Goal: Task Accomplishment & Management: Complete application form

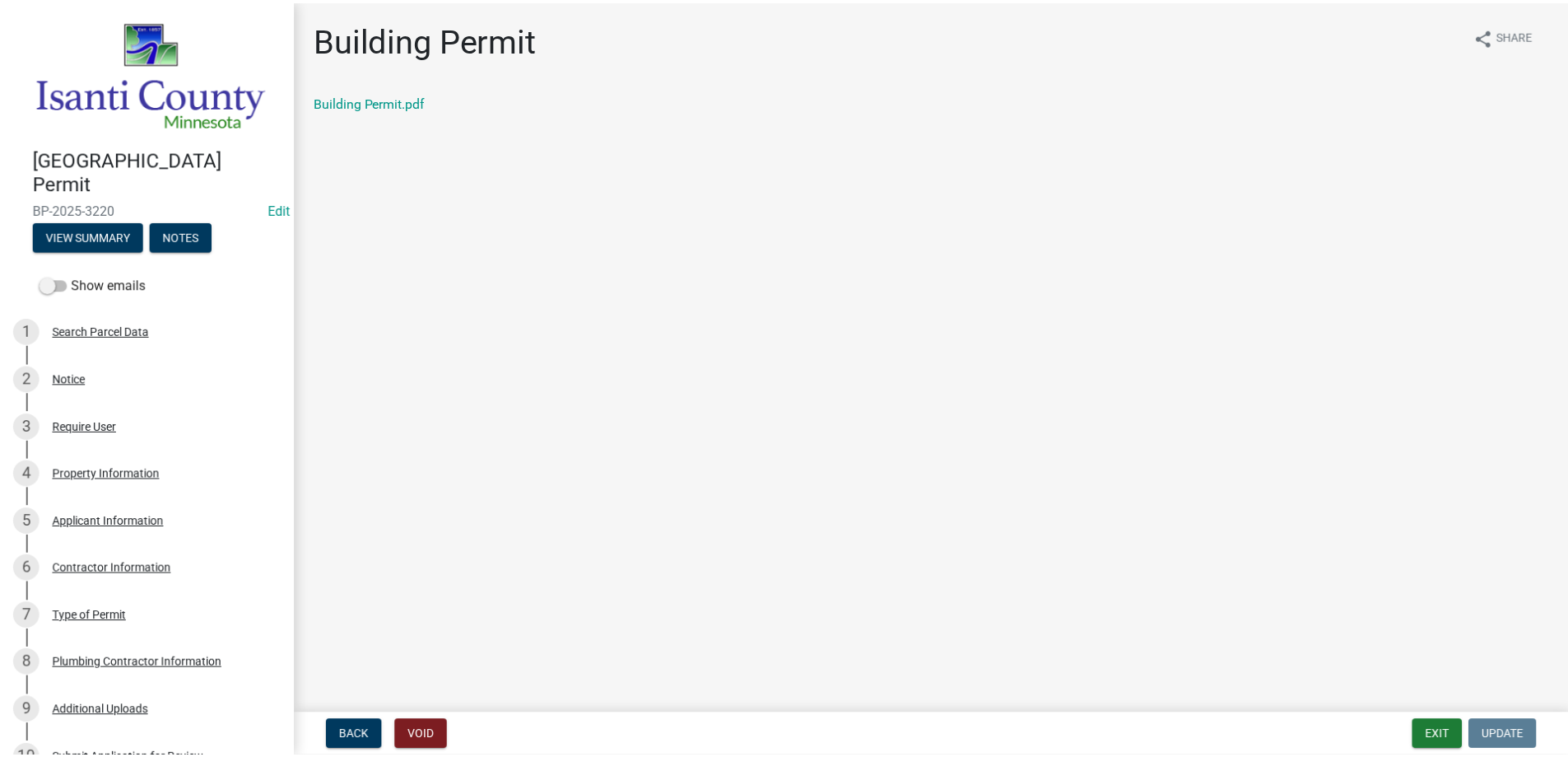
scroll to position [576, 0]
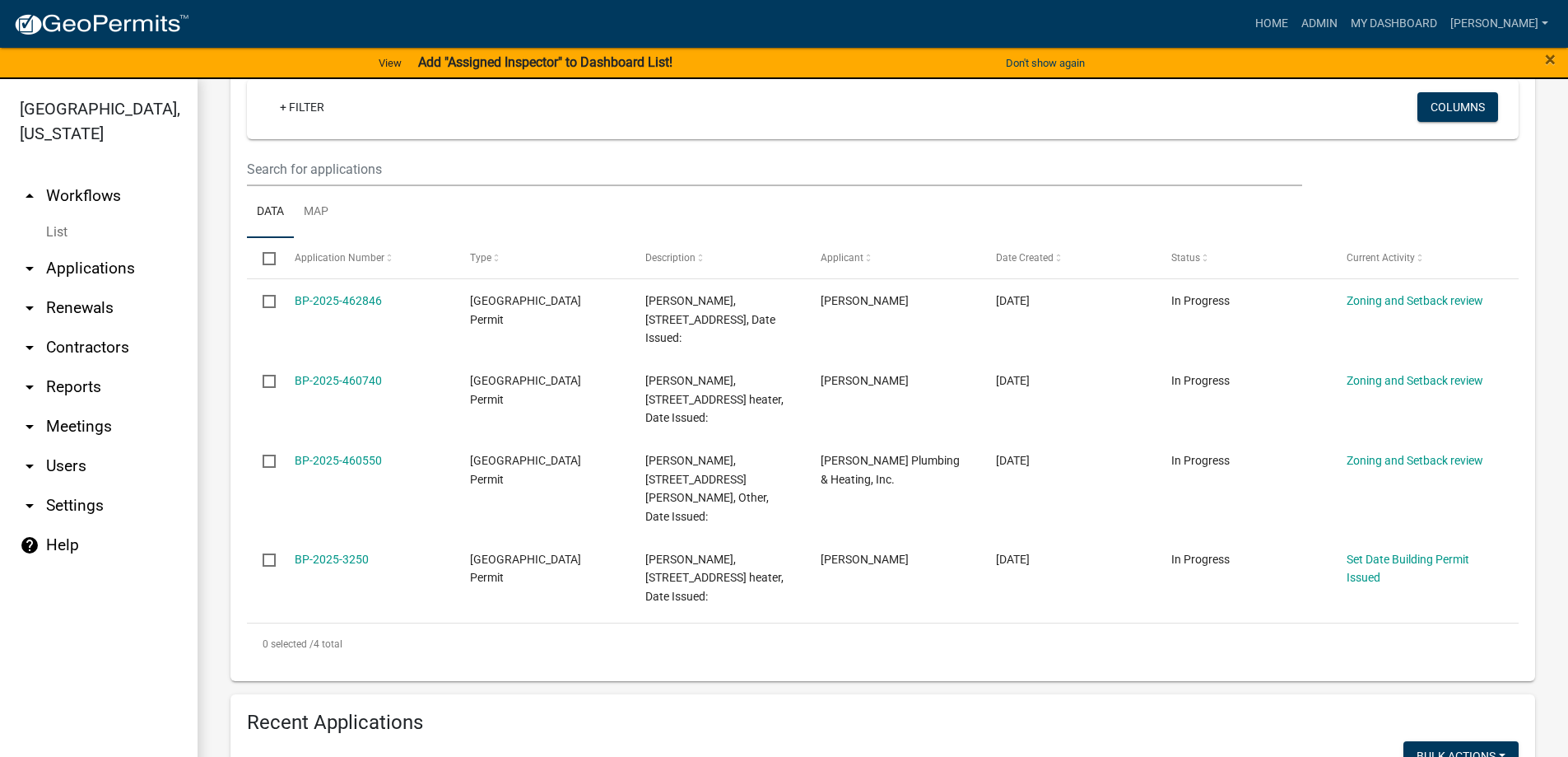
scroll to position [330, 0]
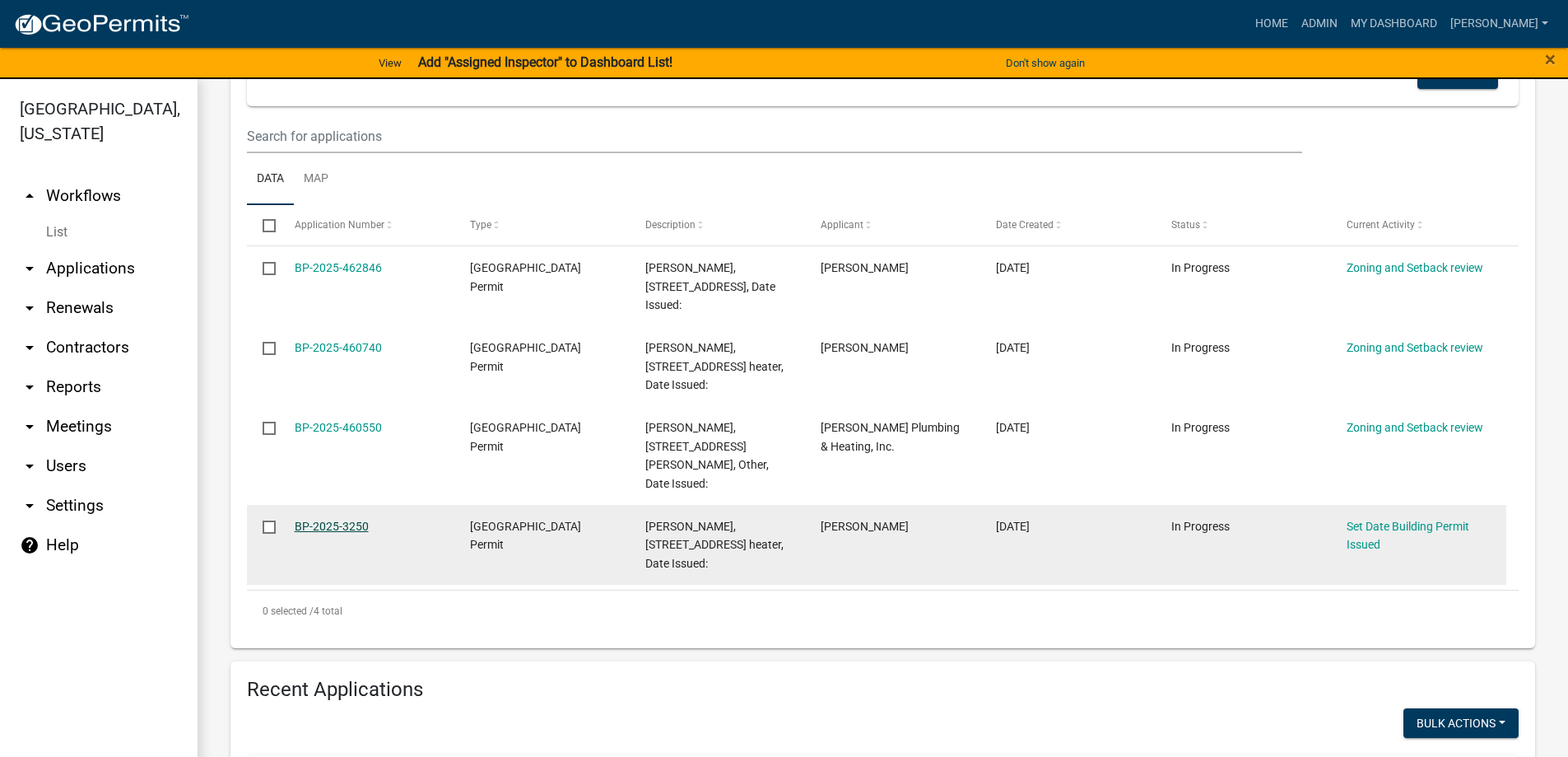
click at [342, 520] on link "BP-2025-3250" at bounding box center [332, 526] width 74 height 13
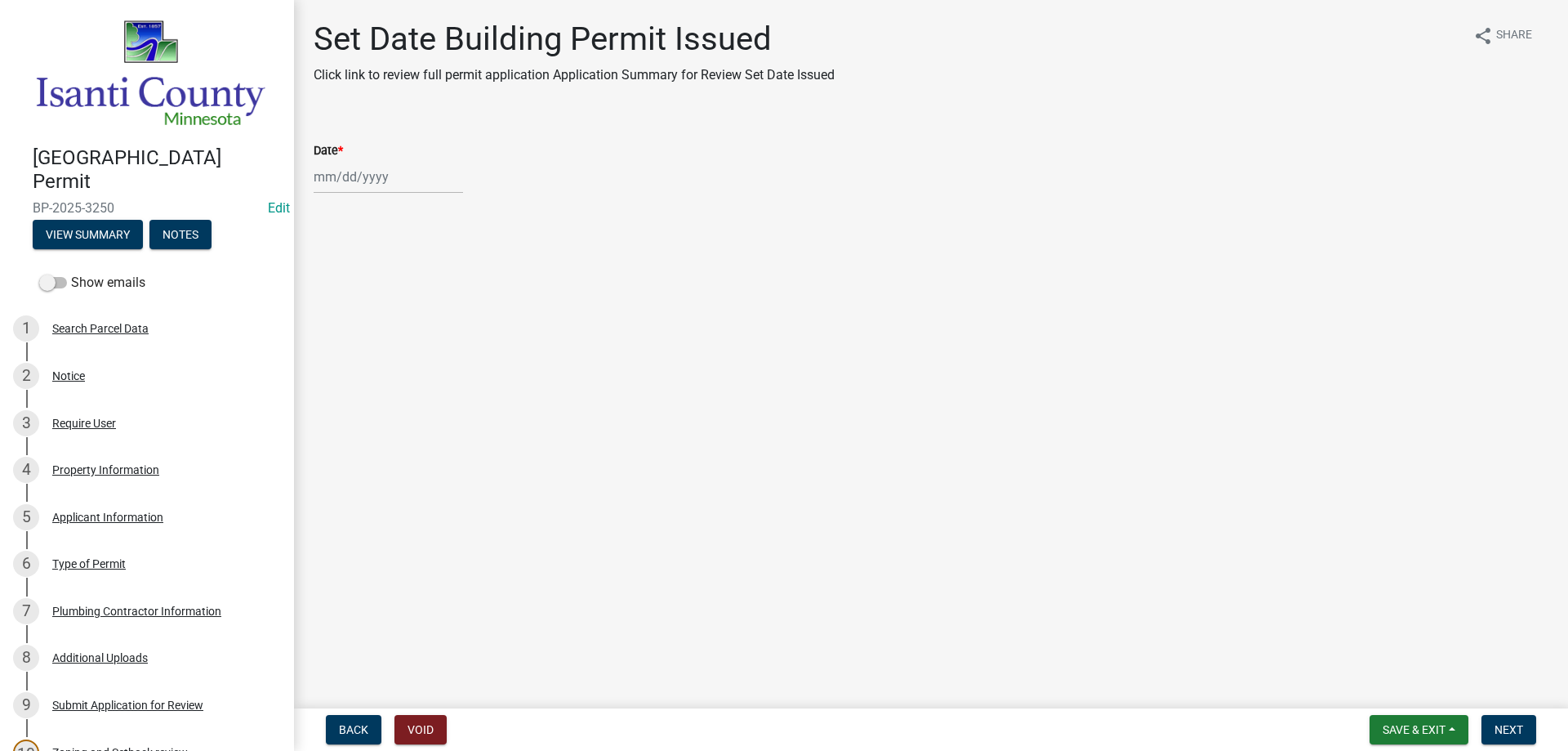
select select "8"
select select "2025"
click at [353, 188] on div "[PERSON_NAME] Feb Mar Apr [PERSON_NAME][DATE] Oct Nov [DATE] 1526 1527 1528 152…" at bounding box center [389, 176] width 150 height 33
click at [409, 311] on div "14" at bounding box center [408, 316] width 26 height 26
type input "[DATE]"
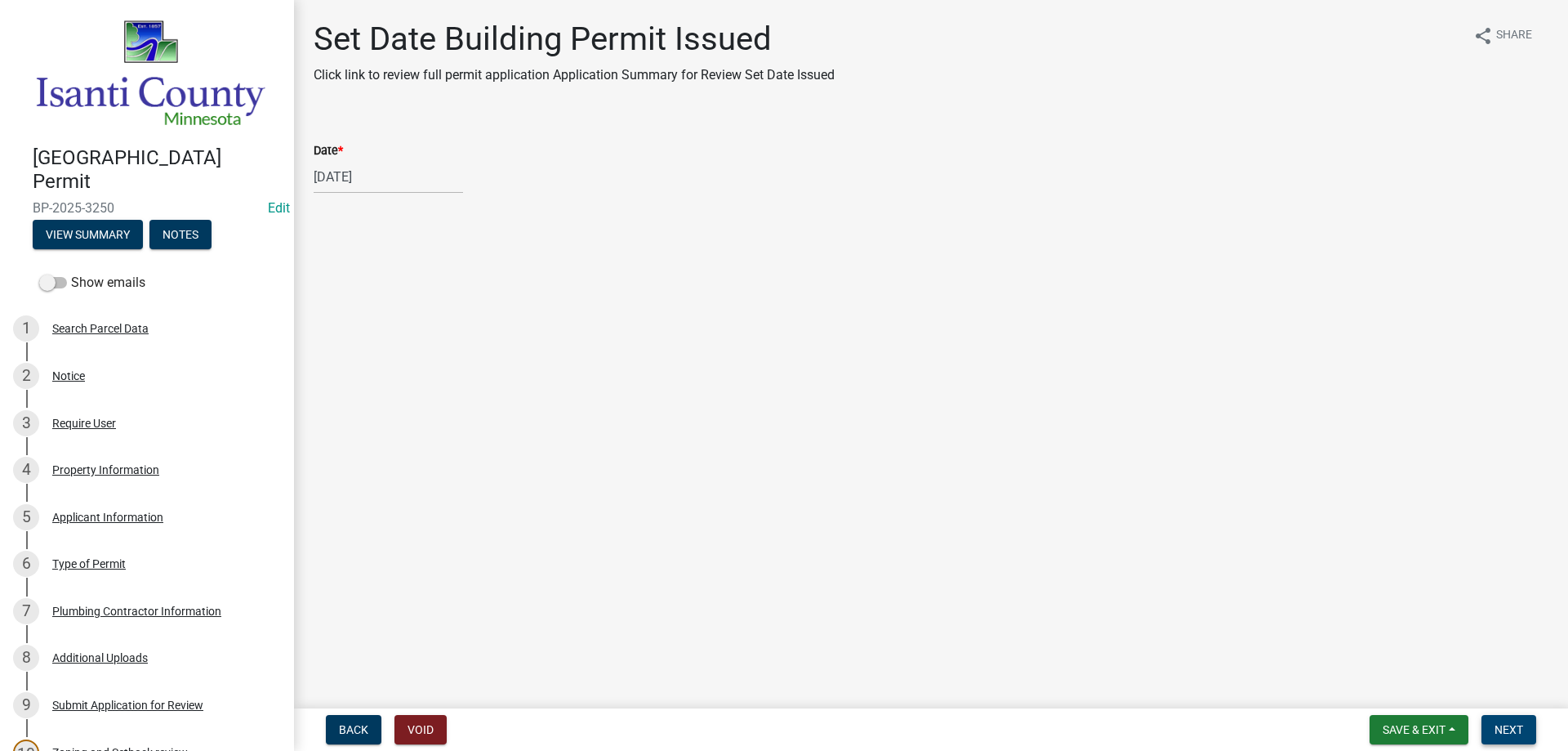
click at [1509, 727] on span "Next" at bounding box center [1509, 730] width 29 height 13
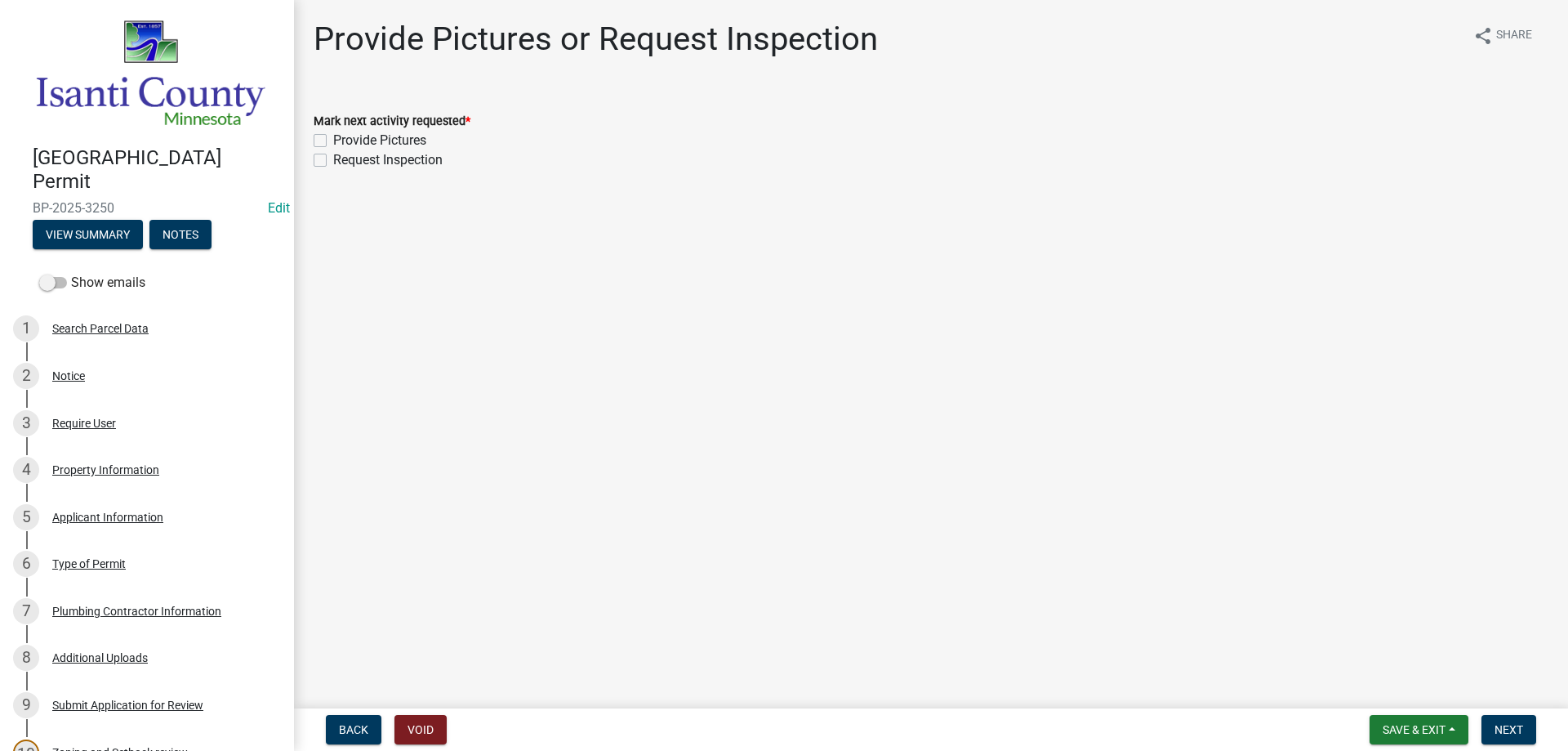
click at [333, 163] on label "Request Inspection" at bounding box center [388, 160] width 110 height 19
click at [333, 161] on input "Request Inspection" at bounding box center [338, 155] width 10 height 10
checkbox input "true"
checkbox input "false"
checkbox input "true"
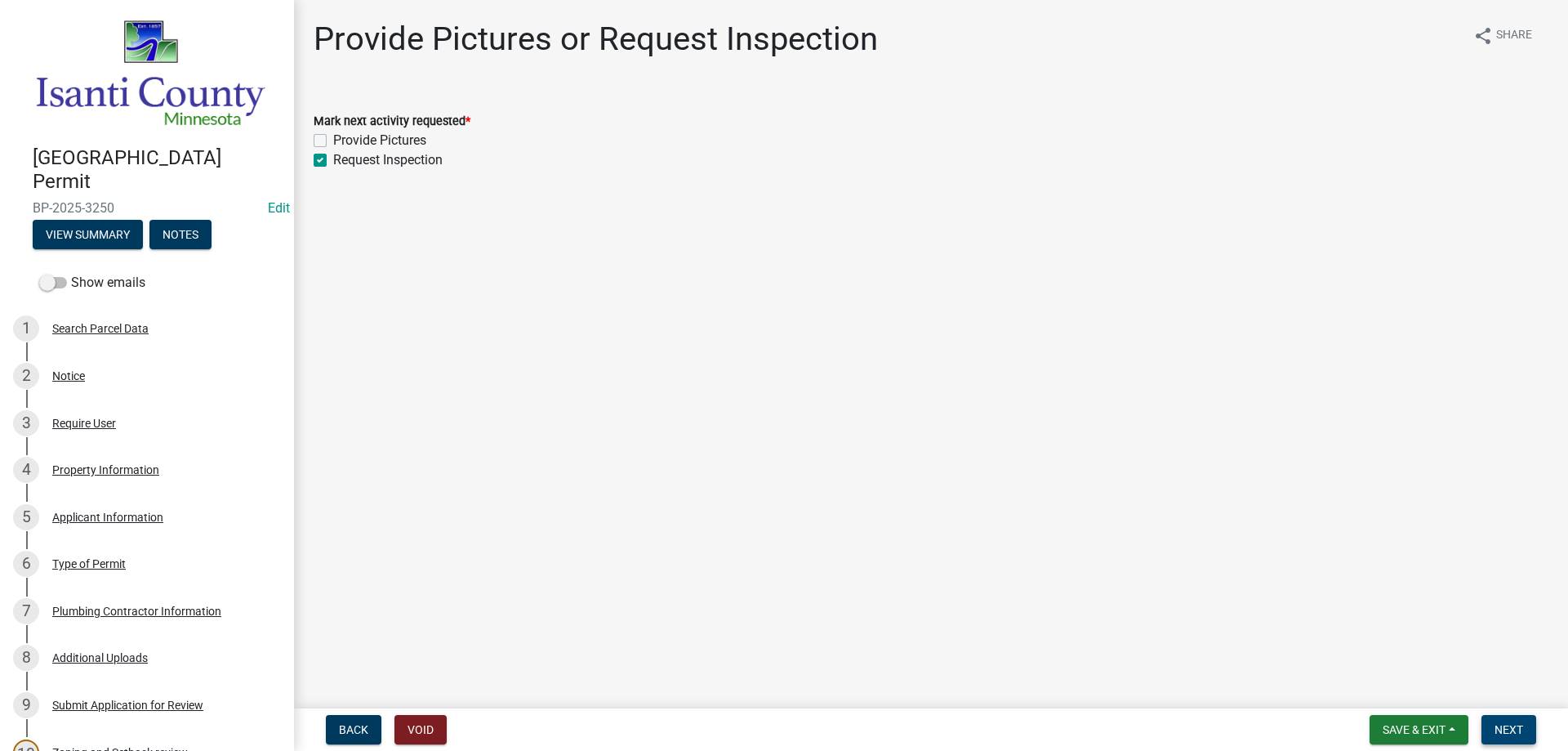
click at [1496, 723] on span "Next" at bounding box center [1509, 730] width 29 height 13
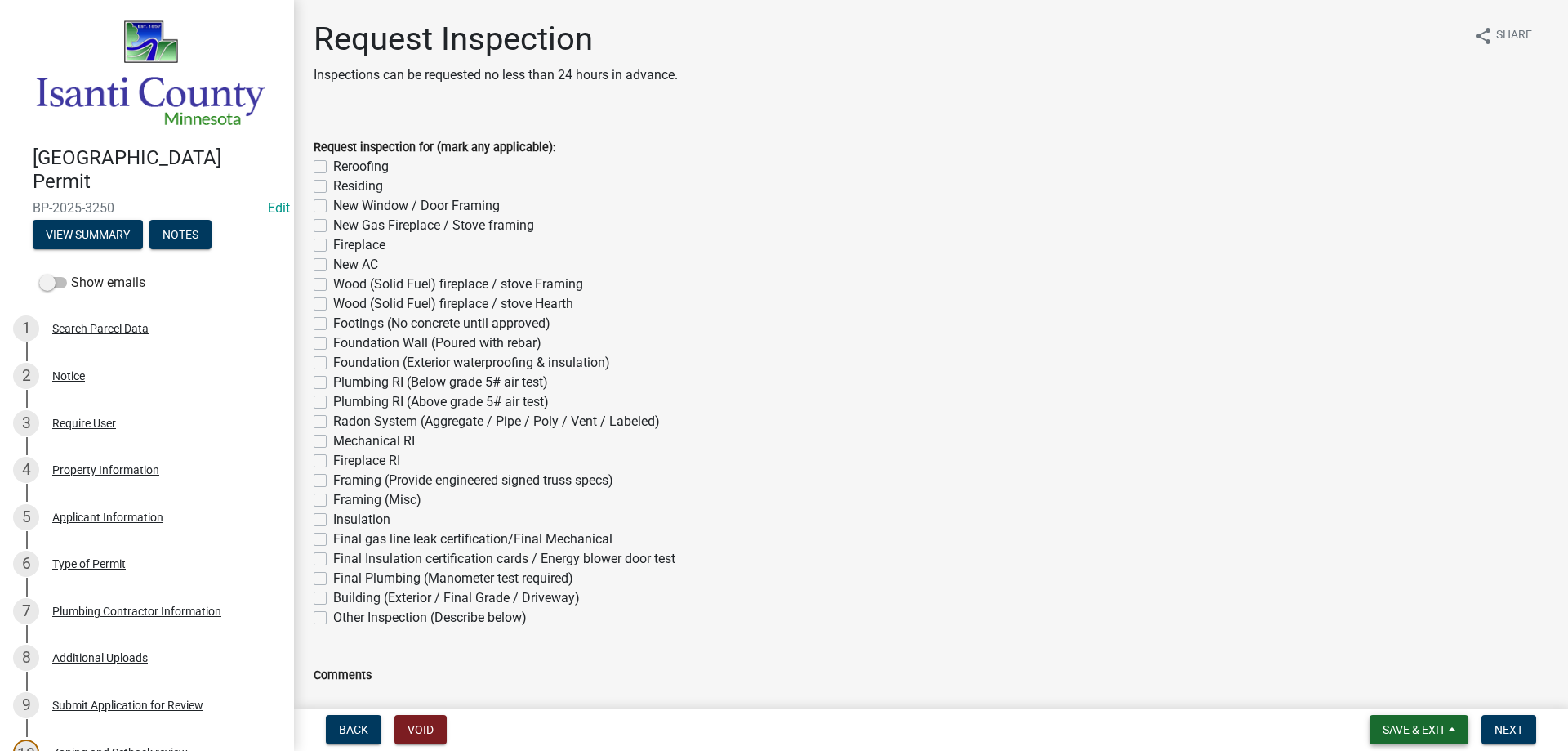
click at [1445, 727] on span "Save & Exit" at bounding box center [1414, 730] width 63 height 13
click at [1408, 687] on button "Save & Exit" at bounding box center [1404, 687] width 131 height 39
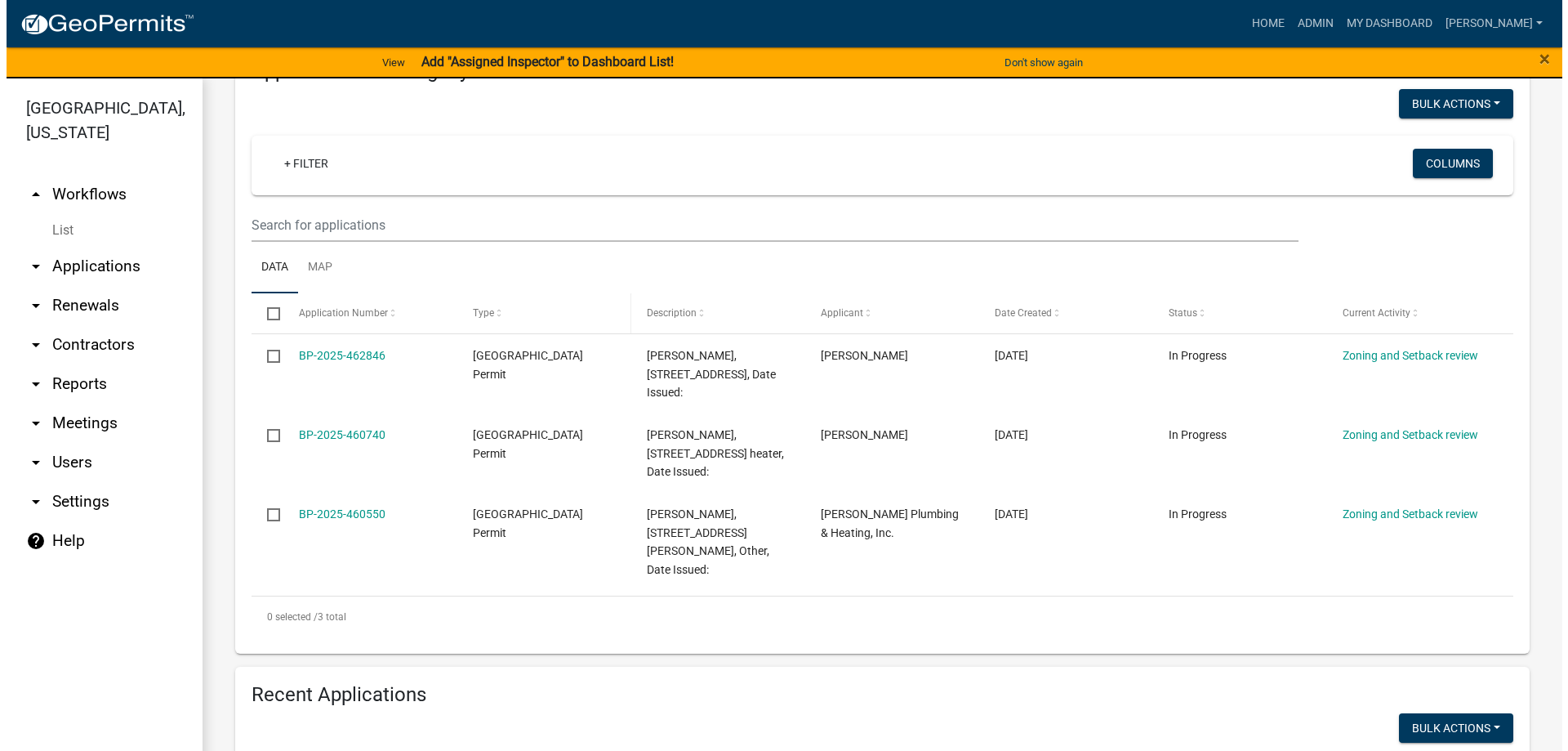
scroll to position [327, 0]
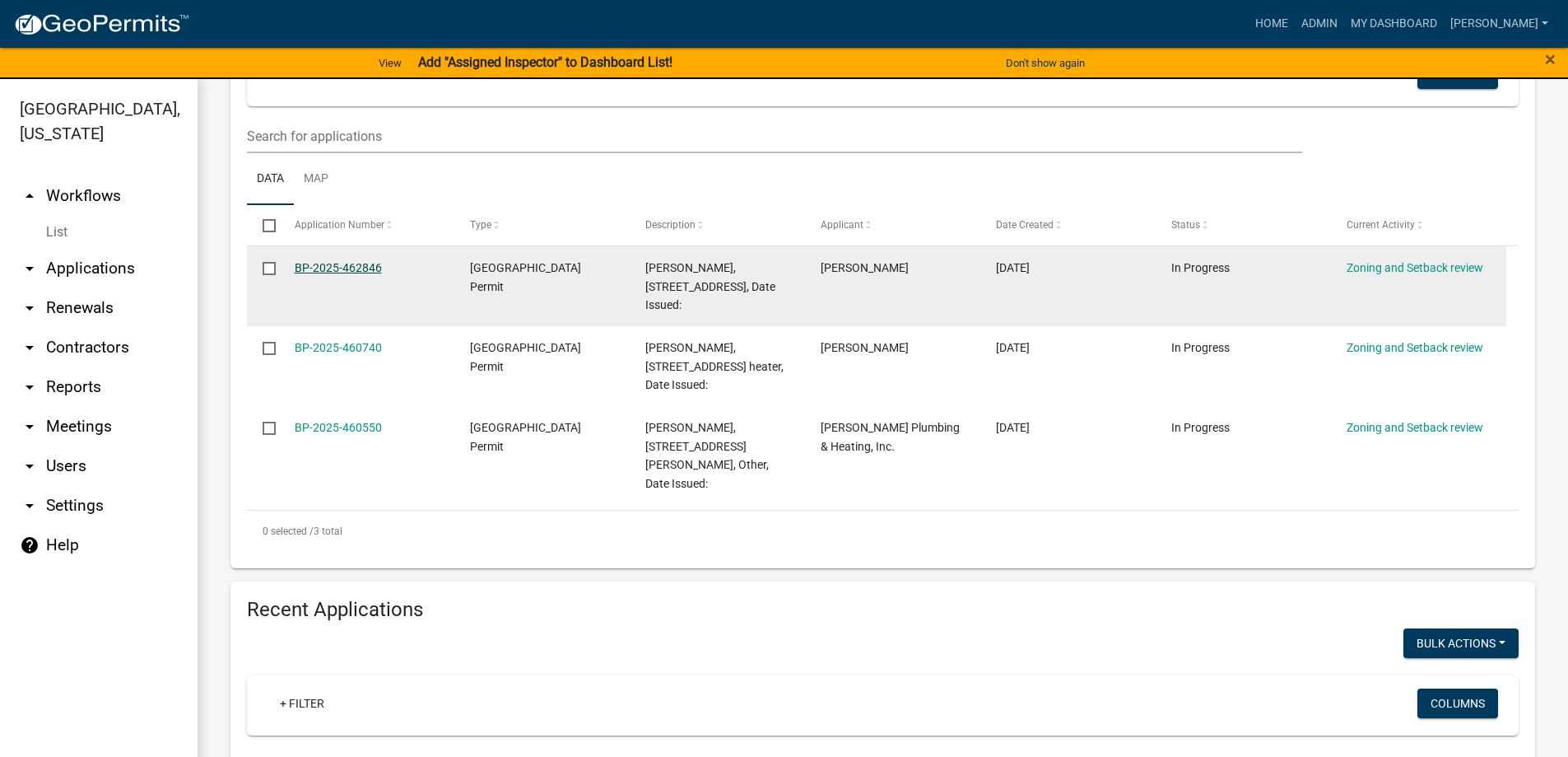
click at [345, 270] on link "BP-2025-462846" at bounding box center [339, 267] width 87 height 13
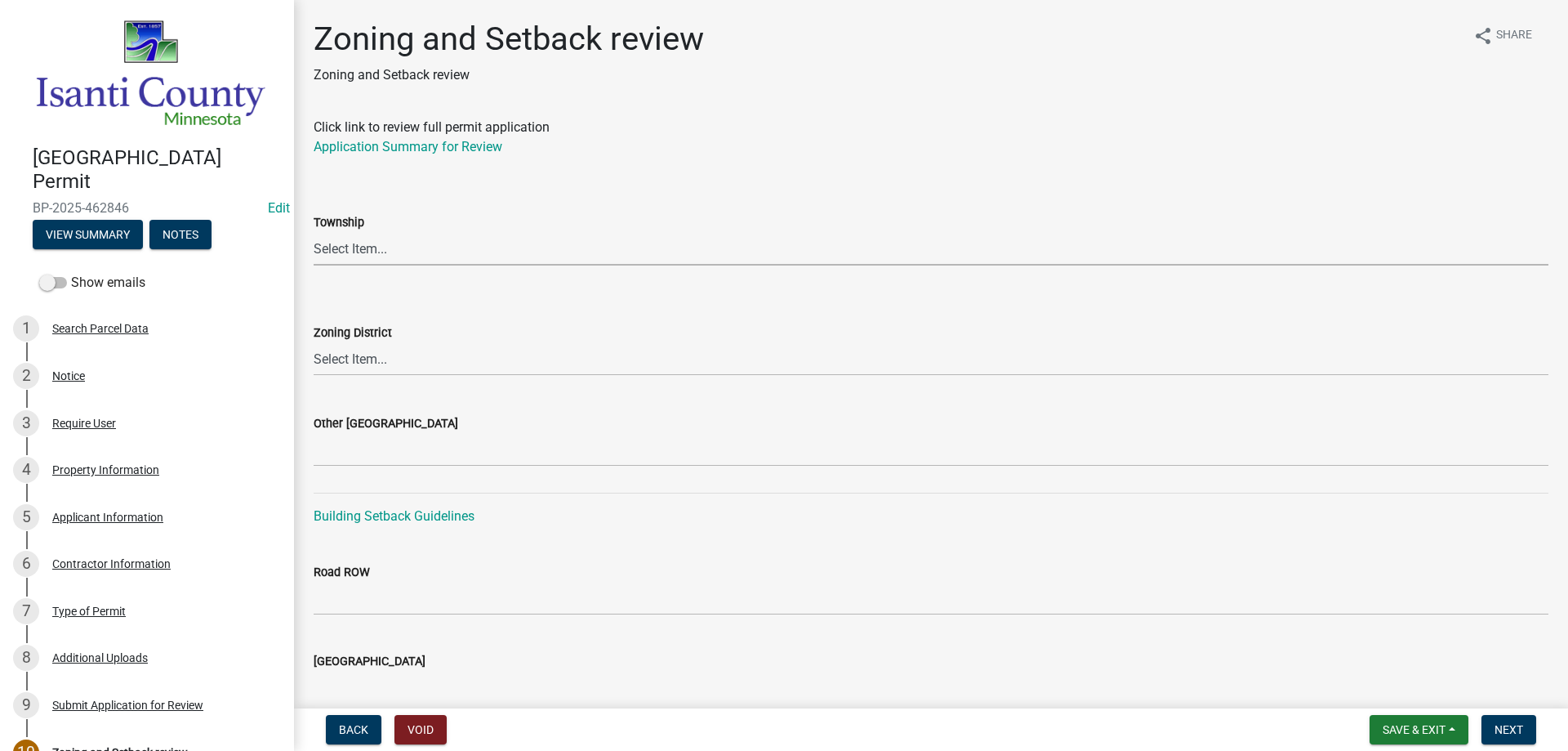
click at [358, 248] on select "Select Item... [PERSON_NAME] Cambridge [PERSON_NAME] Isanti [GEOGRAPHIC_DATA] […" at bounding box center [931, 248] width 1235 height 33
click at [314, 232] on select "Select Item... [PERSON_NAME] Cambridge [PERSON_NAME] Isanti [GEOGRAPHIC_DATA] […" at bounding box center [931, 248] width 1235 height 33
select select "f560308b-53fa-44b5-8e3f-cad33d7127c8"
click at [354, 359] on select "Select Item... Agricultural/Residential (A/R) Tier 1 General Business (B) Indus…" at bounding box center [931, 359] width 1235 height 33
click at [314, 343] on select "Select Item... Agricultural/Residential (A/R) Tier 1 General Business (B) Indus…" at bounding box center [931, 359] width 1235 height 33
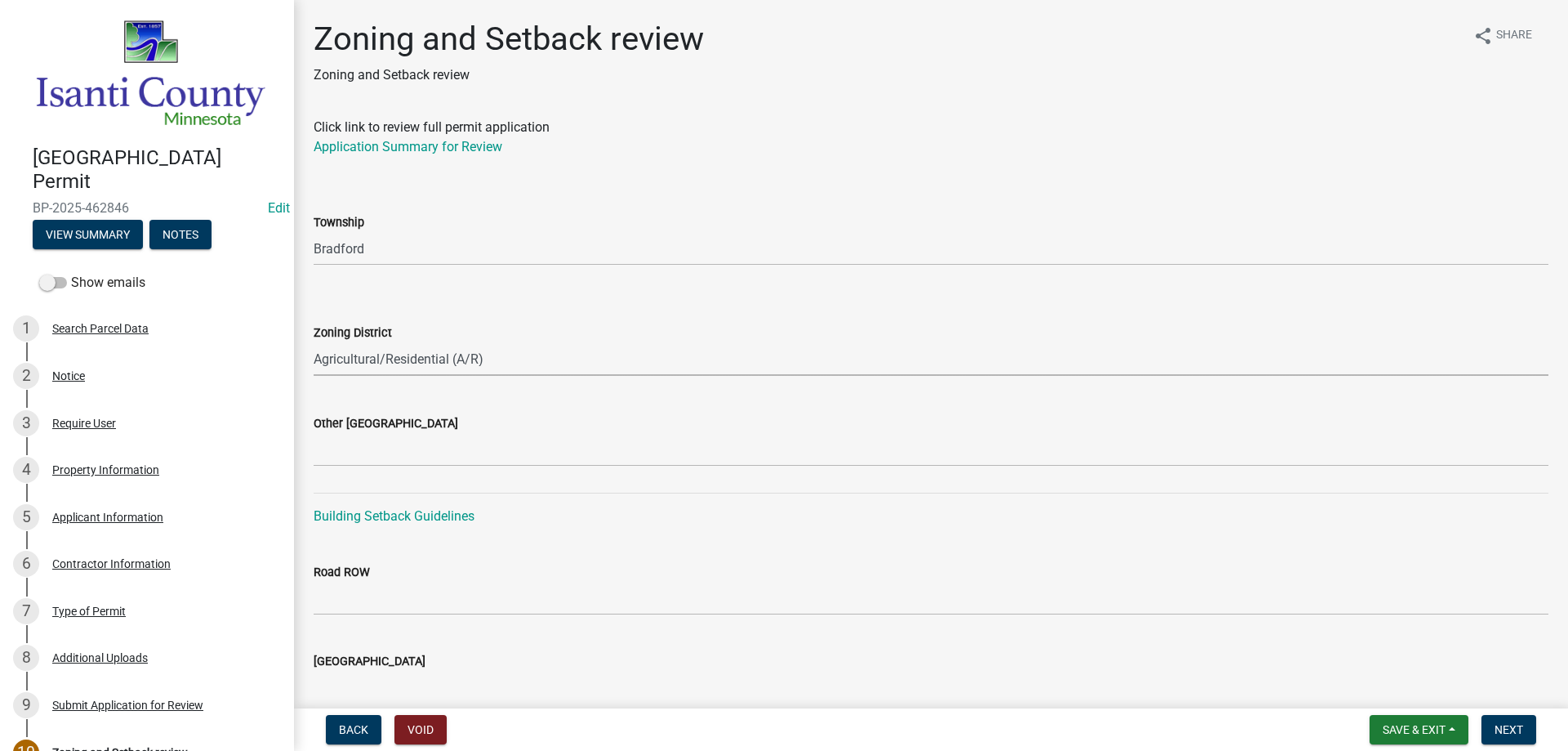
select select "55e8a5cf-285f-40b2-b696-56a64a6e31ef"
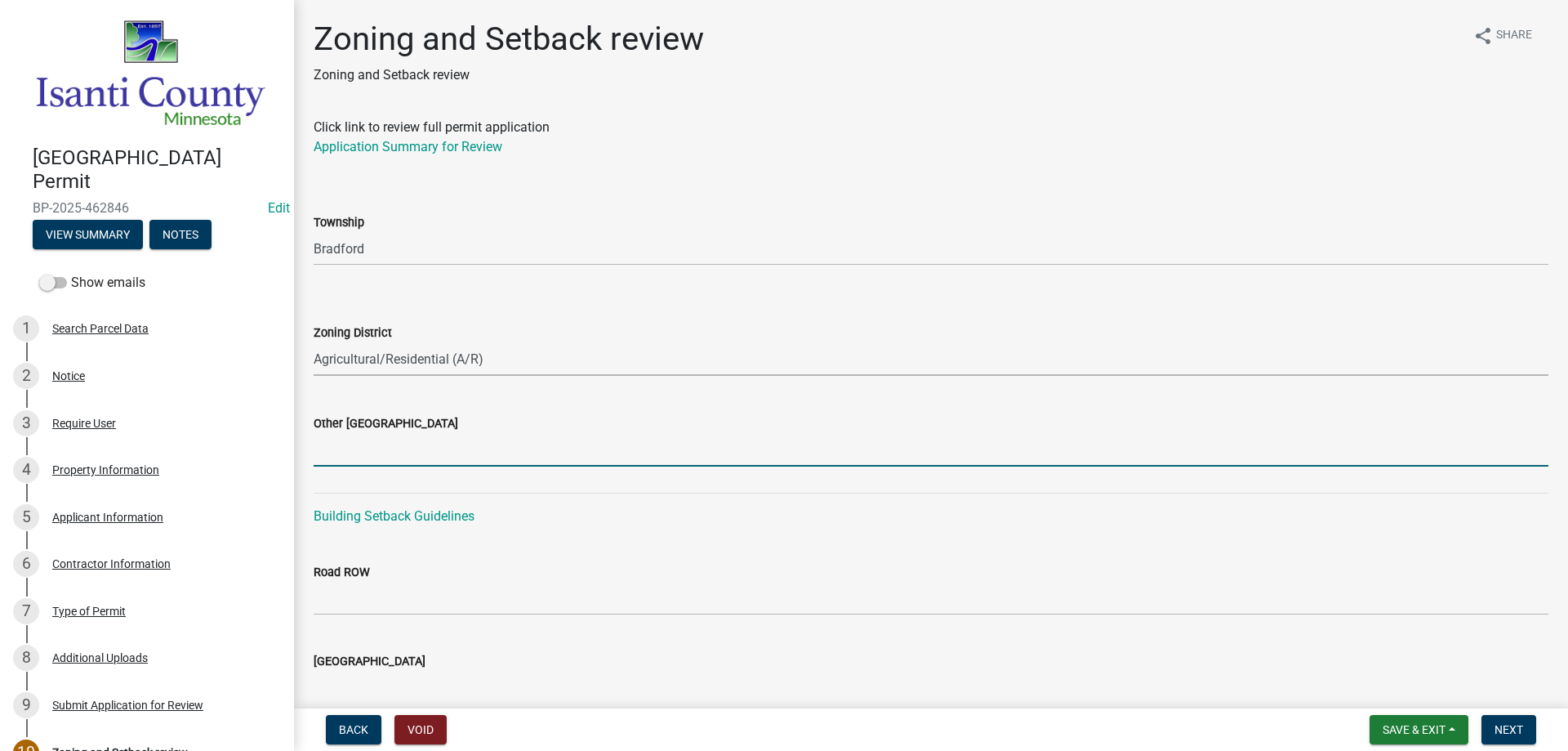
drag, startPoint x: 344, startPoint y: 448, endPoint x: 392, endPoint y: 463, distance: 50.3
click at [344, 448] on input "Other [GEOGRAPHIC_DATA]" at bounding box center [931, 450] width 1235 height 33
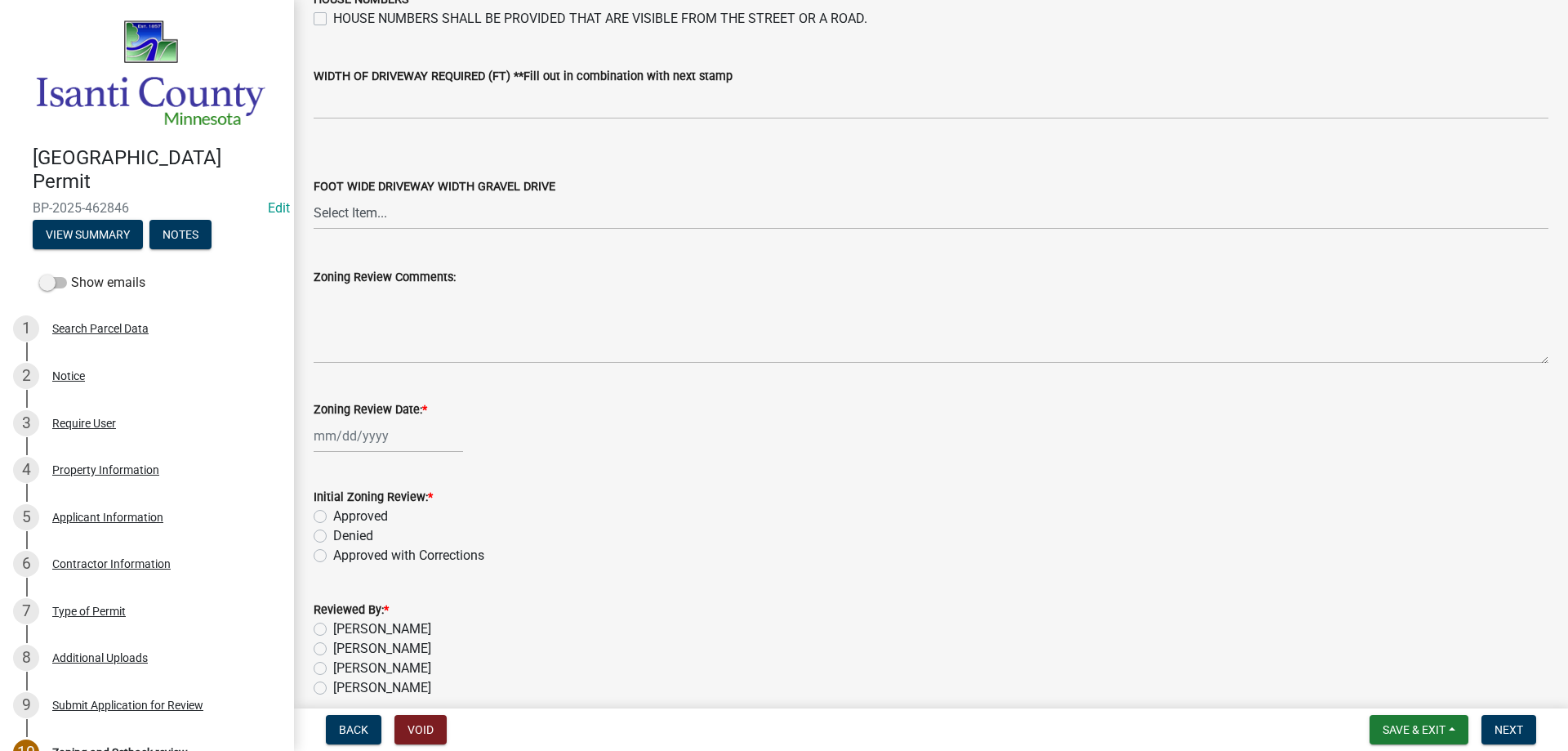
scroll to position [2773, 0]
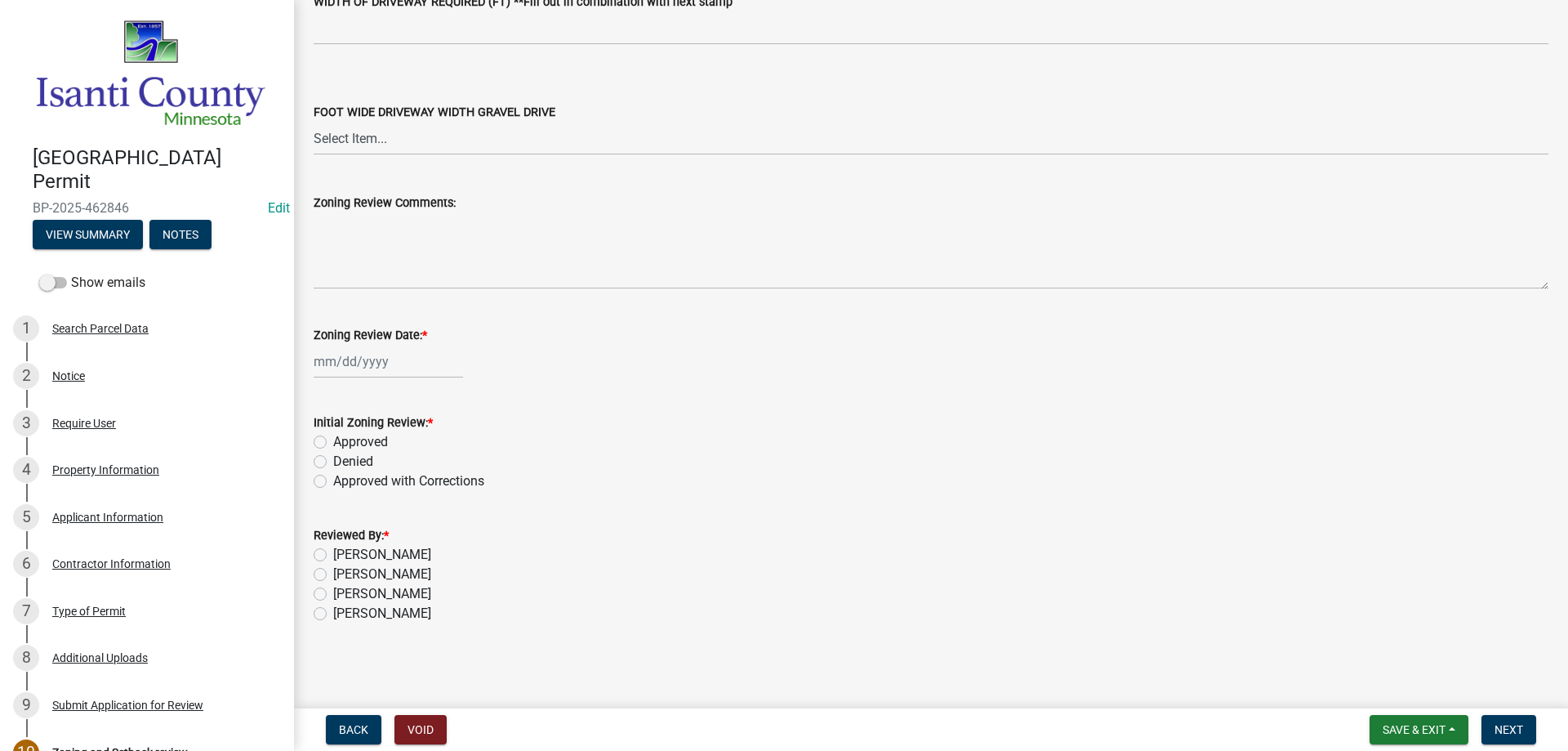
type input "7/35/24"
click at [353, 371] on div at bounding box center [389, 361] width 150 height 33
select select "8"
select select "2025"
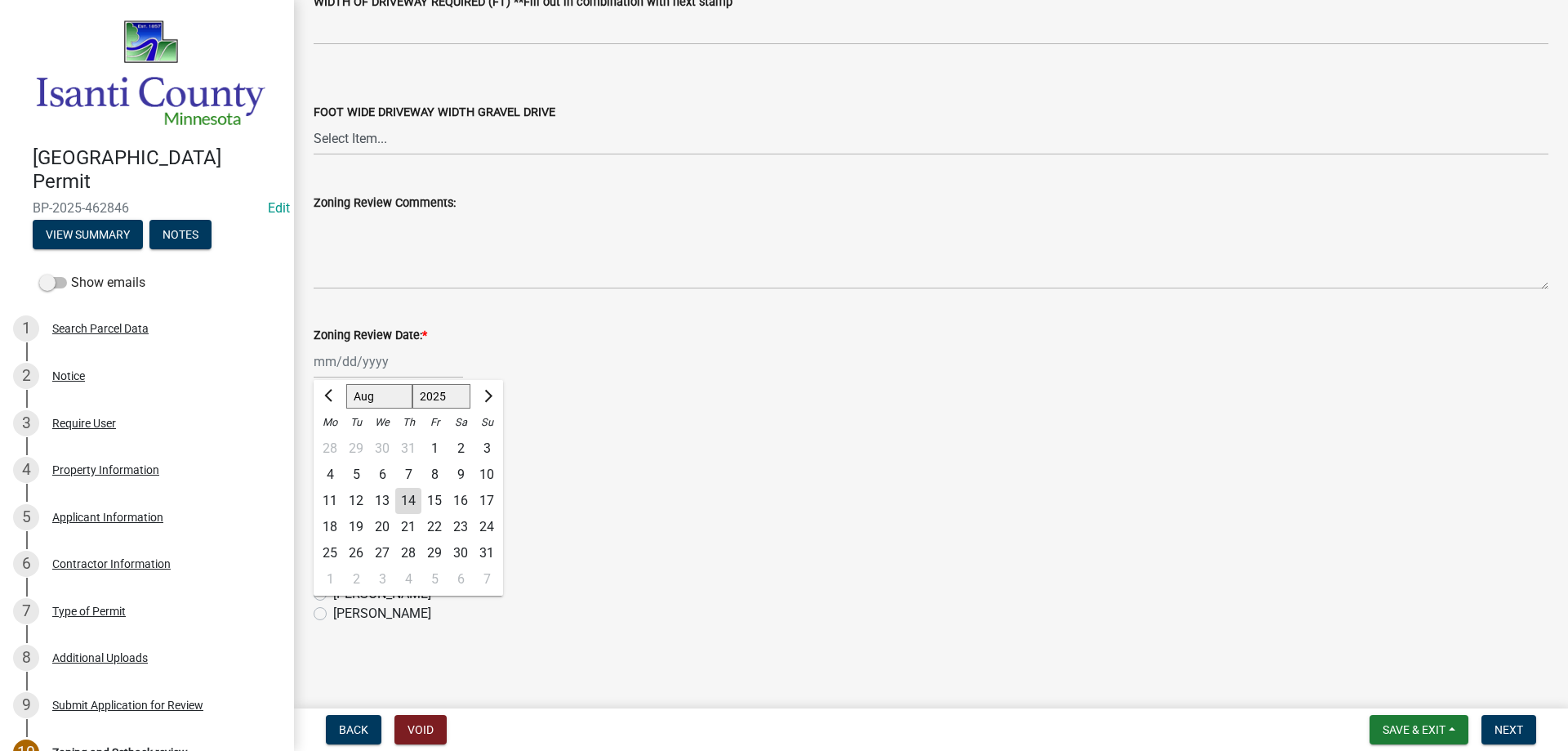
click at [395, 503] on div "14" at bounding box center [408, 501] width 26 height 26
type input "[DATE]"
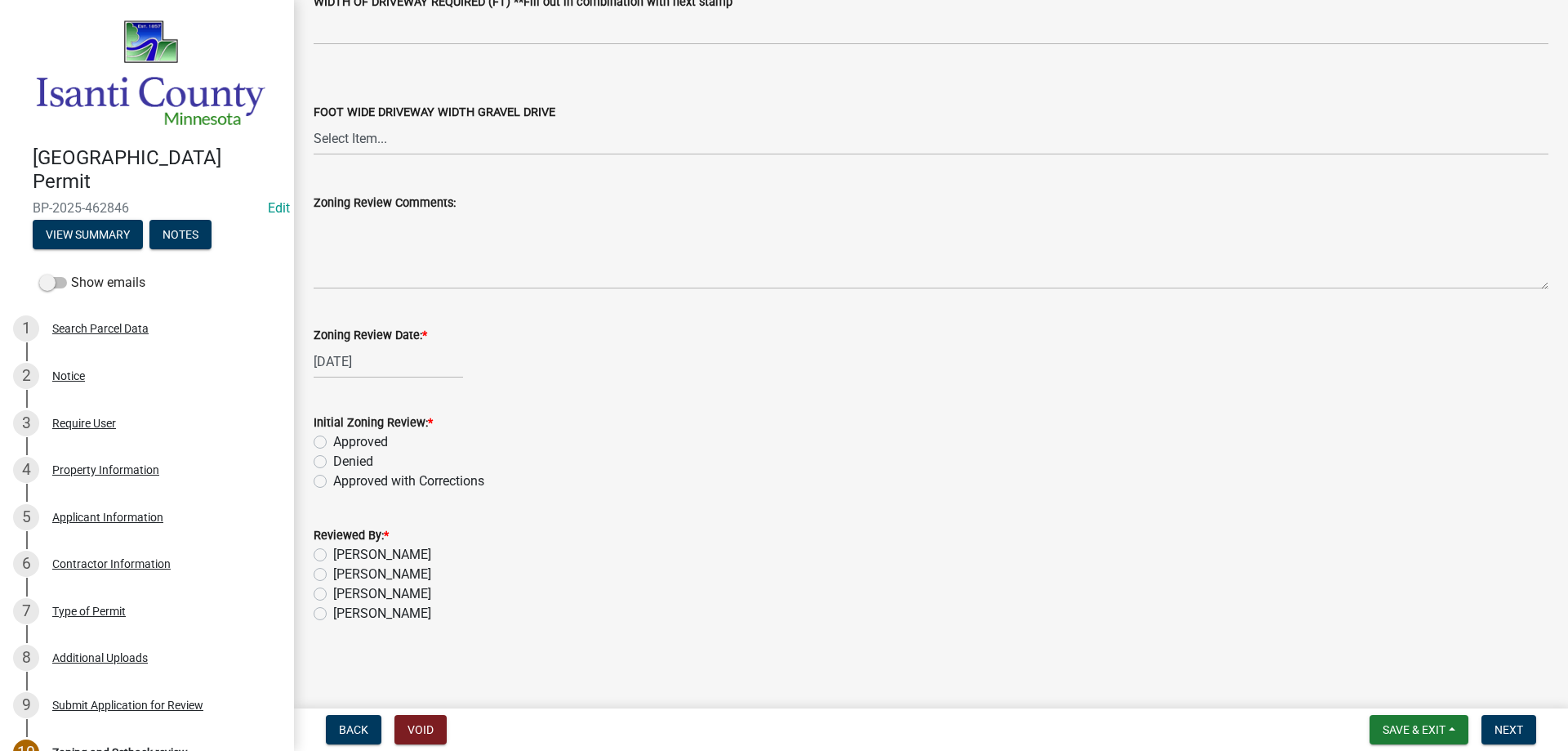
click at [333, 438] on label "Approved" at bounding box center [360, 442] width 54 height 19
click at [333, 438] on input "Approved" at bounding box center [338, 437] width 10 height 10
radio input "true"
click at [333, 615] on label "[PERSON_NAME]" at bounding box center [382, 613] width 98 height 19
click at [333, 614] on input "[PERSON_NAME]" at bounding box center [338, 609] width 10 height 10
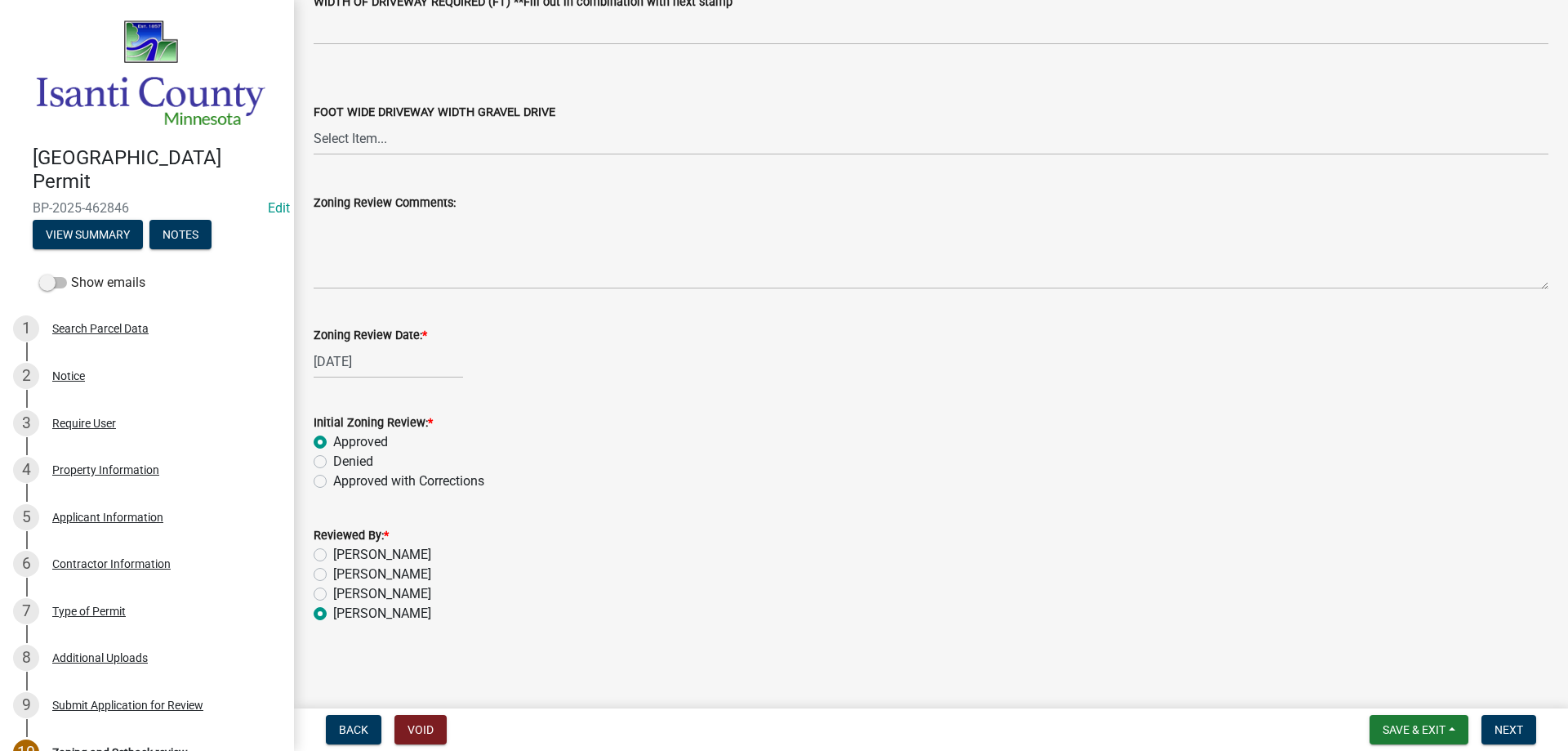
radio input "true"
click at [1516, 739] on button "Next" at bounding box center [1508, 730] width 54 height 30
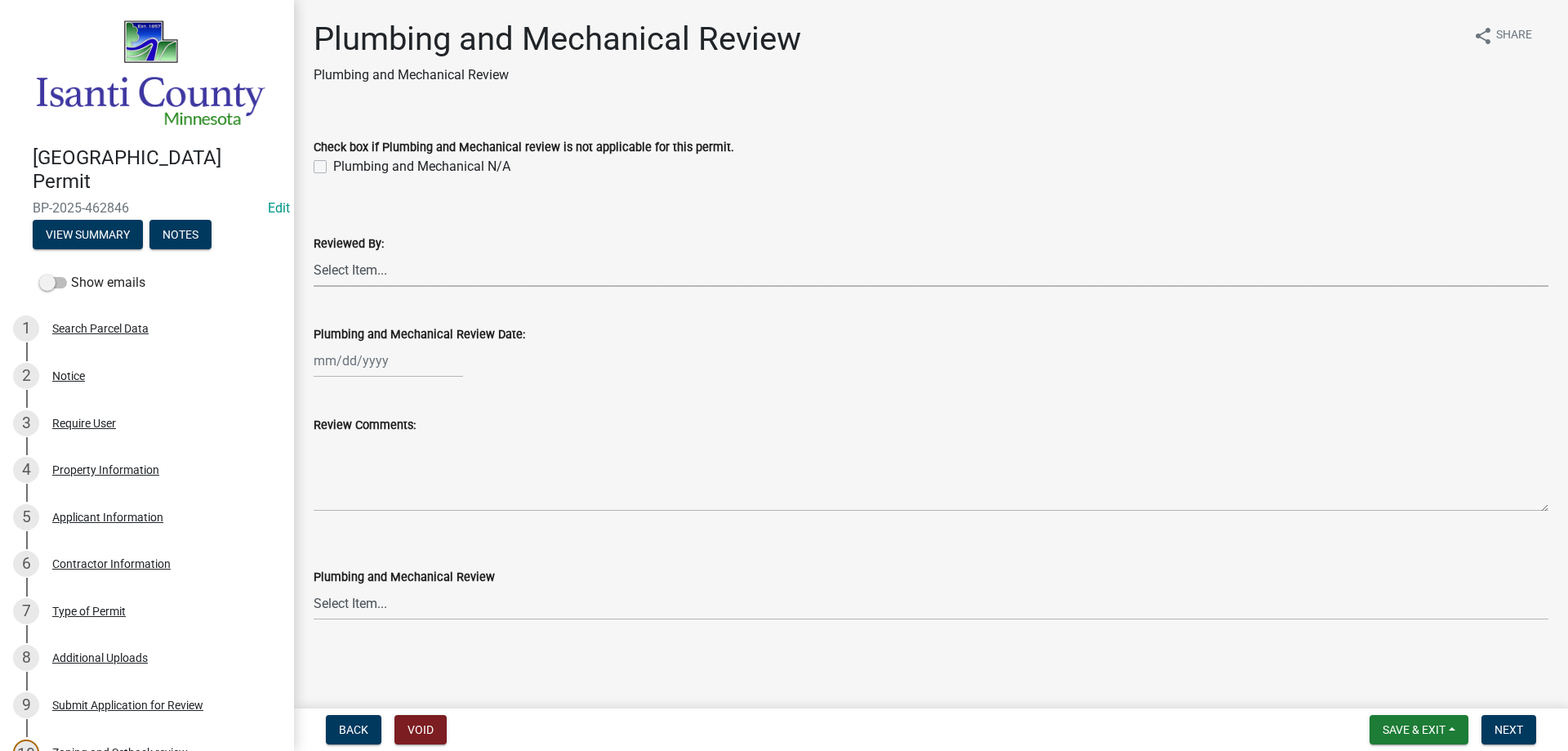
click at [364, 265] on select "Select Item... [PERSON_NAME] [PERSON_NAME] [PERSON_NAME] [PERSON_NAME] [PERSON_…" at bounding box center [931, 270] width 1235 height 33
click at [390, 214] on form "Reviewed By: Select Item... [PERSON_NAME] [PERSON_NAME] [PERSON_NAME] [PERSON_N…" at bounding box center [931, 250] width 1235 height 73
click at [88, 605] on div "Type of Permit" at bounding box center [90, 611] width 74 height 11
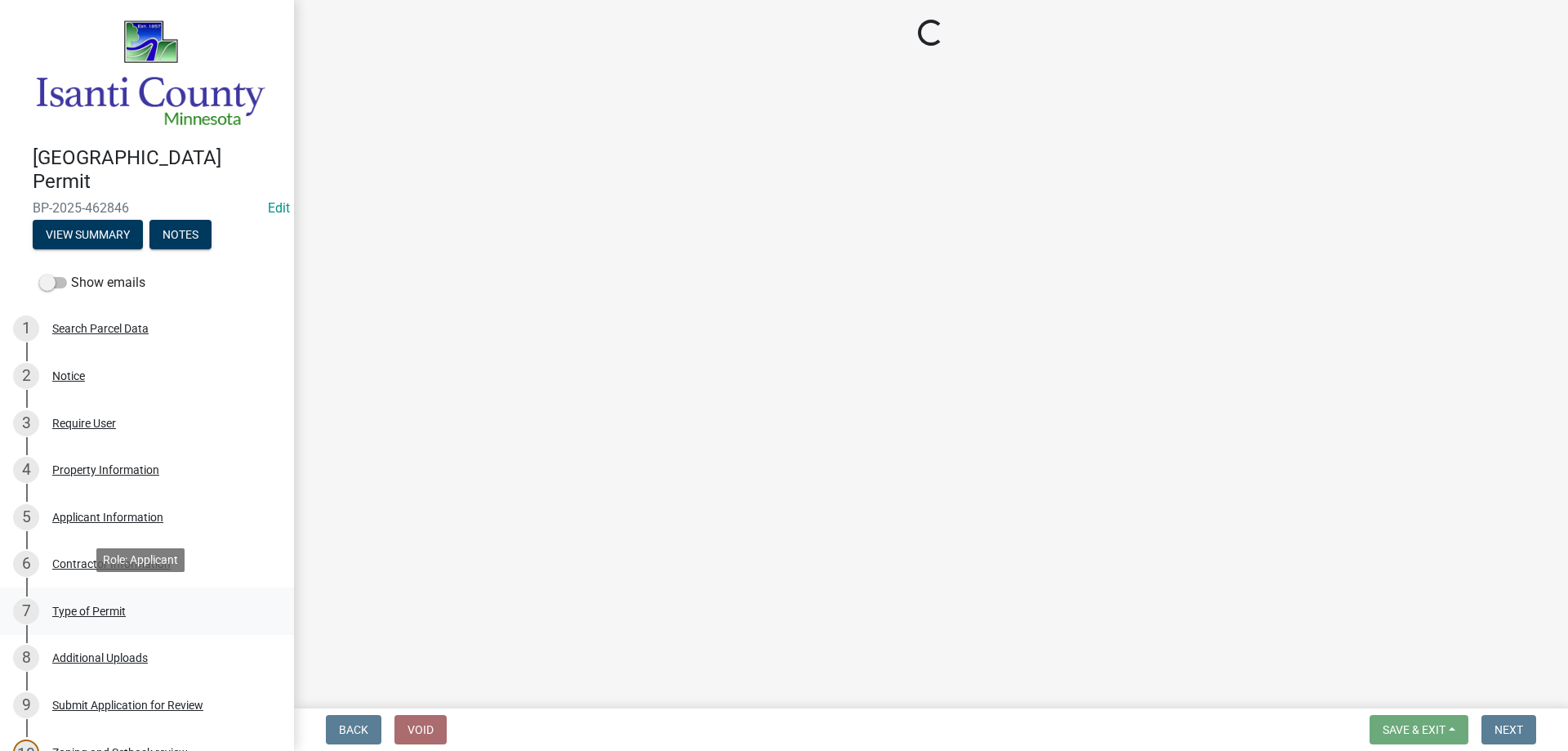
select select "eb4da8a3-282e-4d3e-a231-485219132635"
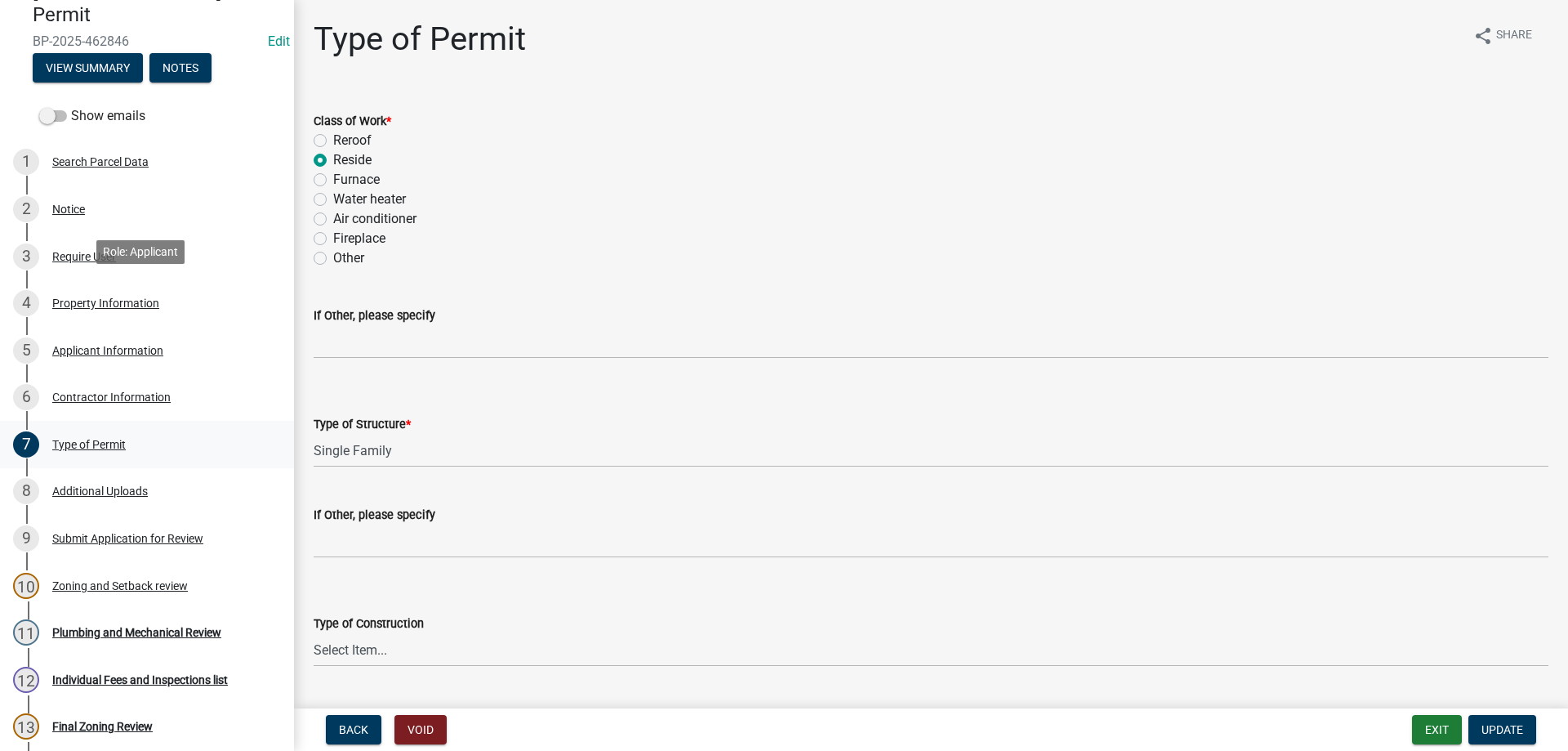
scroll to position [322, 0]
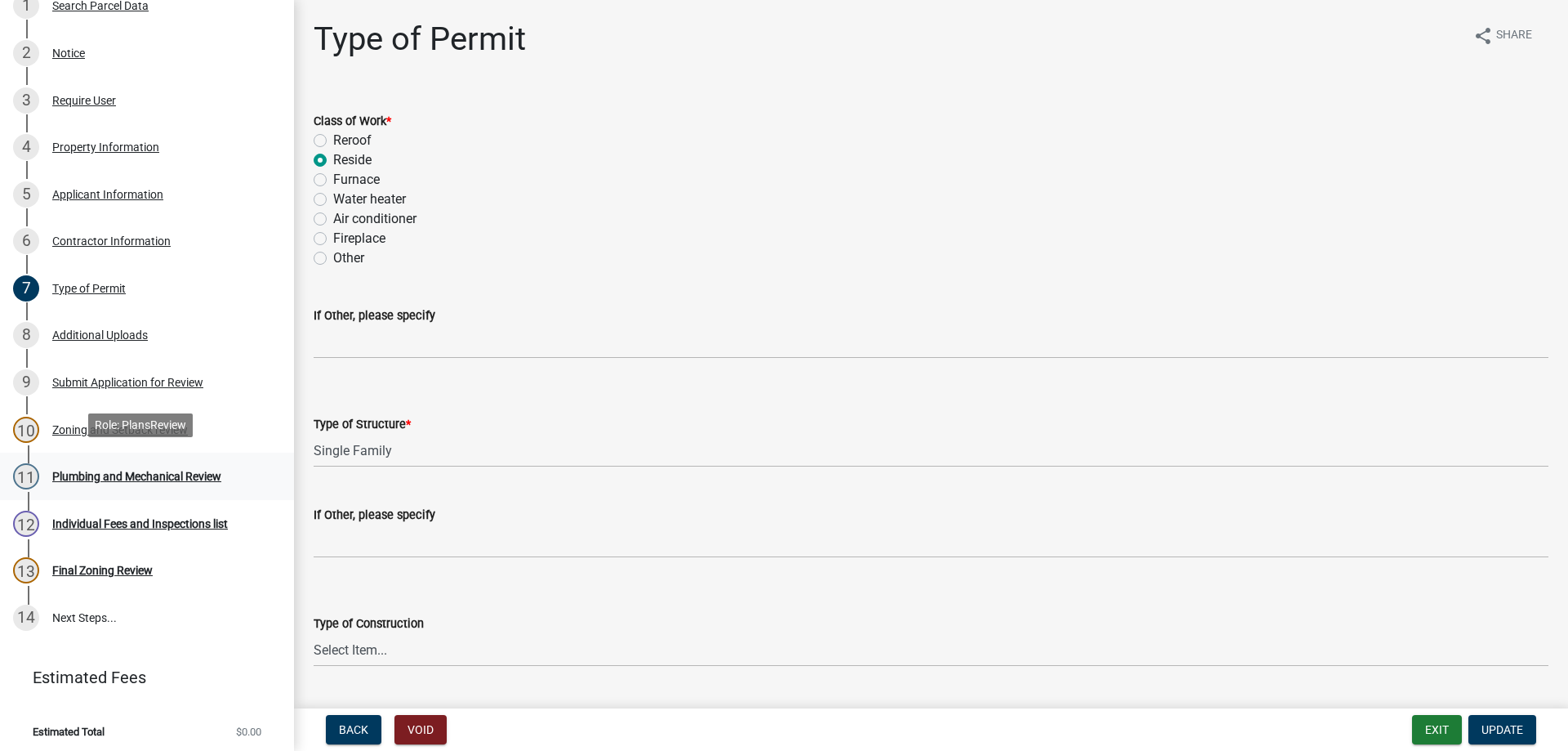
click at [114, 470] on div "Plumbing and Mechanical Review" at bounding box center [137, 476] width 169 height 11
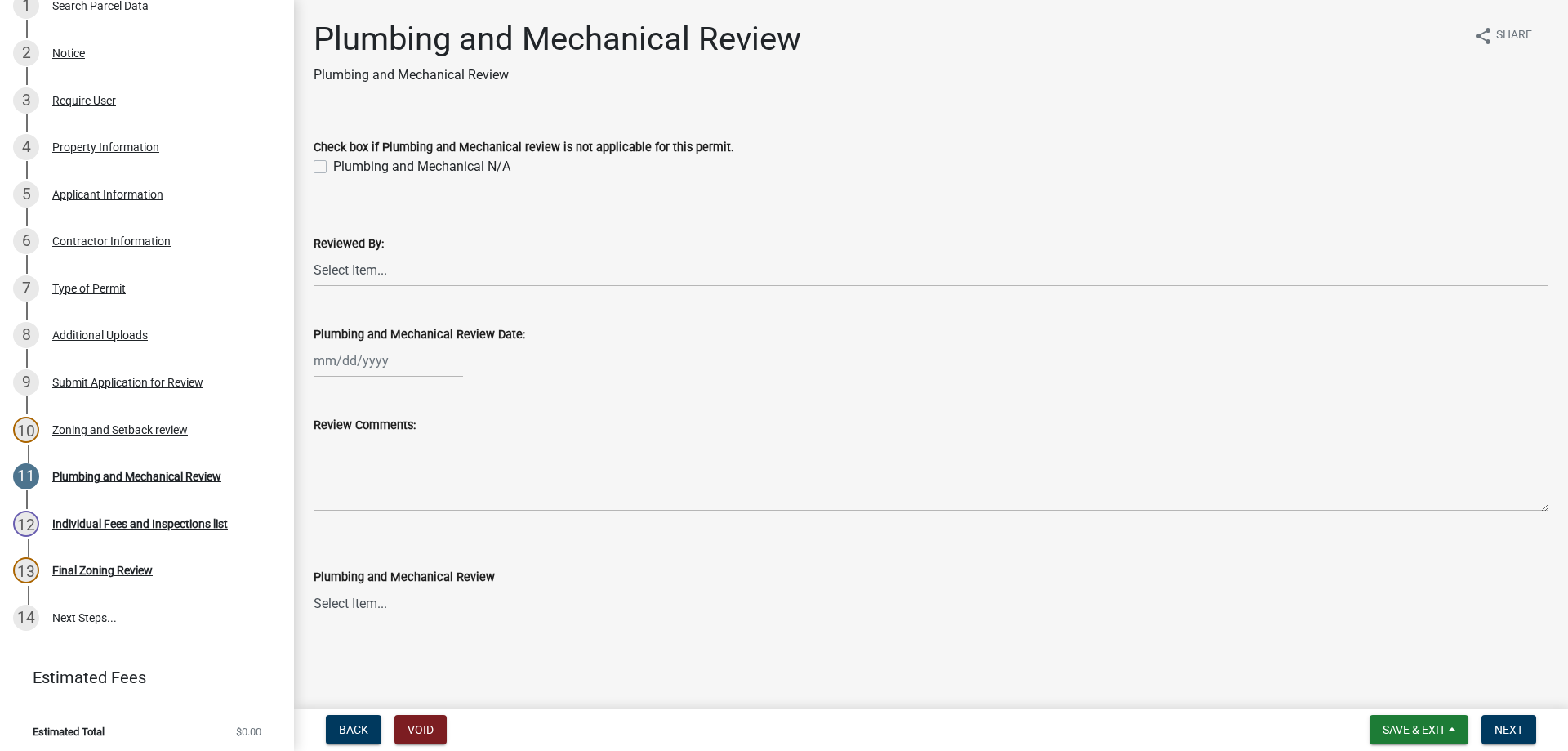
click at [333, 171] on label "Plumbing and Mechanical N/A" at bounding box center [422, 166] width 177 height 19
click at [333, 167] on input "Plumbing and Mechanical N/A" at bounding box center [338, 162] width 10 height 10
checkbox input "true"
click at [342, 273] on select "Select Item... [PERSON_NAME] [PERSON_NAME] [PERSON_NAME] [PERSON_NAME] [PERSON_…" at bounding box center [931, 270] width 1235 height 33
click at [314, 253] on select "Select Item... [PERSON_NAME] [PERSON_NAME] [PERSON_NAME] [PERSON_NAME] [PERSON_…" at bounding box center [931, 270] width 1235 height 33
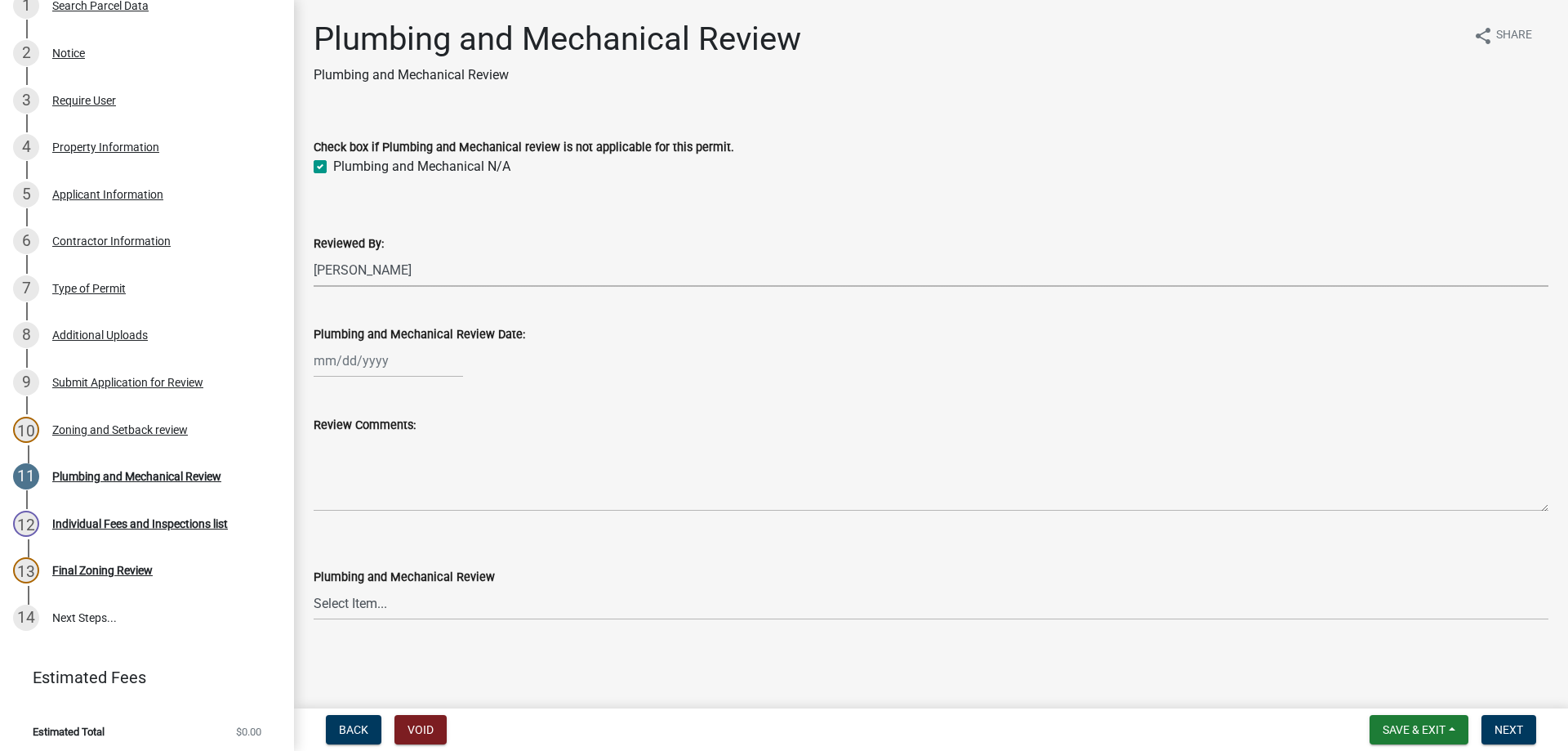
select select "81bc52f6-788d-4852-bfd8-0afa9d74c98d"
select select "8"
select select "2025"
click at [356, 354] on div "[PERSON_NAME] Feb Mar Apr [PERSON_NAME][DATE] Oct Nov [DATE] 1526 1527 1528 152…" at bounding box center [389, 360] width 150 height 33
click at [401, 492] on div "14" at bounding box center [408, 500] width 26 height 26
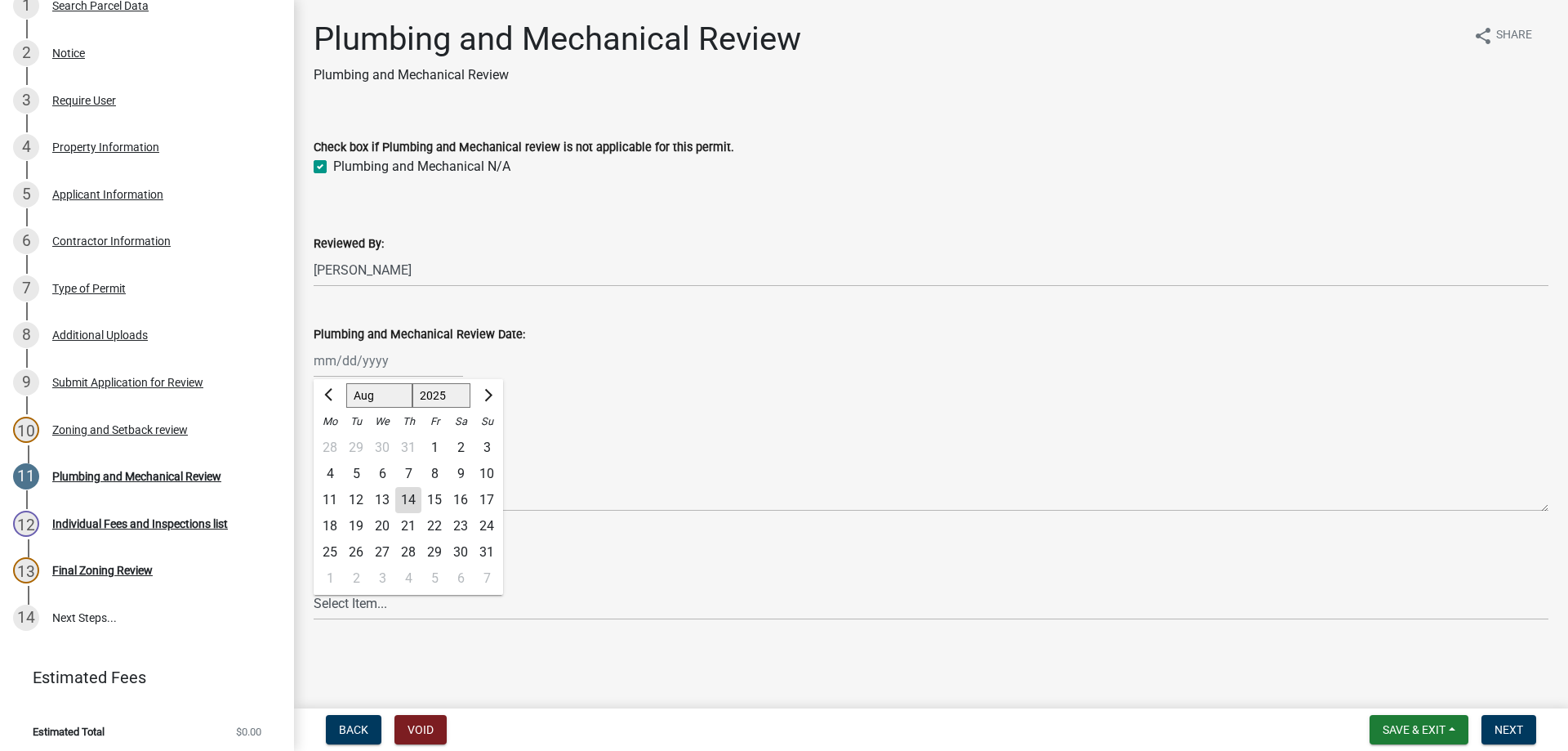
type input "[DATE]"
click at [356, 611] on select "Select Item... Approved Denied Approved with Corrections" at bounding box center [931, 603] width 1235 height 33
click at [314, 587] on select "Select Item... Approved Denied Approved with Corrections" at bounding box center [931, 603] width 1235 height 33
select select "060b00b2-ca65-431e-8b4a-bae5a2e790db"
click at [1520, 739] on button "Next" at bounding box center [1508, 730] width 54 height 30
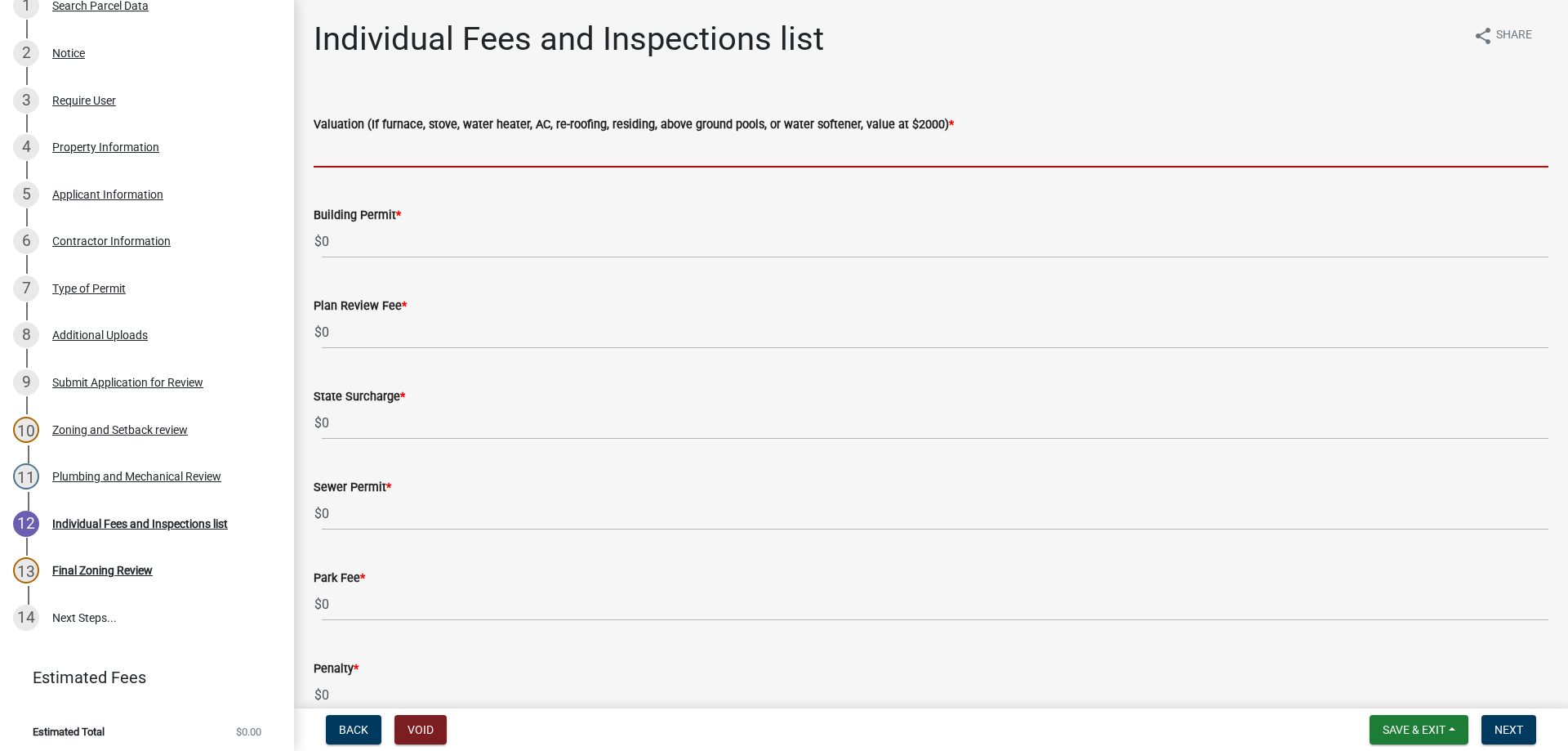
click at [349, 155] on input "text" at bounding box center [931, 151] width 1235 height 33
type input "2000"
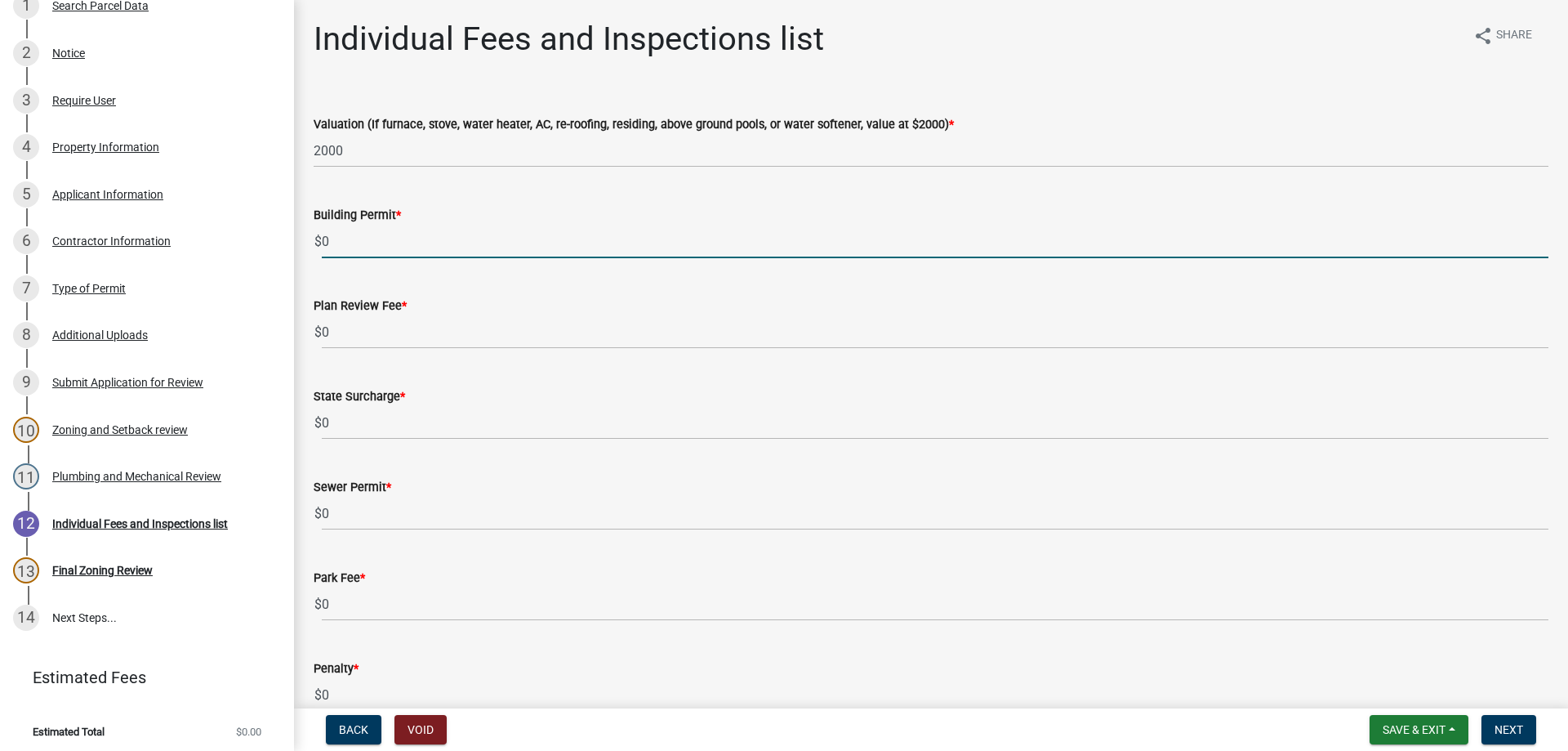
drag, startPoint x: 336, startPoint y: 230, endPoint x: 307, endPoint y: 232, distance: 29.1
click at [307, 232] on div "Building Permit * $ 0" at bounding box center [931, 220] width 1260 height 76
type input "70"
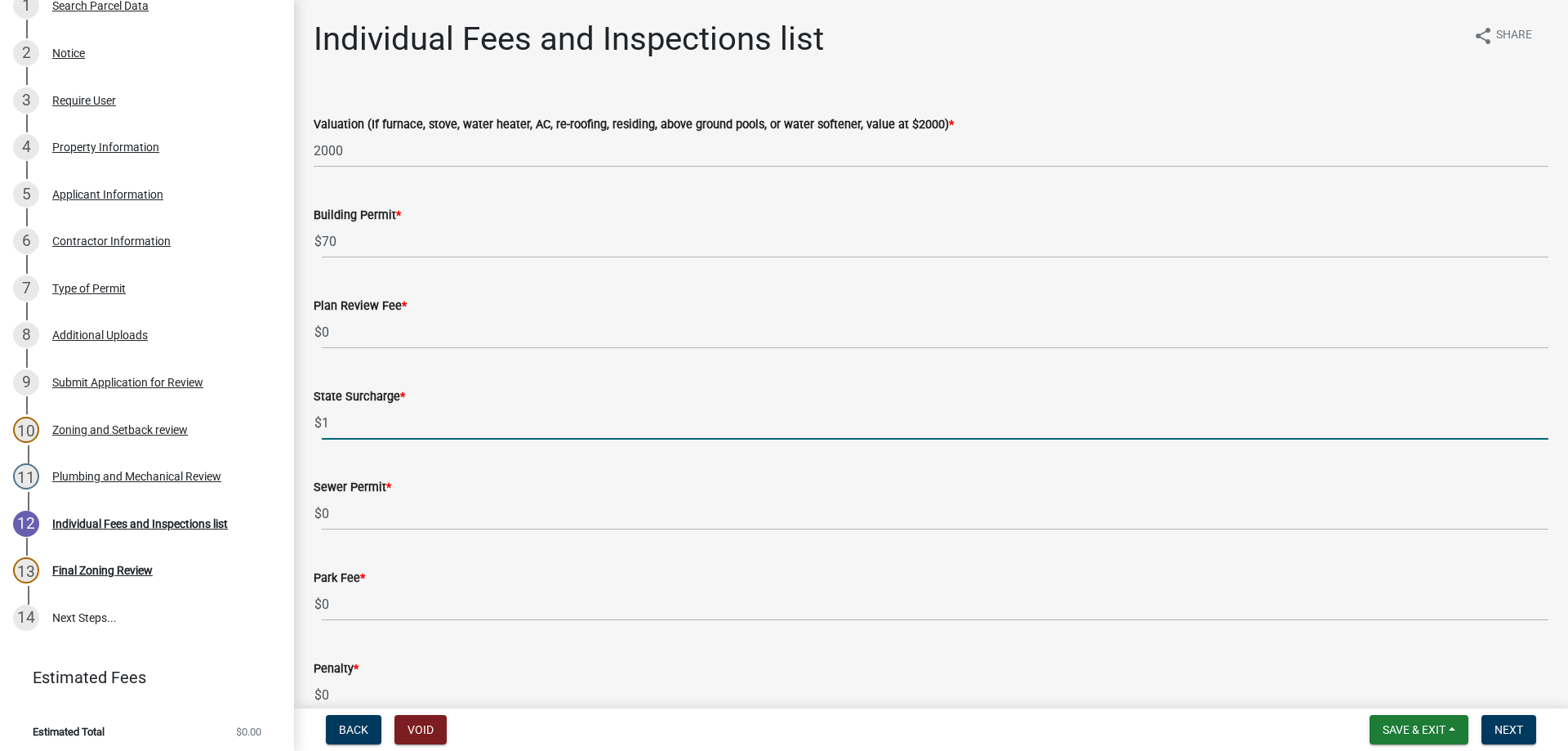
type input "1"
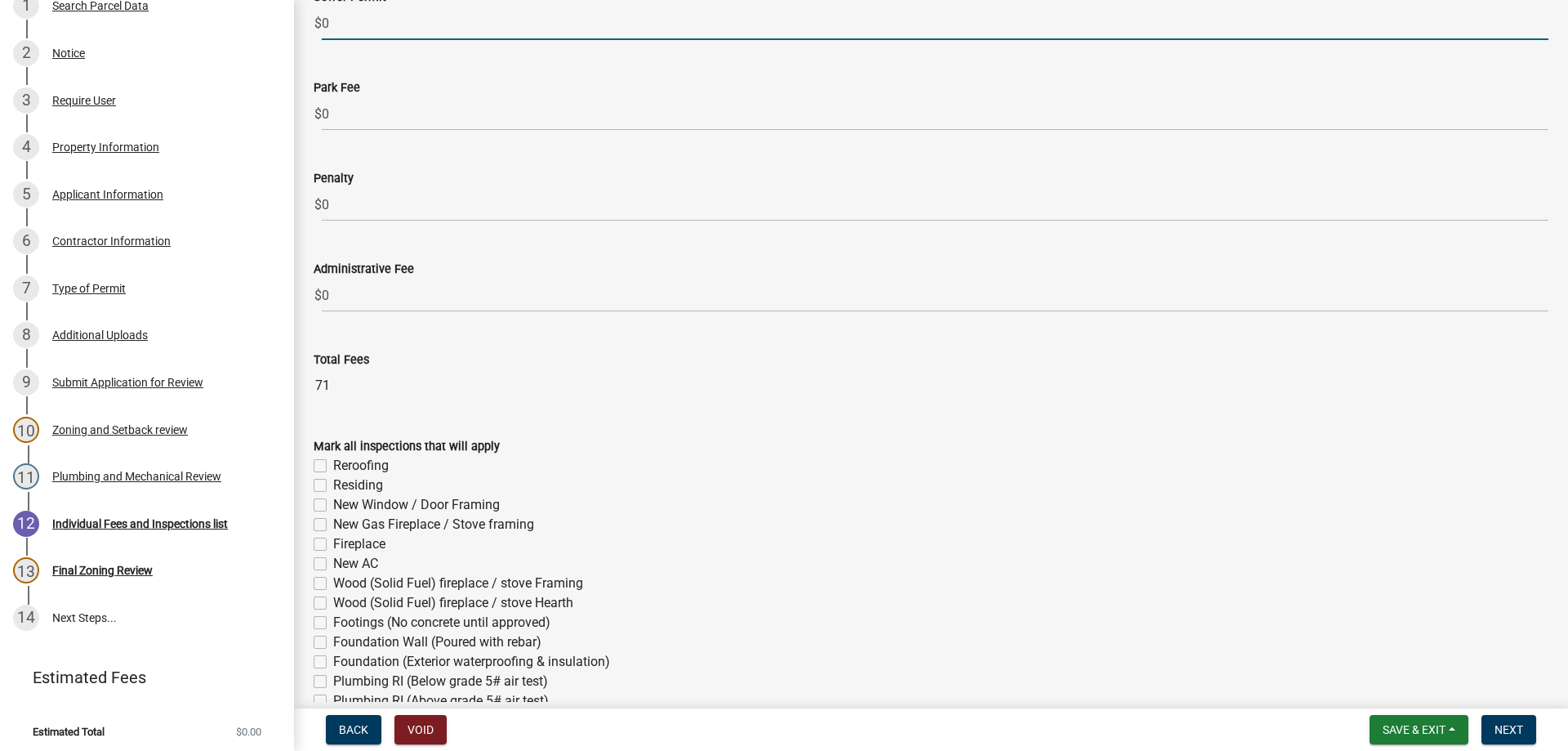
scroll to position [817, 0]
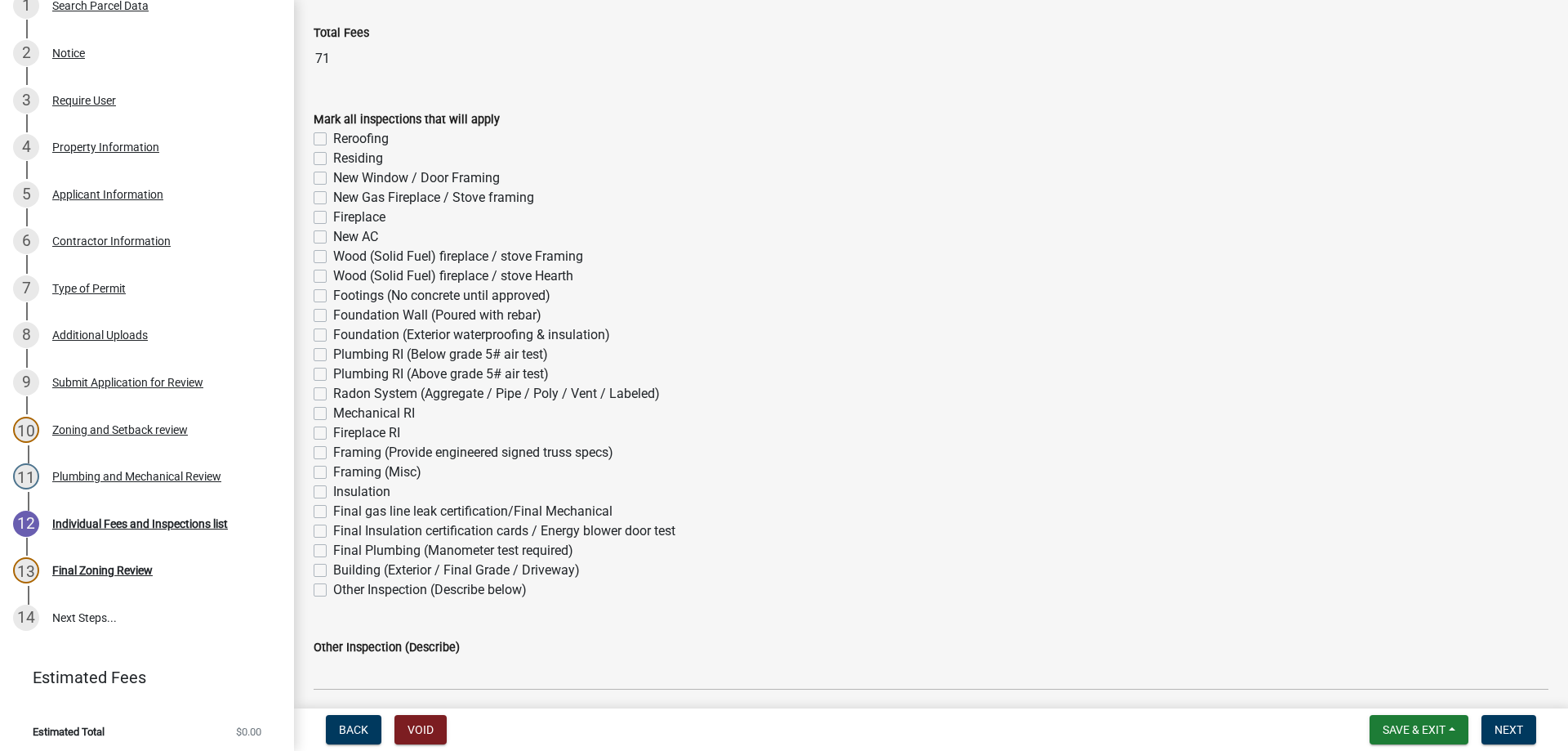
click at [333, 159] on label "Residing" at bounding box center [358, 158] width 50 height 19
click at [333, 159] on input "Residing" at bounding box center [338, 153] width 10 height 10
checkbox input "true"
checkbox input "false"
checkbox input "true"
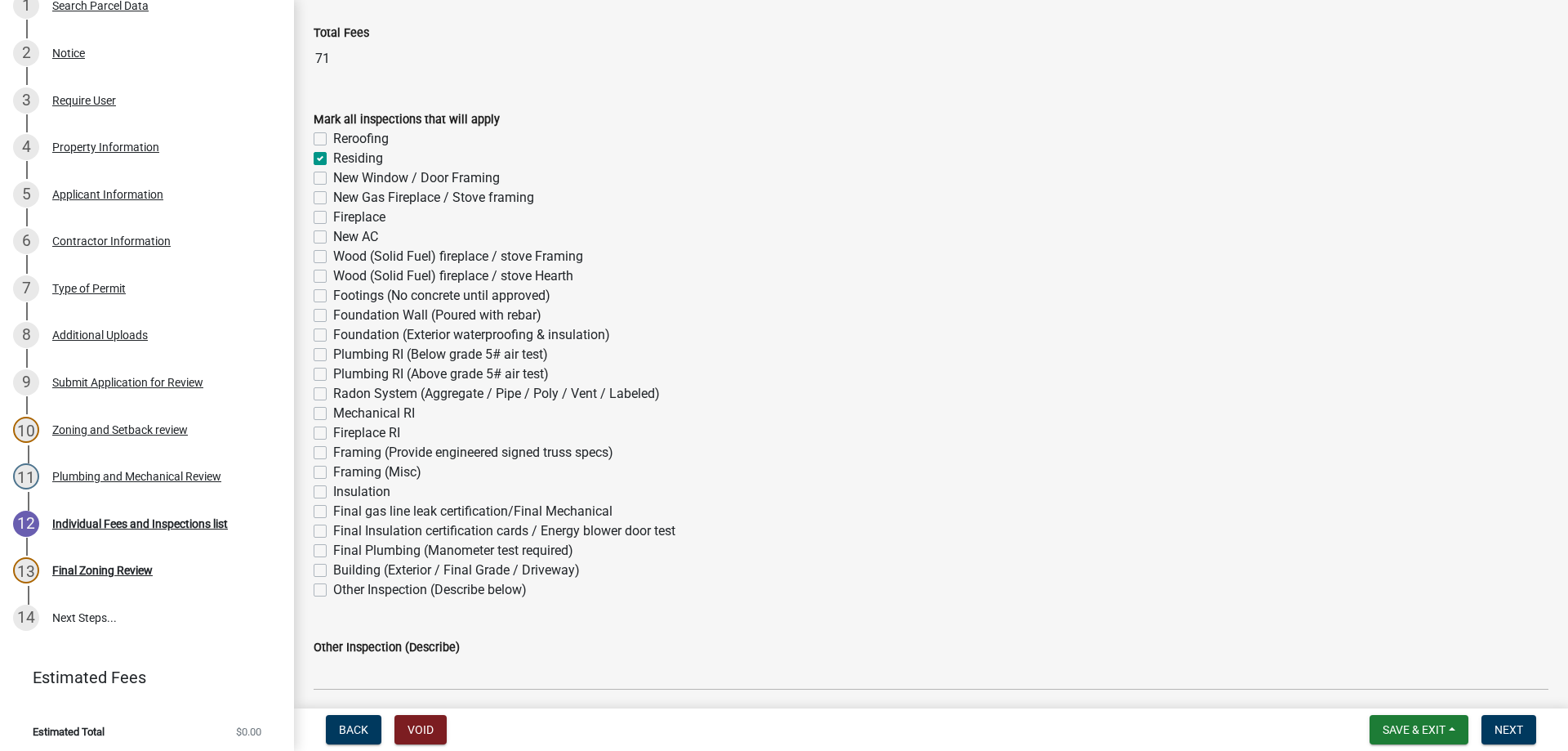
checkbox input "false"
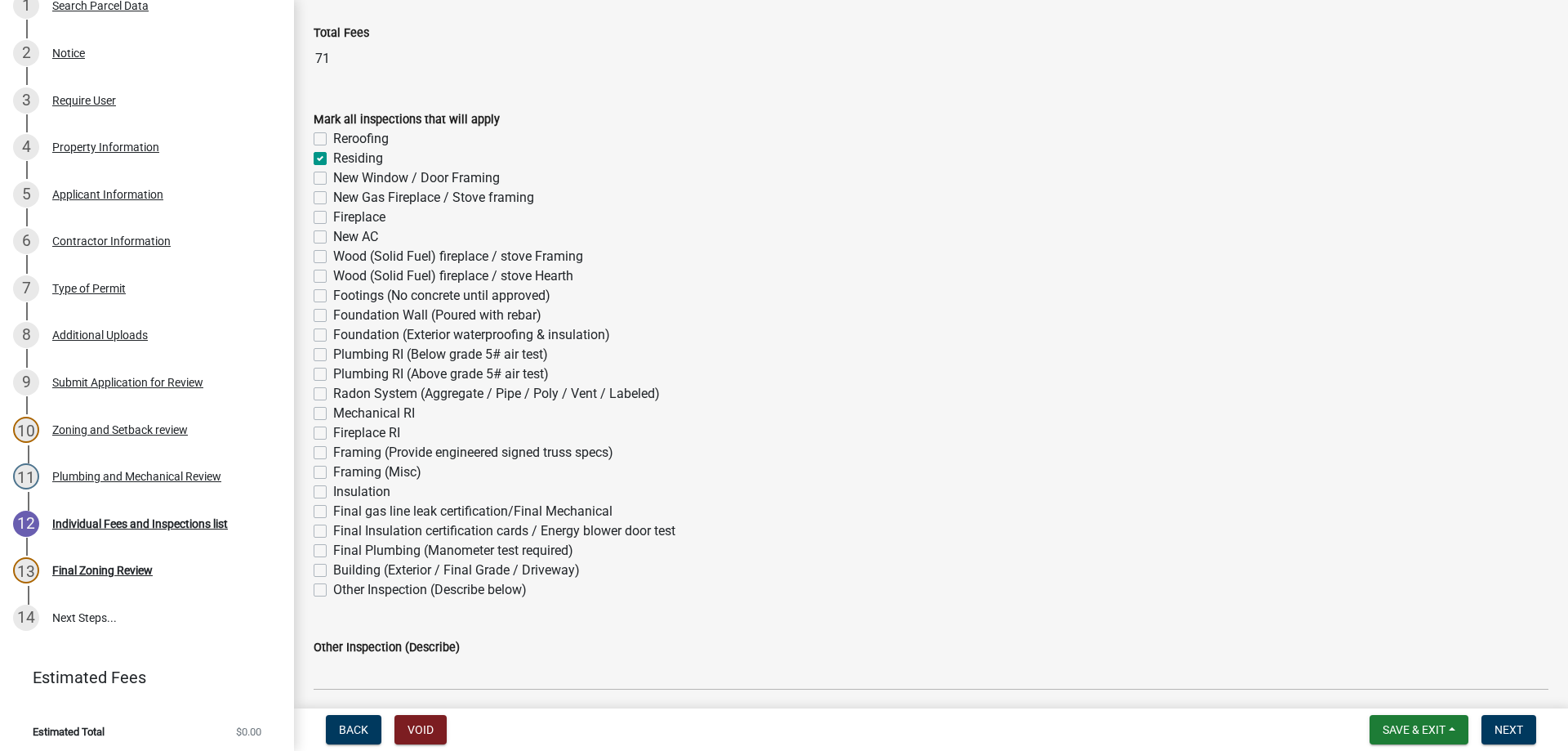
checkbox input "false"
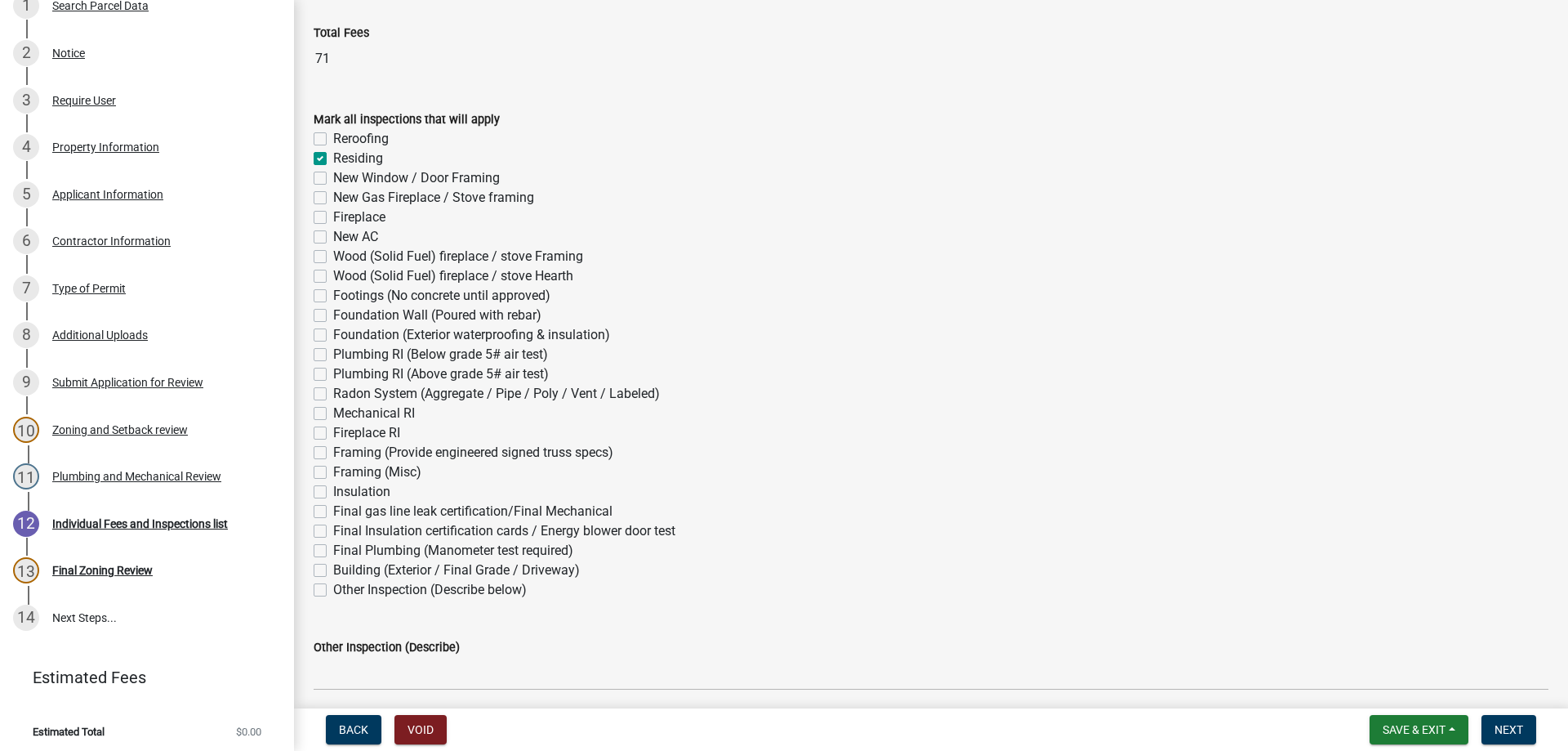
checkbox input "false"
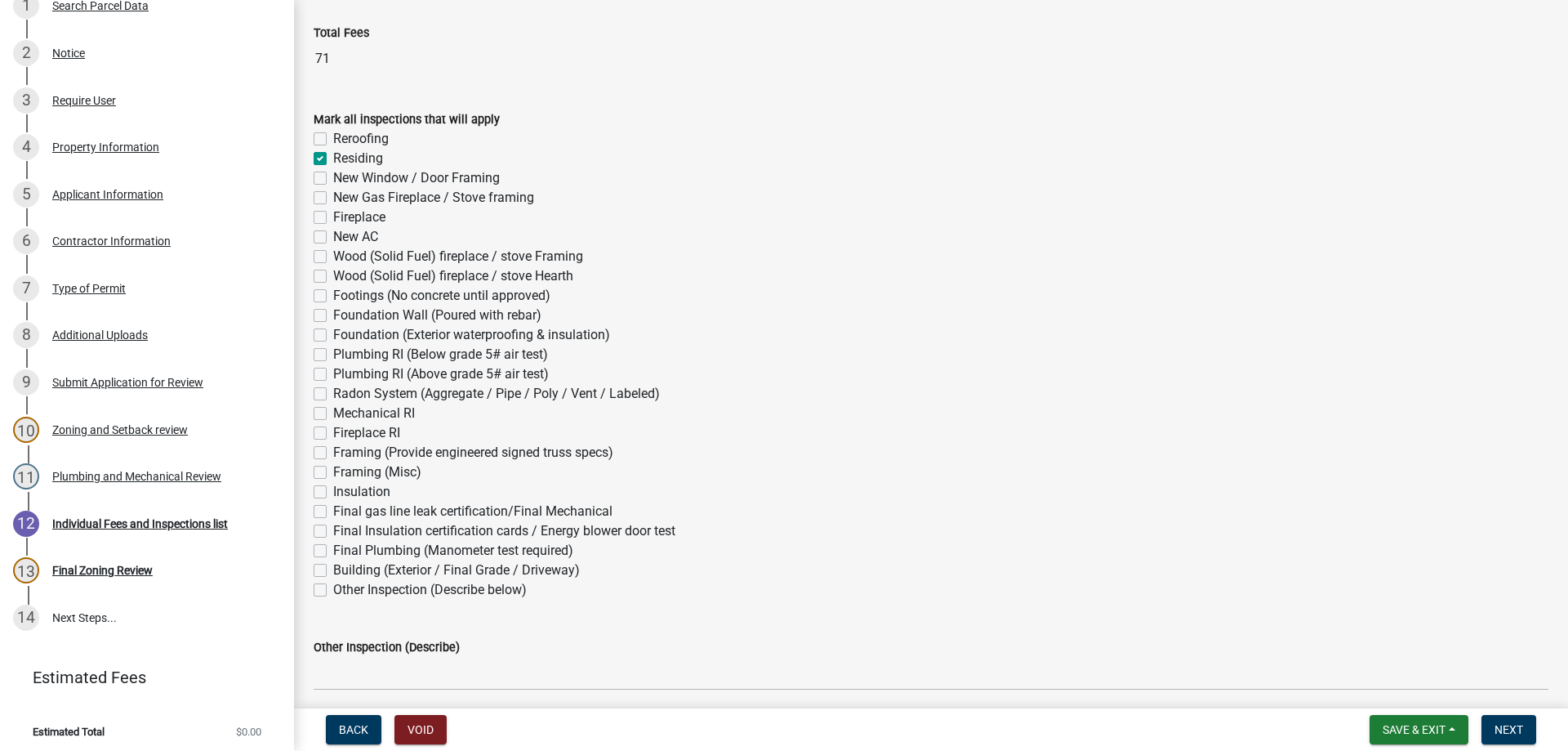
checkbox input "false"
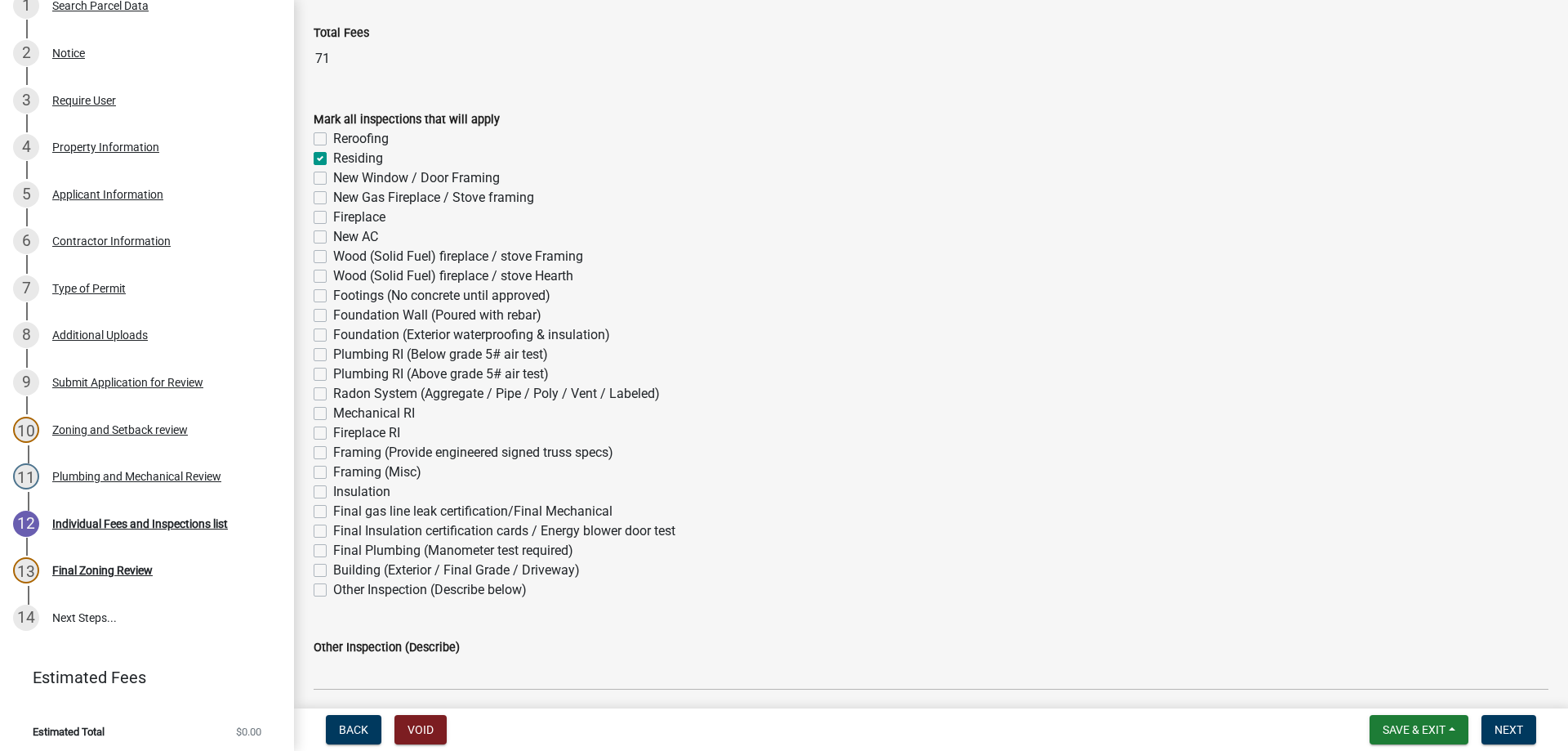
checkbox input "false"
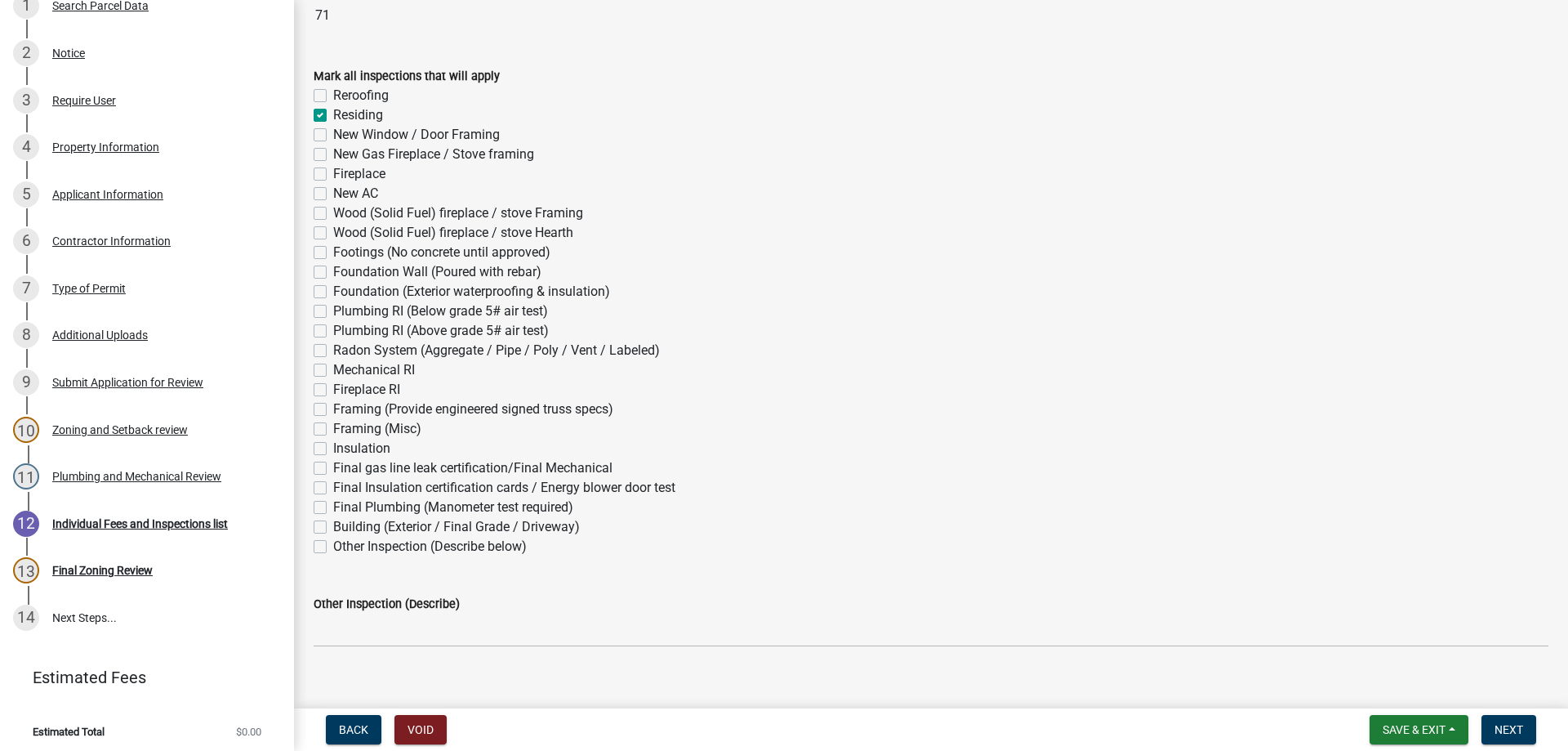
scroll to position [882, 0]
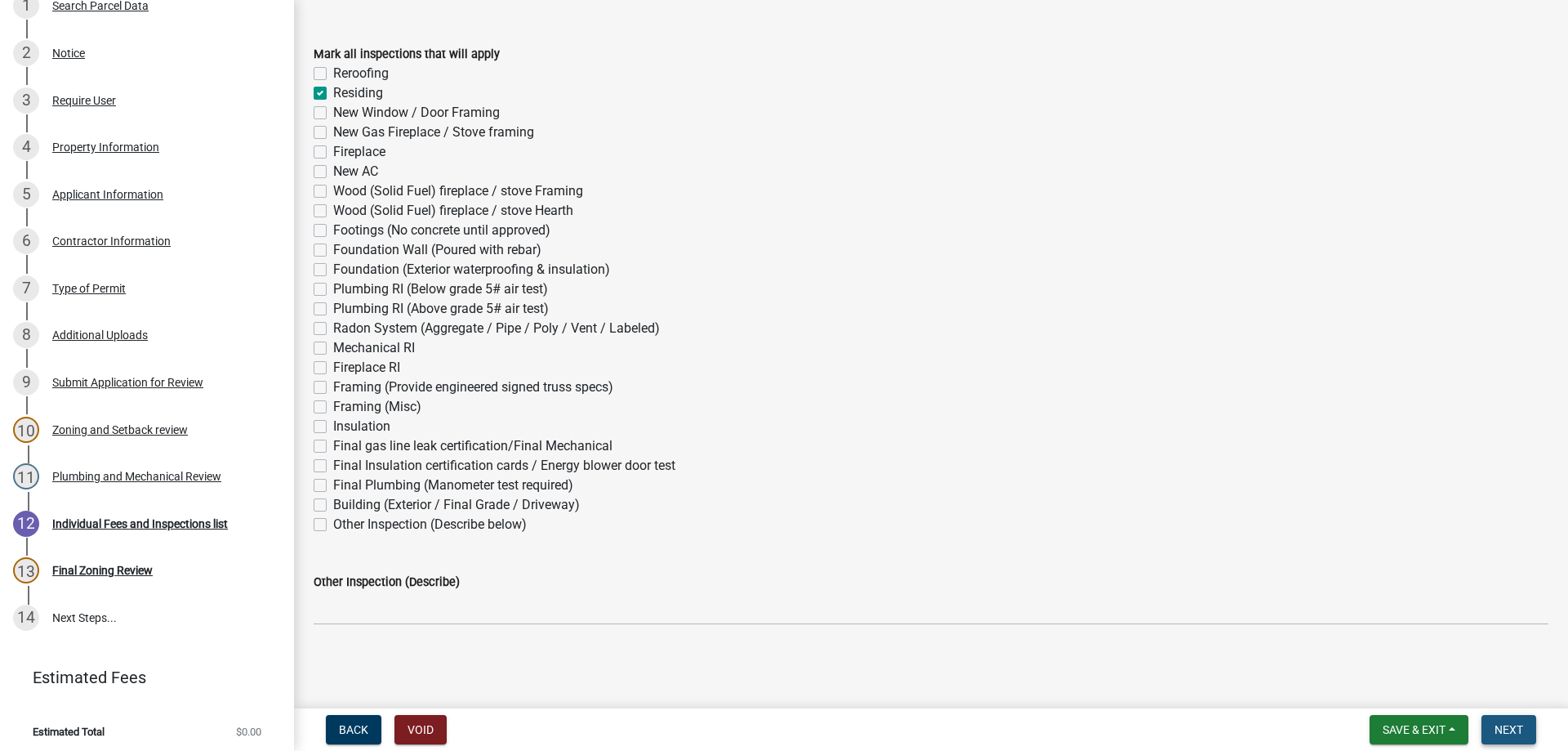
click at [1511, 723] on span "Next" at bounding box center [1509, 730] width 29 height 13
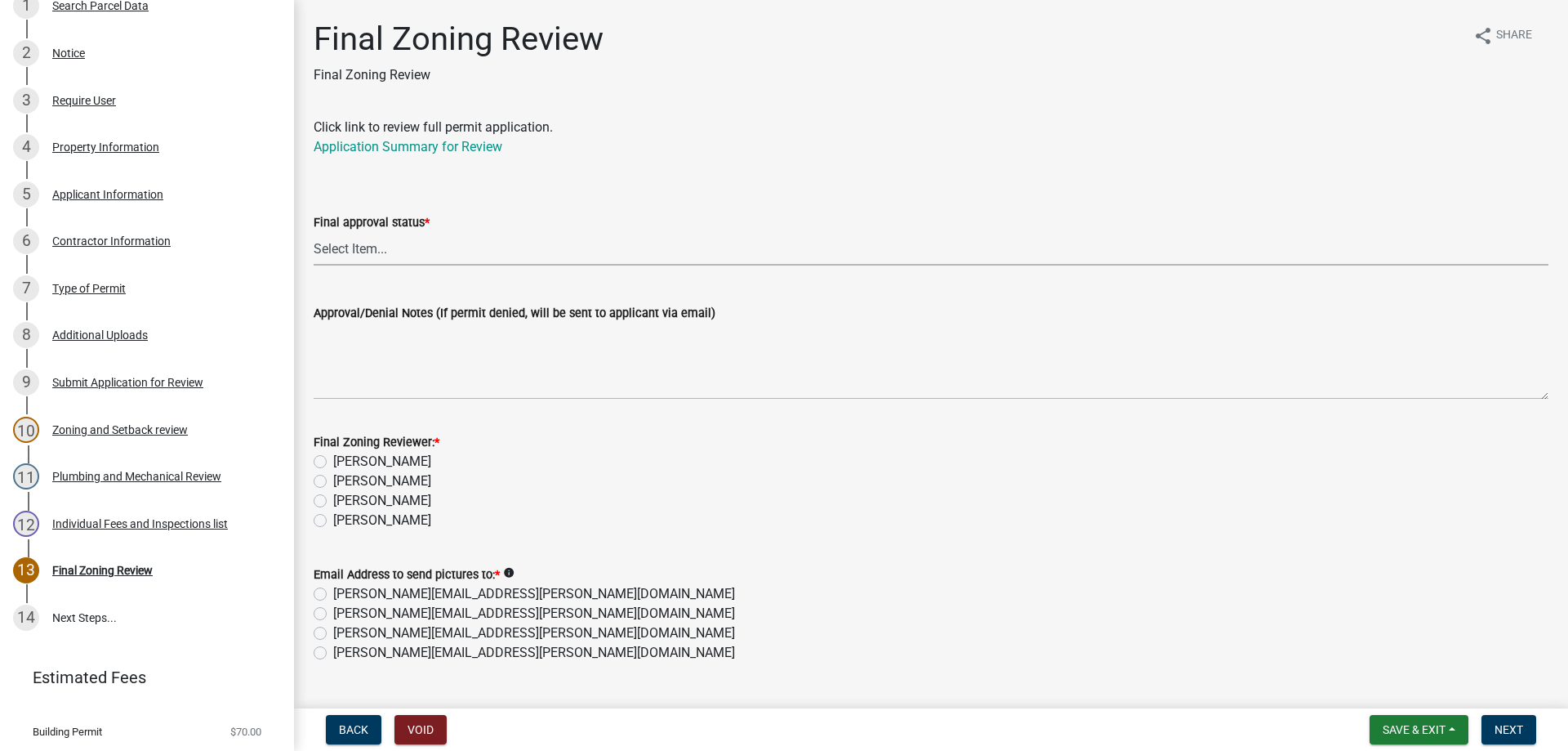
click at [326, 244] on select "Select Item... Approved Denied" at bounding box center [931, 248] width 1235 height 33
click at [314, 232] on select "Select Item... Approved Denied" at bounding box center [931, 248] width 1235 height 33
select select "ea18257a-8a04-42cc-b171-77fc38c97f37"
click at [333, 521] on label "[PERSON_NAME]" at bounding box center [382, 520] width 98 height 19
click at [333, 521] on input "[PERSON_NAME]" at bounding box center [338, 515] width 10 height 10
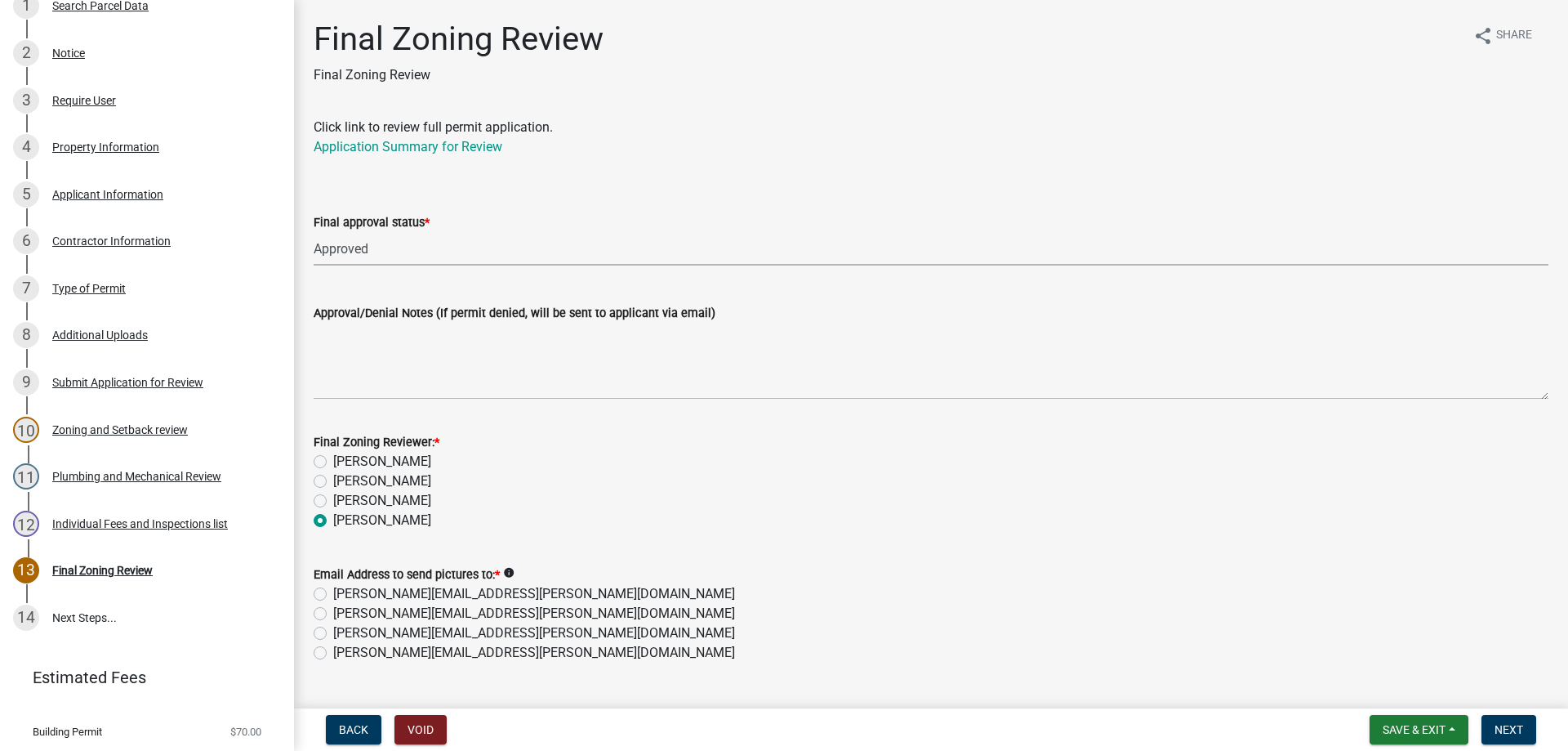
radio input "true"
drag, startPoint x: 320, startPoint y: 650, endPoint x: 346, endPoint y: 660, distance: 27.9
click at [333, 650] on label "[PERSON_NAME][EMAIL_ADDRESS][PERSON_NAME][DOMAIN_NAME]" at bounding box center [534, 652] width 402 height 19
click at [333, 650] on input "[PERSON_NAME][EMAIL_ADDRESS][PERSON_NAME][DOMAIN_NAME]" at bounding box center [338, 648] width 10 height 10
radio input "true"
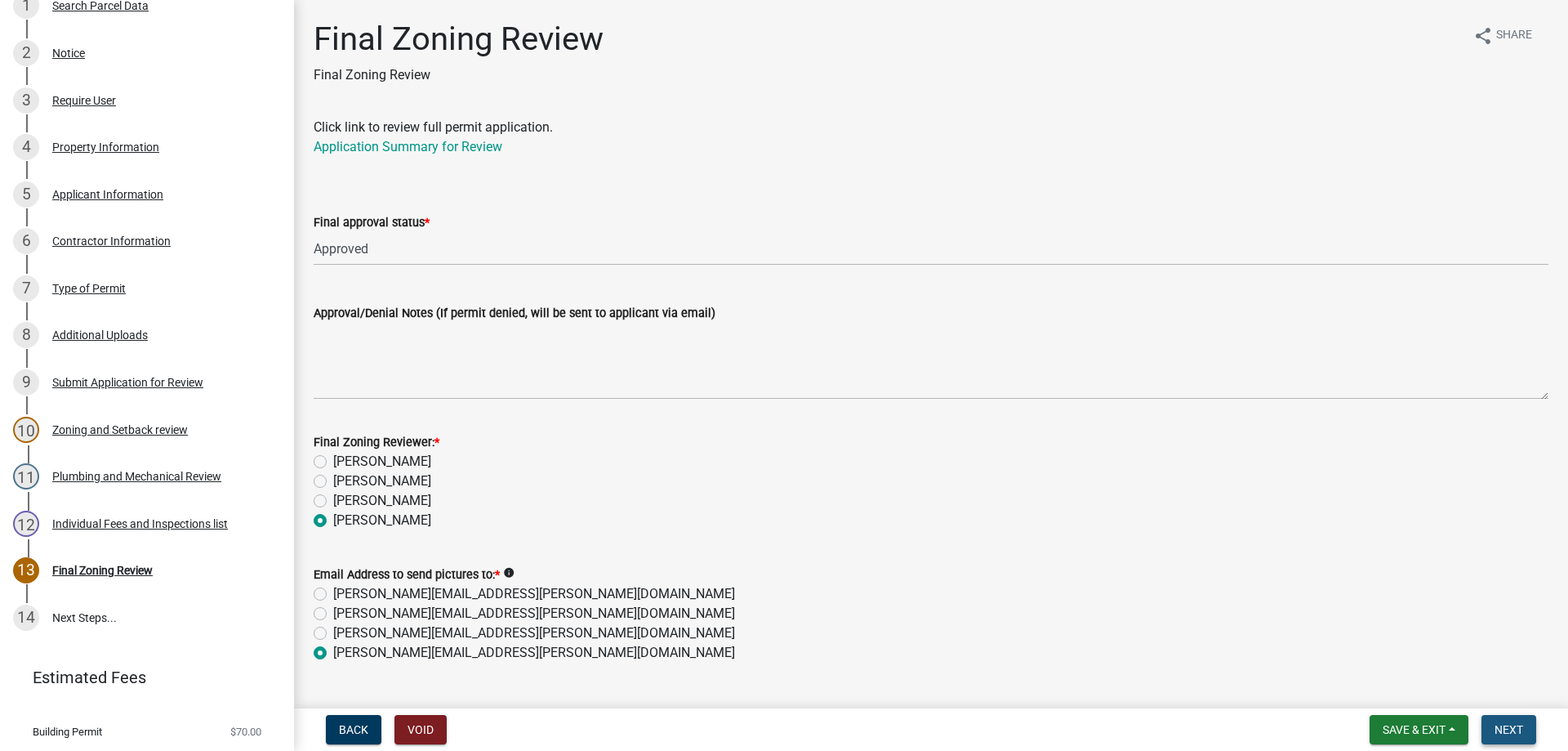
click at [1505, 728] on span "Next" at bounding box center [1509, 730] width 29 height 13
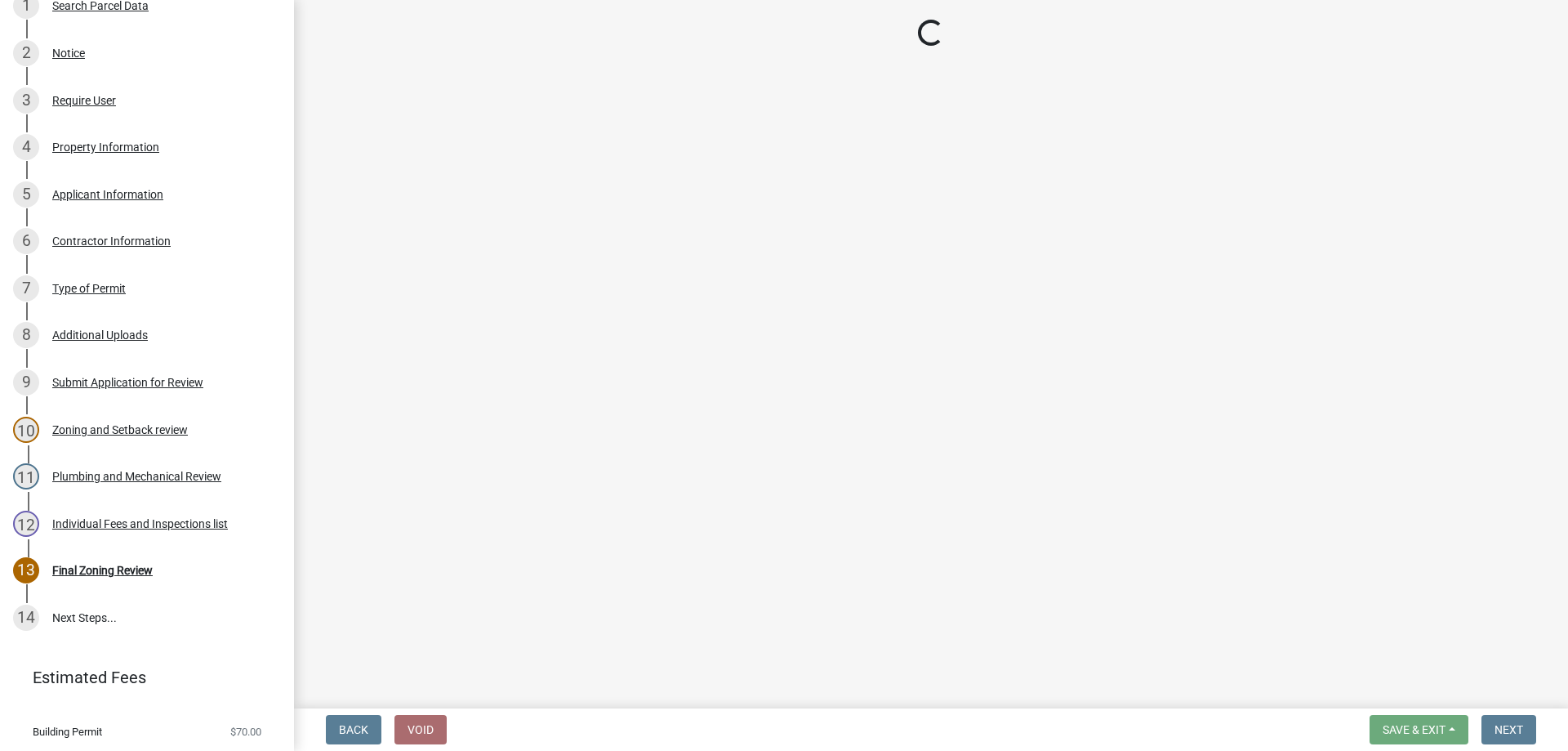
scroll to position [511, 0]
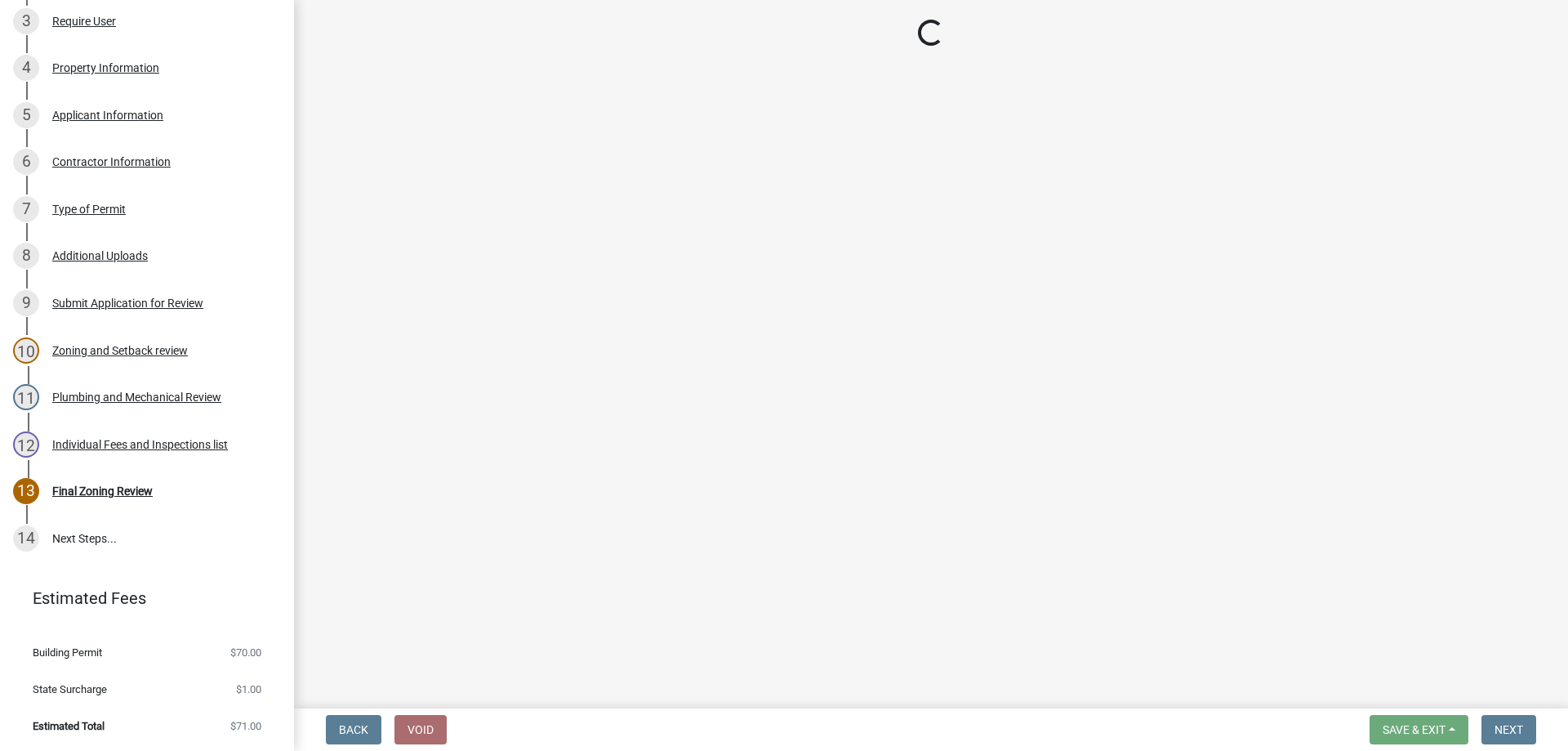
select select "3: 3"
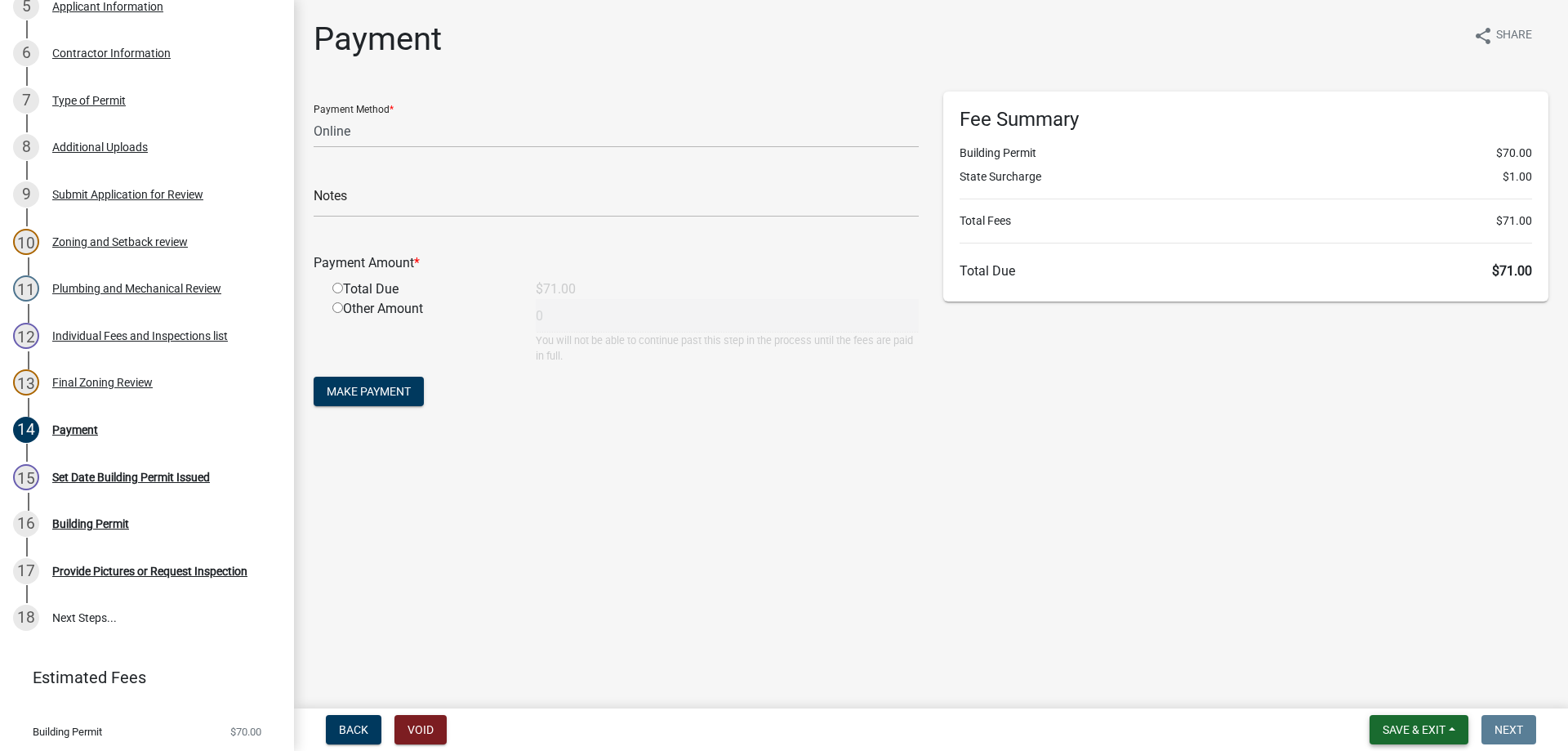
click at [1418, 728] on span "Save & Exit" at bounding box center [1414, 730] width 63 height 13
click at [1381, 682] on button "Save & Exit" at bounding box center [1404, 687] width 131 height 39
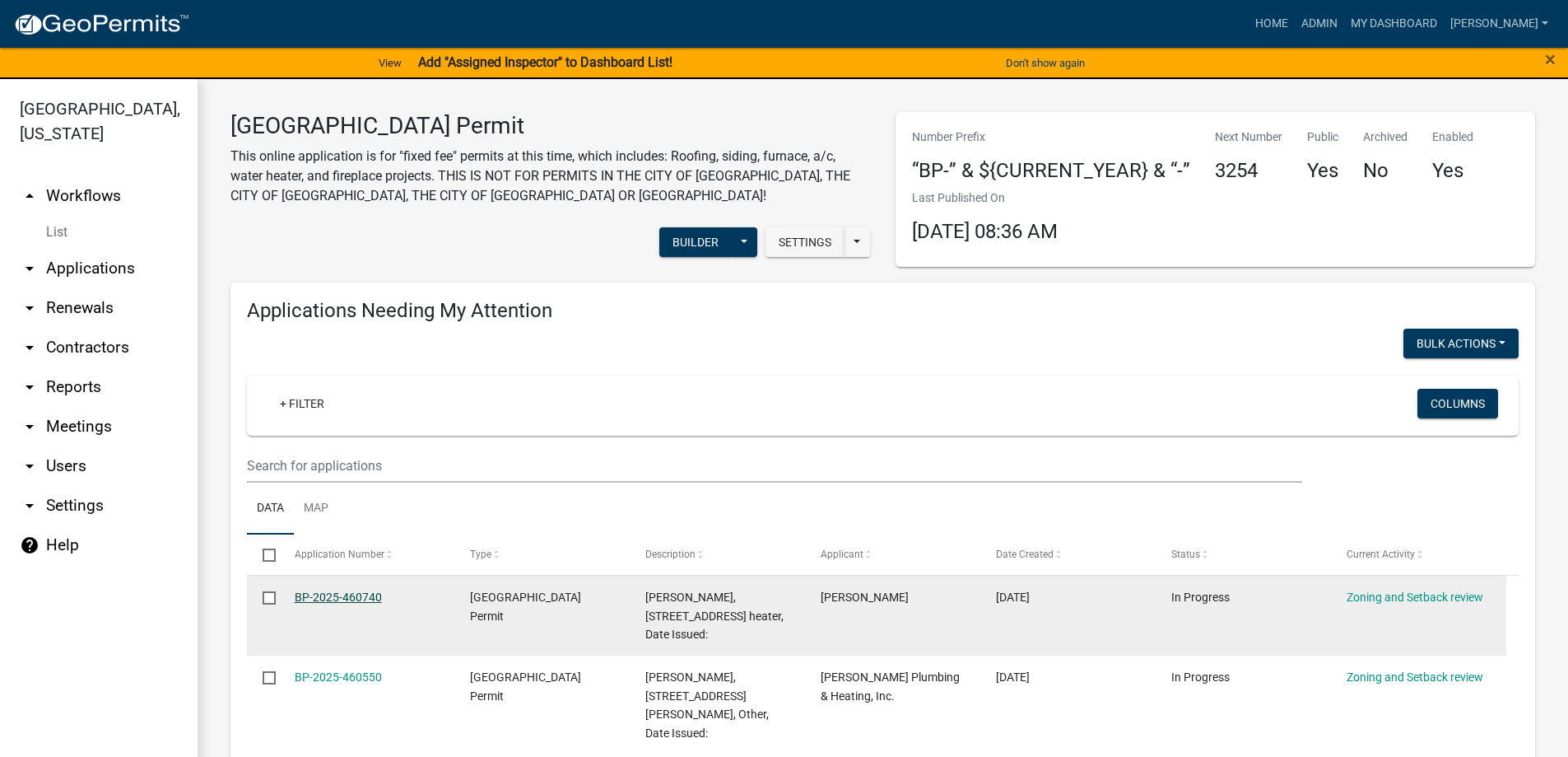
click at [321, 595] on link "BP-2025-460740" at bounding box center [339, 597] width 87 height 13
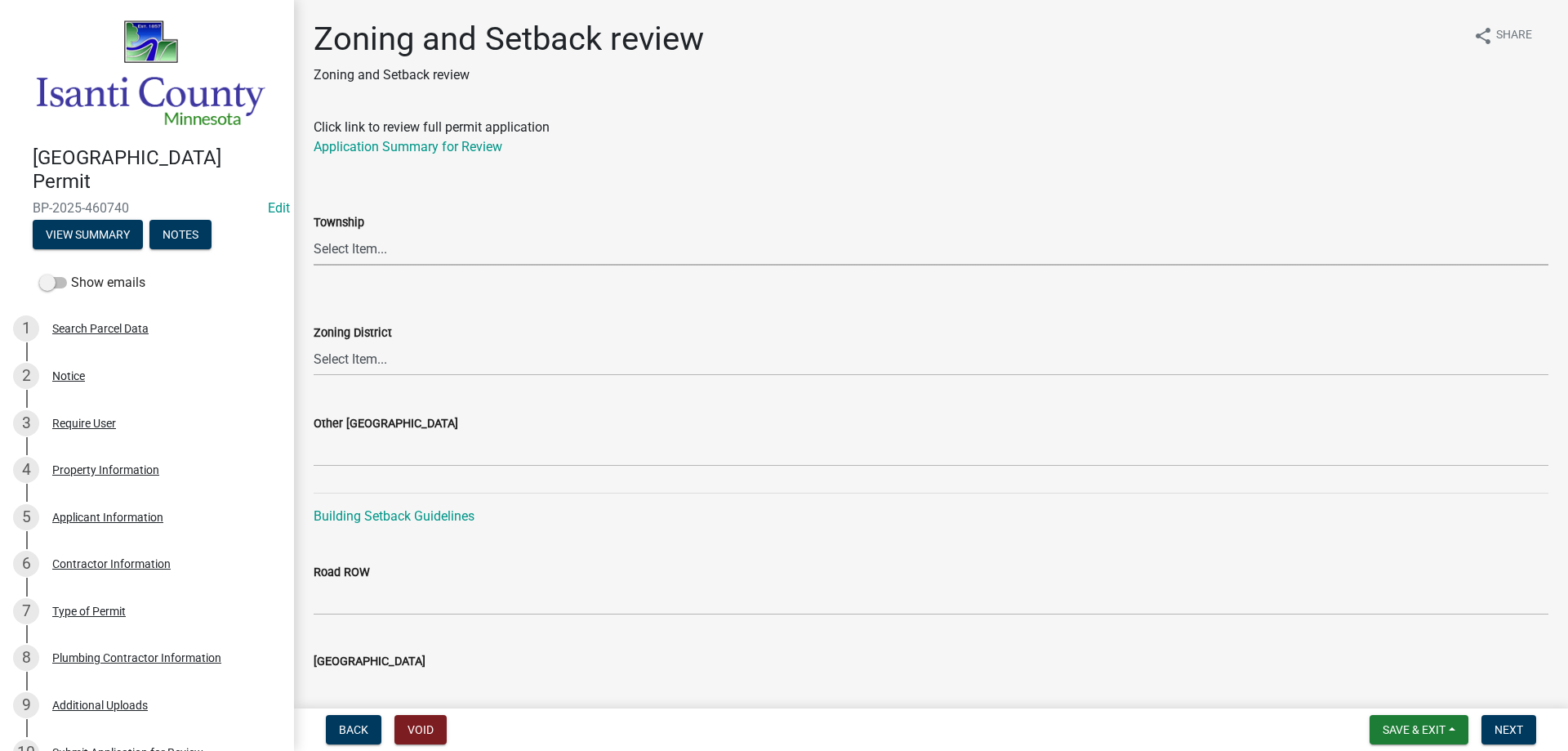
click at [360, 249] on select "Select Item... [PERSON_NAME] Cambridge [PERSON_NAME] Isanti [GEOGRAPHIC_DATA] […" at bounding box center [931, 248] width 1235 height 33
click at [314, 232] on select "Select Item... [PERSON_NAME] Cambridge [PERSON_NAME] Isanti [GEOGRAPHIC_DATA] […" at bounding box center [931, 248] width 1235 height 33
select select "8583ed67-4227-4388-9f38-dca8ed347e32"
click at [338, 364] on select "Select Item... Agricultural/Residential (A/R) Tier 1 General Business (B) Indus…" at bounding box center [931, 359] width 1235 height 33
click at [314, 343] on select "Select Item... Agricultural/Residential (A/R) Tier 1 General Business (B) Indus…" at bounding box center [931, 359] width 1235 height 33
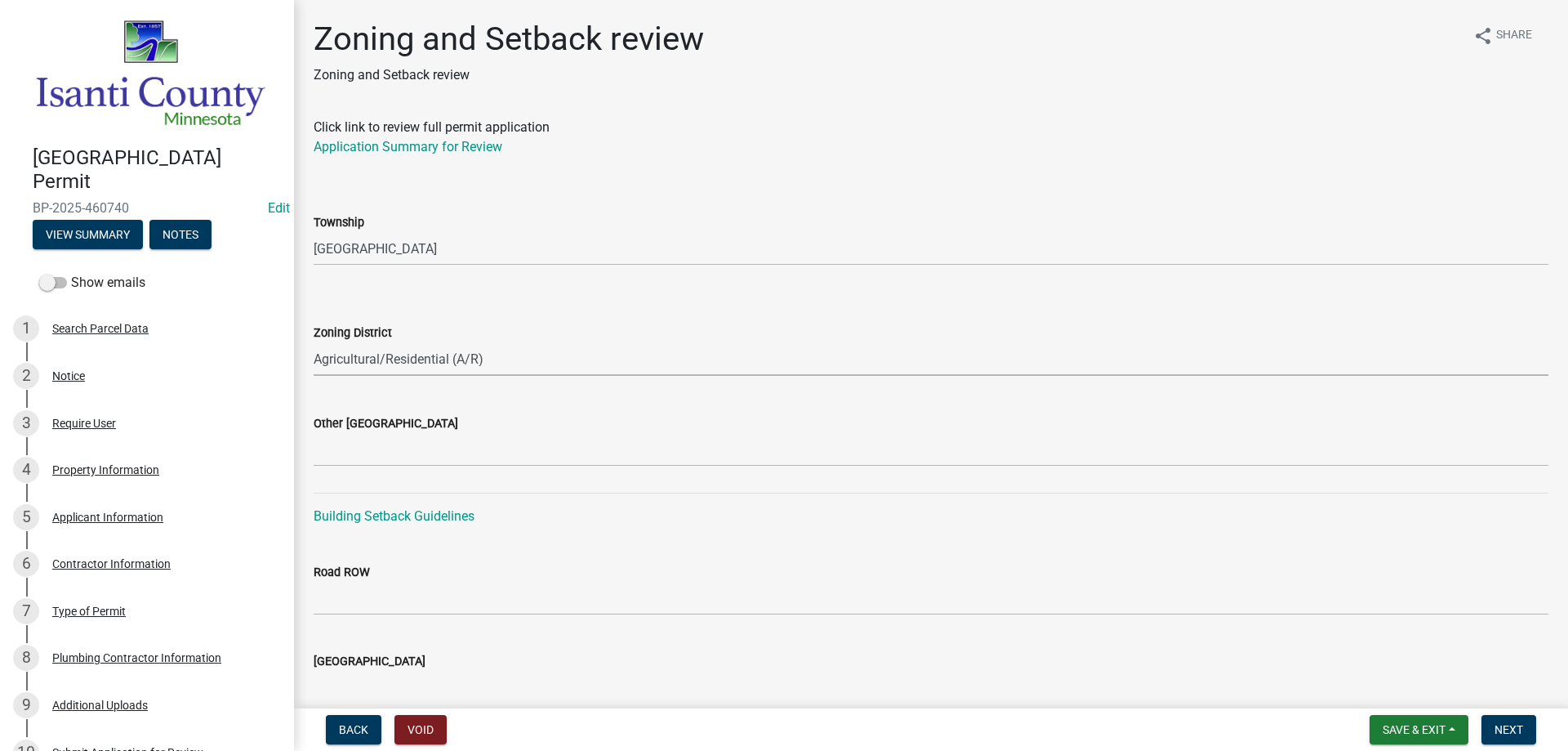
select select "55e8a5cf-285f-40b2-b696-56a64a6e31ef"
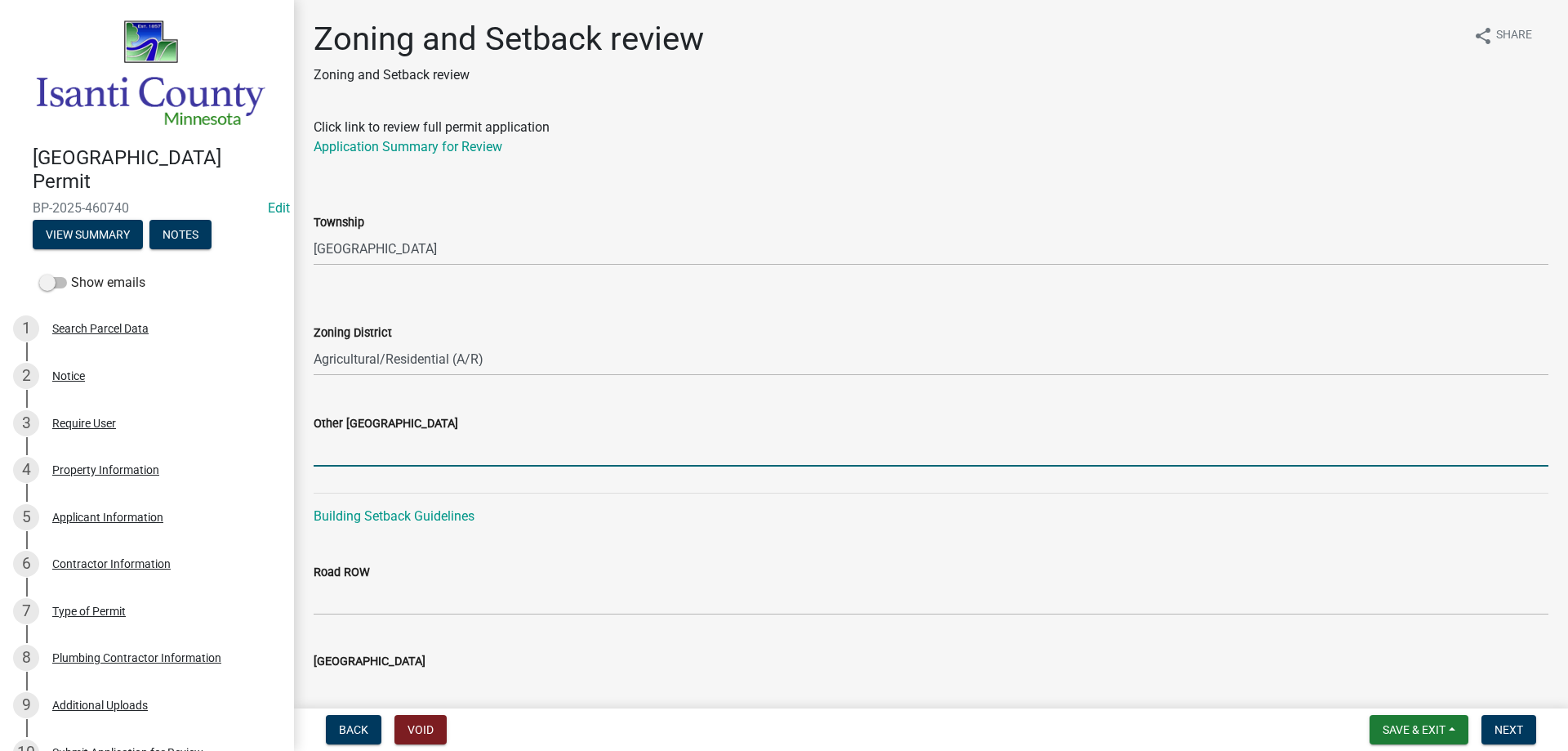
click at [336, 442] on input "Other [GEOGRAPHIC_DATA]" at bounding box center [931, 450] width 1235 height 33
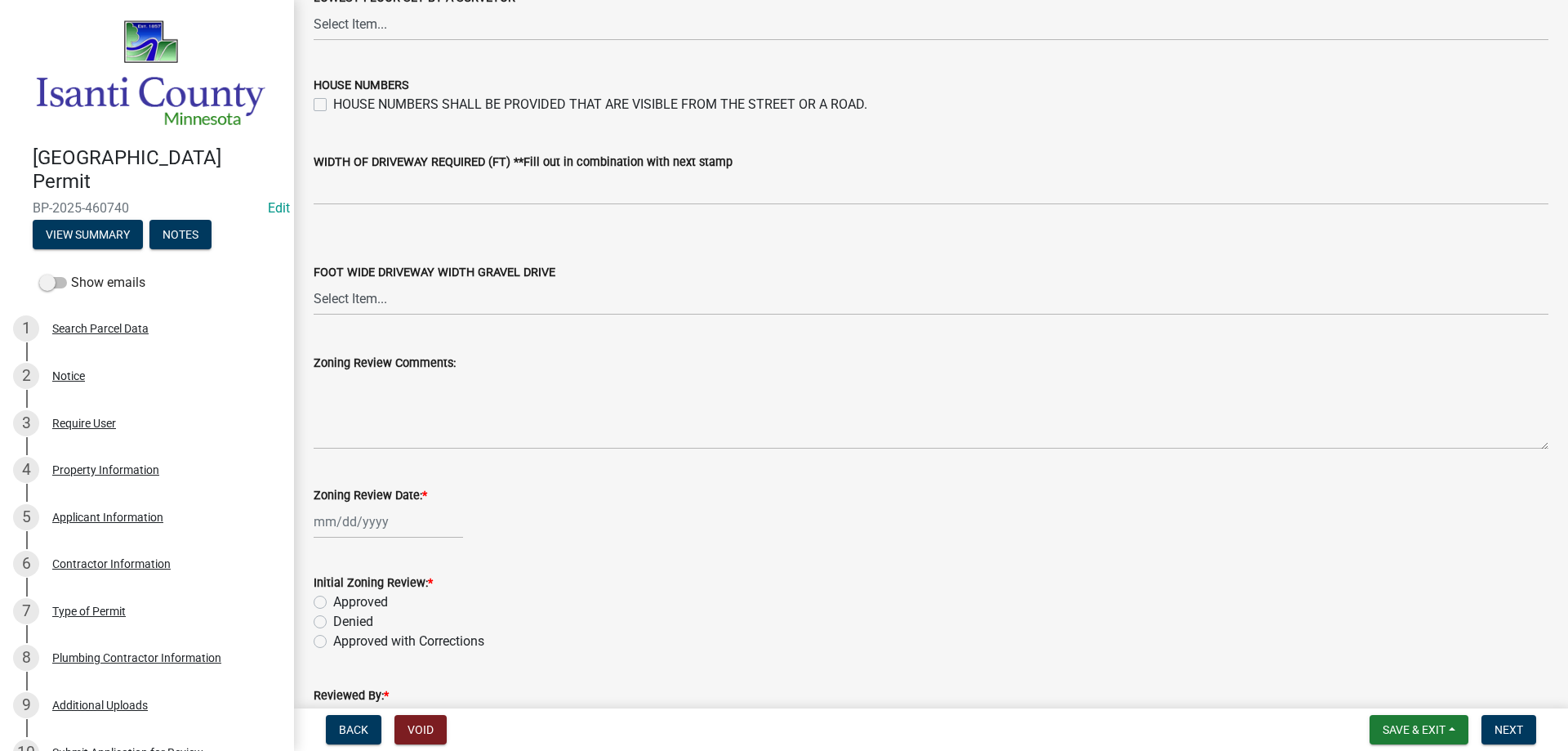
scroll to position [2614, 0]
type input "18/34/22"
click at [358, 519] on div at bounding box center [389, 520] width 150 height 33
select select "8"
select select "2025"
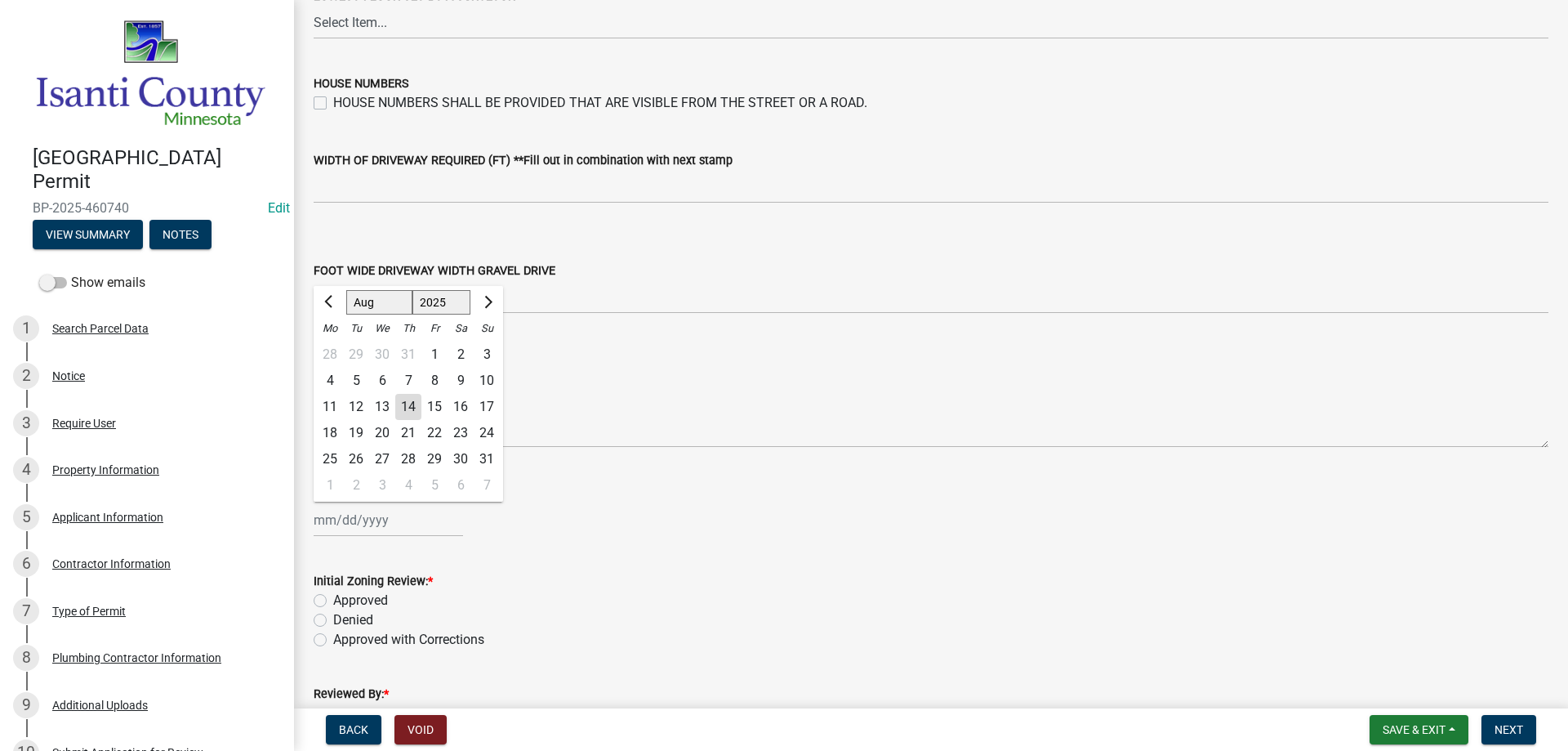
click at [406, 406] on div "14" at bounding box center [408, 406] width 26 height 26
type input "[DATE]"
click at [333, 598] on label "Approved" at bounding box center [360, 600] width 54 height 19
click at [333, 598] on input "Approved" at bounding box center [338, 595] width 10 height 10
radio input "true"
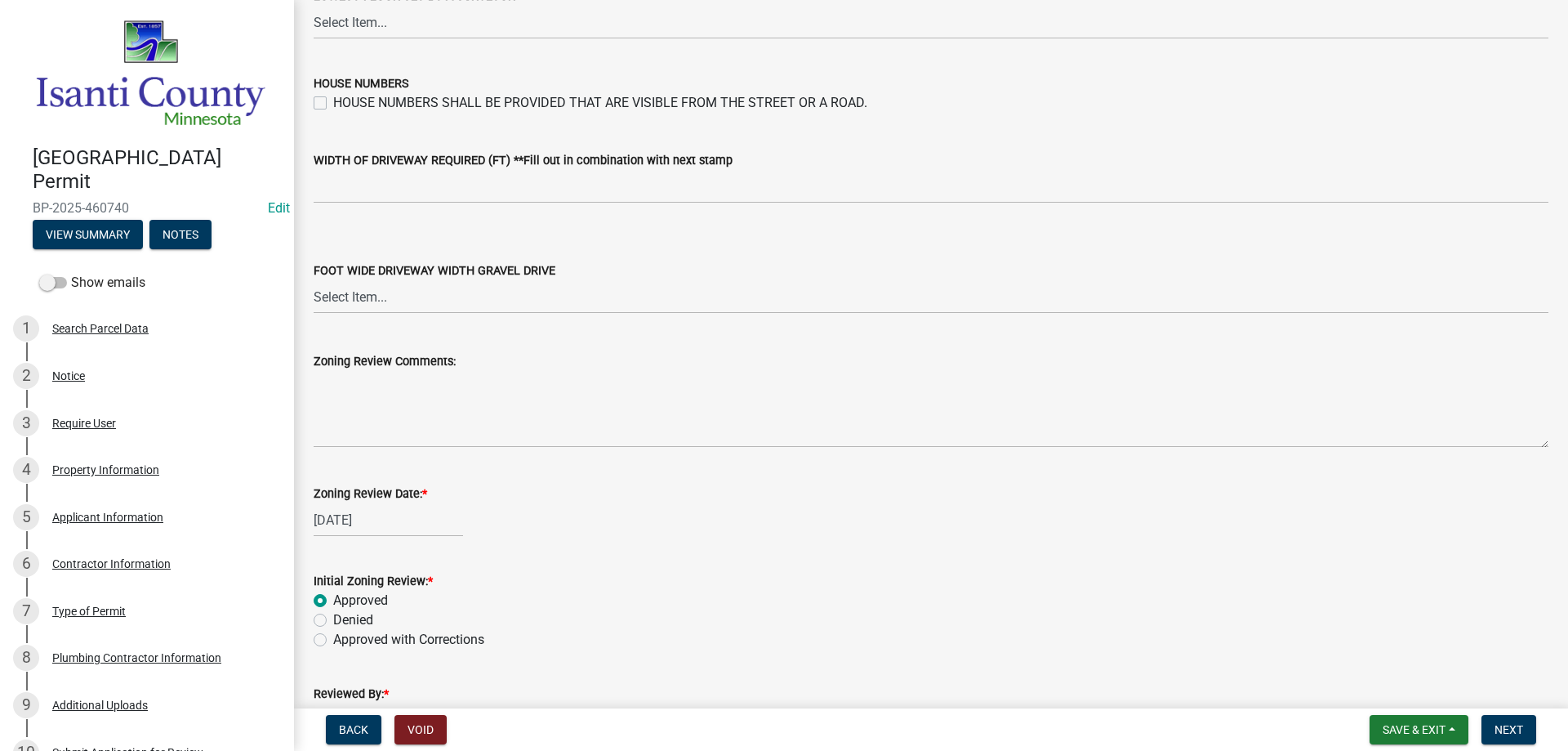
scroll to position [2773, 0]
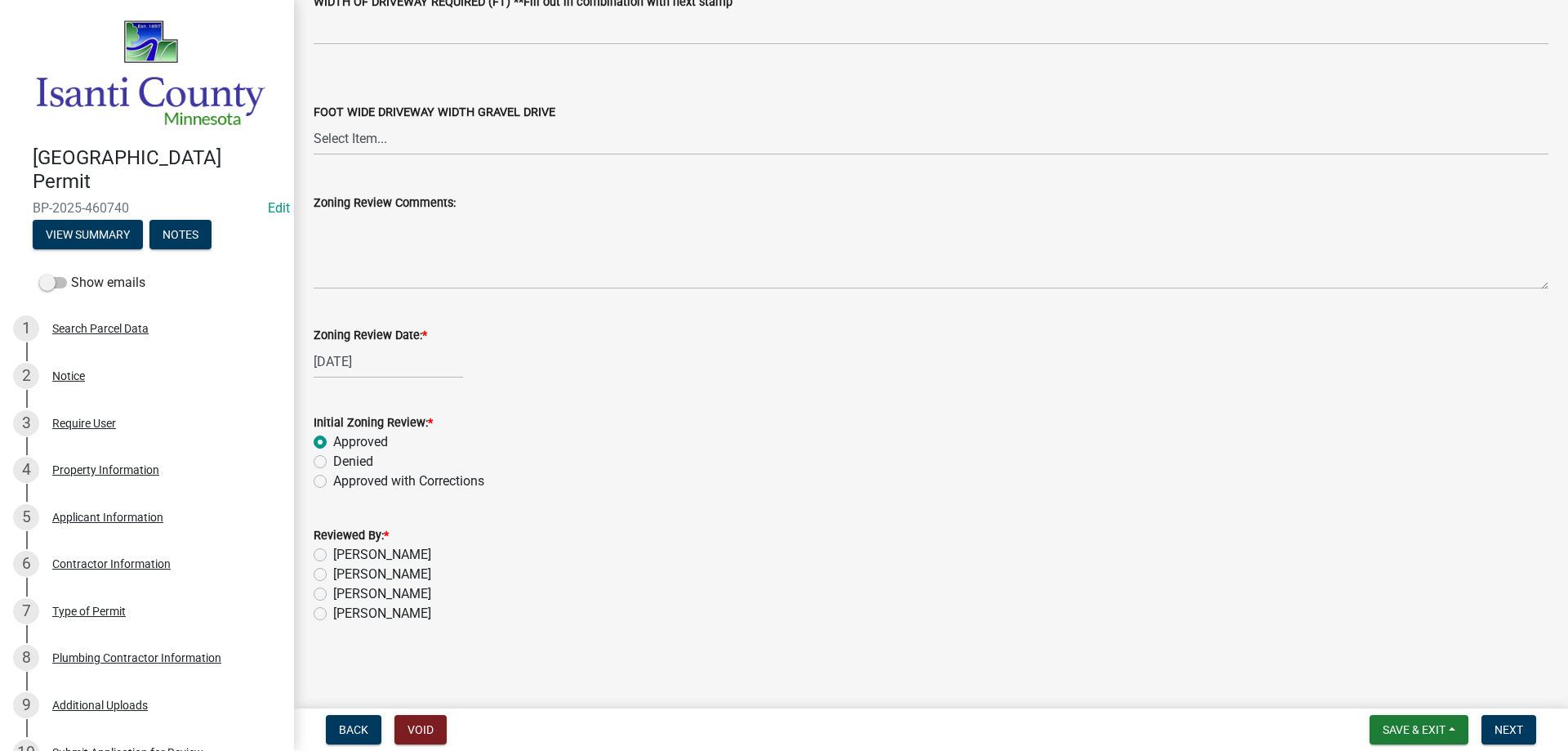
click at [333, 612] on label "[PERSON_NAME]" at bounding box center [382, 613] width 98 height 19
click at [333, 612] on input "[PERSON_NAME]" at bounding box center [338, 609] width 10 height 10
radio input "true"
click at [1500, 739] on button "Next" at bounding box center [1508, 730] width 54 height 30
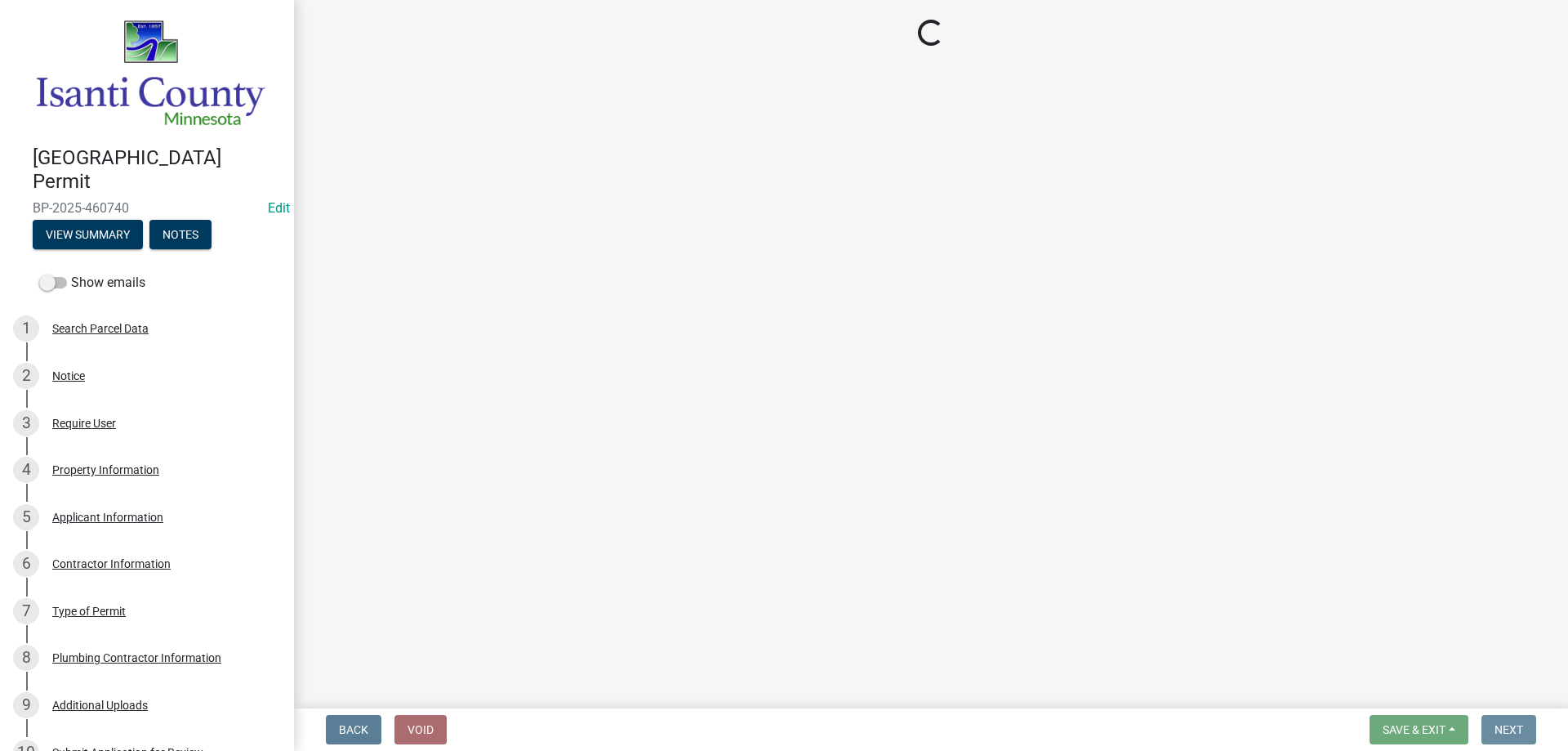
scroll to position [0, 0]
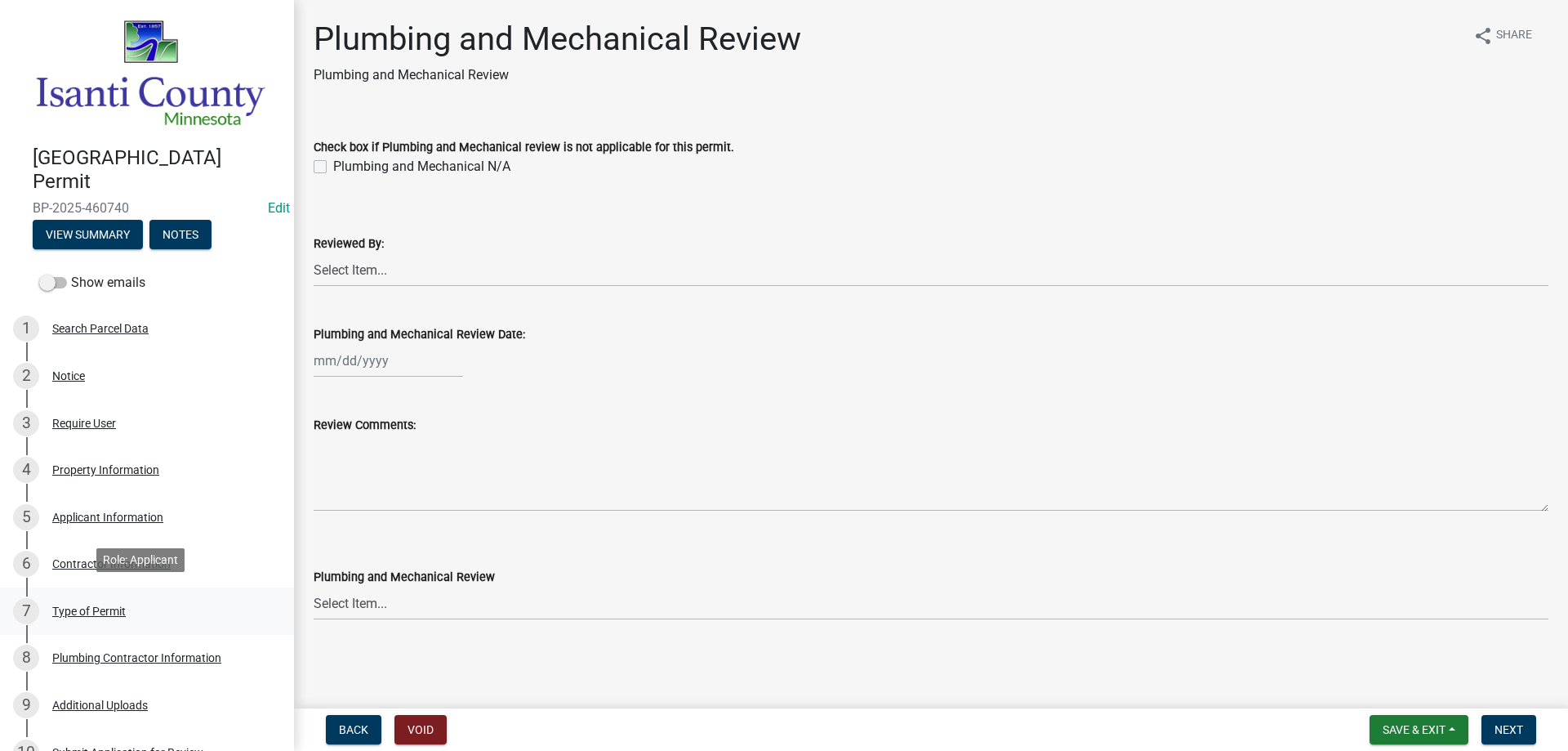
click at [99, 607] on div "Type of Permit" at bounding box center [90, 611] width 74 height 11
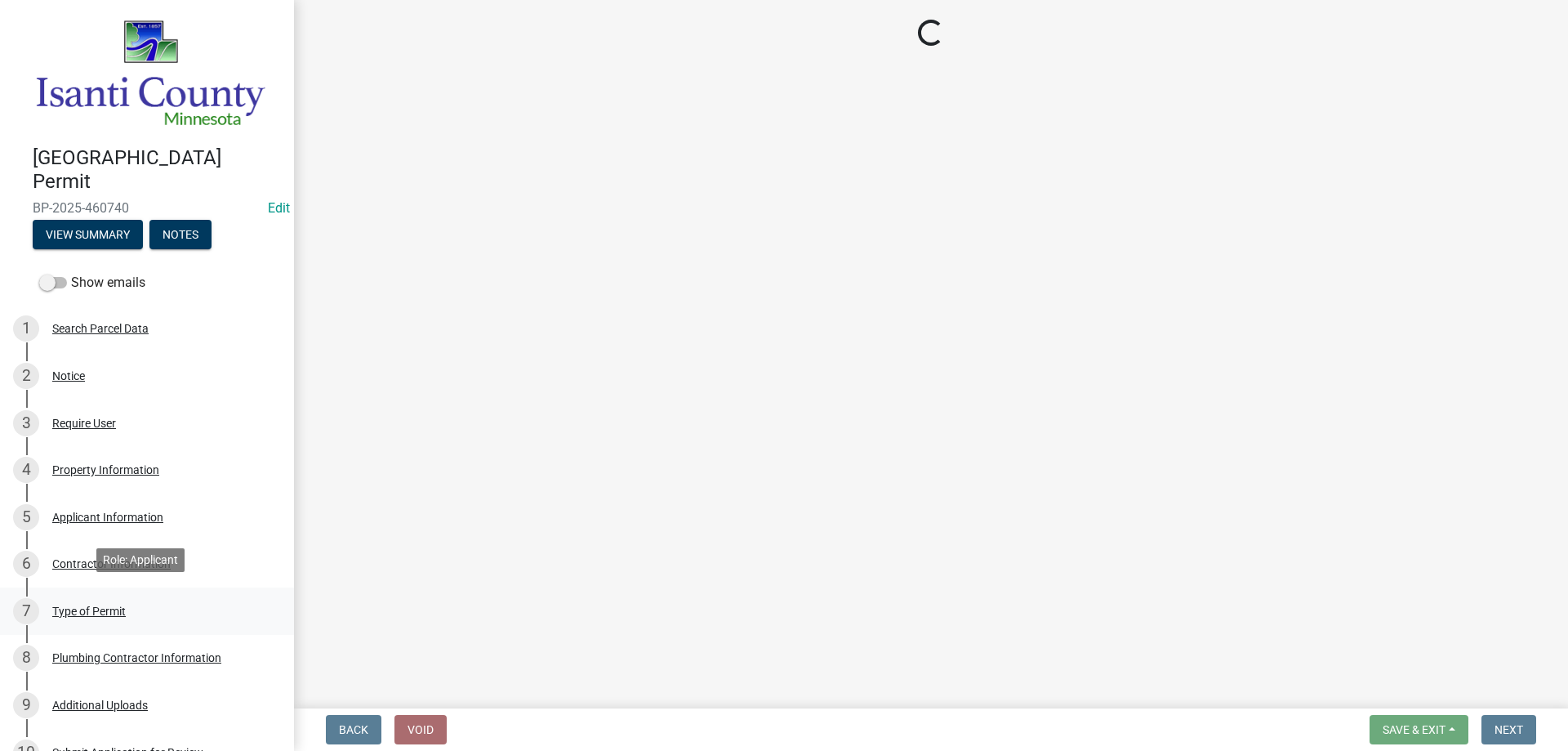
select select "eb4da8a3-282e-4d3e-a231-485219132635"
select select "0ece82dd-c883-4950-aa67-9a99a4f1235b"
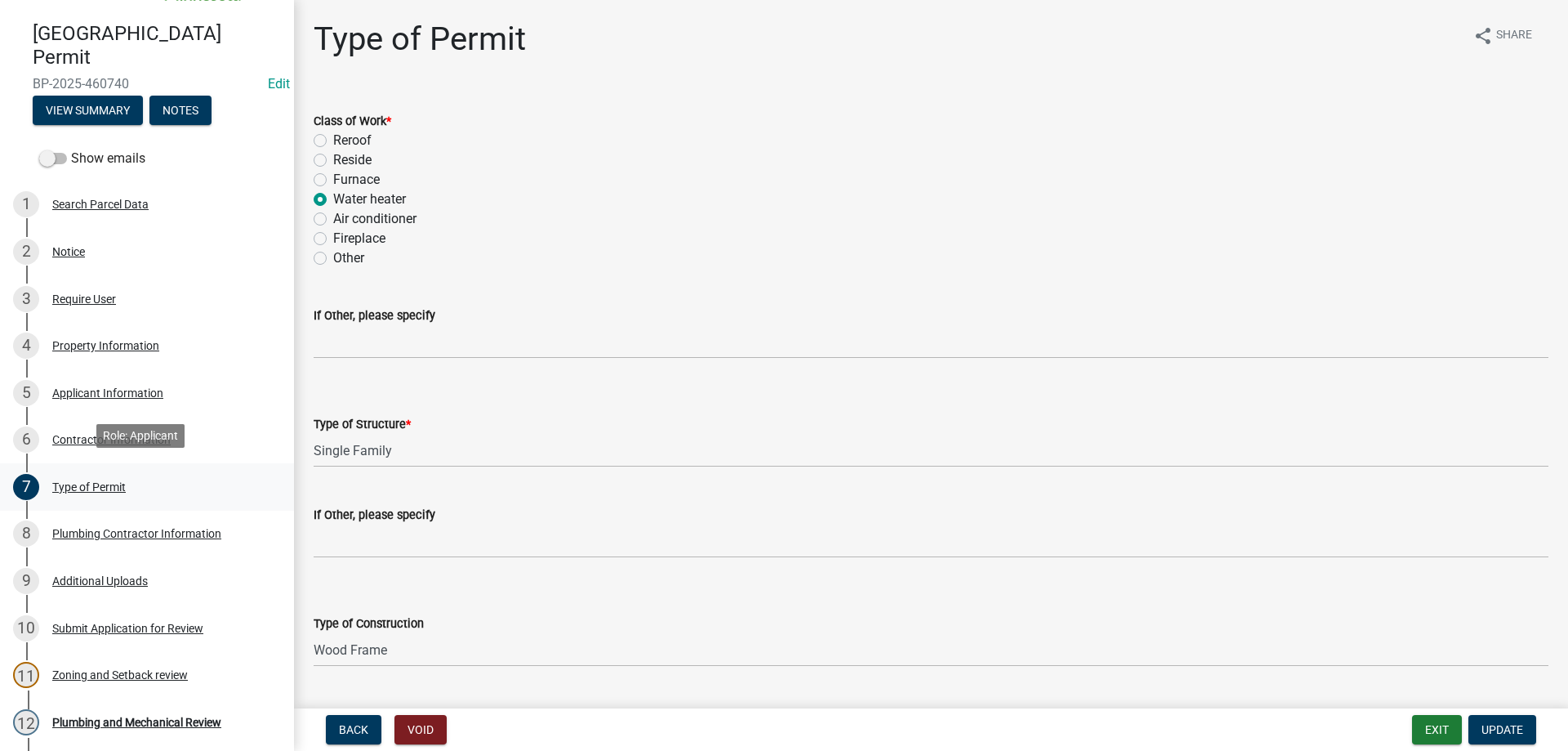
scroll to position [369, 0]
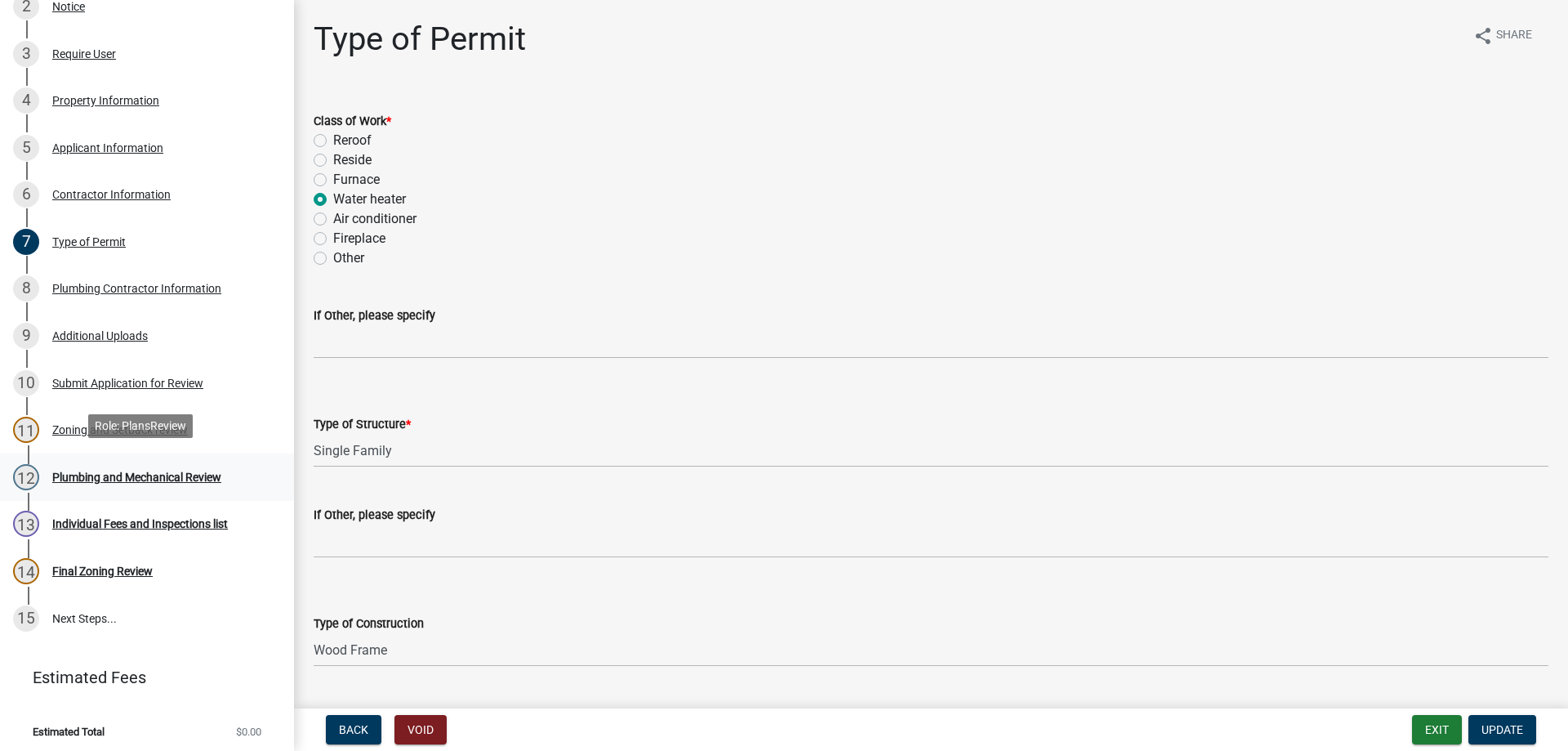
click at [127, 472] on div "Plumbing and Mechanical Review" at bounding box center [137, 477] width 169 height 11
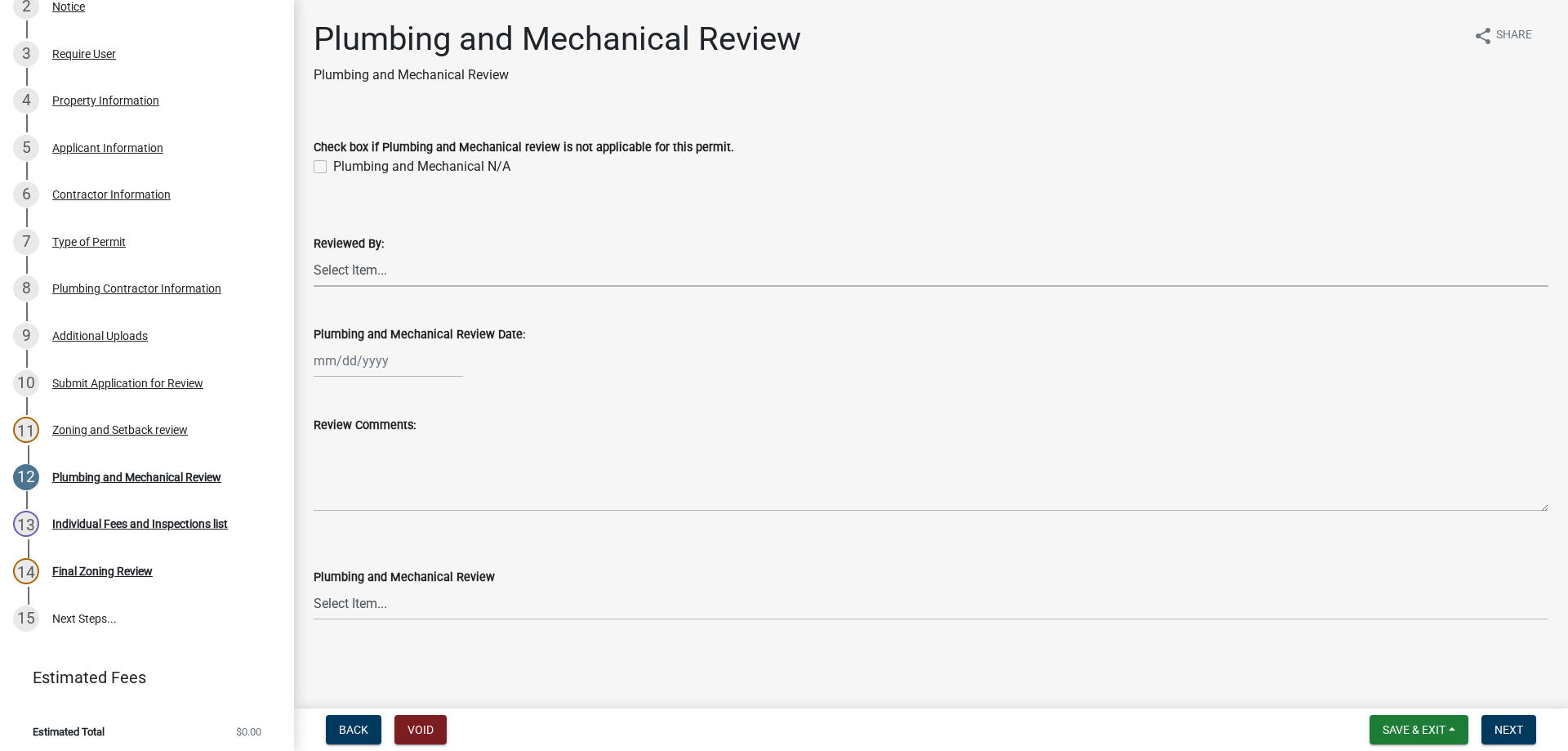
click at [332, 268] on select "Select Item... [PERSON_NAME] [PERSON_NAME] [PERSON_NAME] [PERSON_NAME] [PERSON_…" at bounding box center [931, 270] width 1235 height 33
click at [314, 253] on select "Select Item... [PERSON_NAME] [PERSON_NAME] [PERSON_NAME] [PERSON_NAME] [PERSON_…" at bounding box center [931, 270] width 1235 height 33
select select "81bc52f6-788d-4852-bfd8-0afa9d74c98d"
click at [353, 359] on div at bounding box center [389, 360] width 150 height 33
select select "8"
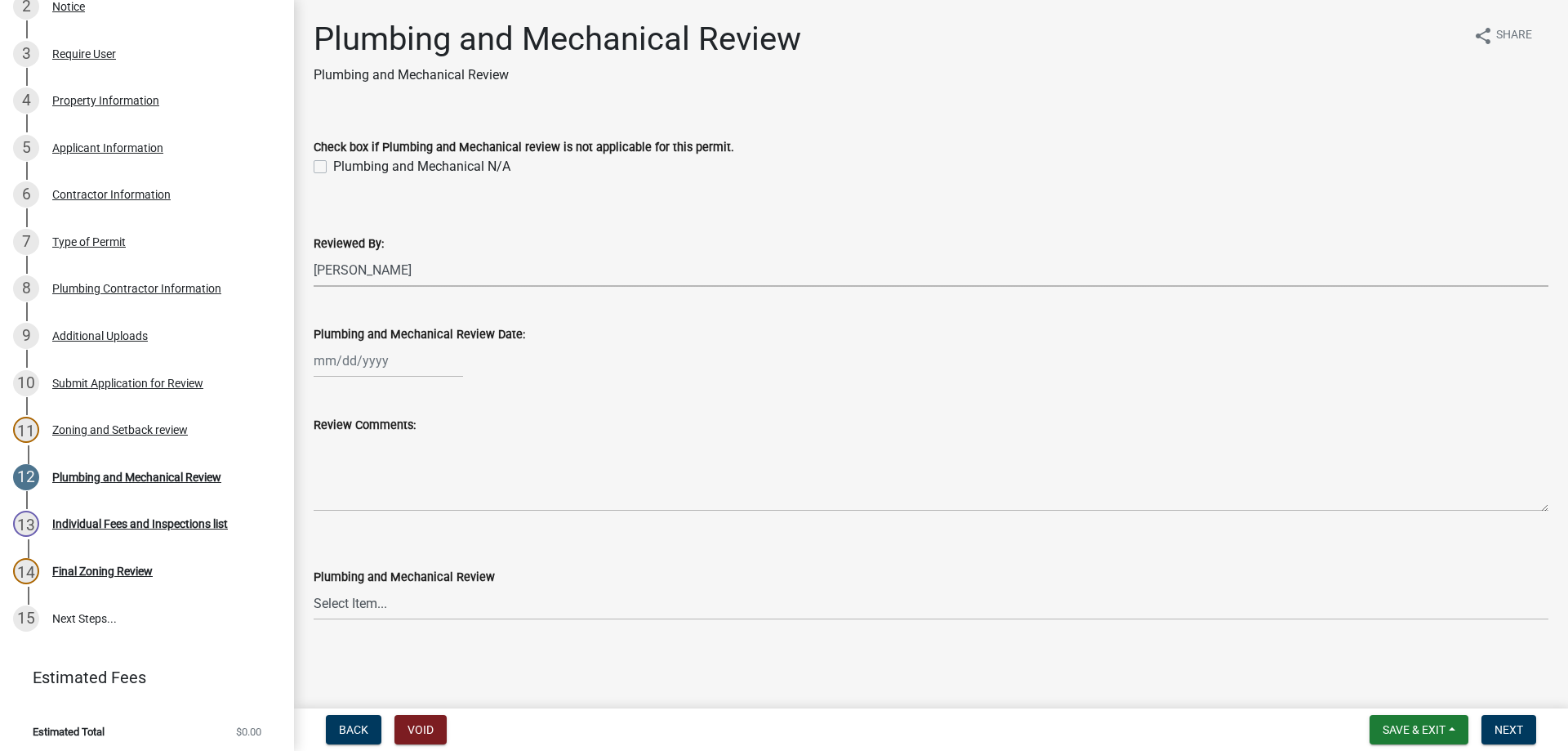
select select "2025"
click at [406, 499] on div "14" at bounding box center [408, 500] width 26 height 26
type input "[DATE]"
click at [349, 604] on select "Select Item... Approved Denied Approved with Corrections" at bounding box center [931, 603] width 1235 height 33
click at [314, 587] on select "Select Item... Approved Denied Approved with Corrections" at bounding box center [931, 603] width 1235 height 33
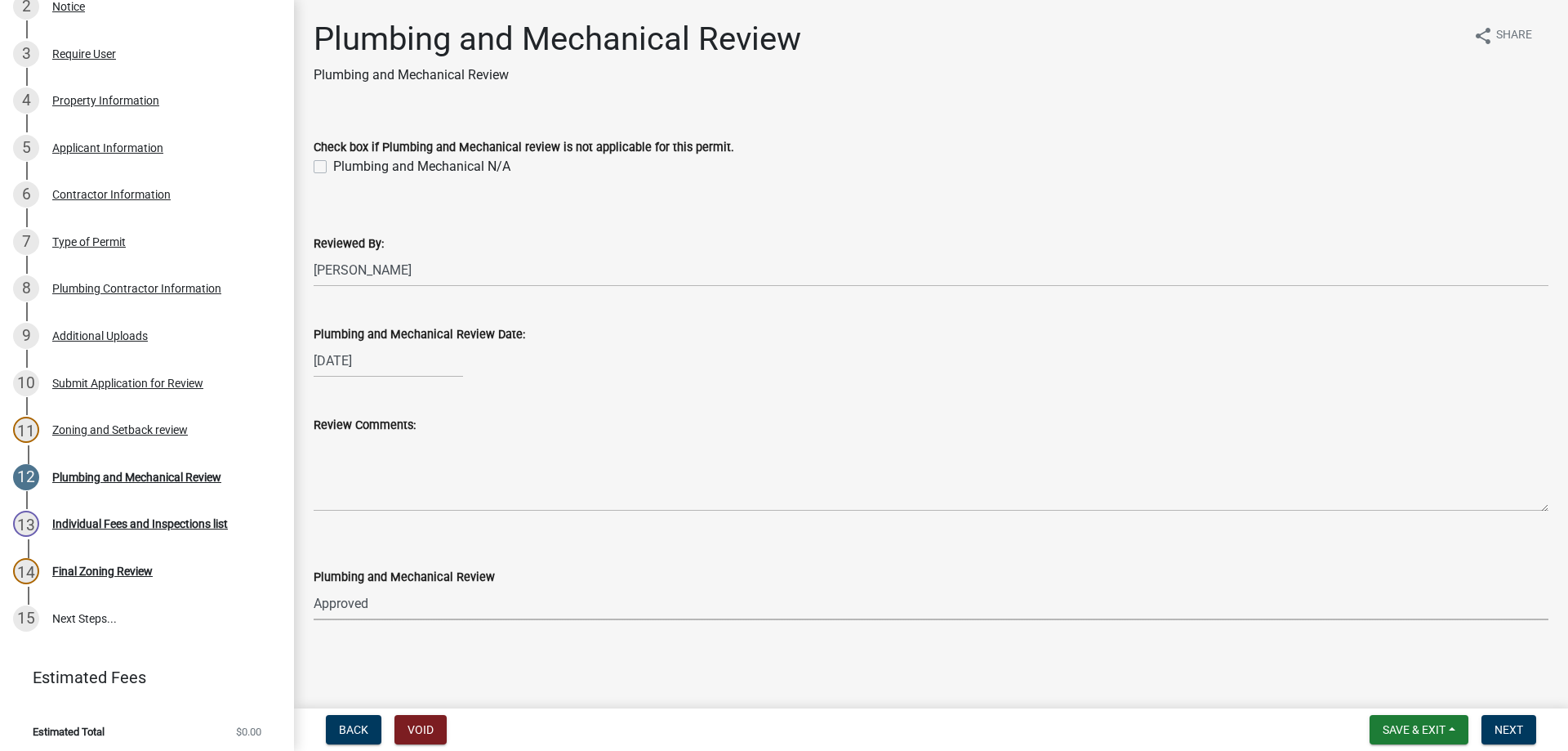
select select "060b00b2-ca65-431e-8b4a-bae5a2e790db"
click at [1508, 725] on span "Next" at bounding box center [1509, 730] width 29 height 13
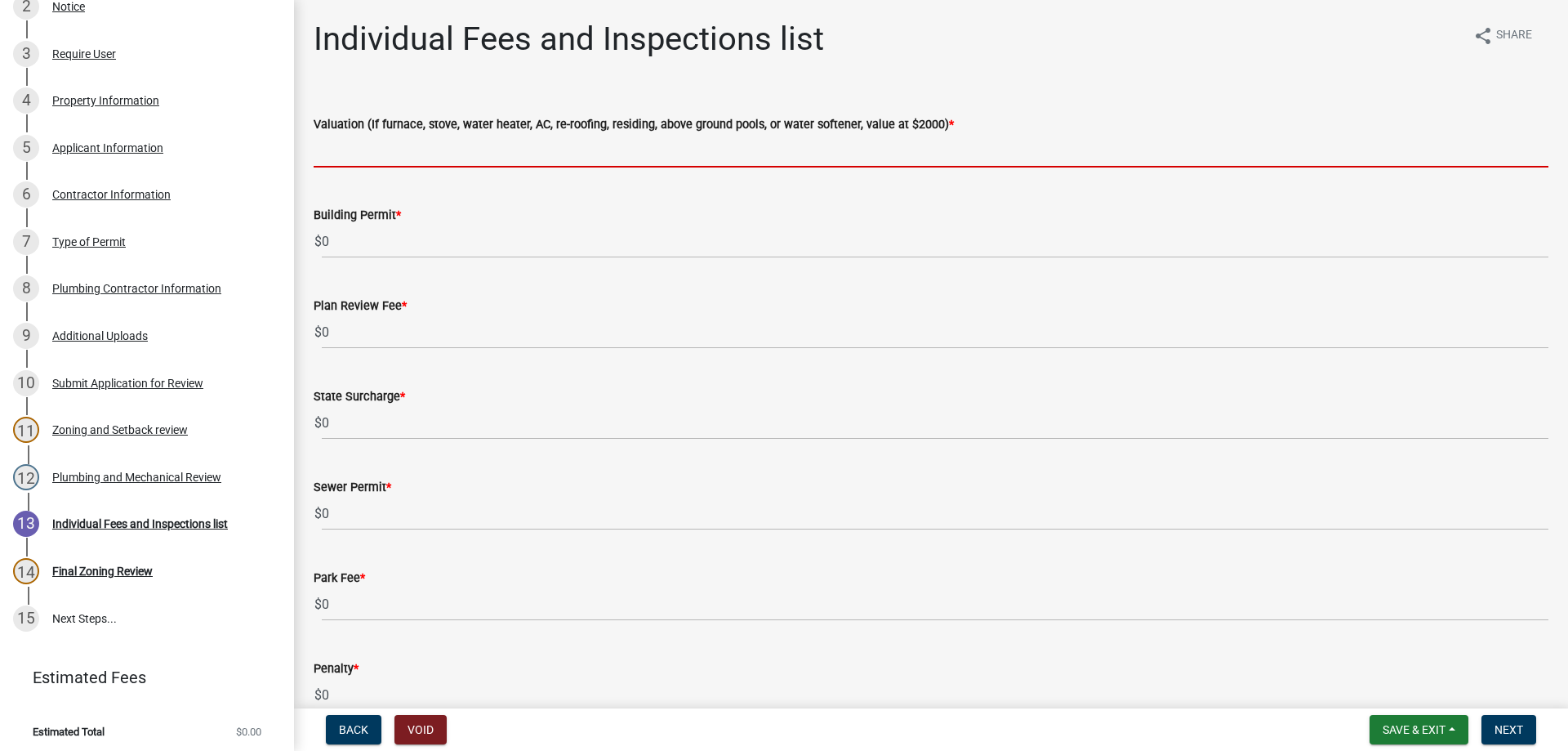
click at [350, 152] on input "text" at bounding box center [931, 151] width 1235 height 33
type input "2000"
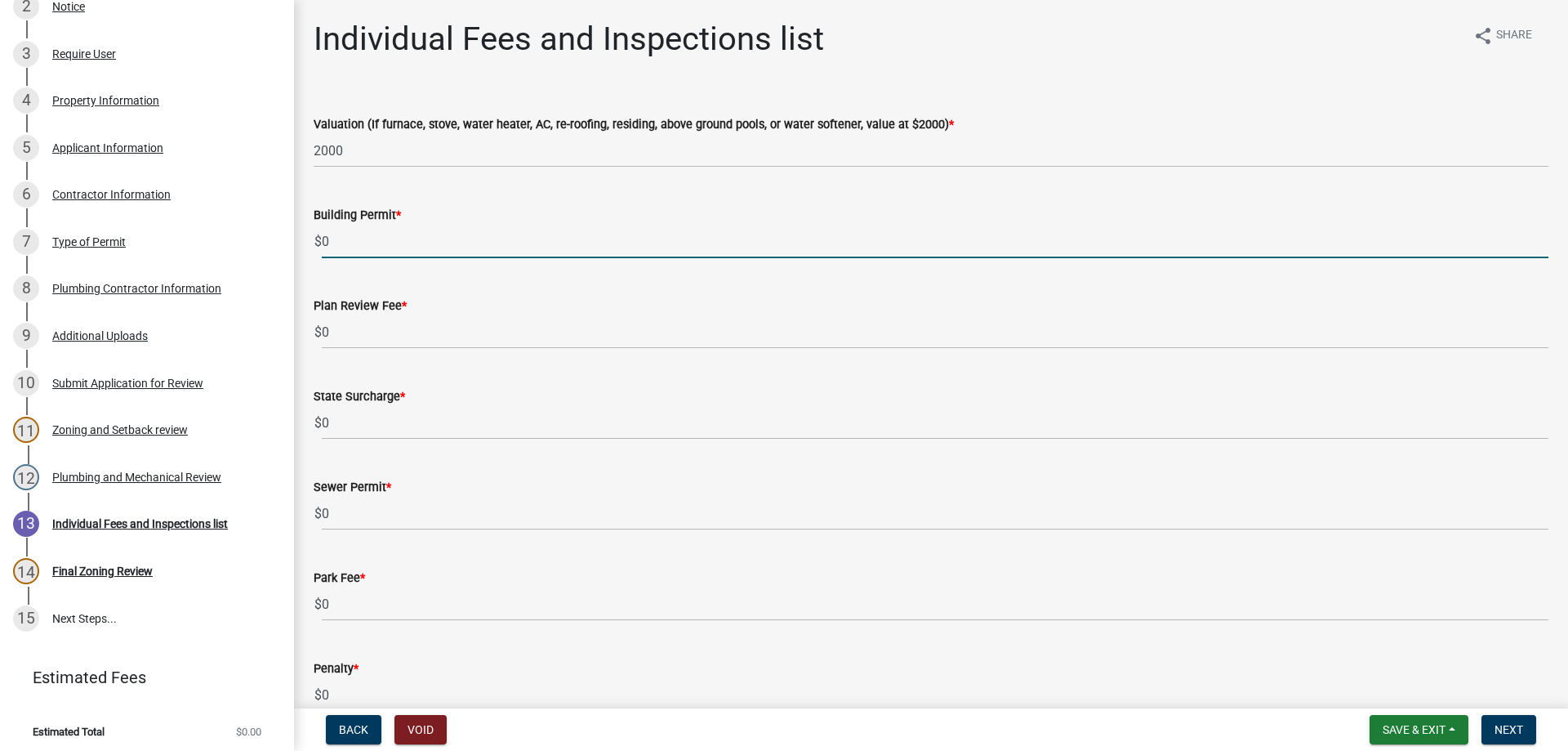
drag, startPoint x: 312, startPoint y: 247, endPoint x: 300, endPoint y: 247, distance: 12.0
type input "70"
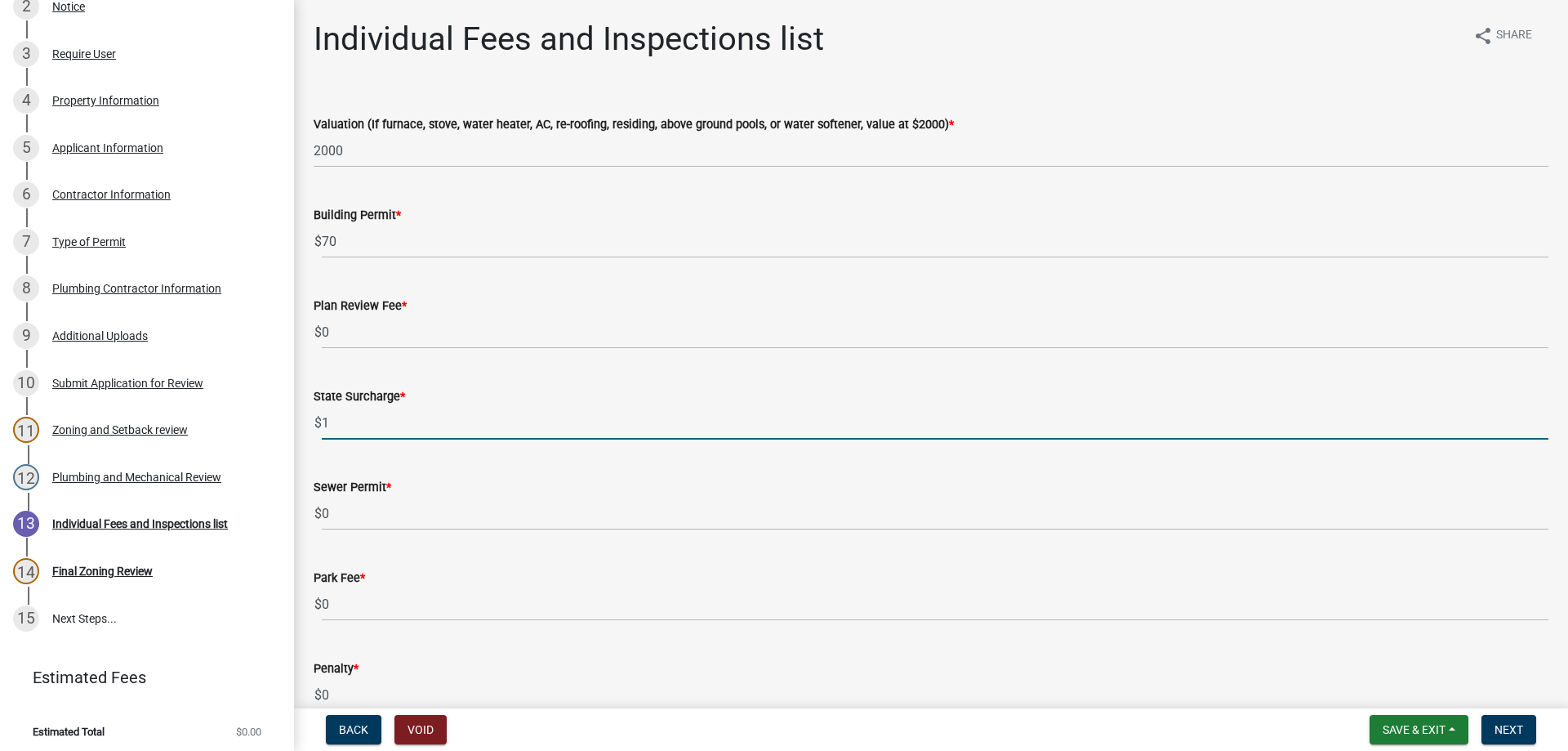
type input "1"
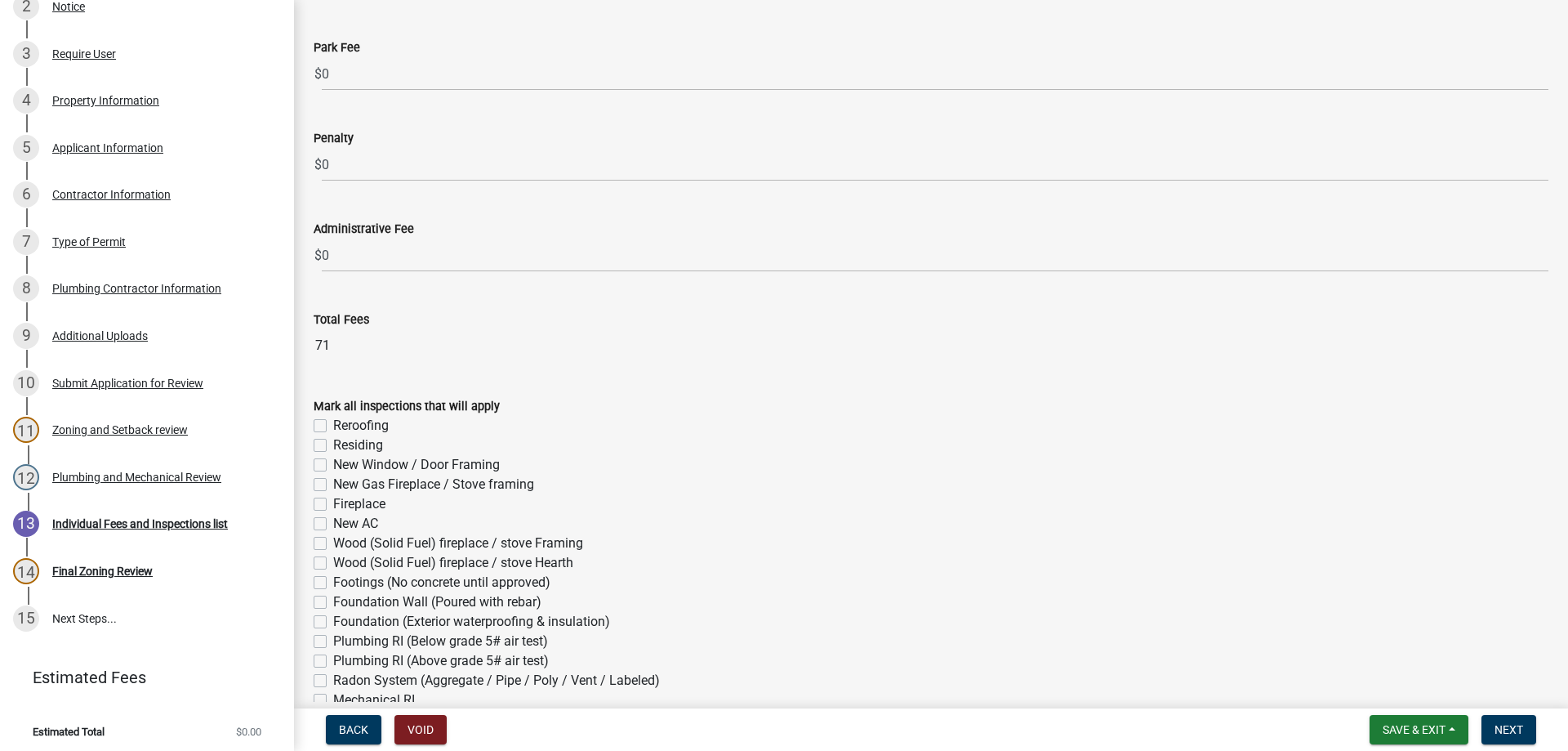
scroll to position [817, 0]
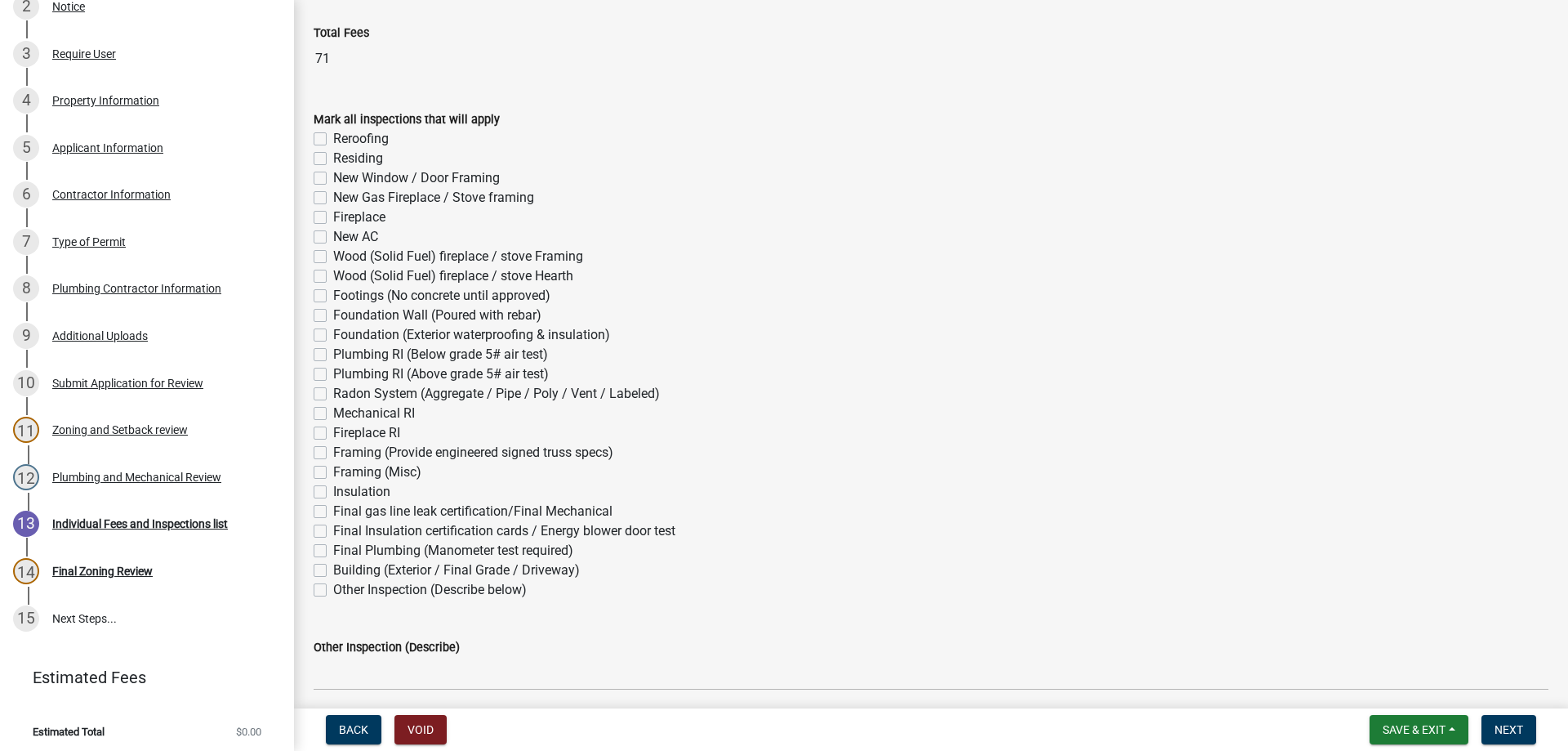
click at [333, 419] on label "Mechanical RI" at bounding box center [374, 413] width 81 height 19
click at [333, 414] on input "Mechanical RI" at bounding box center [338, 408] width 10 height 10
checkbox input "true"
checkbox input "false"
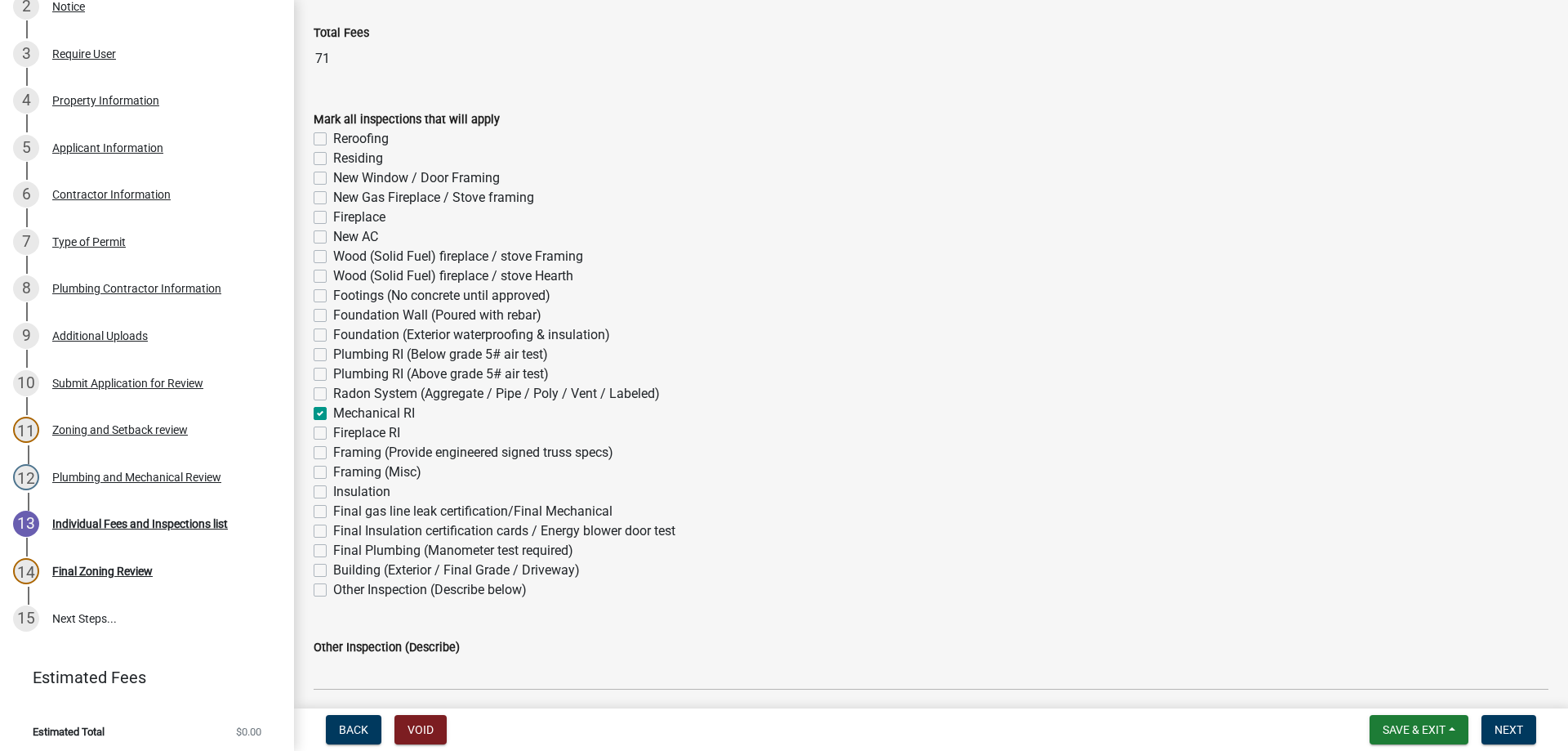
checkbox input "false"
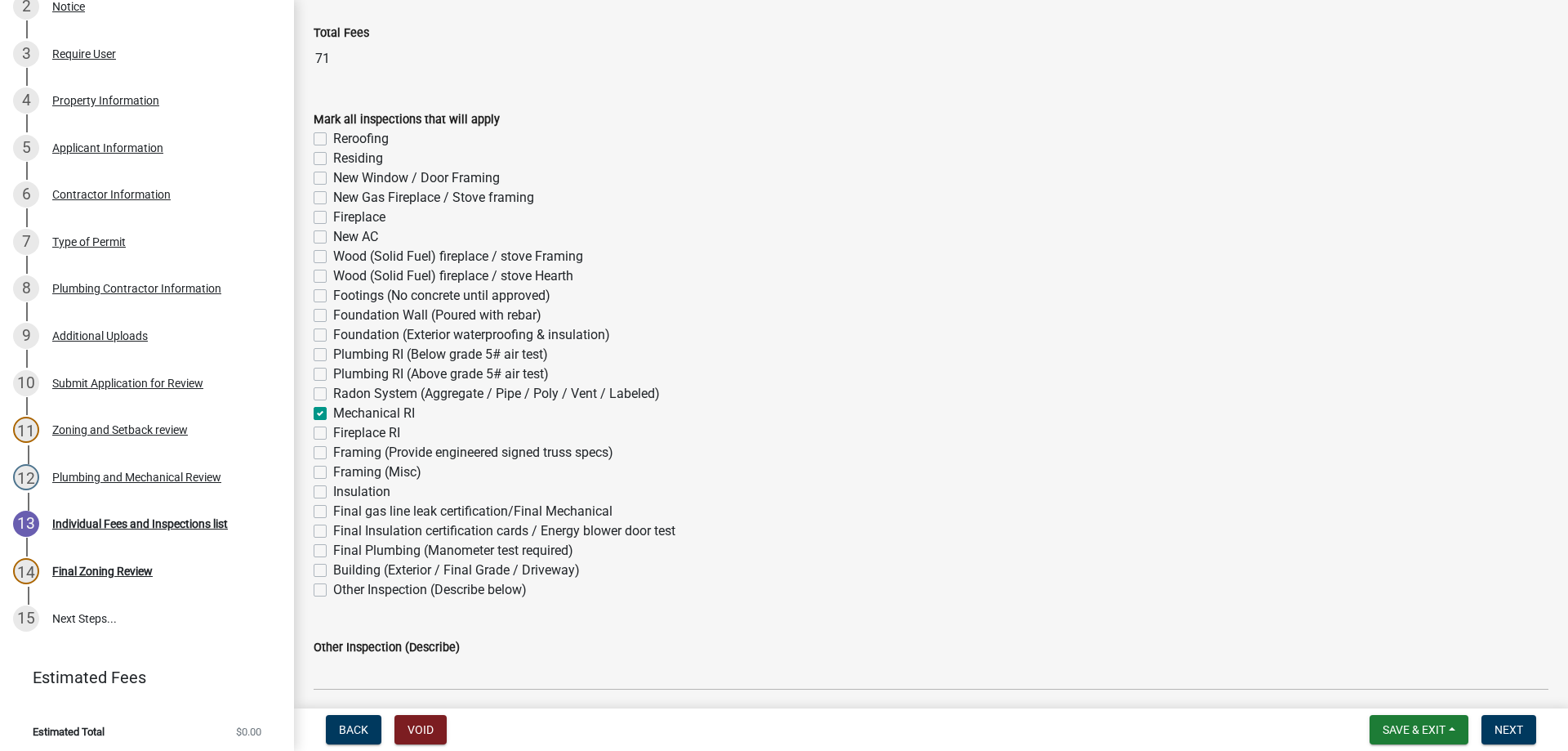
checkbox input "false"
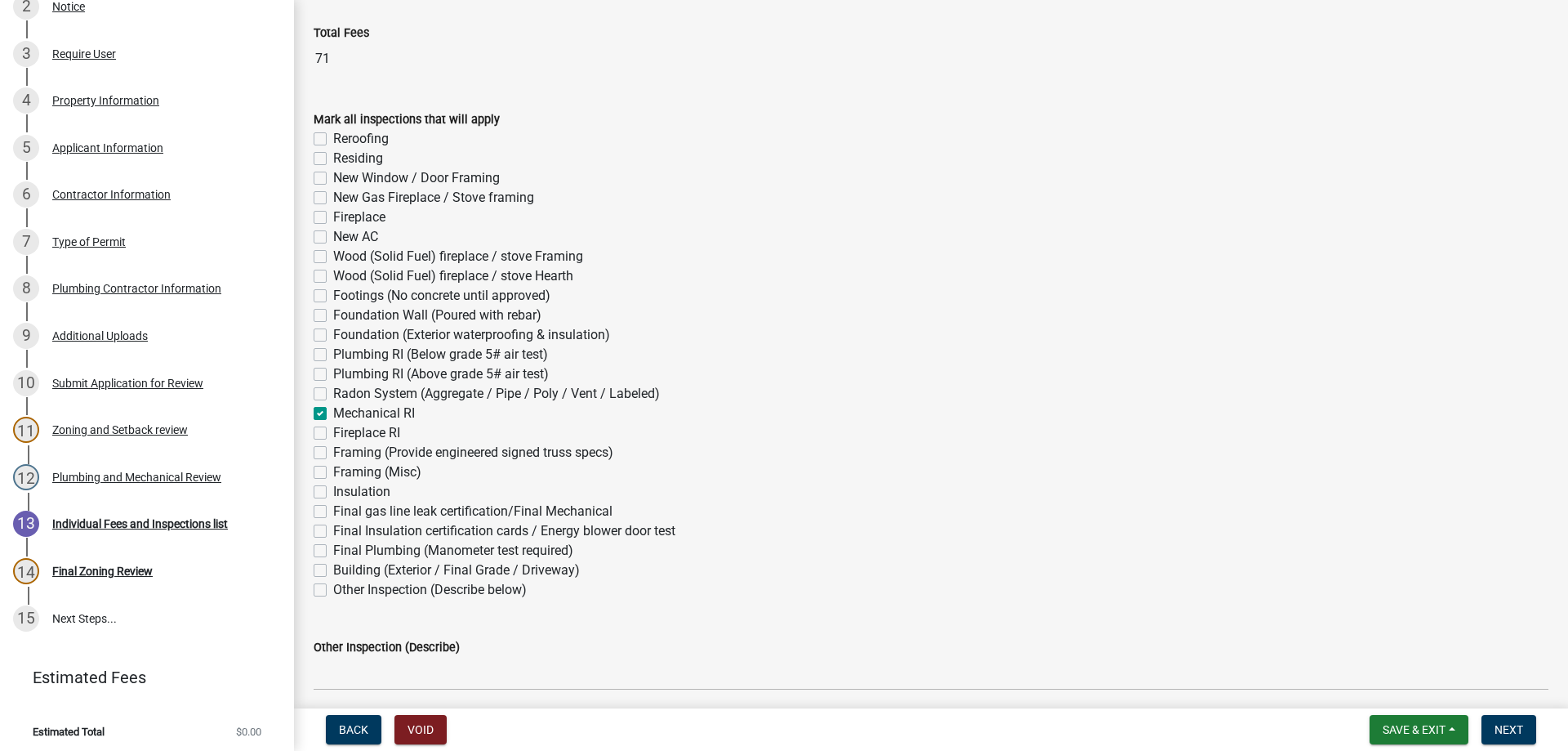
checkbox input "false"
checkbox input "true"
checkbox input "false"
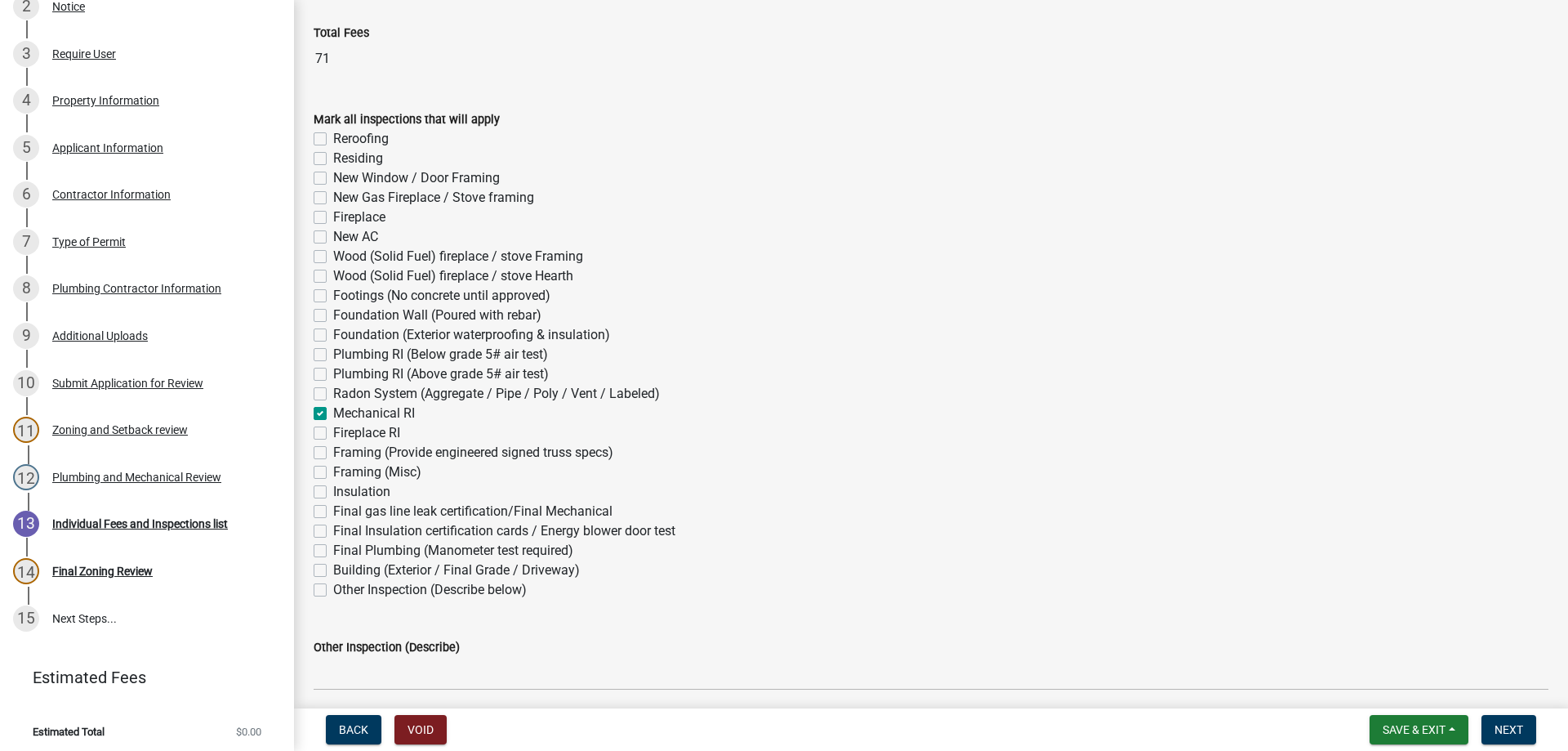
checkbox input "false"
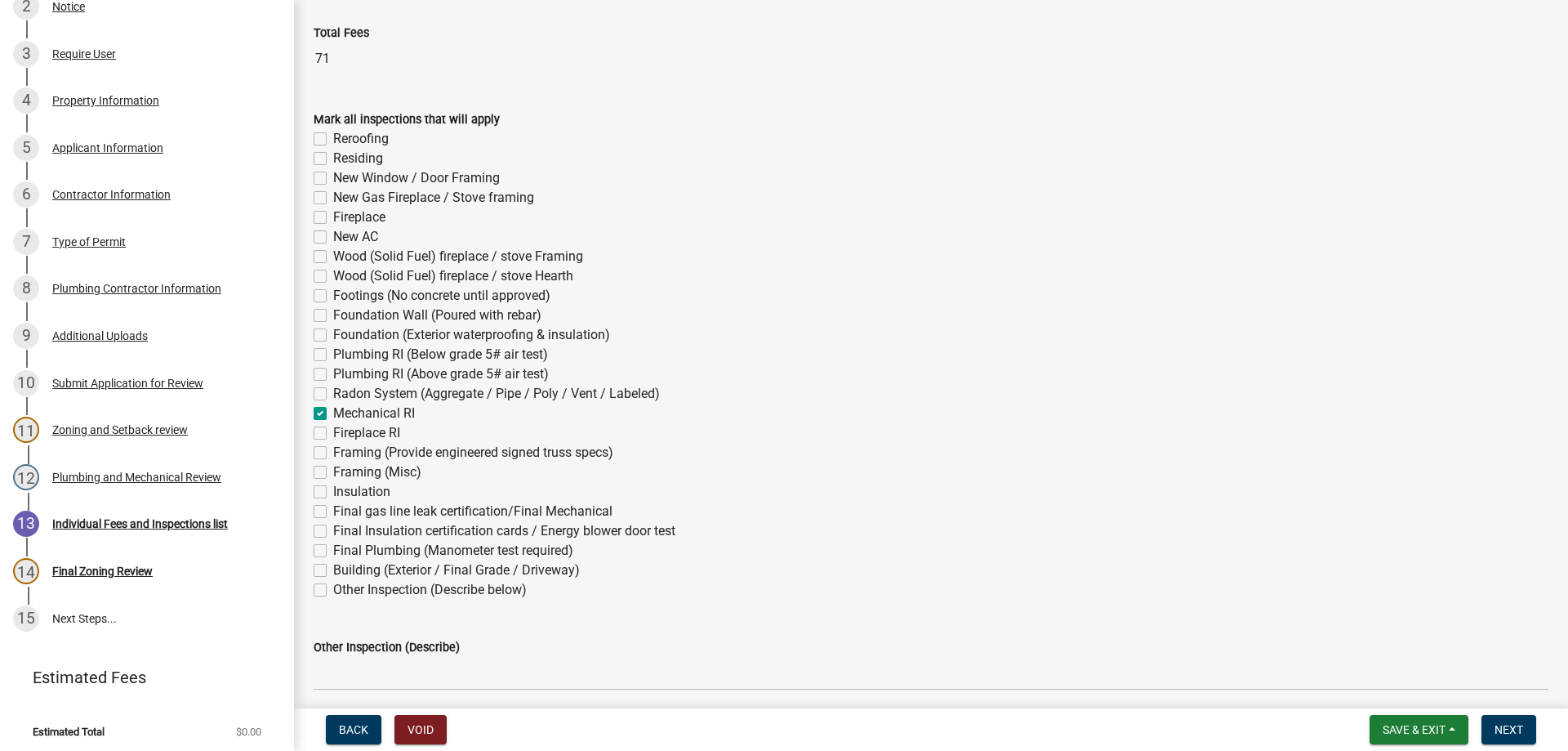
checkbox input "false"
click at [333, 512] on label "Final gas line leak certification/Final Mechanical" at bounding box center [473, 511] width 279 height 19
click at [333, 512] on input "Final gas line leak certification/Final Mechanical" at bounding box center [338, 506] width 10 height 10
checkbox input "true"
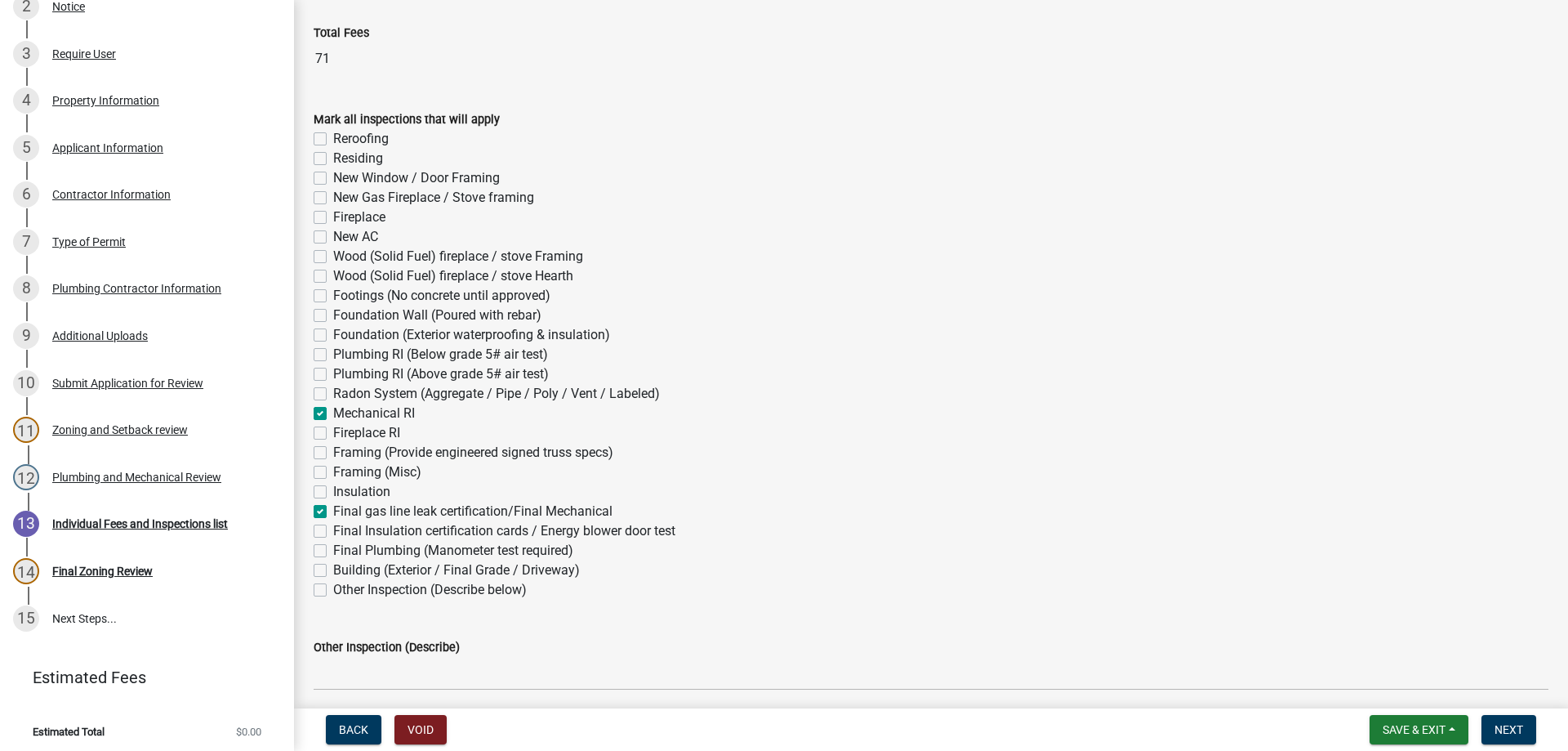
checkbox input "false"
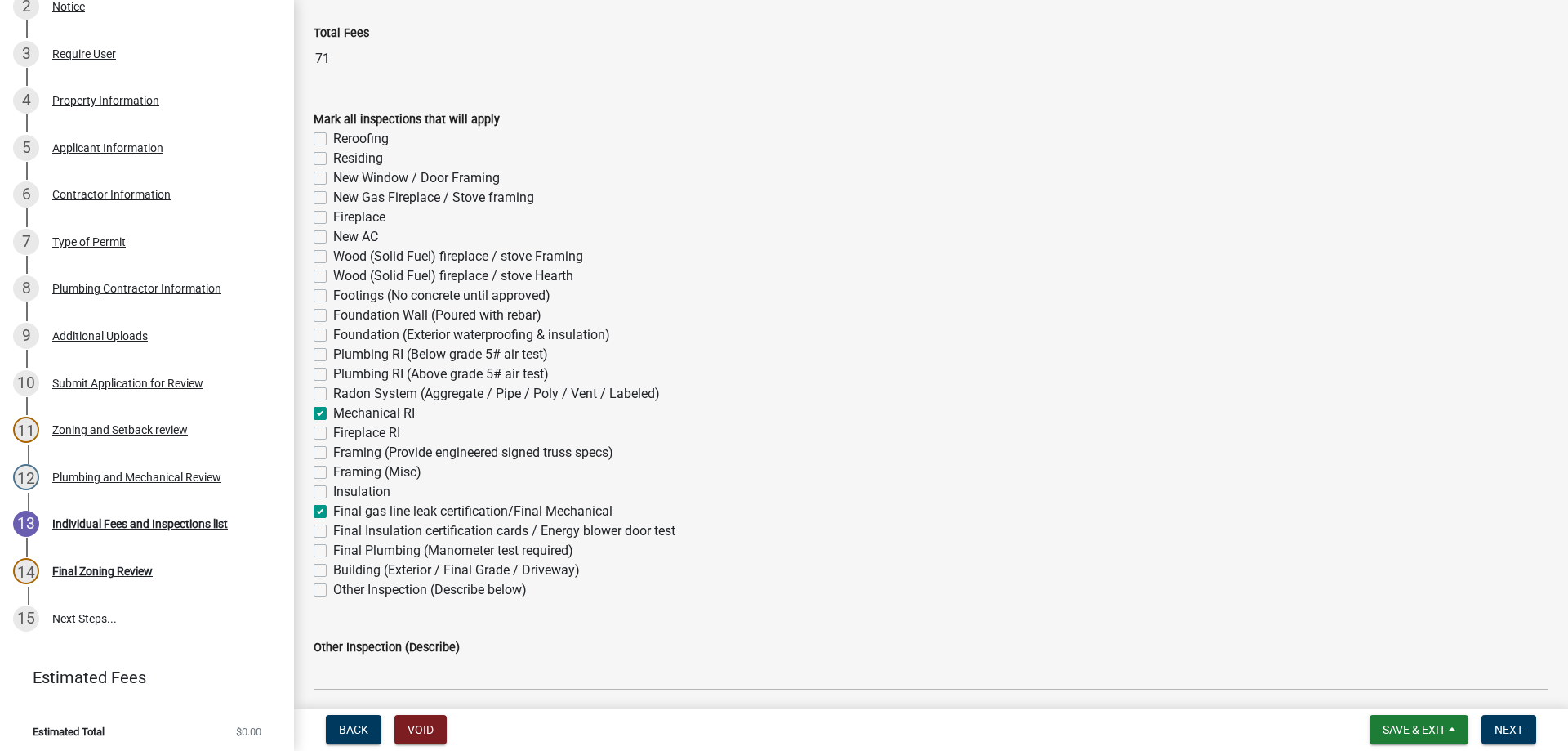
checkbox input "false"
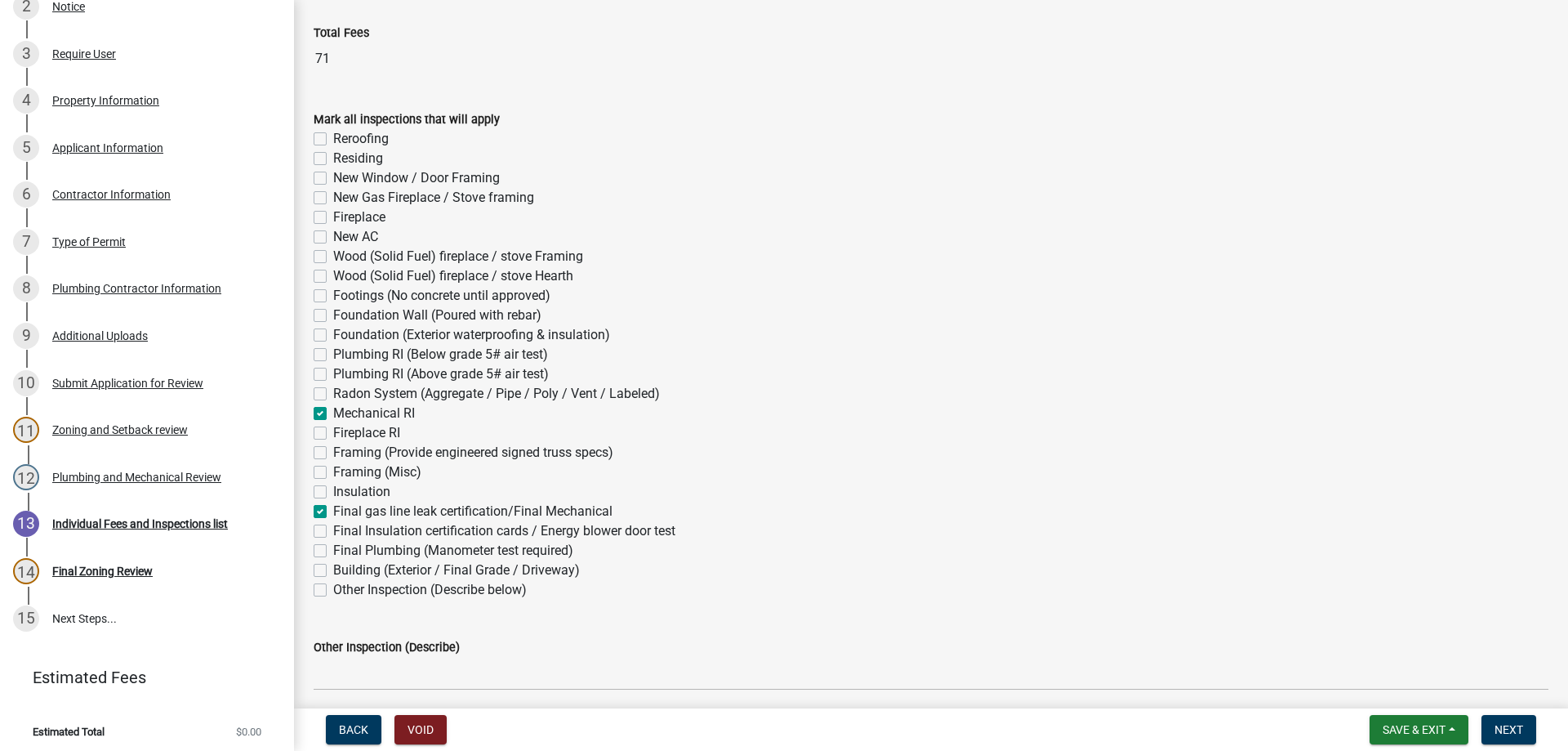
checkbox input "false"
checkbox input "true"
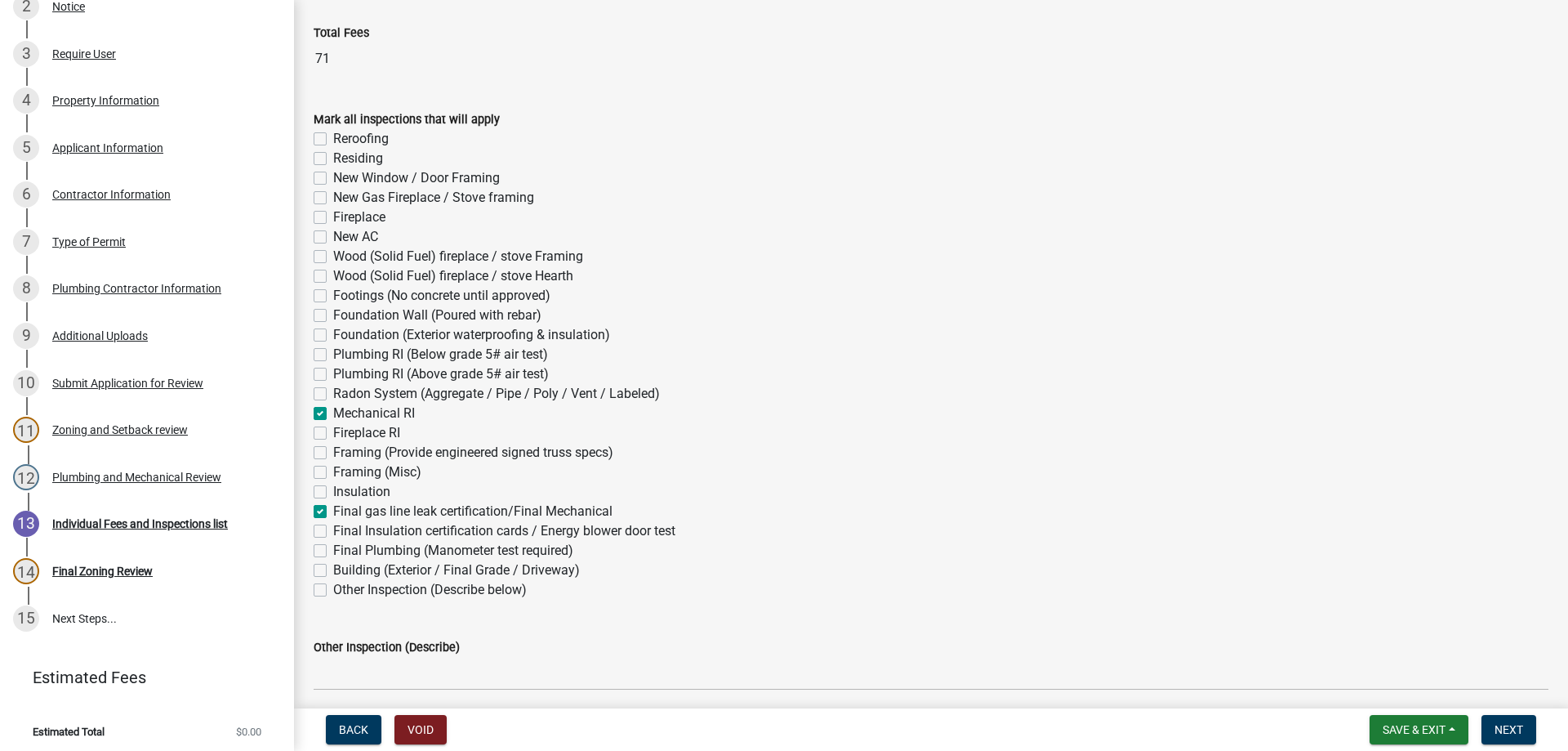
checkbox input "false"
checkbox input "true"
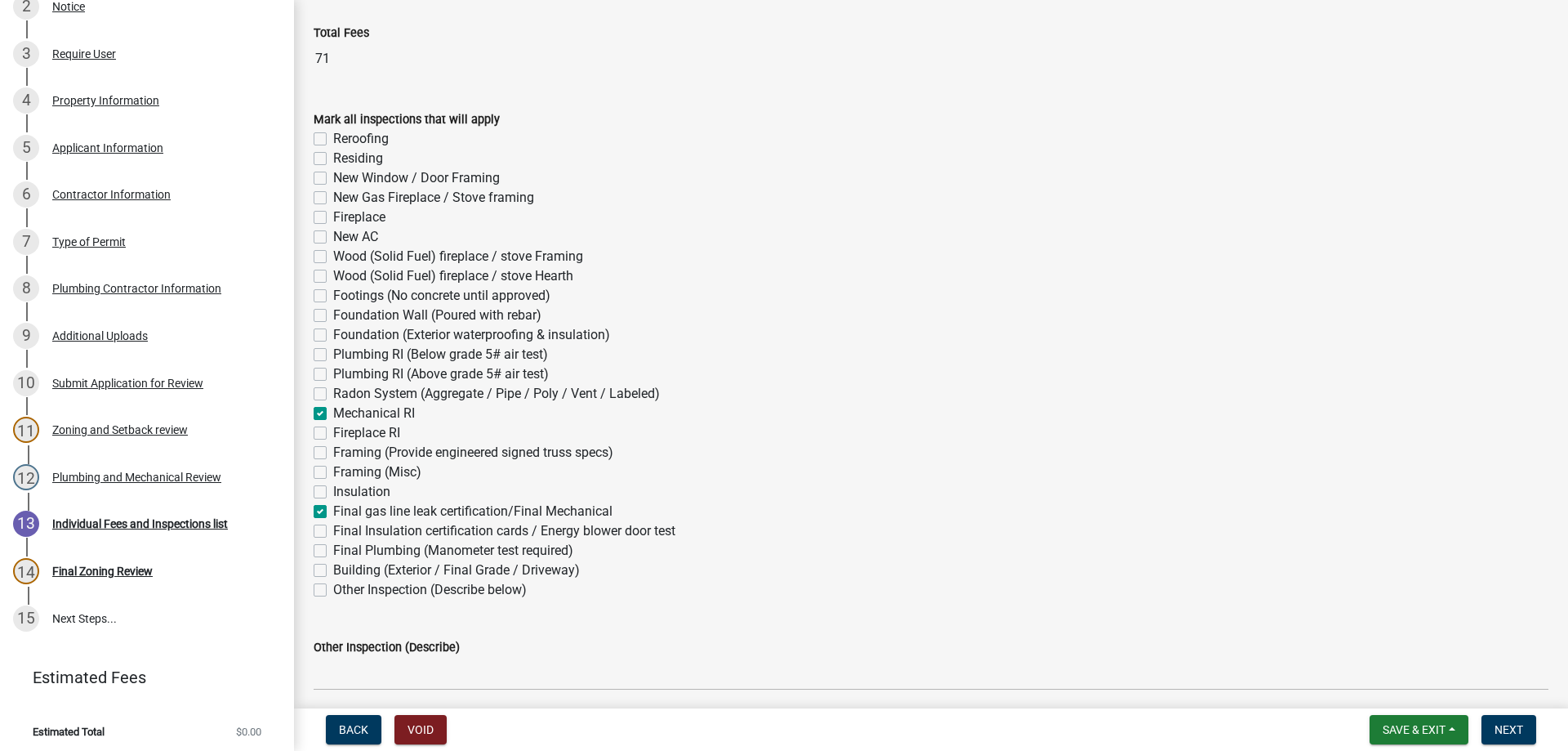
checkbox input "false"
click at [1514, 731] on span "Next" at bounding box center [1509, 730] width 29 height 13
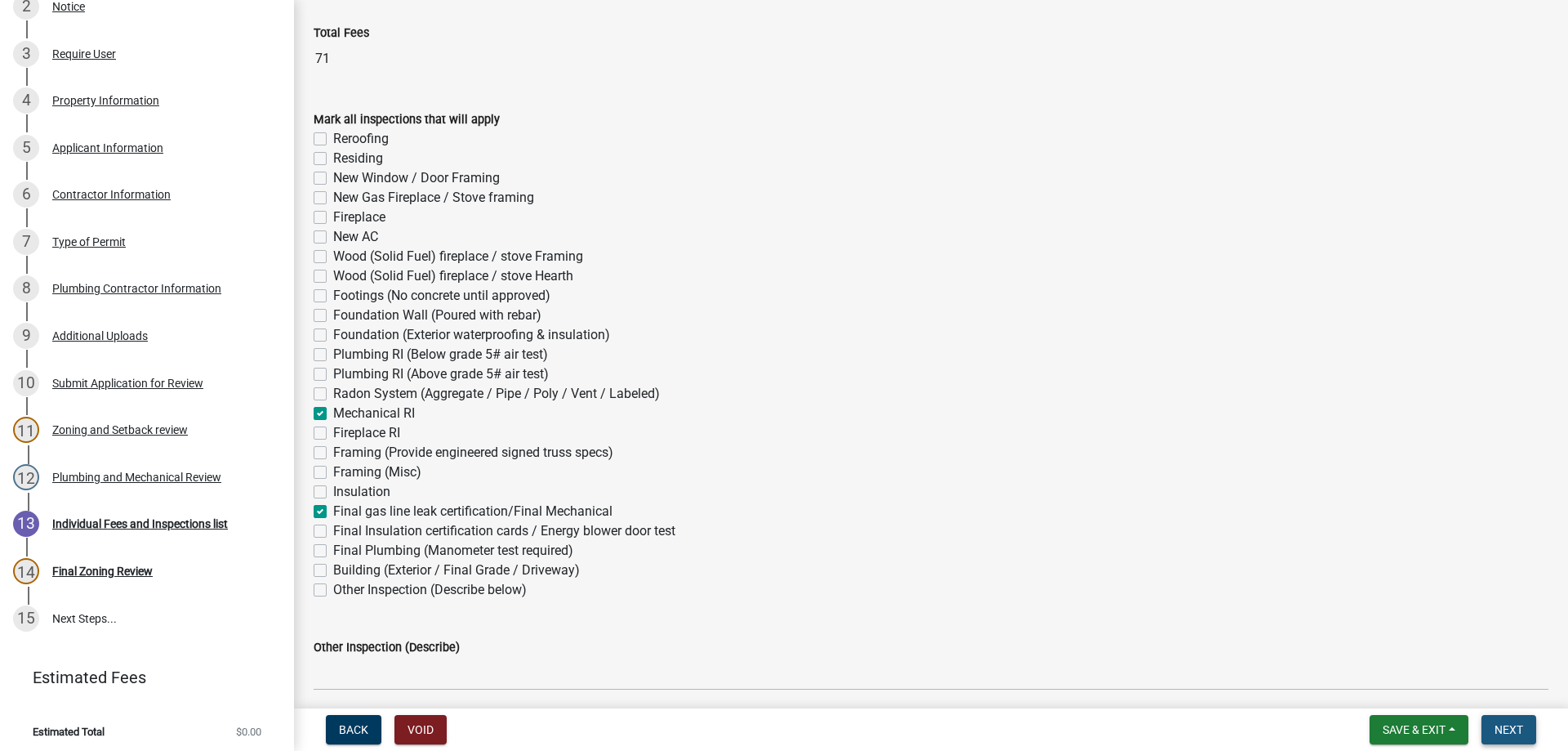
scroll to position [0, 0]
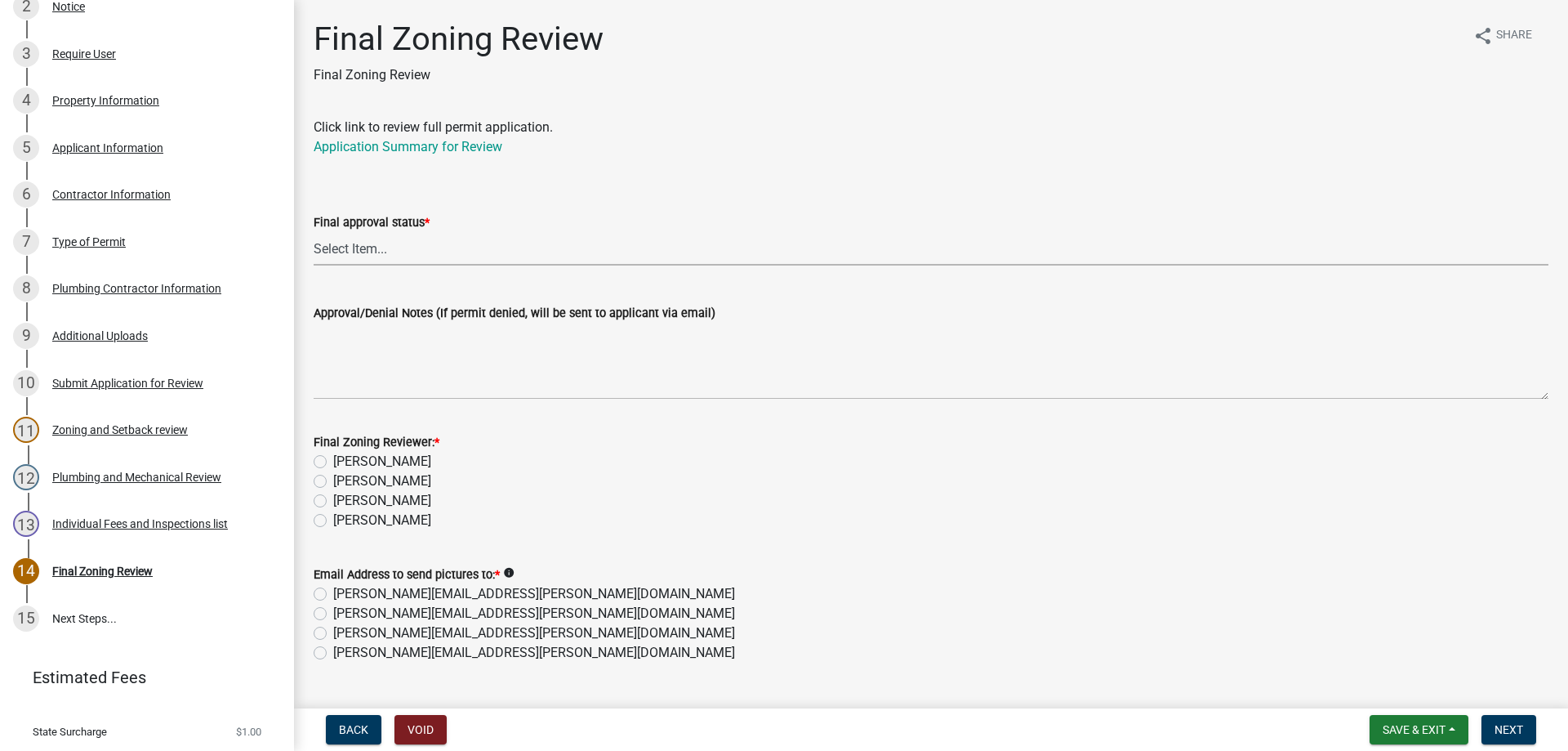
click at [365, 248] on select "Select Item... Approved Denied" at bounding box center [931, 248] width 1235 height 33
click at [314, 232] on select "Select Item... Approved Denied" at bounding box center [931, 248] width 1235 height 33
select select "ea18257a-8a04-42cc-b171-77fc38c97f37"
click at [333, 520] on label "[PERSON_NAME]" at bounding box center [382, 520] width 98 height 19
click at [333, 520] on input "[PERSON_NAME]" at bounding box center [338, 515] width 10 height 10
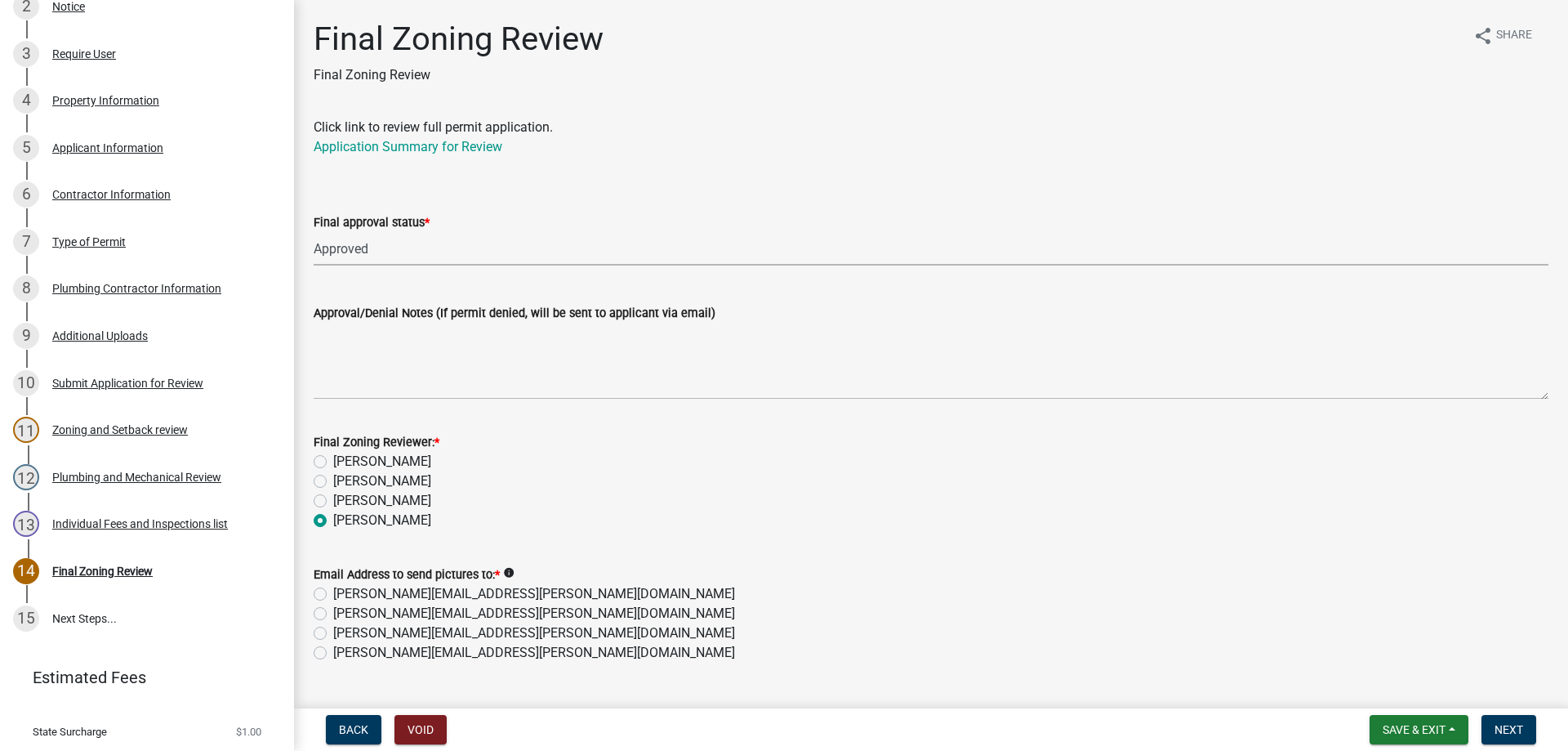
radio input "true"
click at [333, 656] on label "[PERSON_NAME][EMAIL_ADDRESS][PERSON_NAME][DOMAIN_NAME]" at bounding box center [534, 652] width 402 height 19
click at [333, 654] on input "[PERSON_NAME][EMAIL_ADDRESS][PERSON_NAME][DOMAIN_NAME]" at bounding box center [338, 648] width 10 height 10
radio input "true"
click at [1495, 721] on button "Next" at bounding box center [1508, 730] width 54 height 30
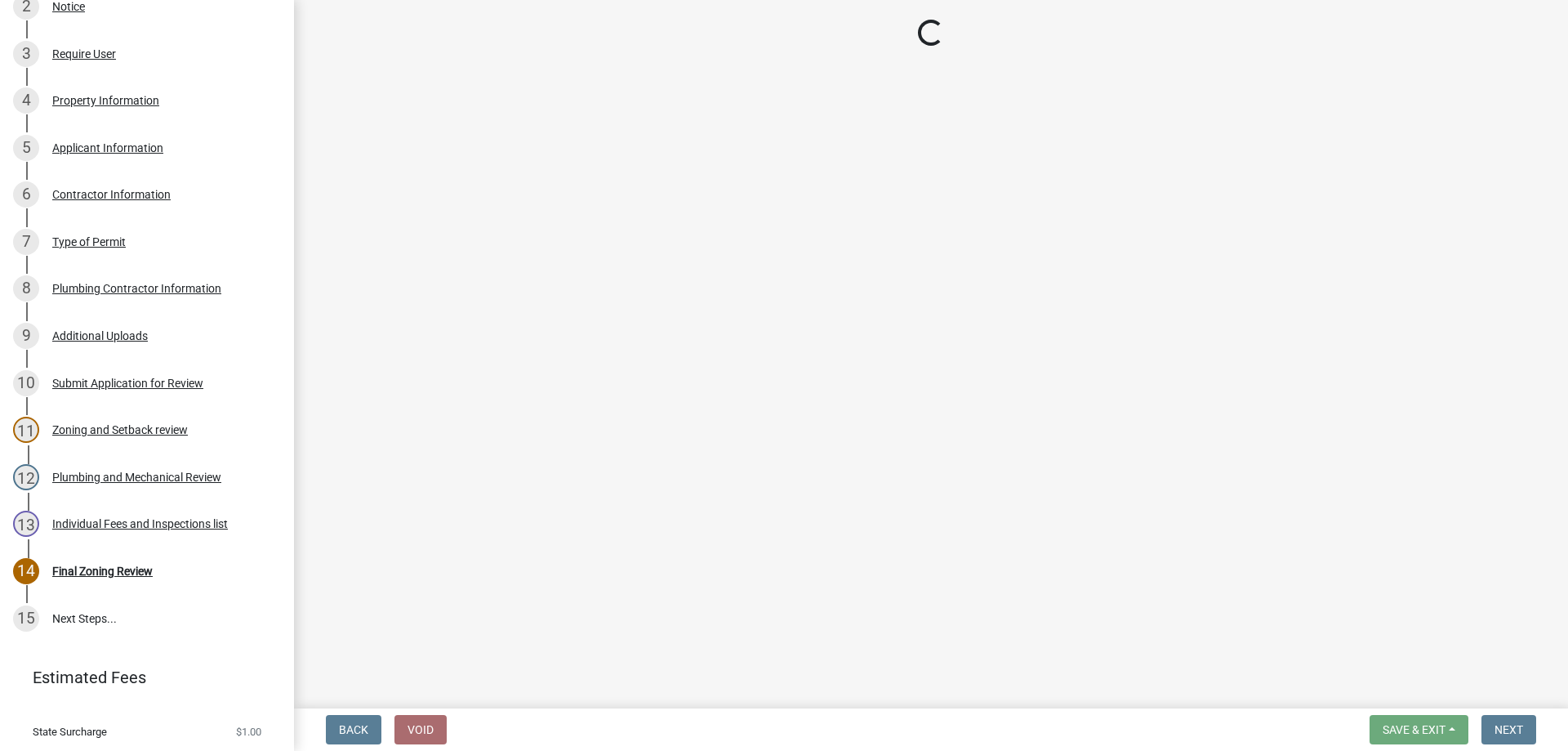
scroll to position [557, 0]
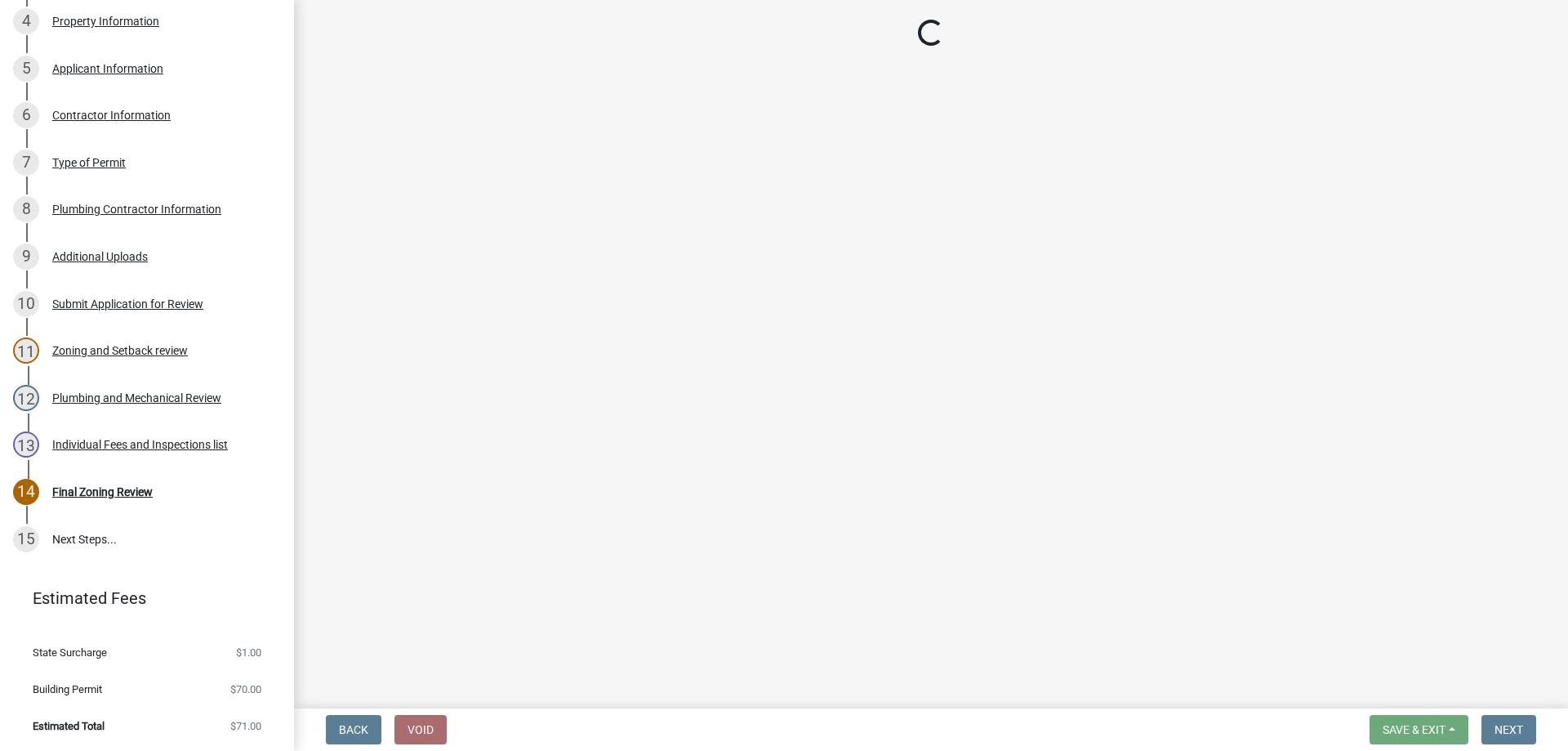
select select "3: 3"
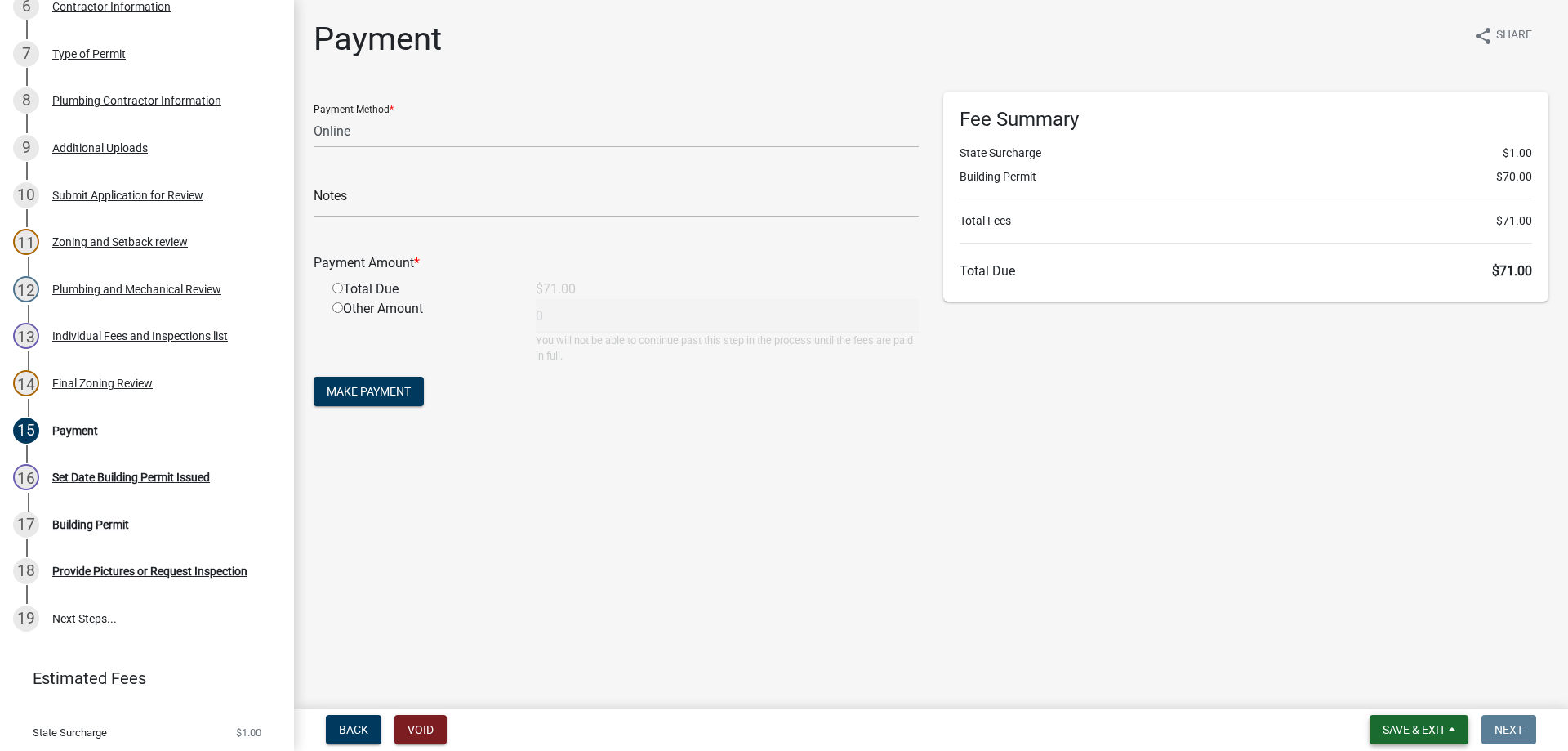
click at [1429, 727] on span "Save & Exit" at bounding box center [1414, 730] width 63 height 13
click at [1380, 681] on button "Save & Exit" at bounding box center [1404, 687] width 131 height 39
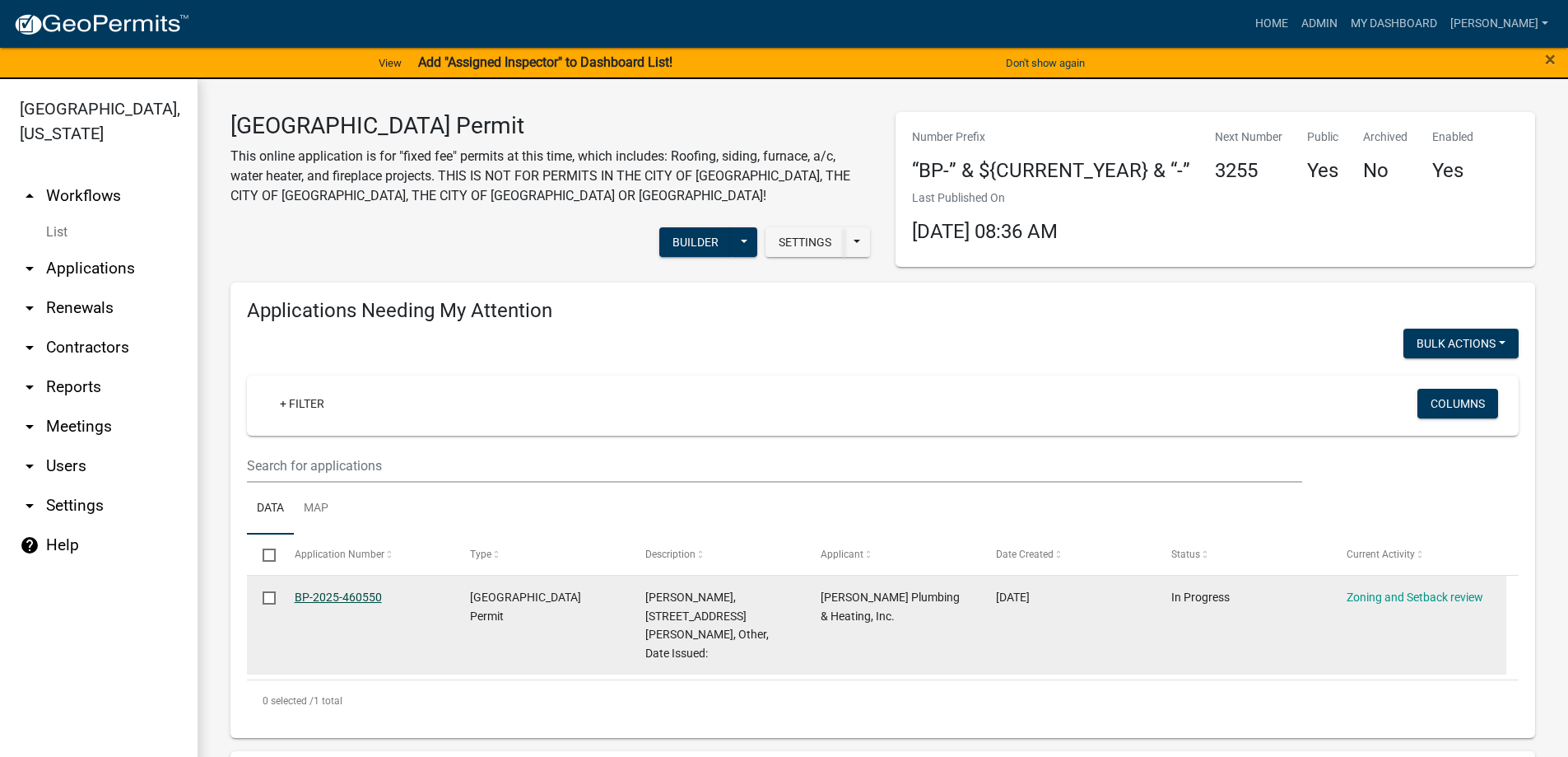
click at [365, 590] on link "BP-2025-460550" at bounding box center [339, 597] width 87 height 13
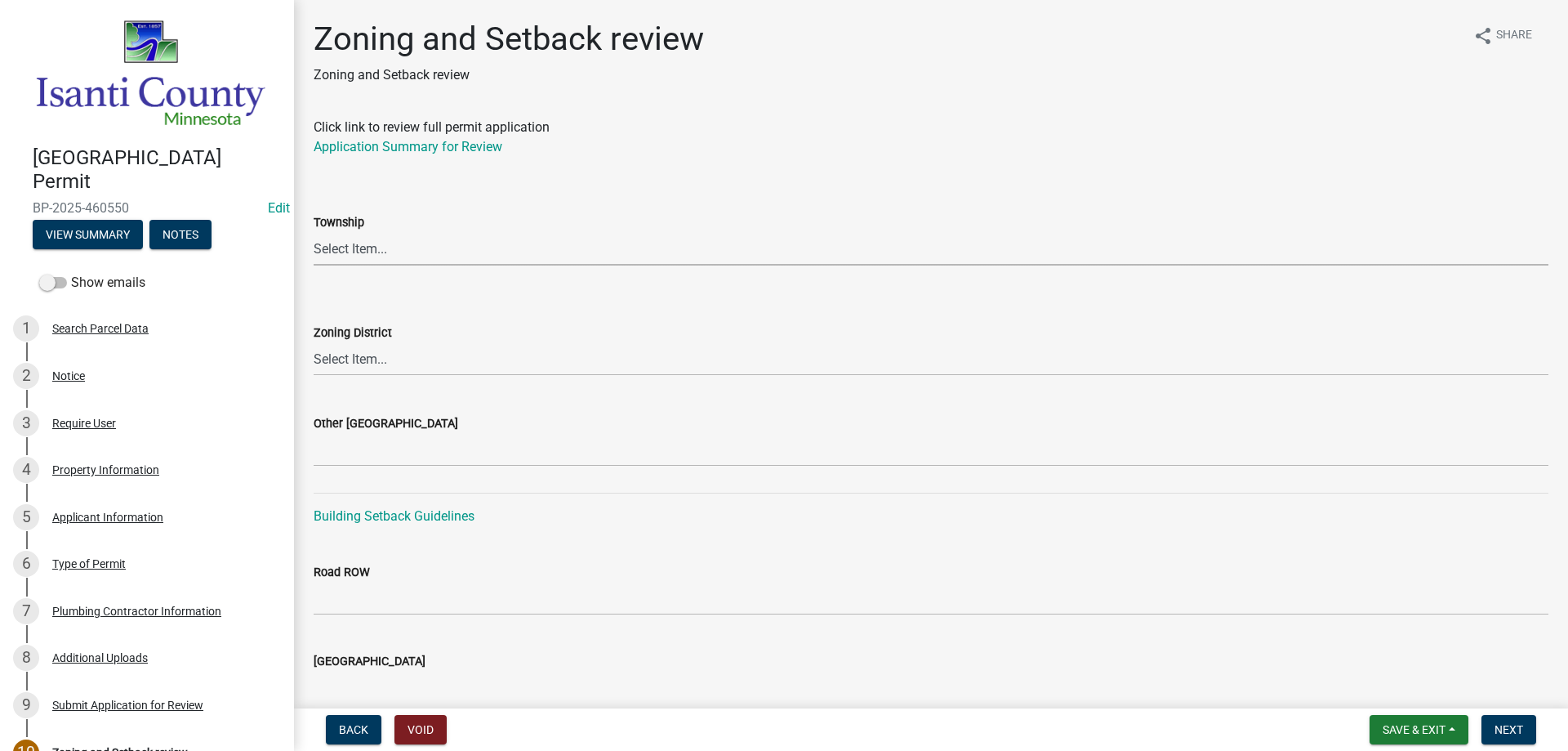
click at [345, 246] on select "Select Item... [PERSON_NAME] Cambridge [PERSON_NAME] Isanti [GEOGRAPHIC_DATA] […" at bounding box center [931, 248] width 1235 height 33
click at [314, 232] on select "Select Item... [PERSON_NAME] Cambridge [PERSON_NAME] Isanti [GEOGRAPHIC_DATA] […" at bounding box center [931, 248] width 1235 height 33
select select "c99d23cf-f50e-453f-9d89-4178a424c469"
click at [346, 356] on select "Select Item... Agricultural/Residential (A/R) Tier 1 General Business (B) Indus…" at bounding box center [931, 359] width 1235 height 33
click at [314, 343] on select "Select Item... Agricultural/Residential (A/R) Tier 1 General Business (B) Indus…" at bounding box center [931, 359] width 1235 height 33
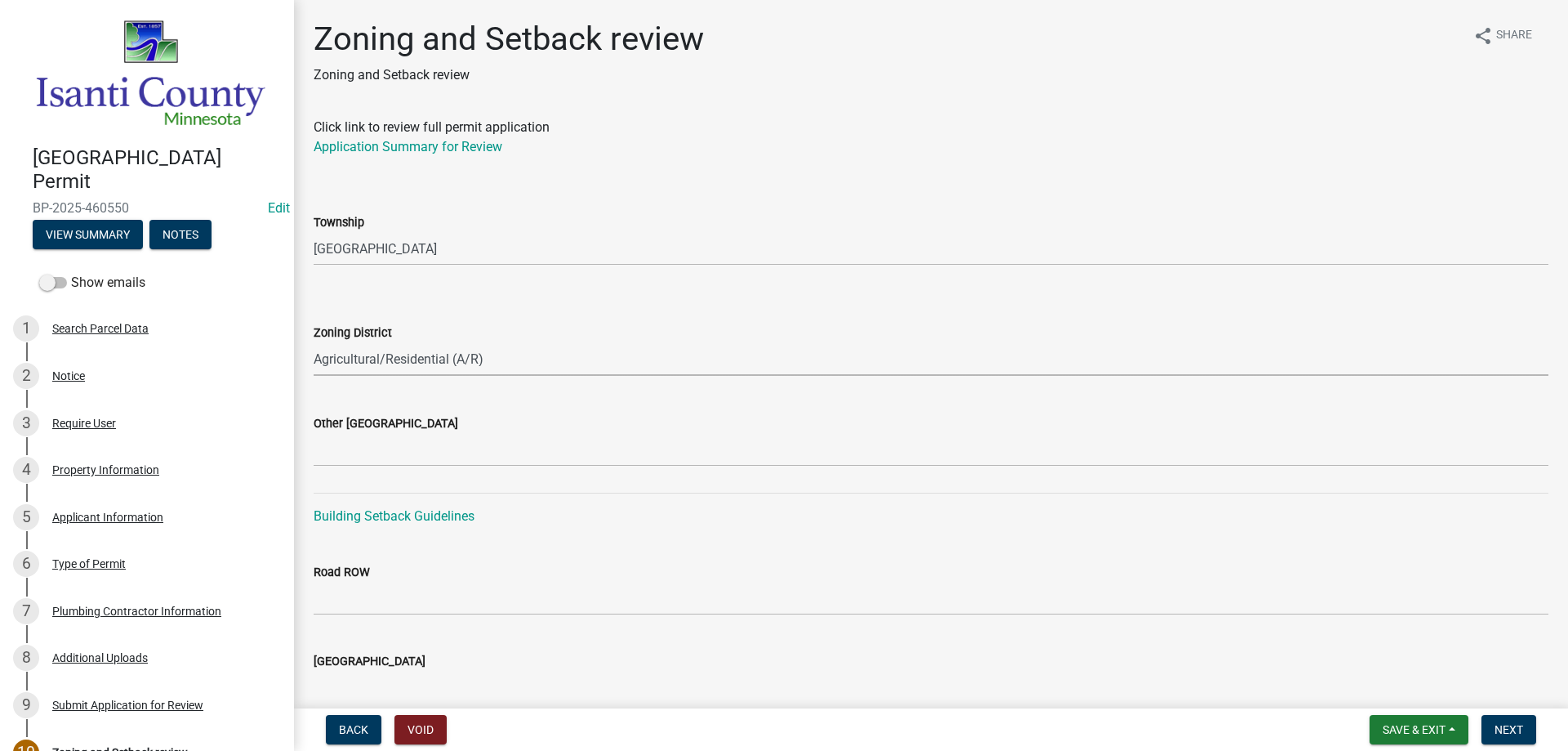
select select "55e8a5cf-285f-40b2-b696-56a64a6e31ef"
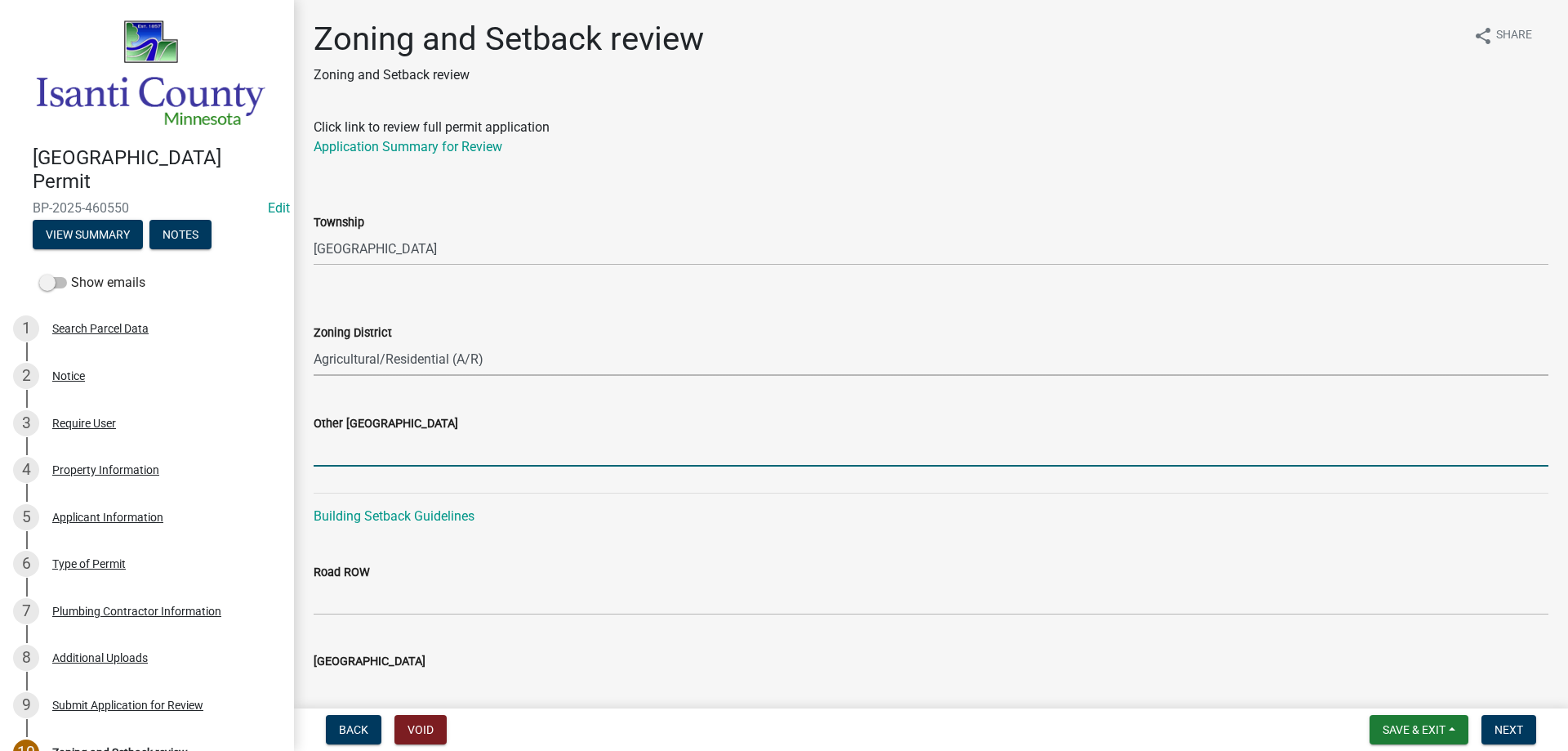
click at [343, 456] on input "Other [GEOGRAPHIC_DATA]" at bounding box center [931, 450] width 1235 height 33
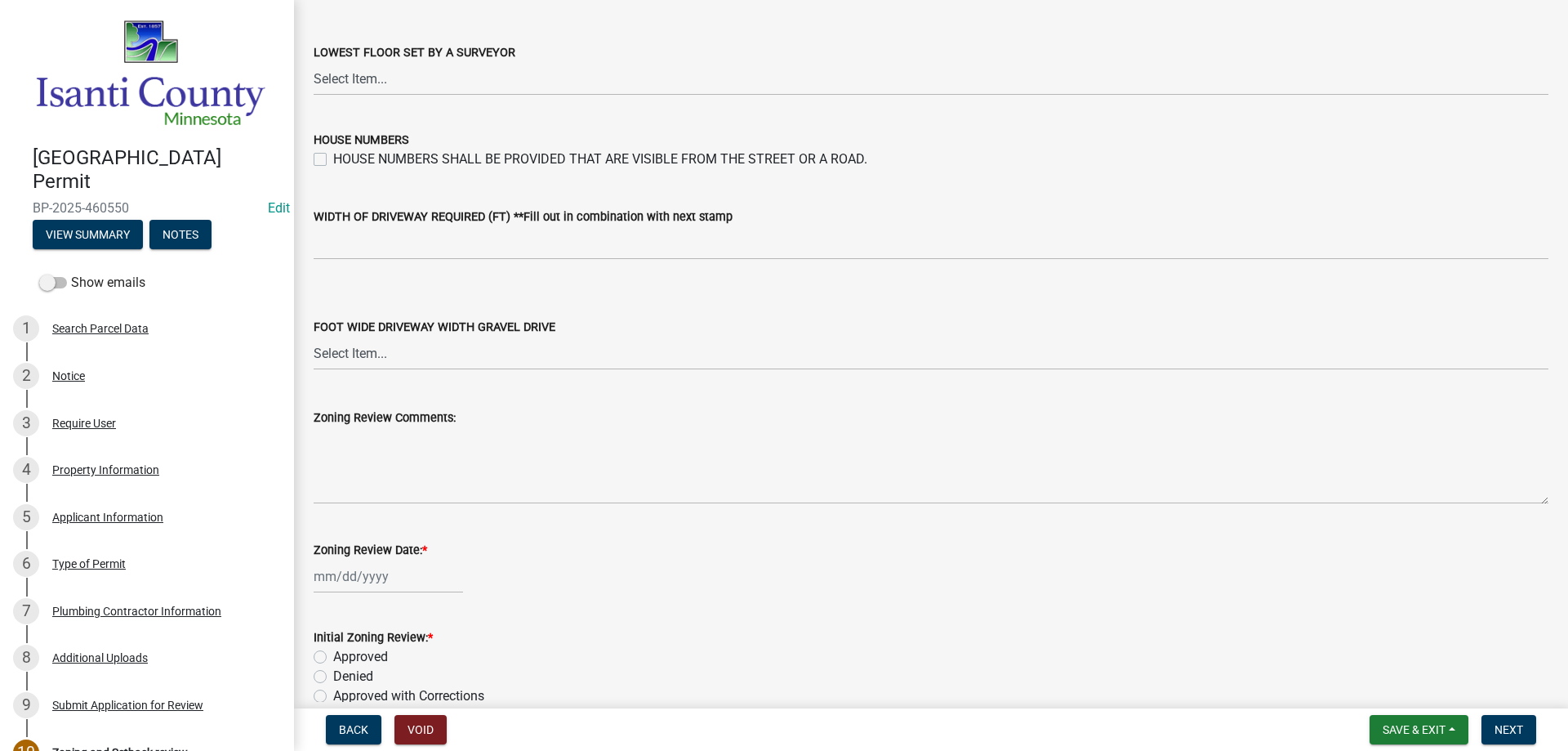
scroll to position [2773, 0]
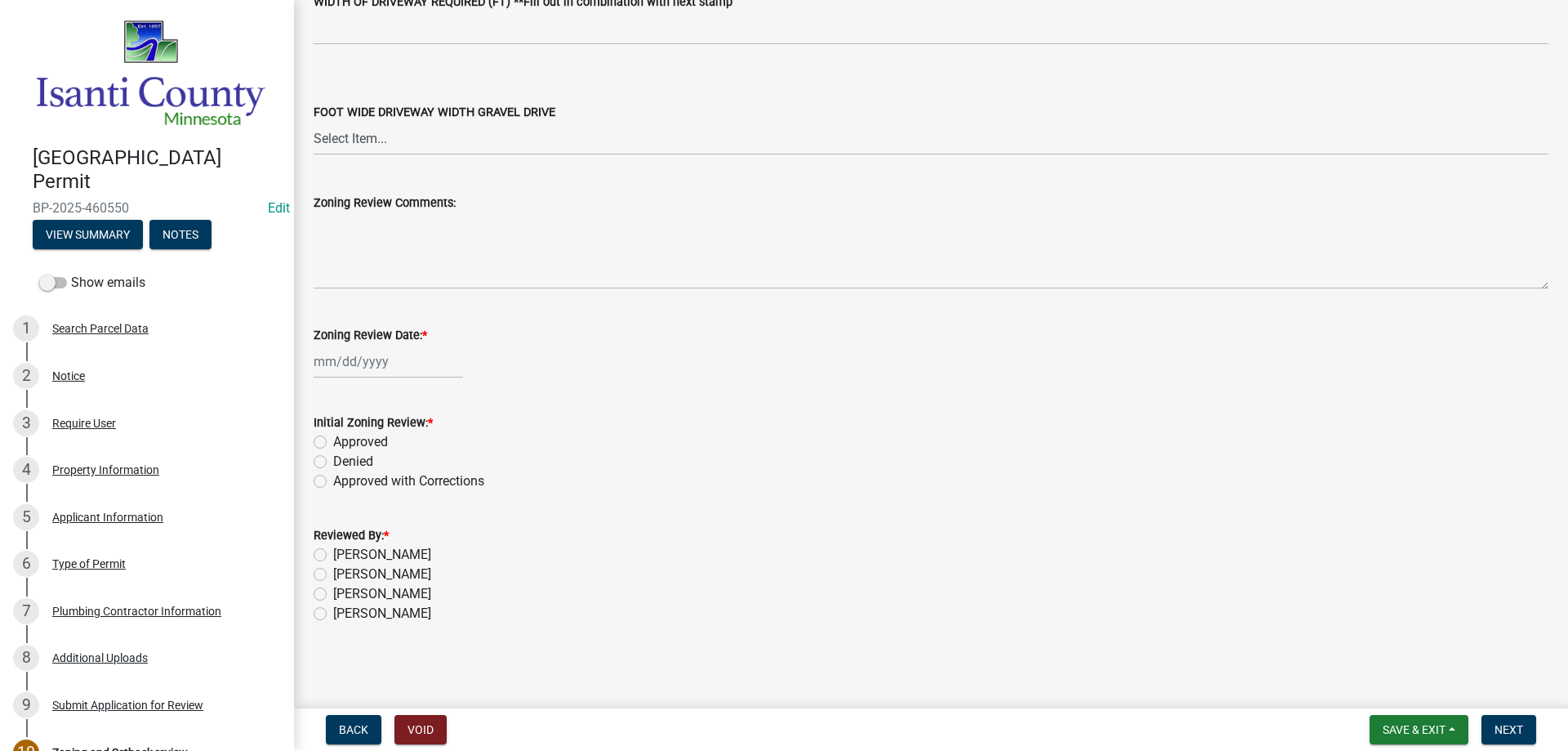
type input "16/36/23"
click at [361, 365] on div at bounding box center [389, 361] width 150 height 33
select select "8"
select select "2025"
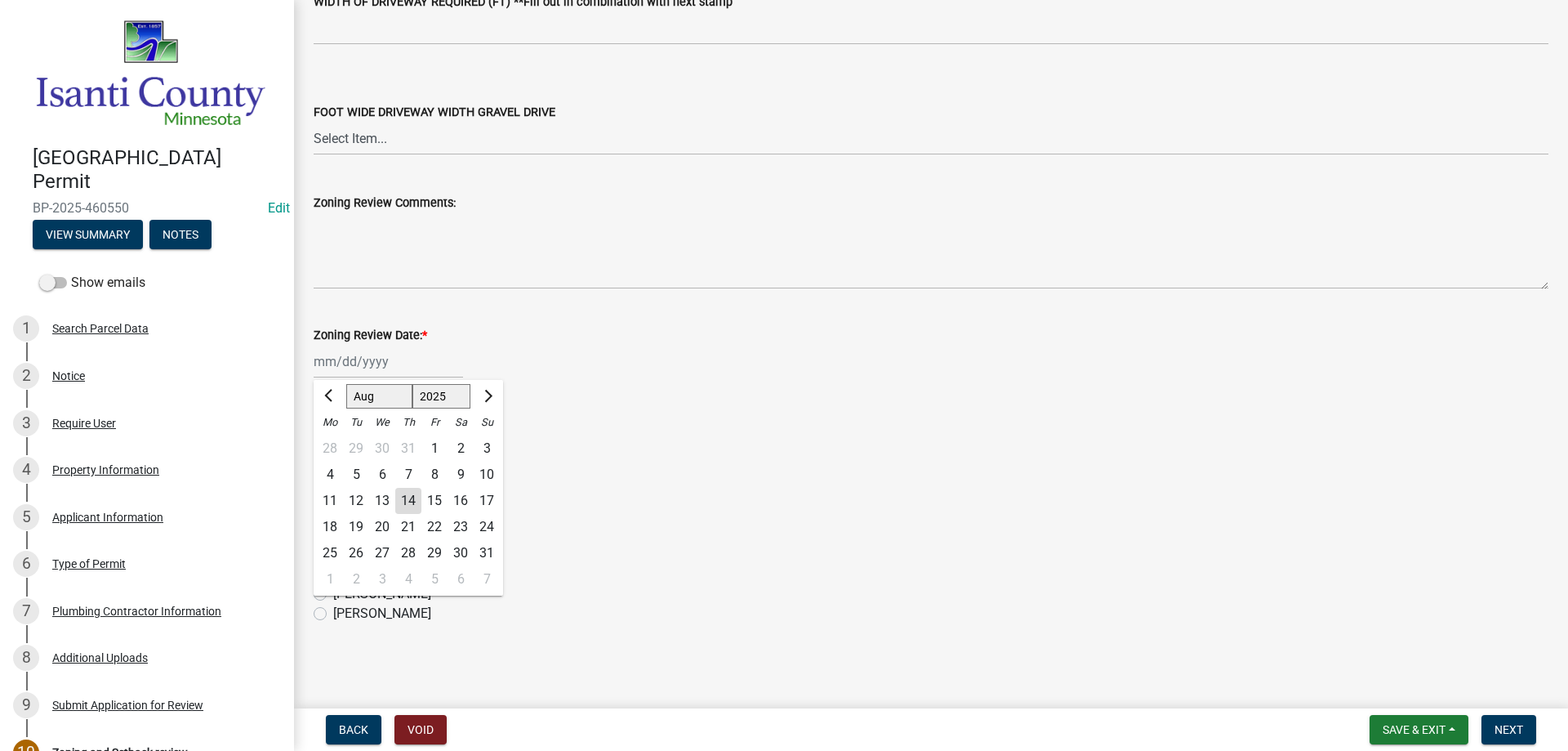
click at [411, 501] on div "14" at bounding box center [408, 501] width 26 height 26
type input "[DATE]"
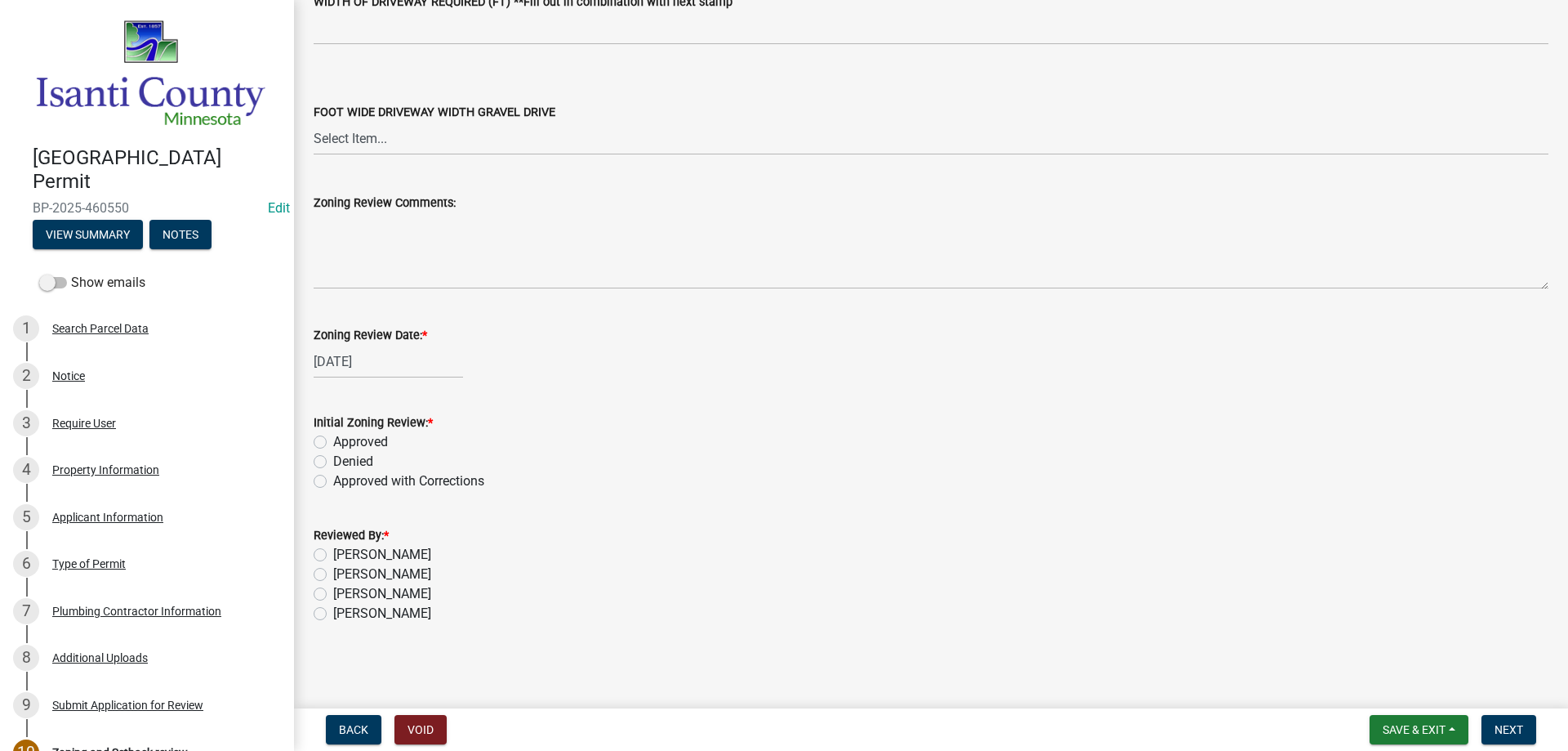
click at [333, 442] on label "Approved" at bounding box center [360, 442] width 54 height 19
click at [333, 442] on input "Approved" at bounding box center [338, 437] width 10 height 10
radio input "true"
click at [333, 612] on label "[PERSON_NAME]" at bounding box center [382, 613] width 98 height 19
click at [333, 612] on input "[PERSON_NAME]" at bounding box center [338, 609] width 10 height 10
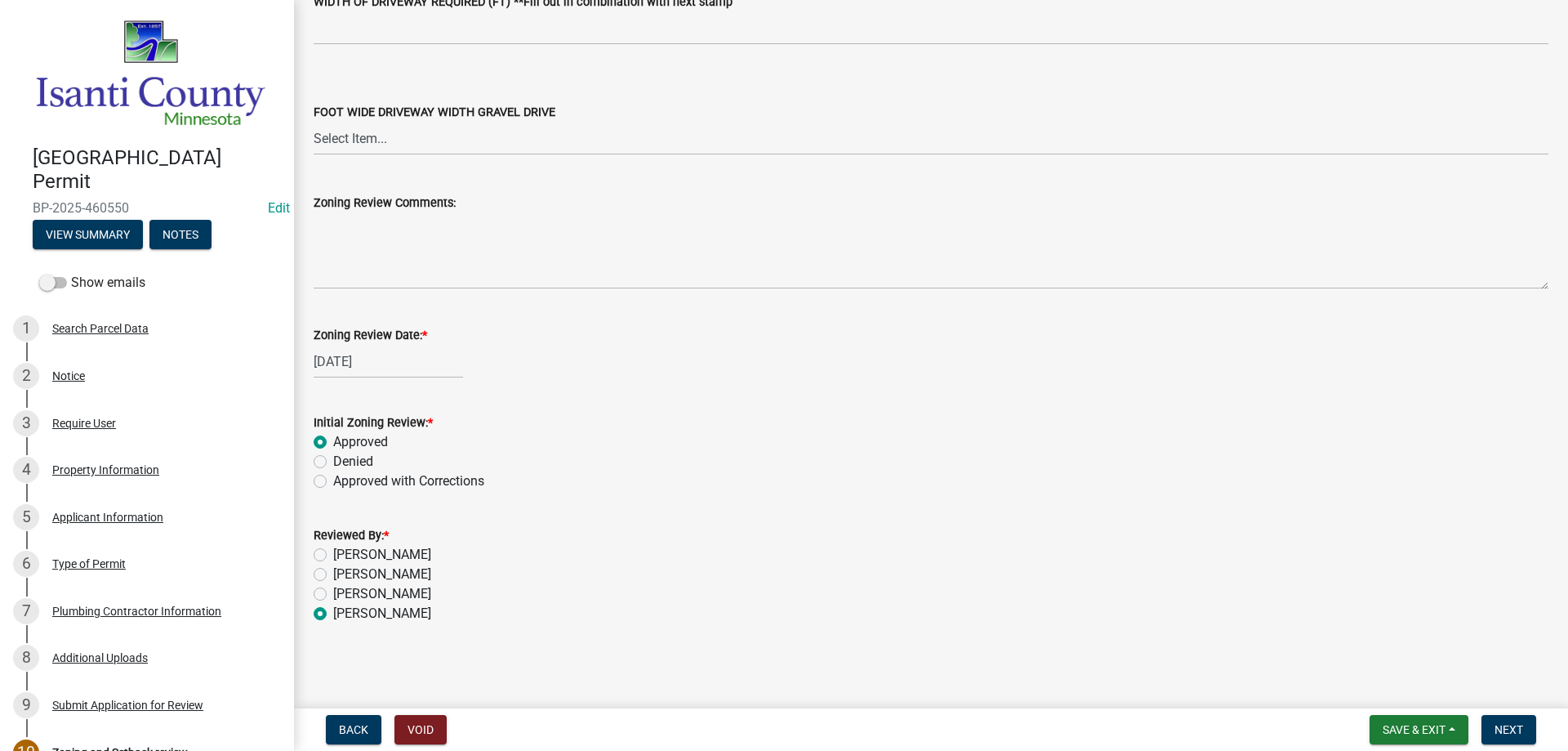
radio input "true"
click at [1503, 726] on span "Next" at bounding box center [1509, 730] width 29 height 13
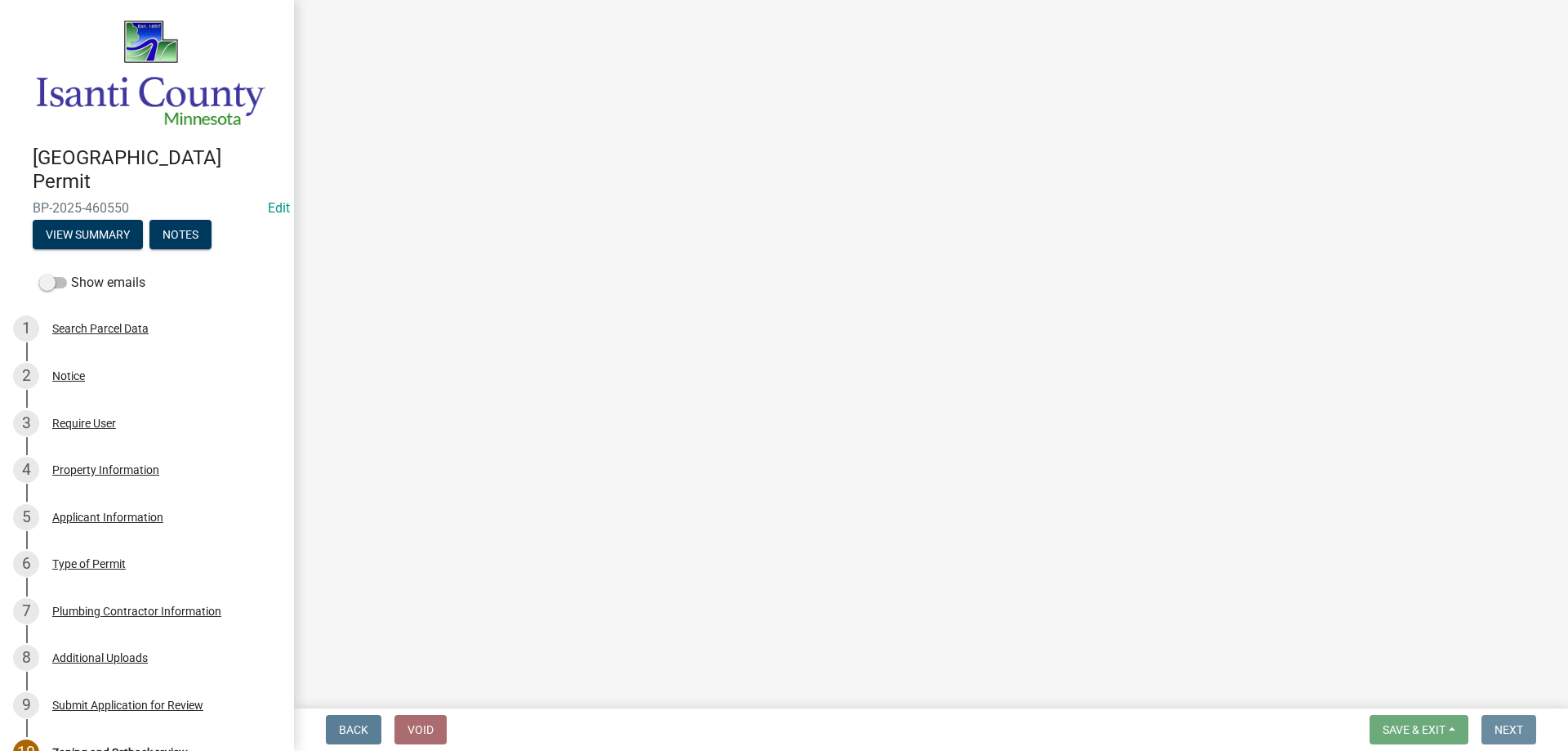
scroll to position [0, 0]
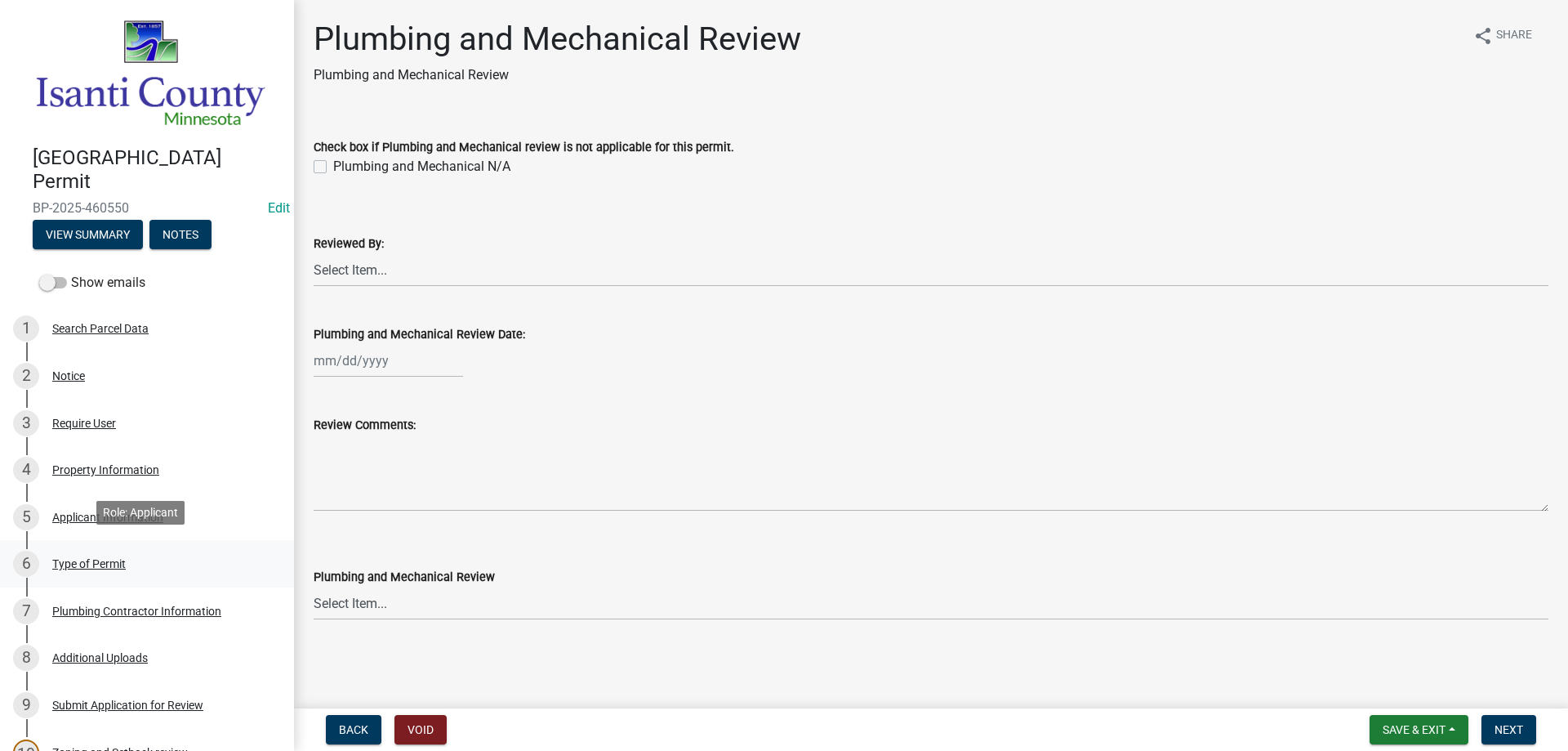
click at [97, 560] on div "Type of Permit" at bounding box center [90, 563] width 74 height 11
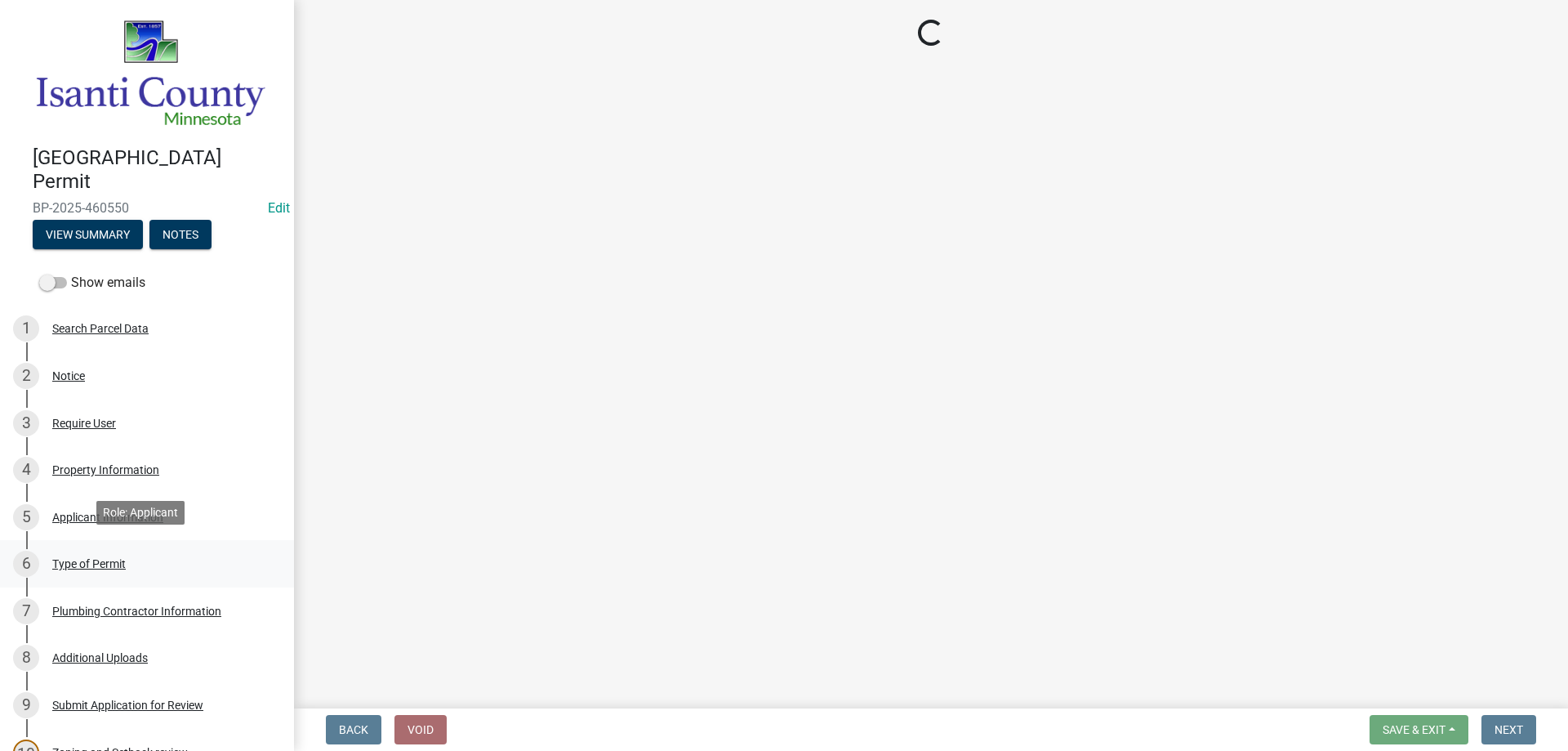
select select "eb4da8a3-282e-4d3e-a231-485219132635"
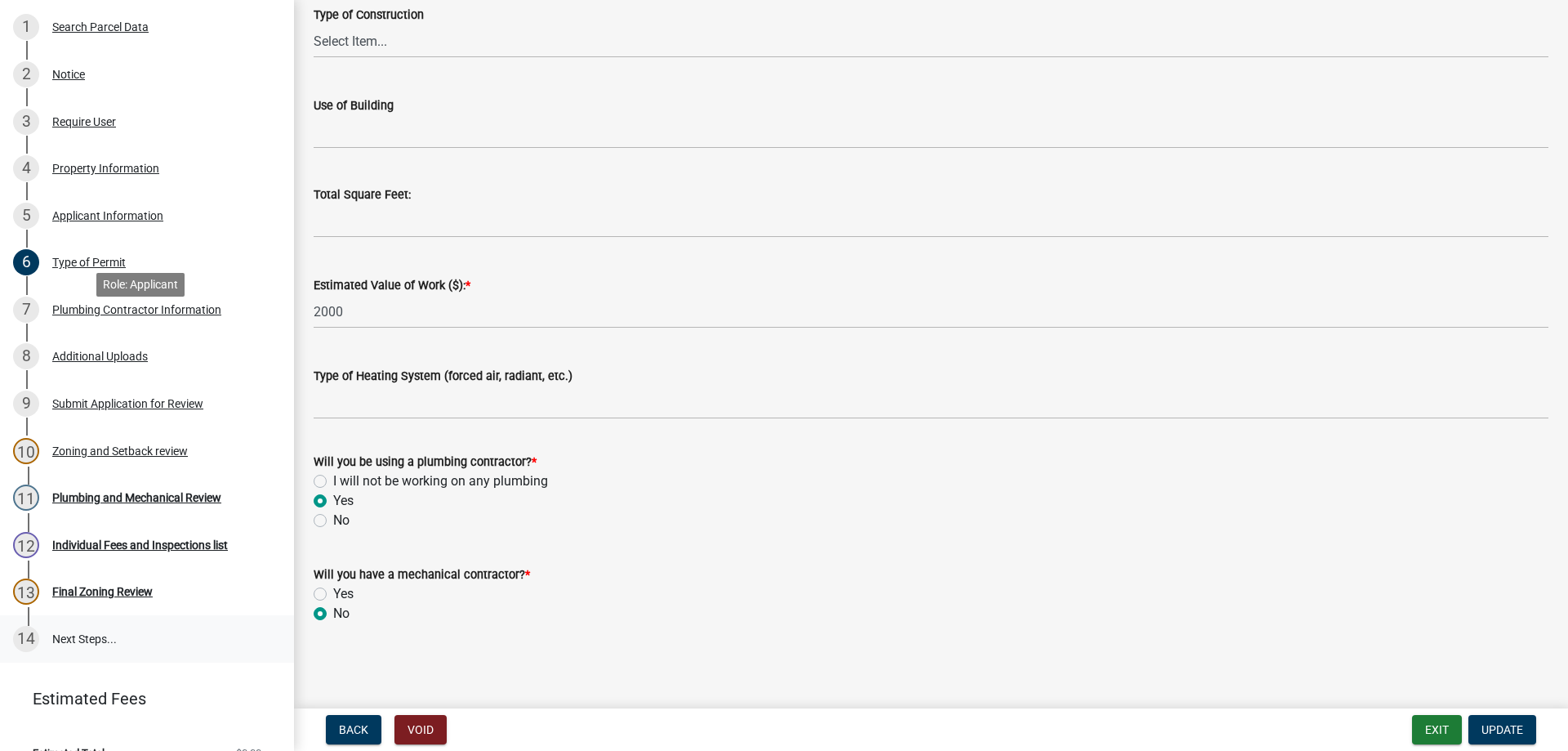
scroll to position [322, 0]
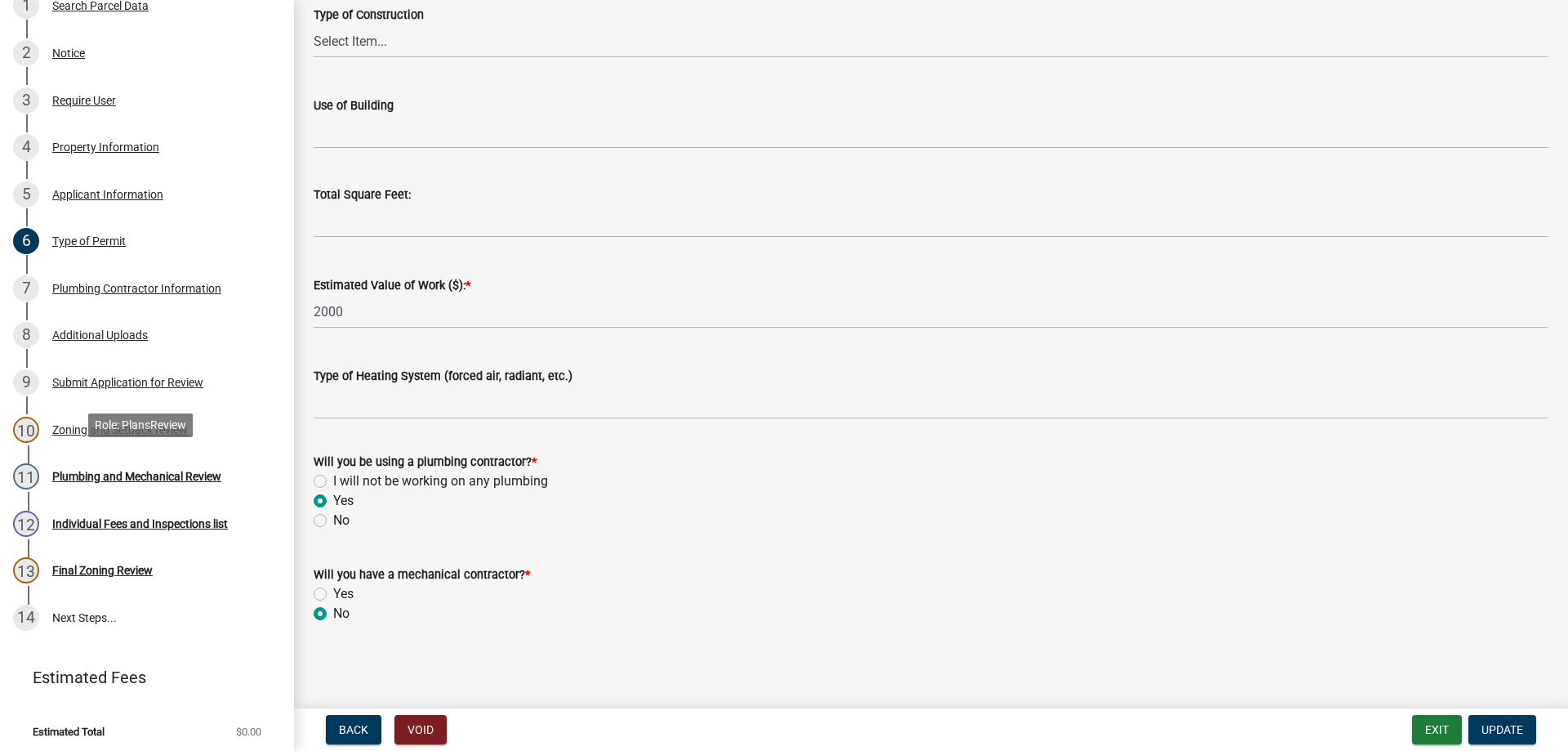
click at [87, 477] on div "Plumbing and Mechanical Review" at bounding box center [137, 476] width 169 height 11
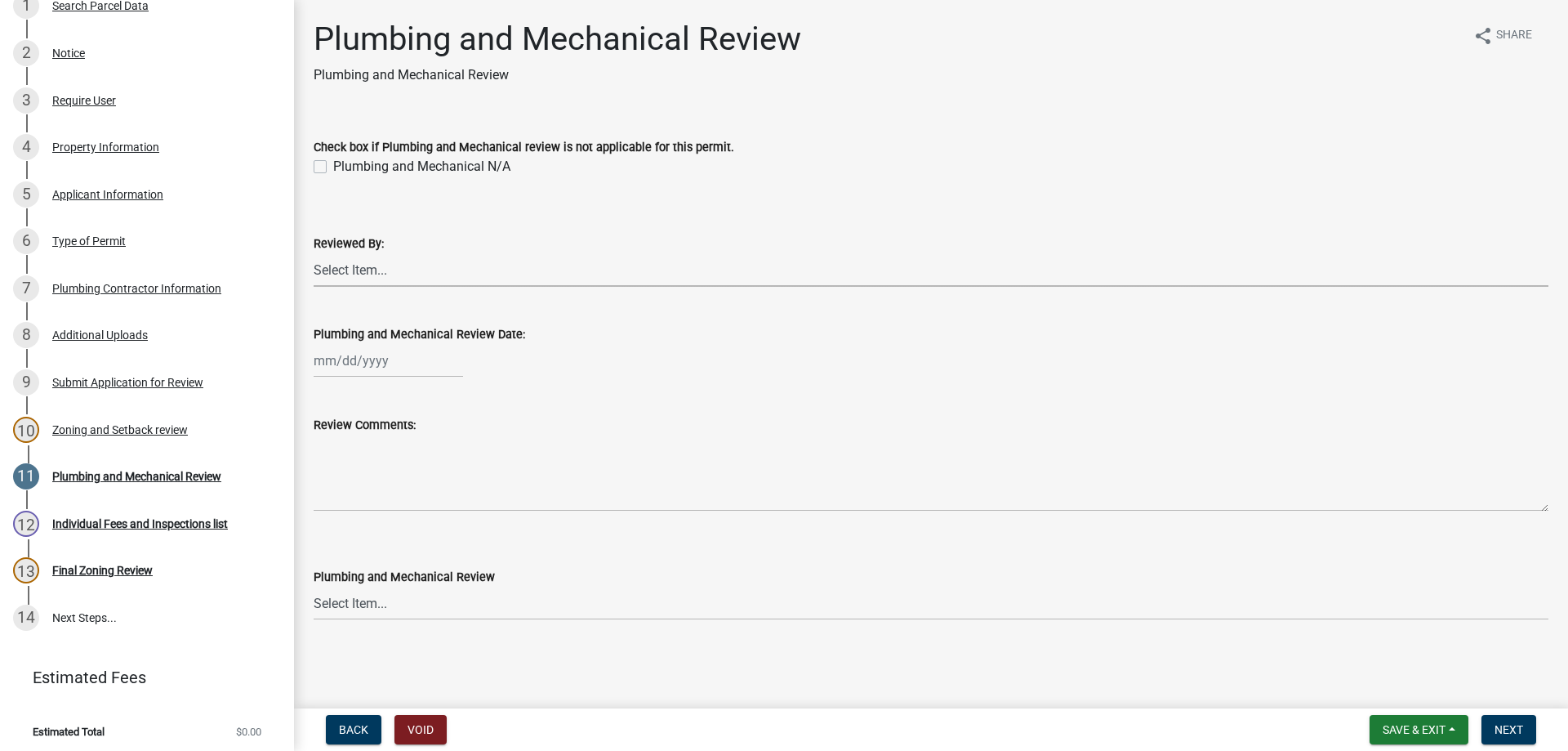
click at [333, 269] on select "Select Item... [PERSON_NAME] [PERSON_NAME] [PERSON_NAME] [PERSON_NAME] [PERSON_…" at bounding box center [931, 270] width 1235 height 33
click at [314, 253] on select "Select Item... [PERSON_NAME] [PERSON_NAME] [PERSON_NAME] [PERSON_NAME] [PERSON_…" at bounding box center [931, 270] width 1235 height 33
select select "81bc52f6-788d-4852-bfd8-0afa9d74c98d"
click at [345, 367] on div at bounding box center [389, 360] width 150 height 33
select select "8"
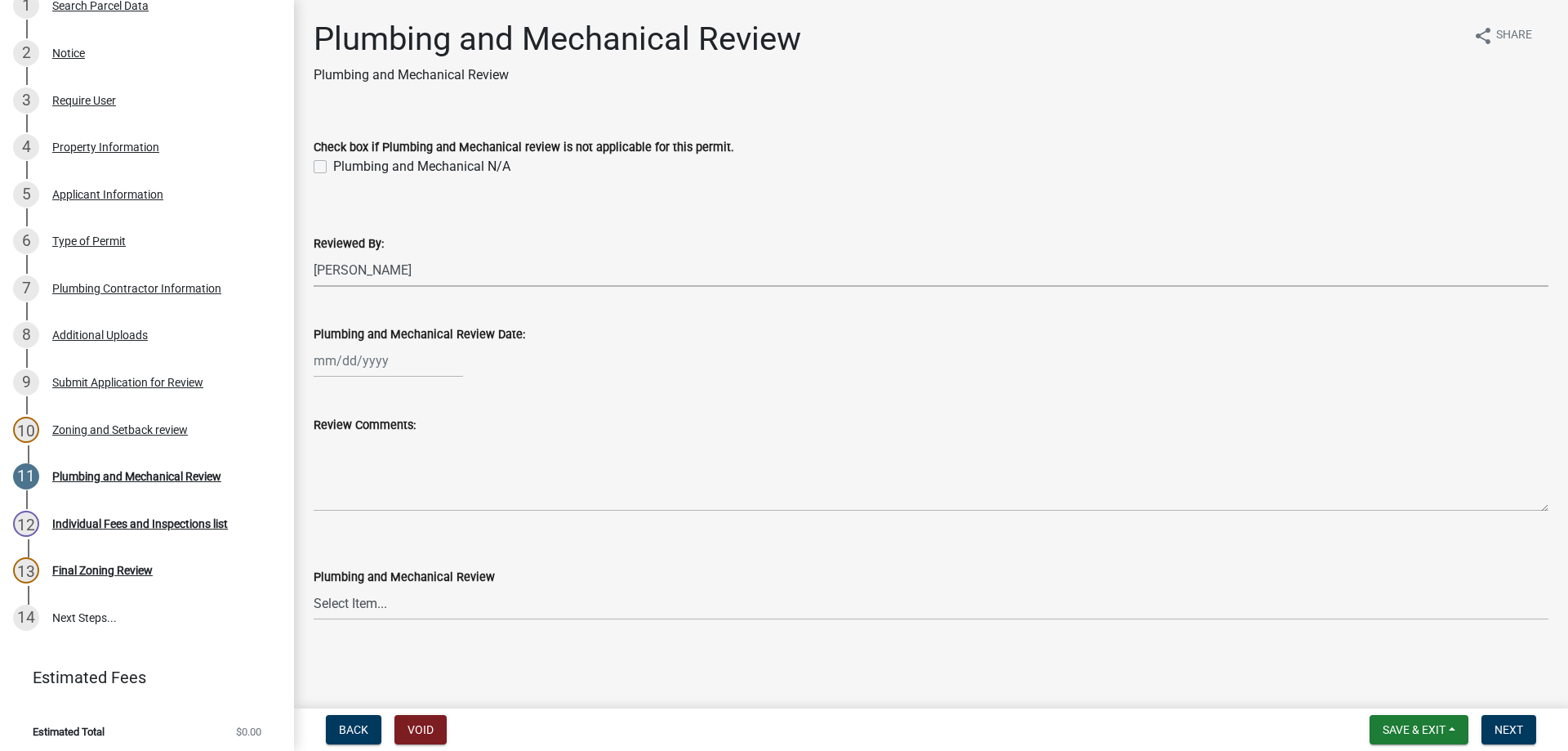
select select "2025"
click at [398, 507] on div "14" at bounding box center [408, 500] width 26 height 26
type input "[DATE]"
click at [352, 603] on select "Select Item... Approved Denied Approved with Corrections" at bounding box center [931, 603] width 1235 height 33
click at [314, 587] on select "Select Item... Approved Denied Approved with Corrections" at bounding box center [931, 603] width 1235 height 33
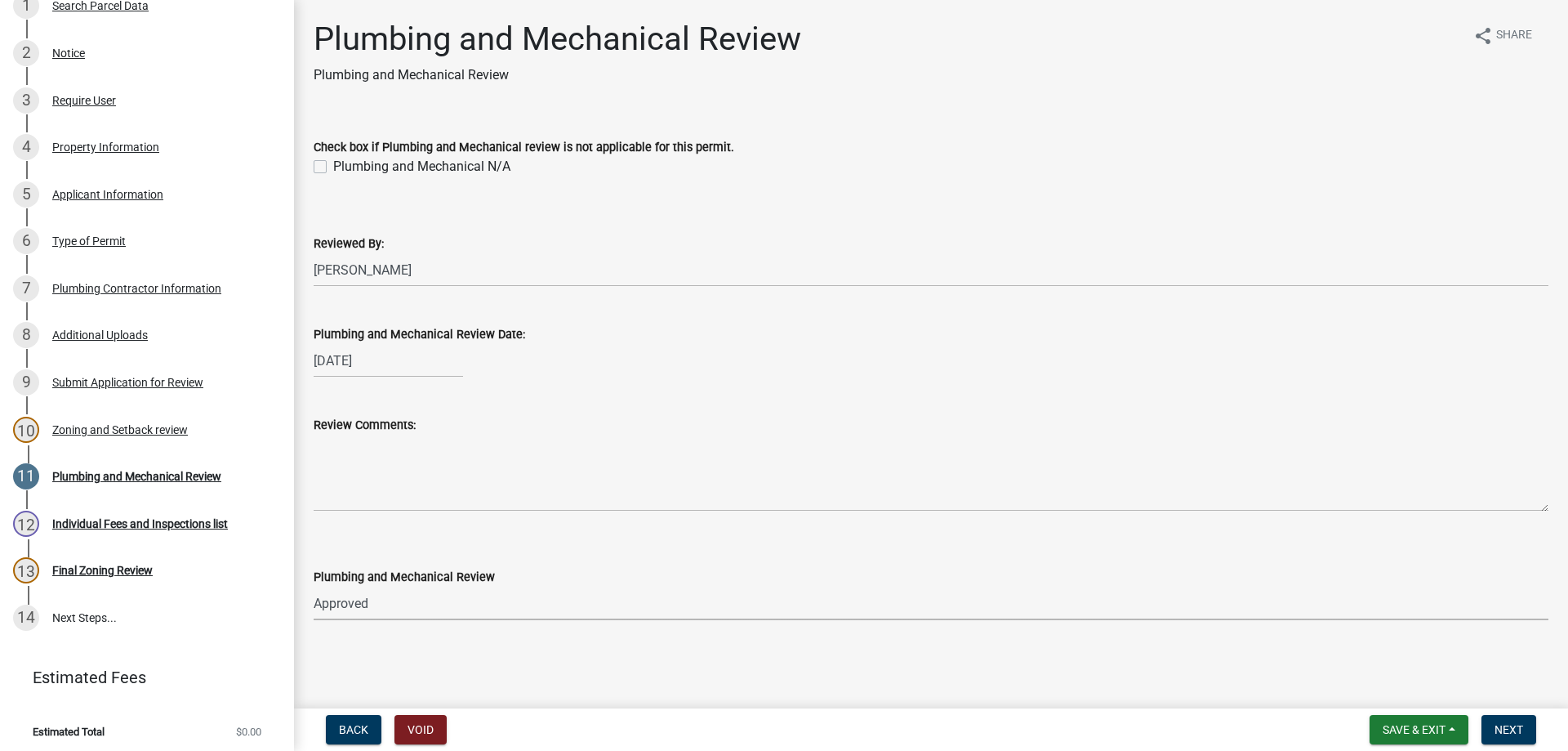
select select "060b00b2-ca65-431e-8b4a-bae5a2e790db"
click at [1498, 723] on span "Next" at bounding box center [1509, 730] width 29 height 13
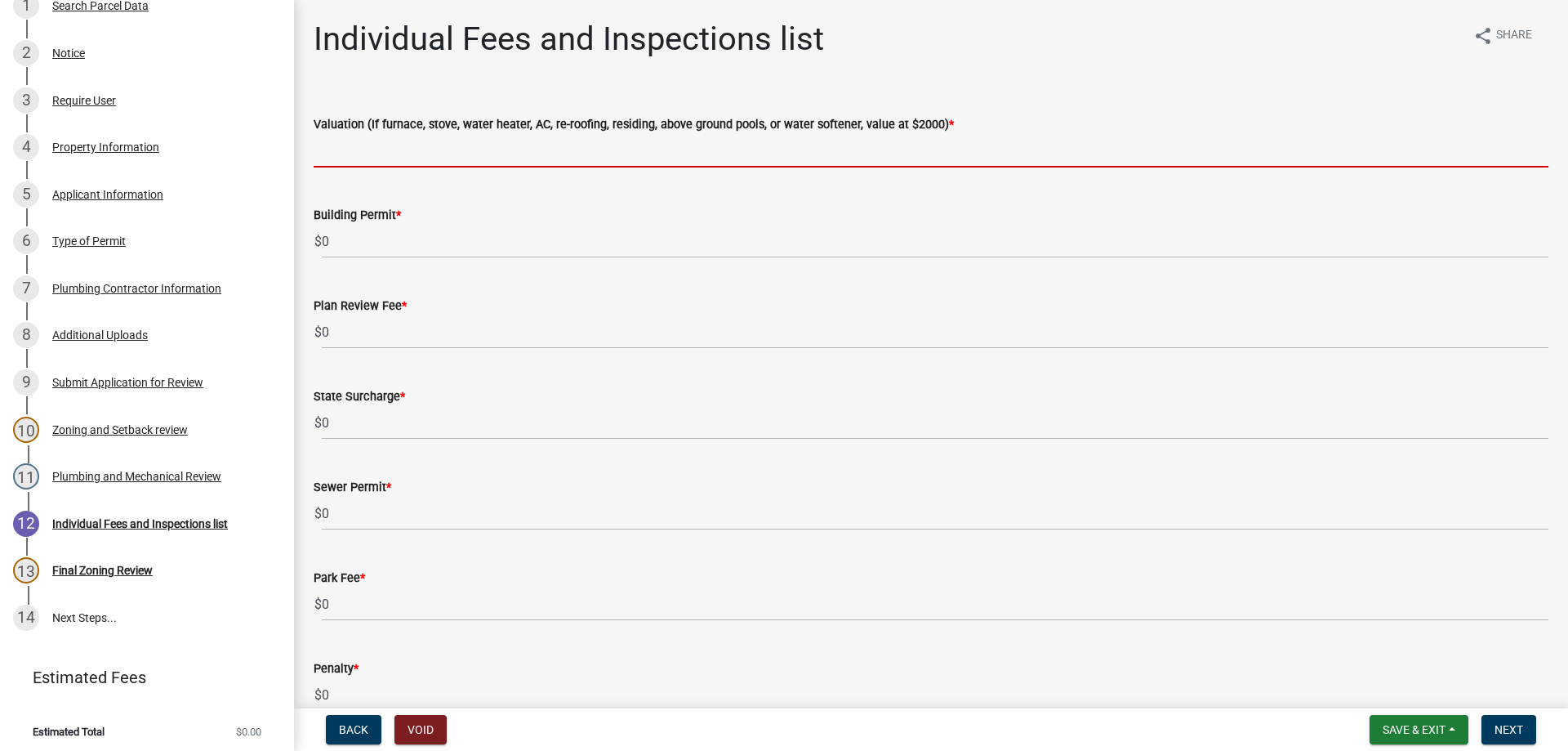
click at [370, 161] on input "text" at bounding box center [931, 151] width 1235 height 33
type input "2000"
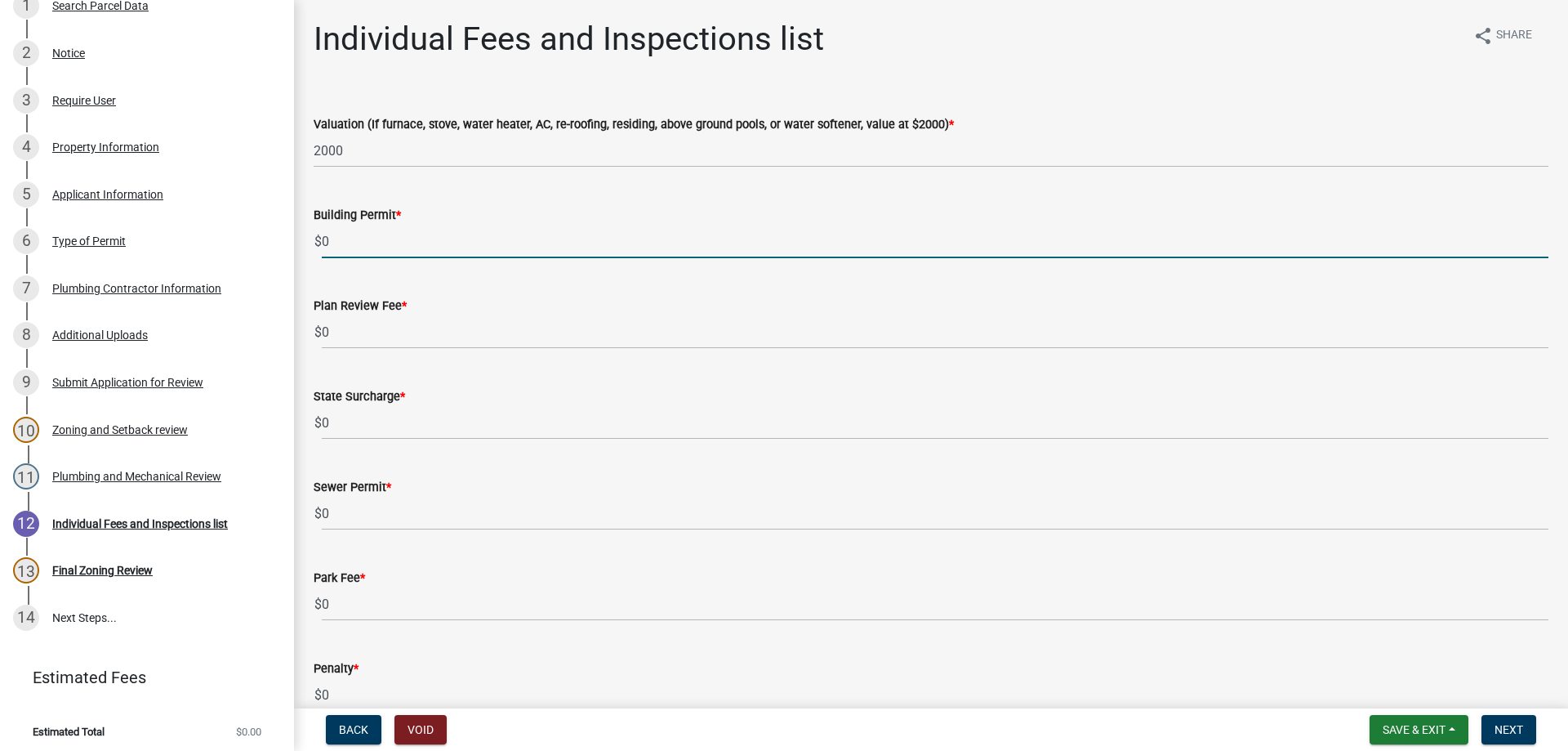
drag, startPoint x: 370, startPoint y: 248, endPoint x: 294, endPoint y: 250, distance: 76.0
click at [294, 250] on div "[GEOGRAPHIC_DATA] Permit BP-2025-460550 Edit View Summary Notes Show emails 1 S…" at bounding box center [784, 375] width 1568 height 751
type input "70"
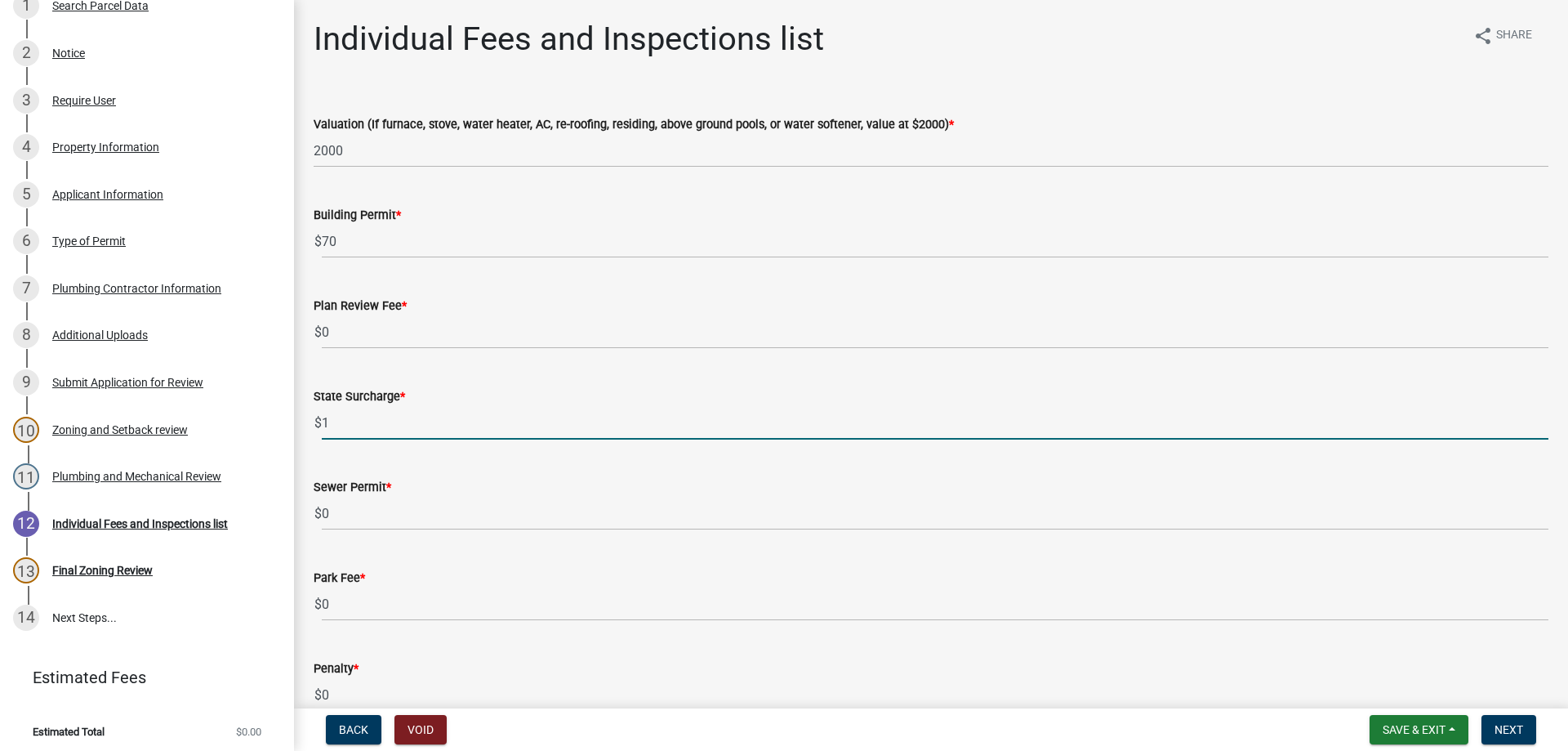
type input "1"
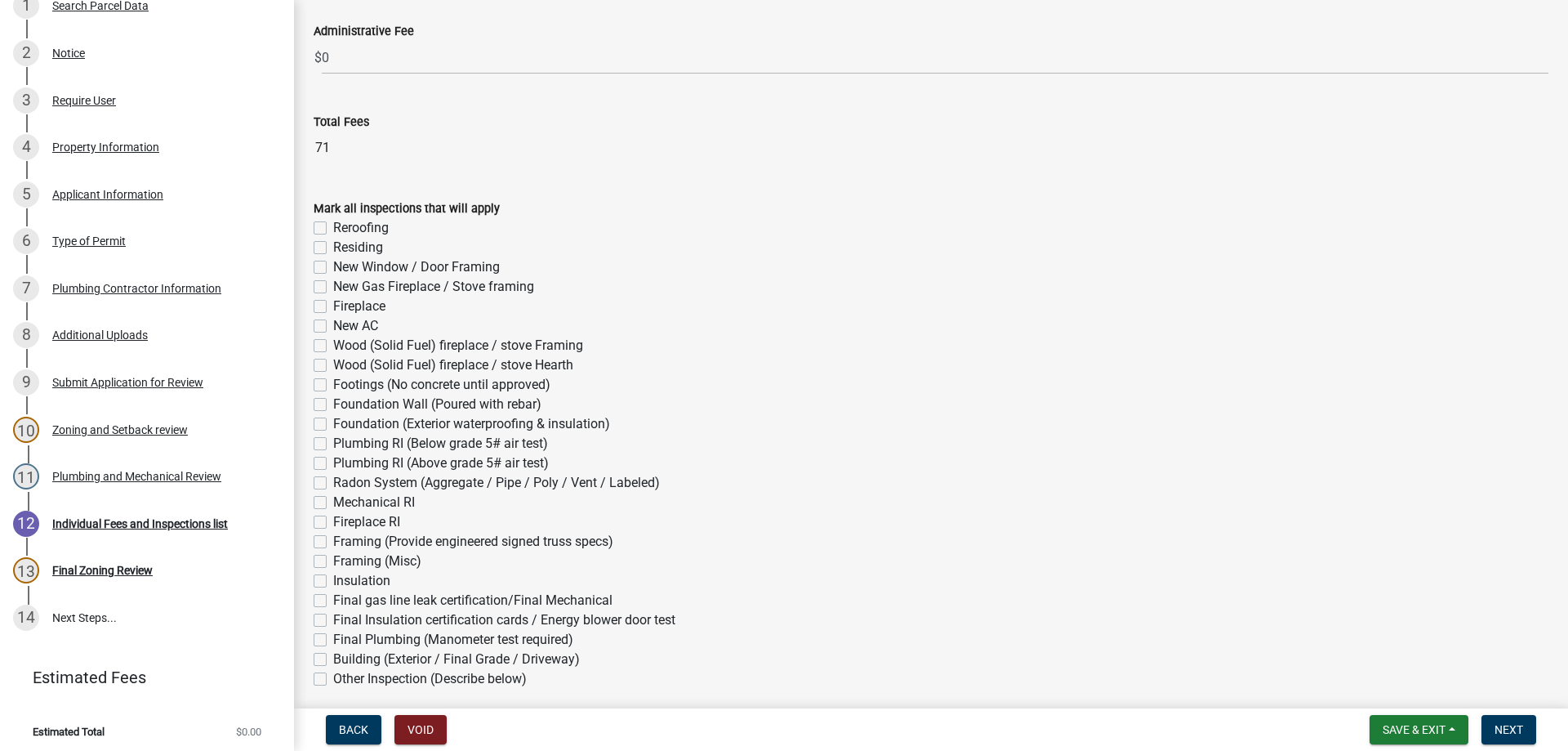
scroll to position [882, 0]
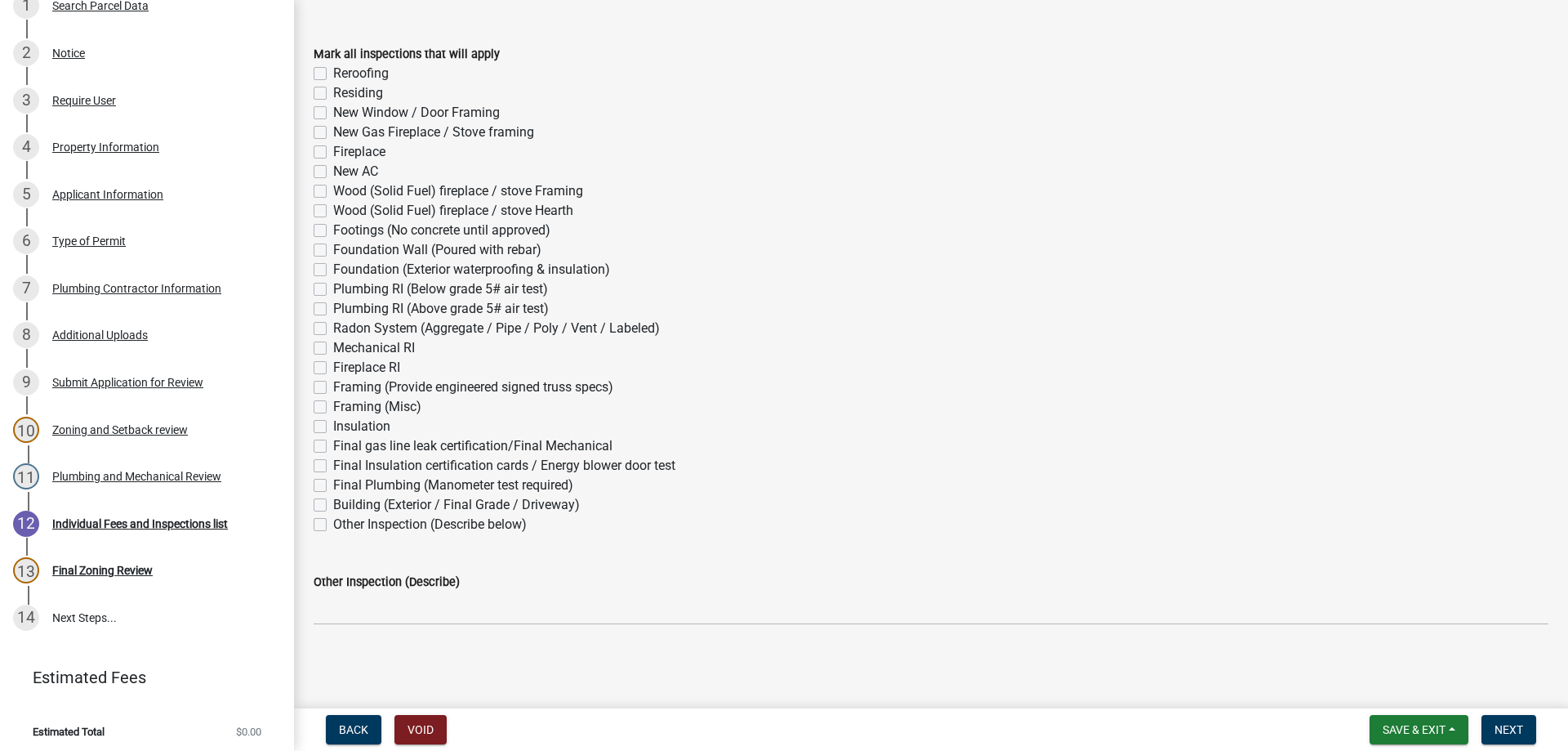
click at [333, 351] on label "Mechanical RI" at bounding box center [374, 347] width 81 height 19
click at [333, 349] on input "Mechanical RI" at bounding box center [338, 343] width 10 height 10
checkbox input "true"
checkbox input "false"
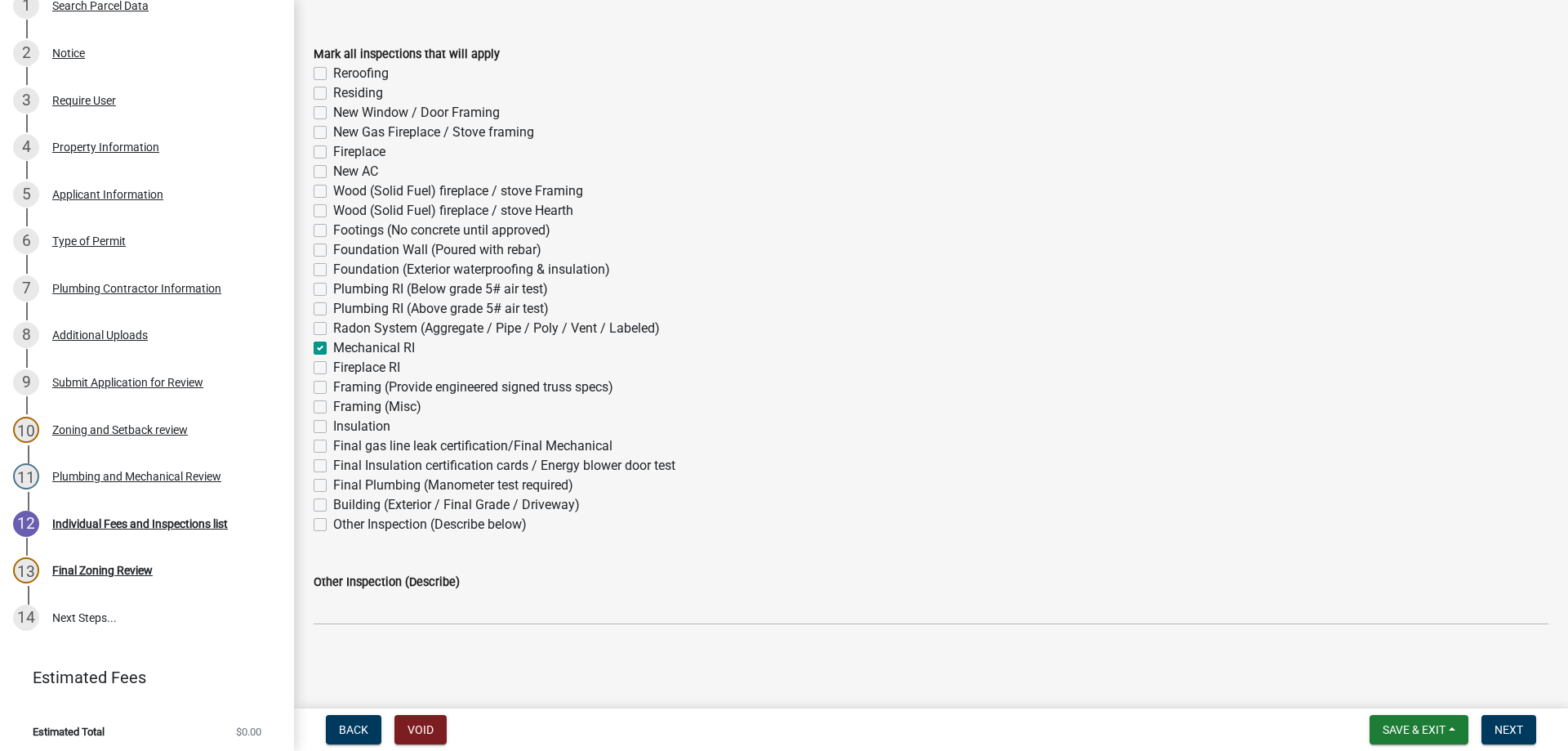
checkbox input "false"
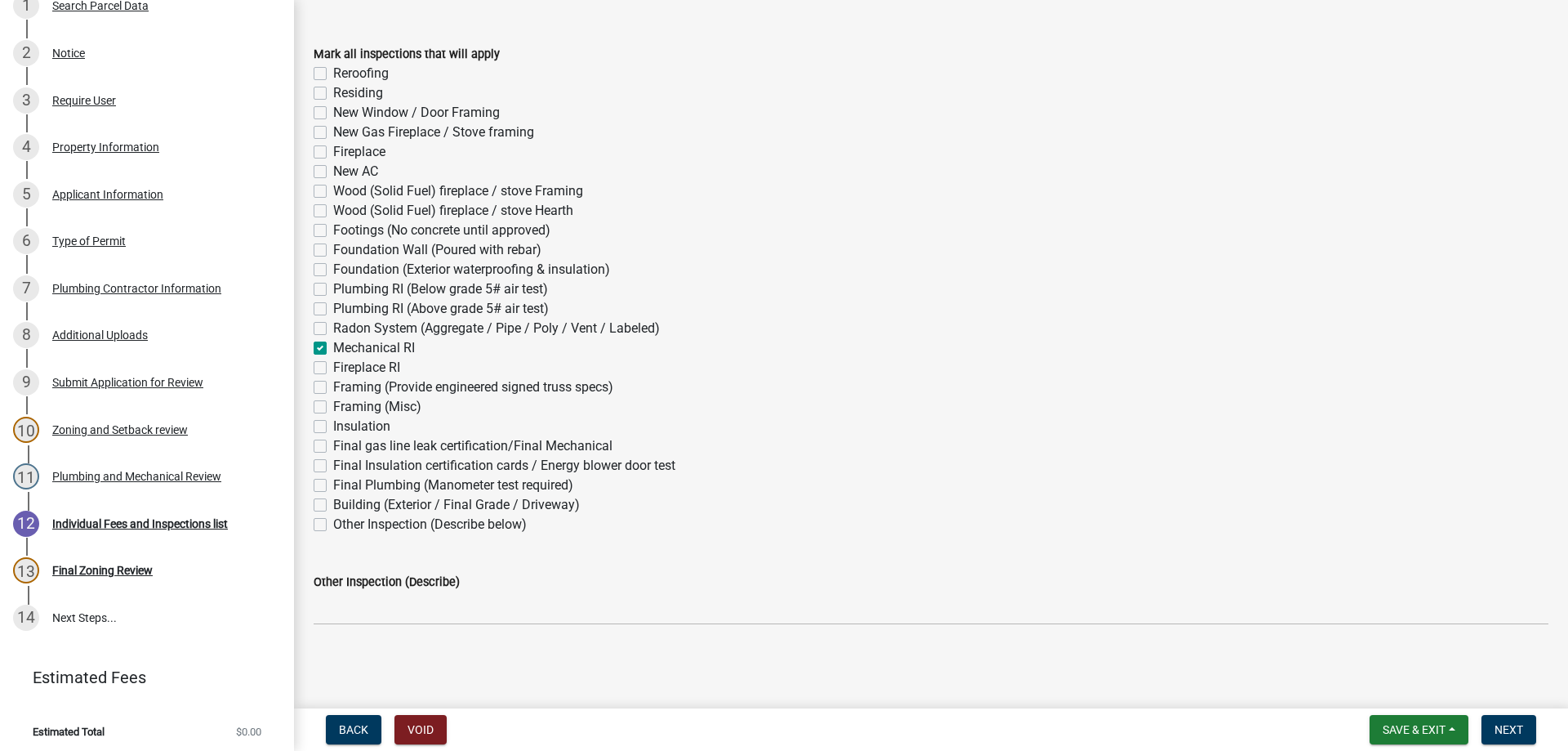
checkbox input "false"
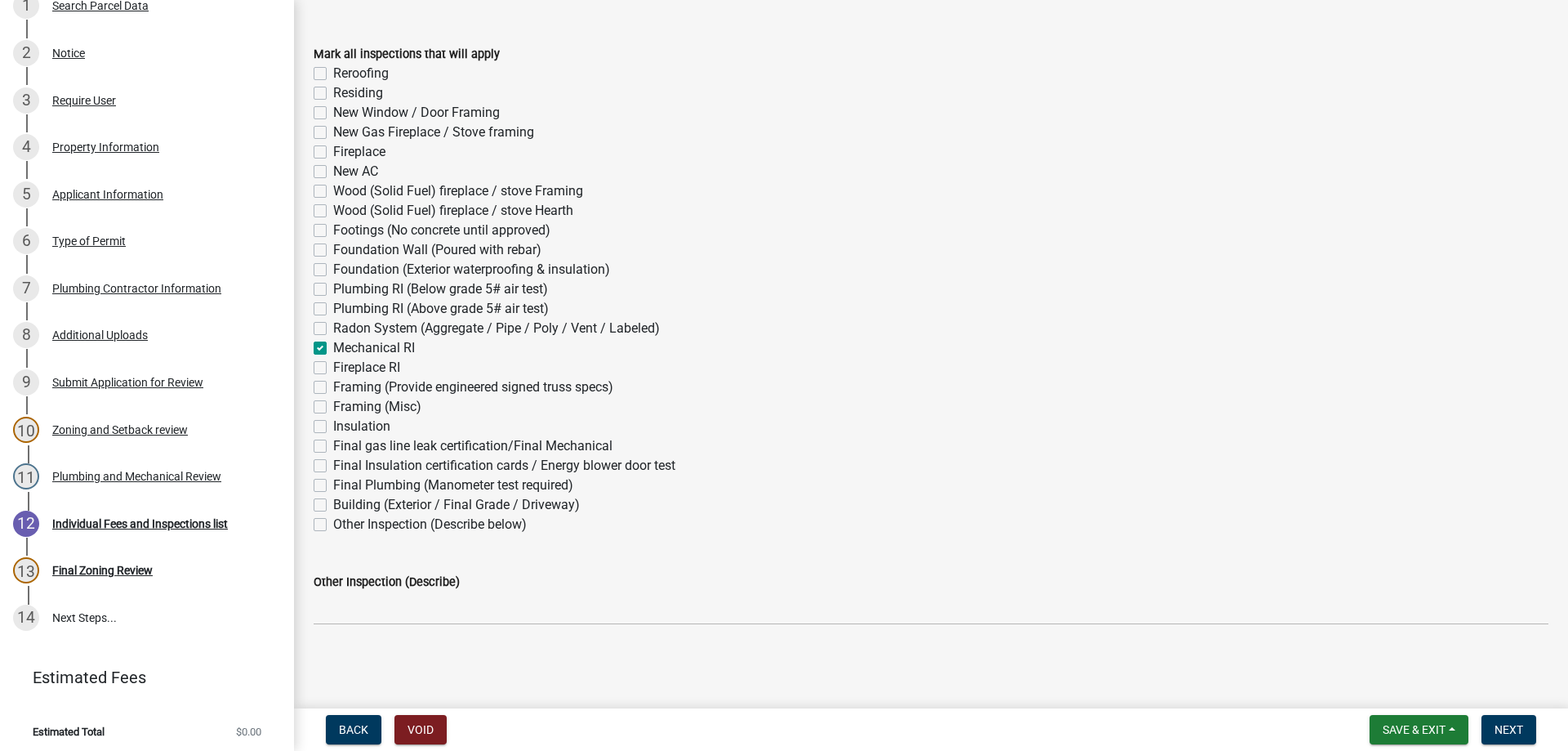
checkbox input "false"
checkbox input "true"
checkbox input "false"
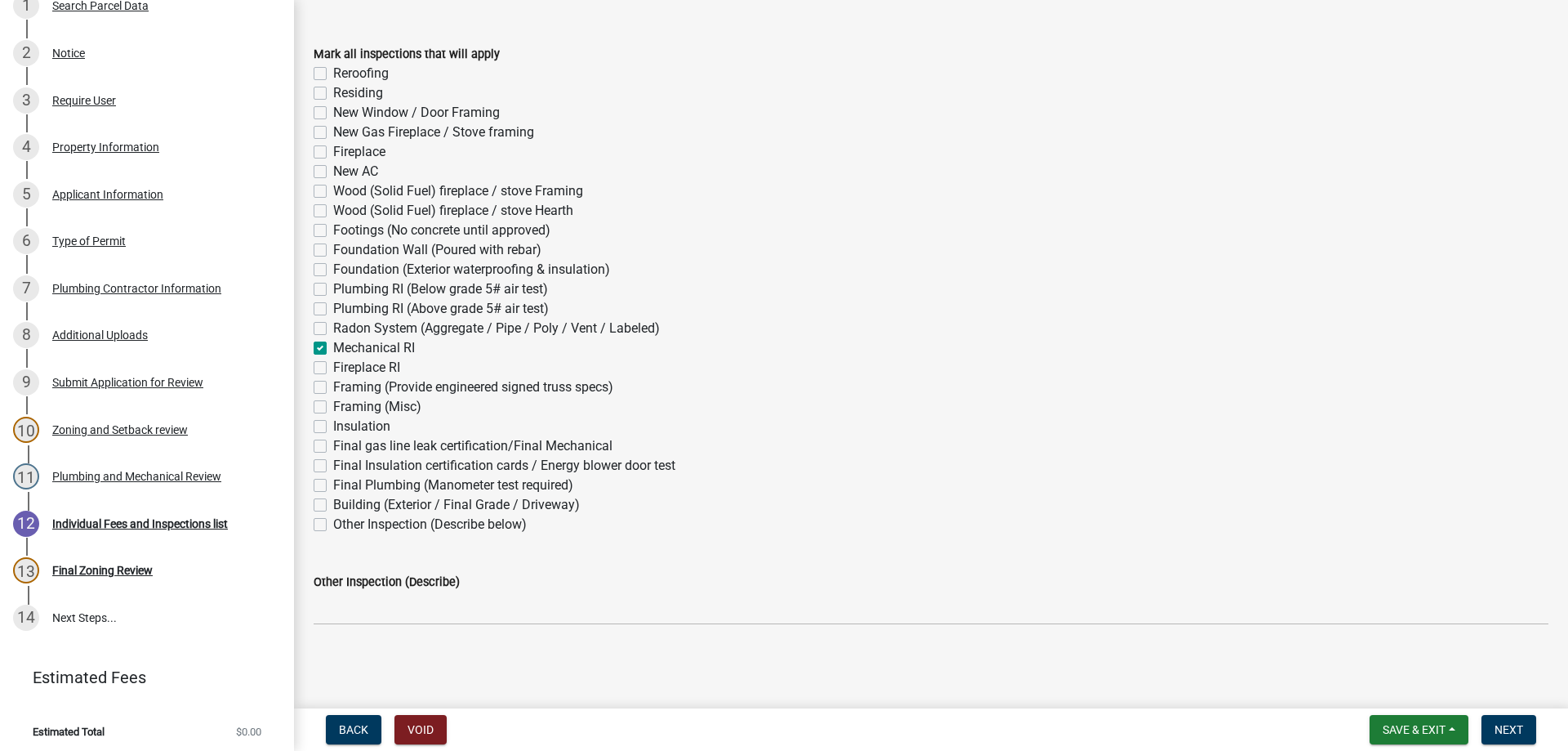
checkbox input "false"
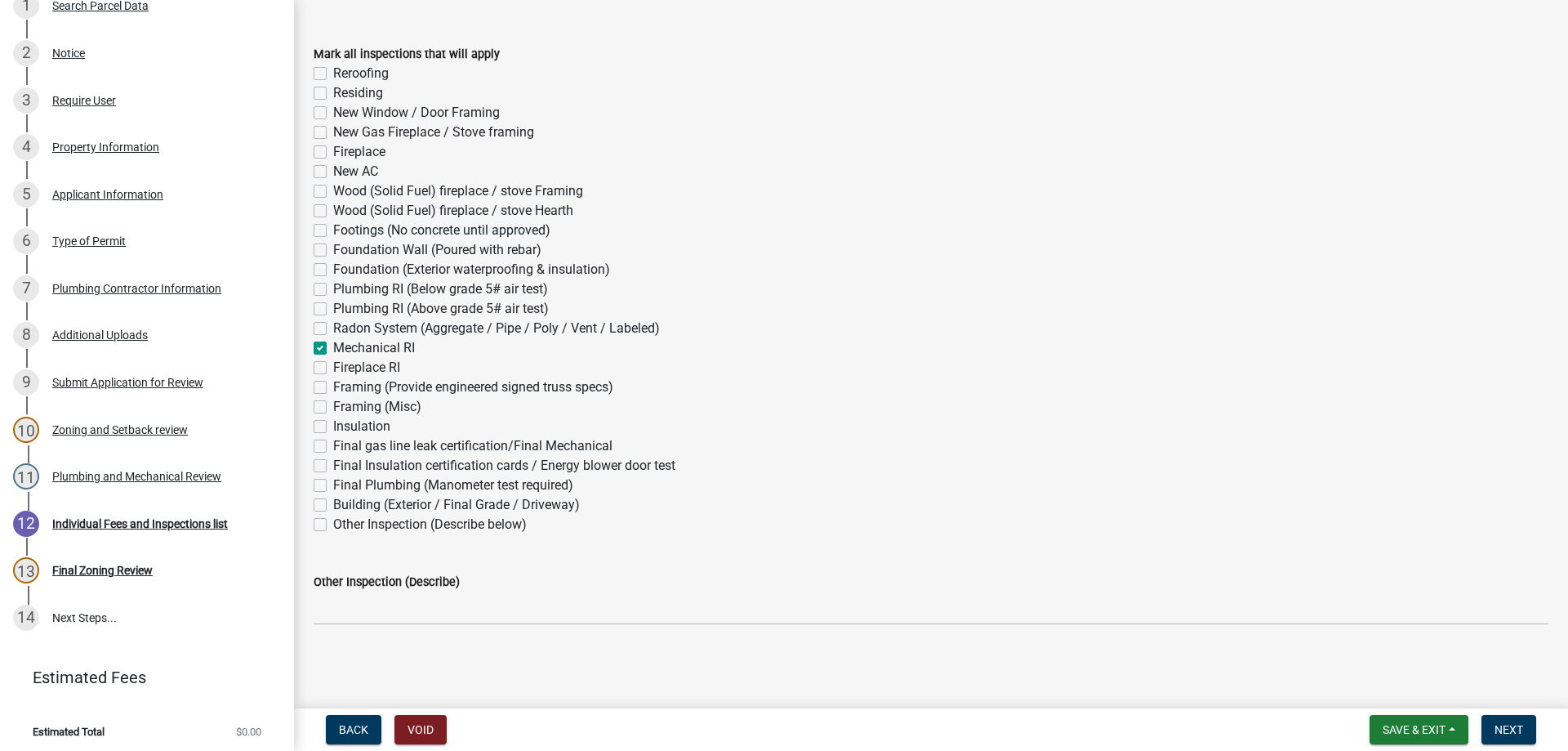
checkbox input "false"
click at [333, 449] on label "Final gas line leak certification/Final Mechanical" at bounding box center [473, 445] width 279 height 19
click at [333, 447] on input "Final gas line leak certification/Final Mechanical" at bounding box center [338, 441] width 10 height 10
checkbox input "true"
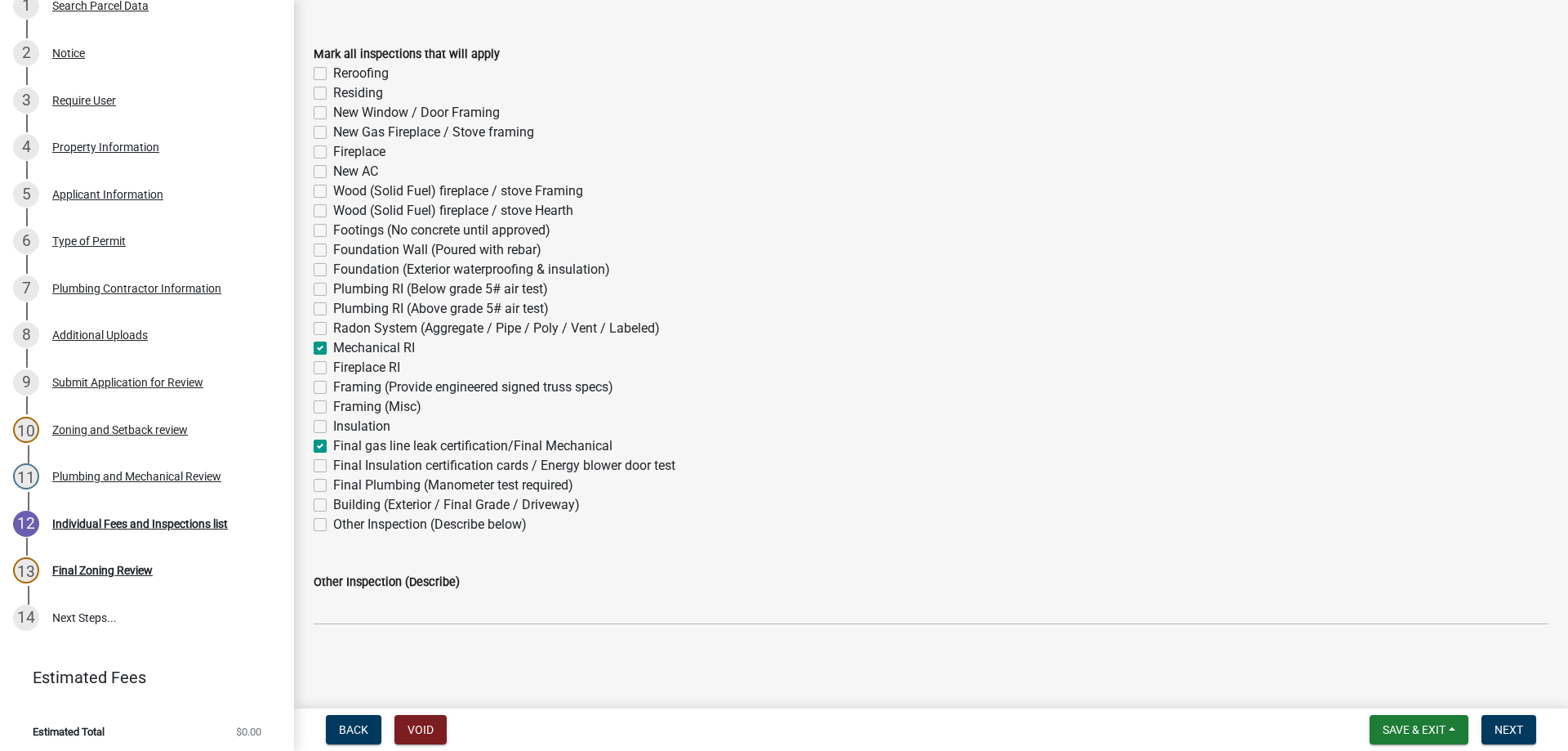
checkbox input "false"
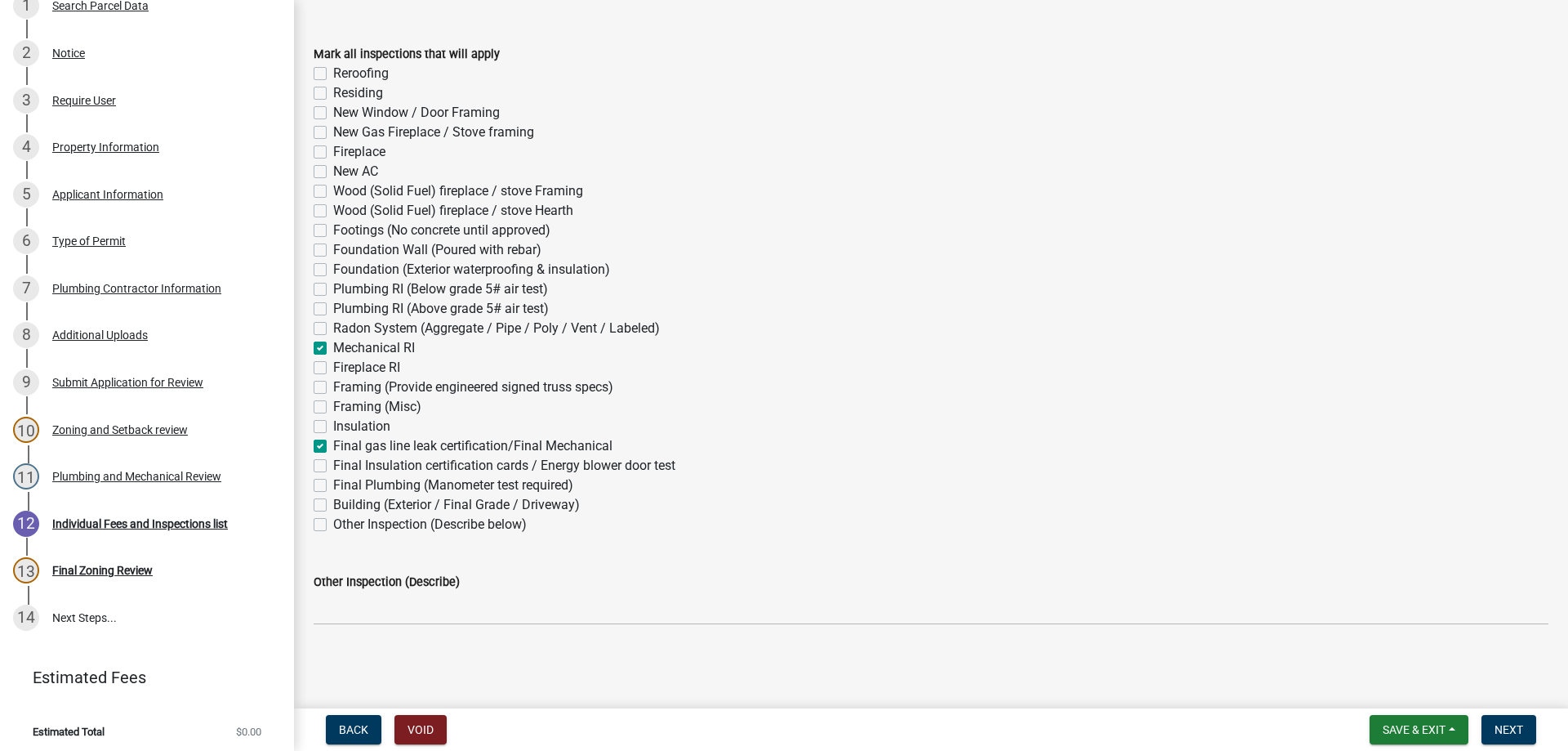
checkbox input "false"
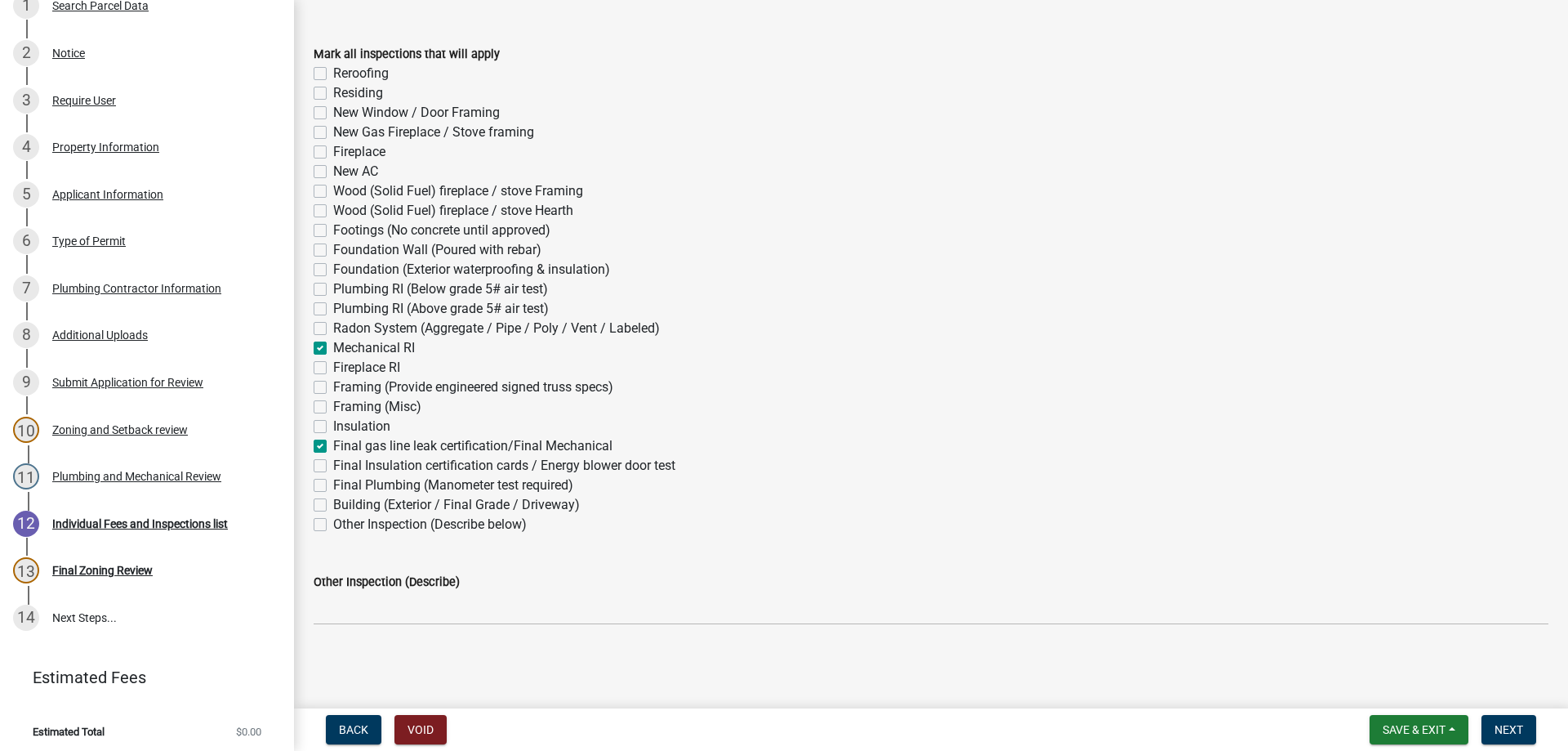
checkbox input "false"
checkbox input "true"
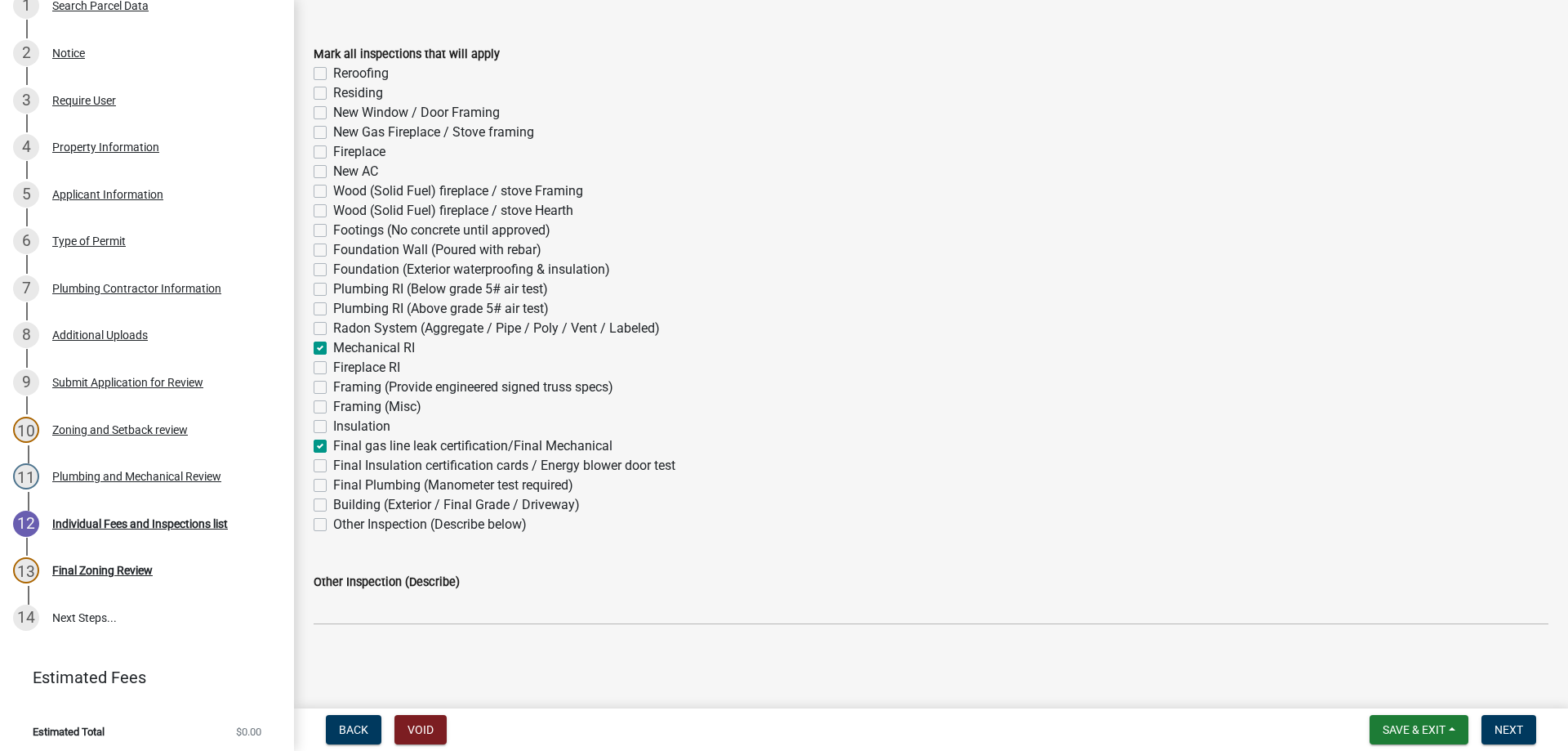
checkbox input "false"
checkbox input "true"
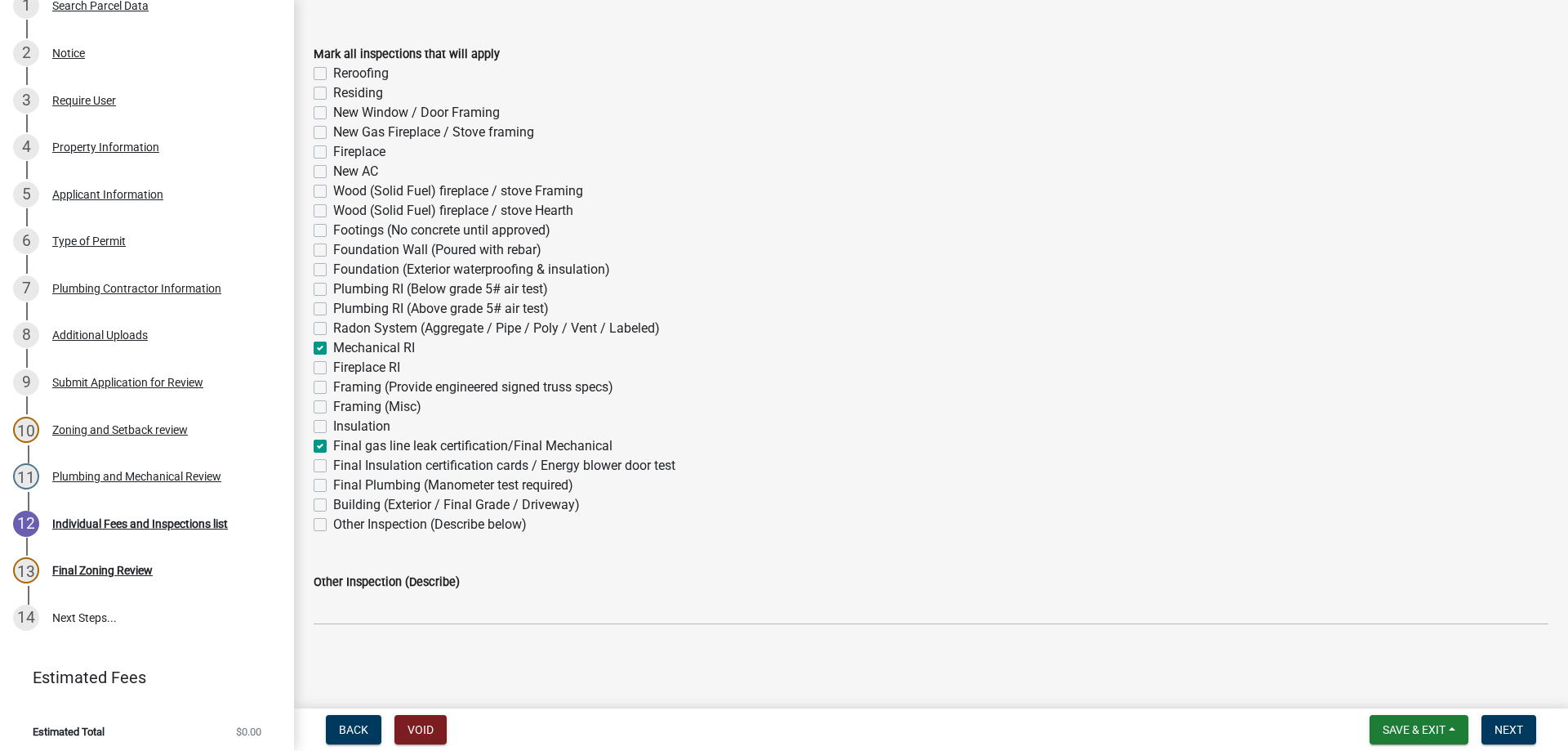
checkbox input "false"
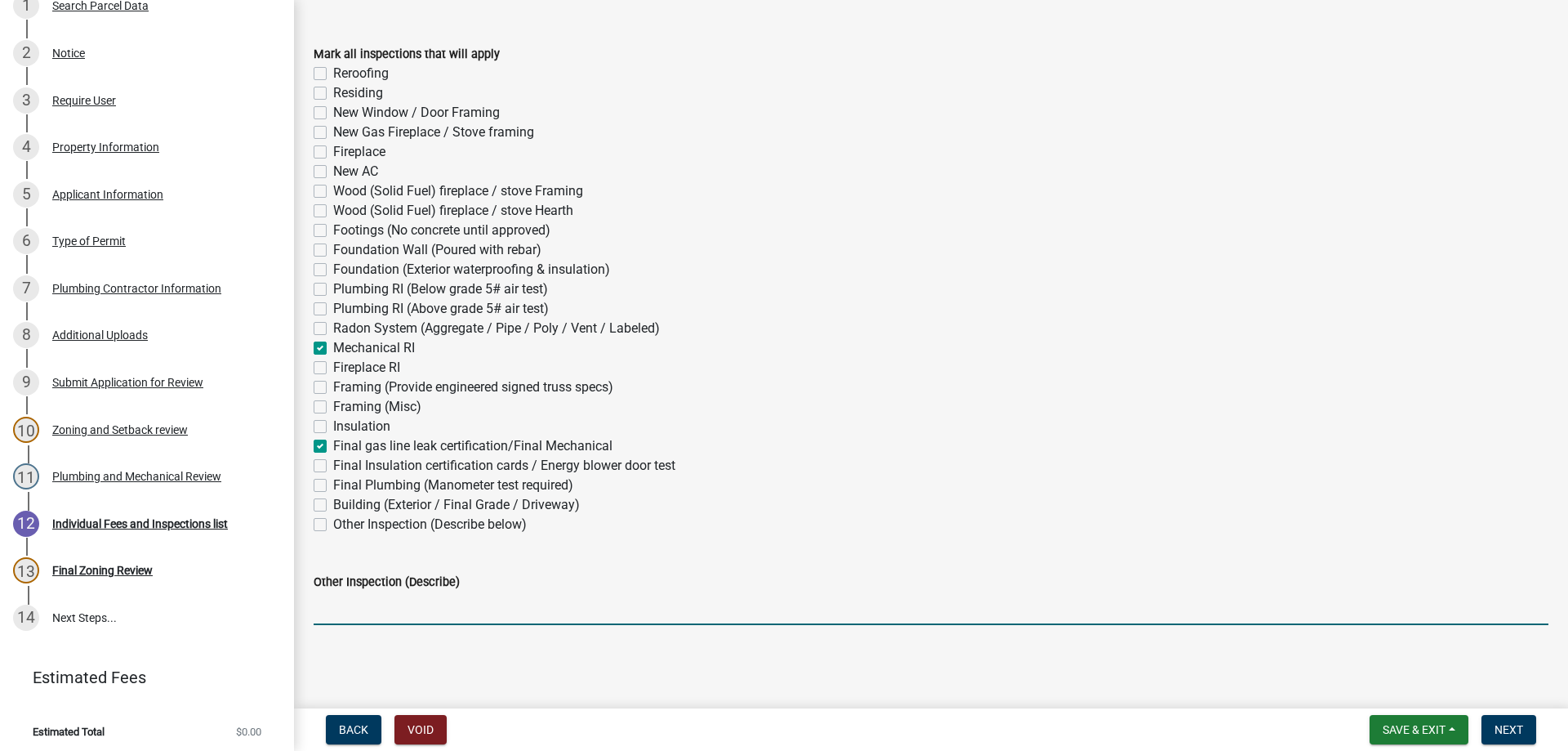
click at [372, 609] on input "Other Inspection (Describe)" at bounding box center [931, 608] width 1235 height 33
type input "Shower pan/hold water for two hours before inspector arrives."
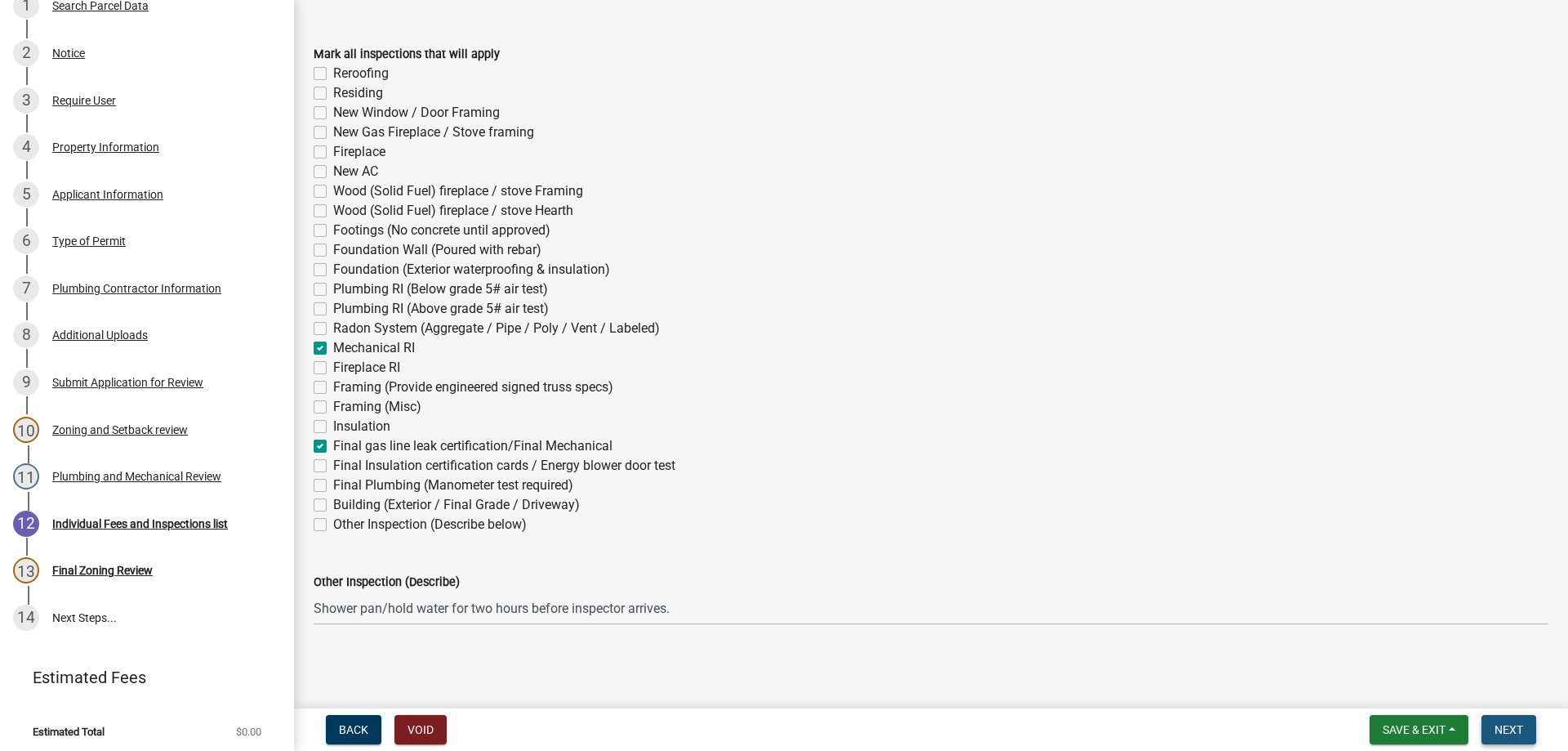
click at [1503, 725] on span "Next" at bounding box center [1509, 730] width 29 height 13
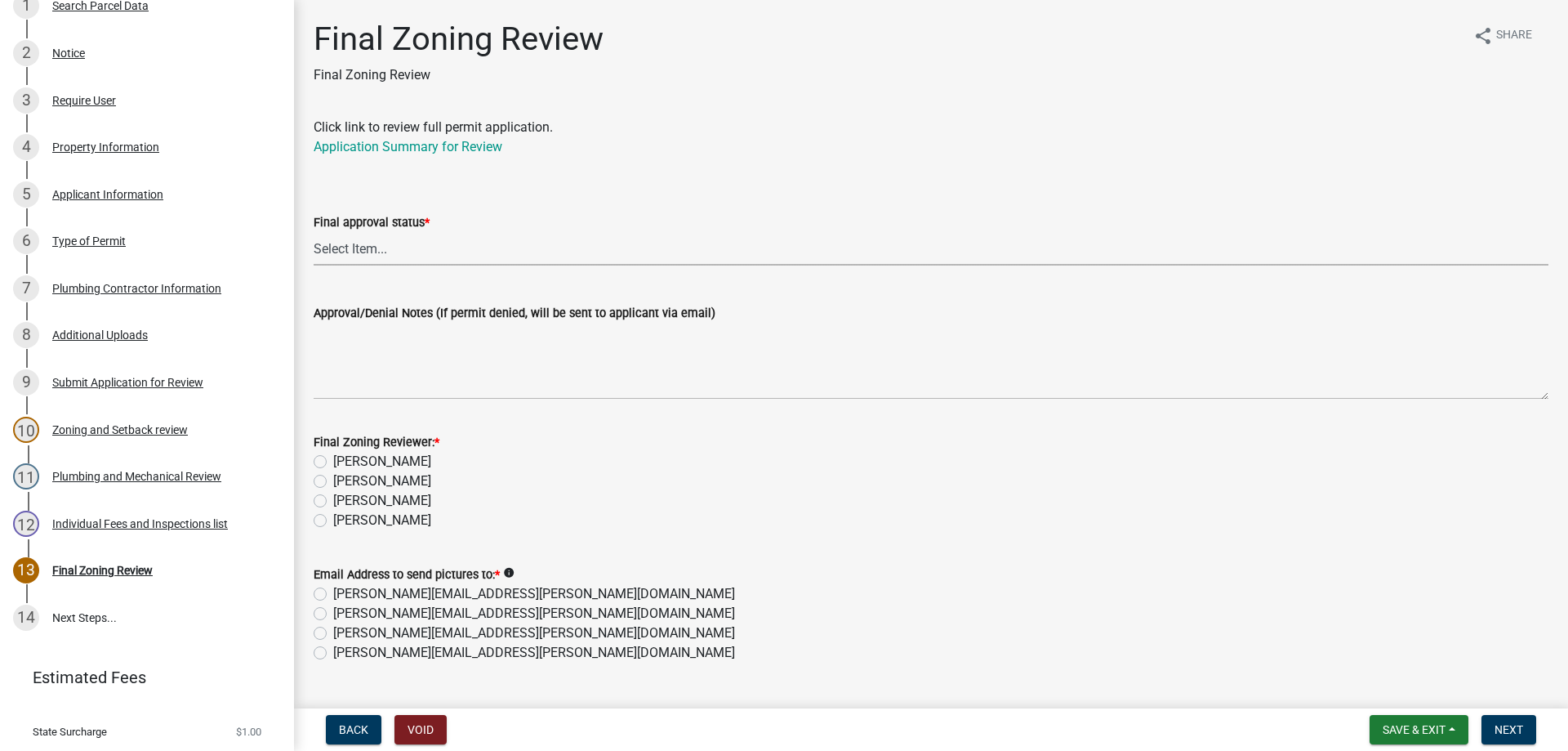
click at [363, 250] on select "Select Item... Approved Denied" at bounding box center [931, 248] width 1235 height 33
click at [314, 232] on select "Select Item... Approved Denied" at bounding box center [931, 248] width 1235 height 33
select select "ea18257a-8a04-42cc-b171-77fc38c97f37"
click at [333, 519] on label "[PERSON_NAME]" at bounding box center [382, 520] width 98 height 19
click at [333, 519] on input "[PERSON_NAME]" at bounding box center [338, 515] width 10 height 10
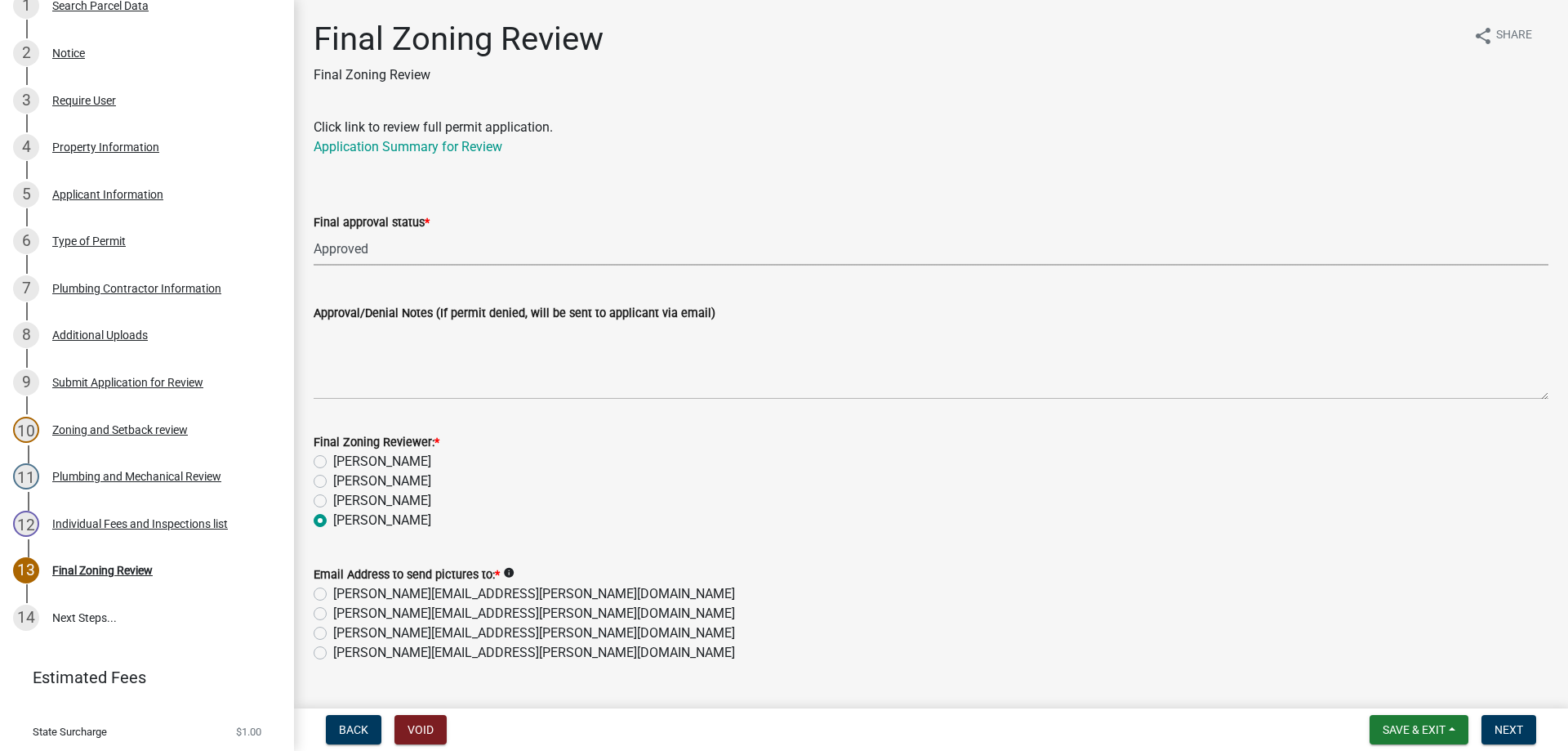
radio input "true"
click at [333, 655] on label "[PERSON_NAME][EMAIL_ADDRESS][PERSON_NAME][DOMAIN_NAME]" at bounding box center [534, 652] width 402 height 19
click at [333, 654] on input "[PERSON_NAME][EMAIL_ADDRESS][PERSON_NAME][DOMAIN_NAME]" at bounding box center [338, 648] width 10 height 10
radio input "true"
click at [1514, 733] on span "Next" at bounding box center [1509, 730] width 29 height 13
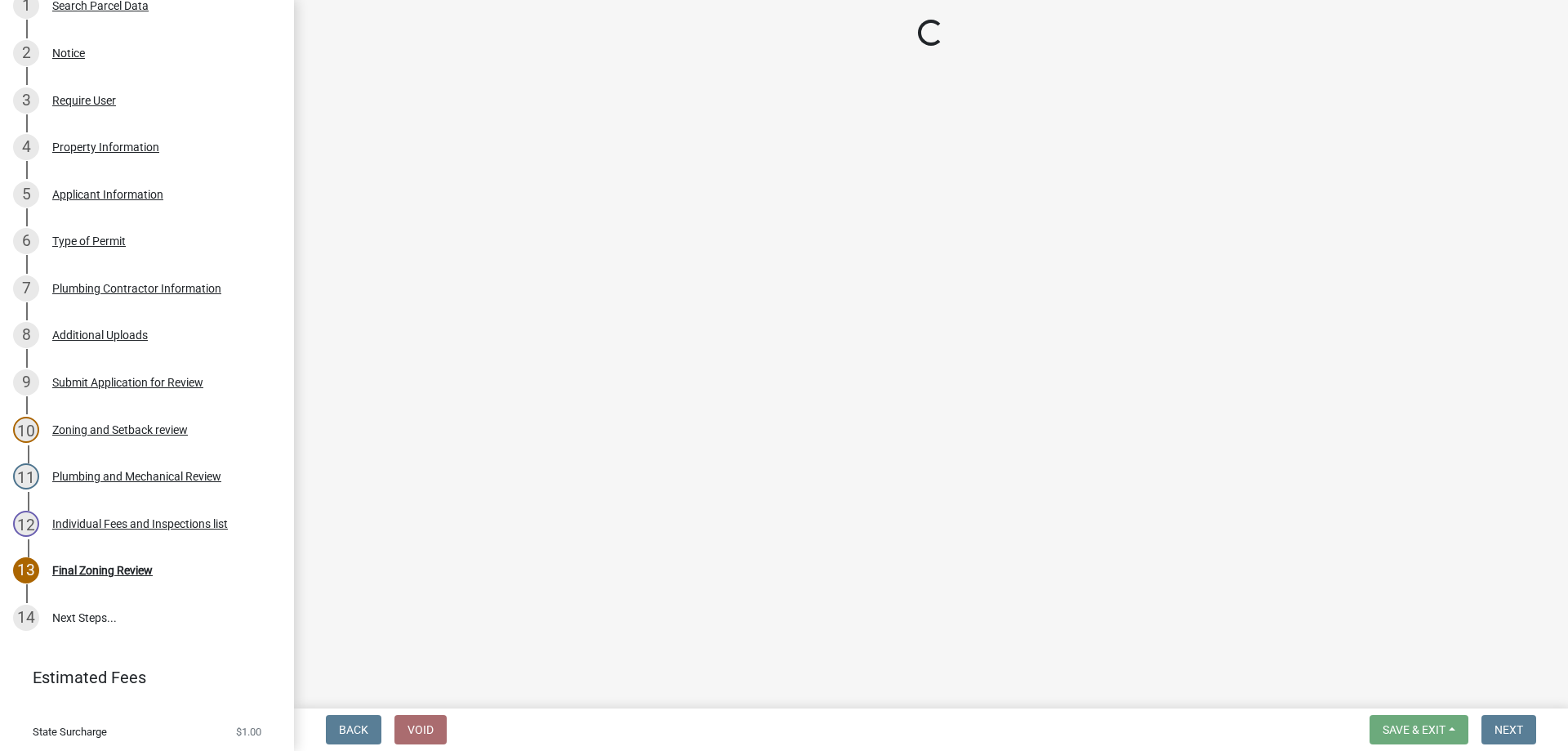
scroll to position [511, 0]
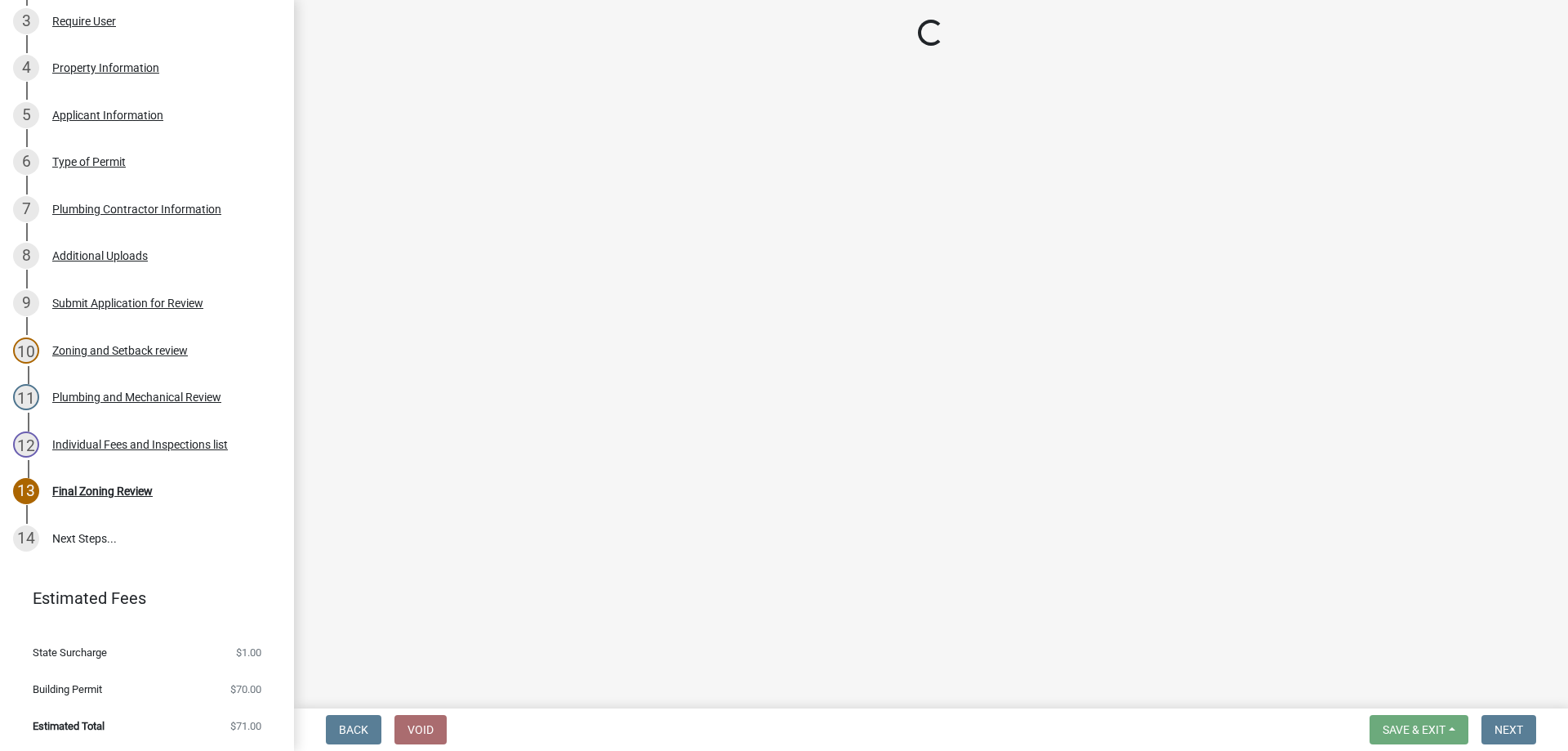
select select "3: 3"
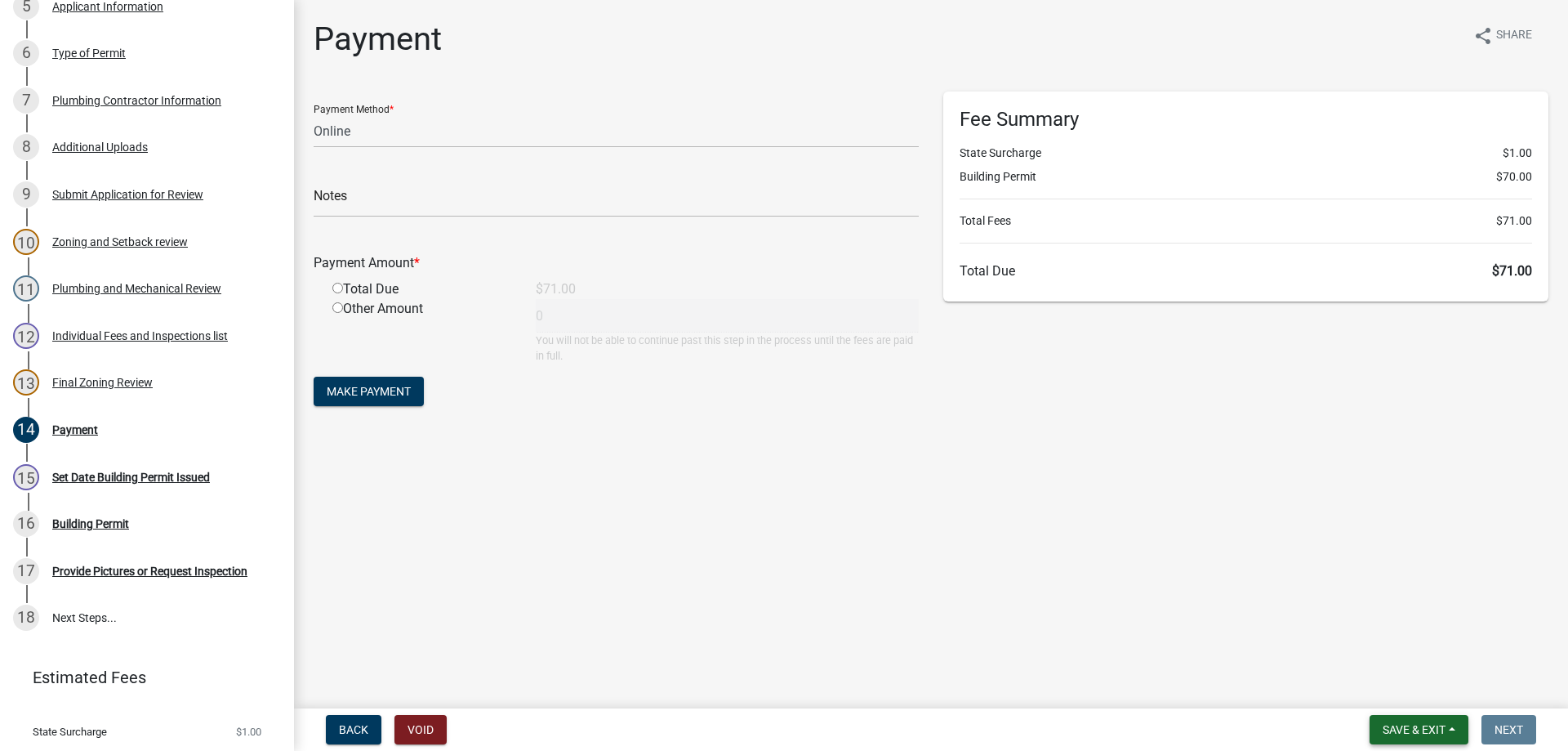
click at [1421, 732] on span "Save & Exit" at bounding box center [1414, 730] width 63 height 13
click at [1408, 689] on button "Save & Exit" at bounding box center [1404, 687] width 131 height 39
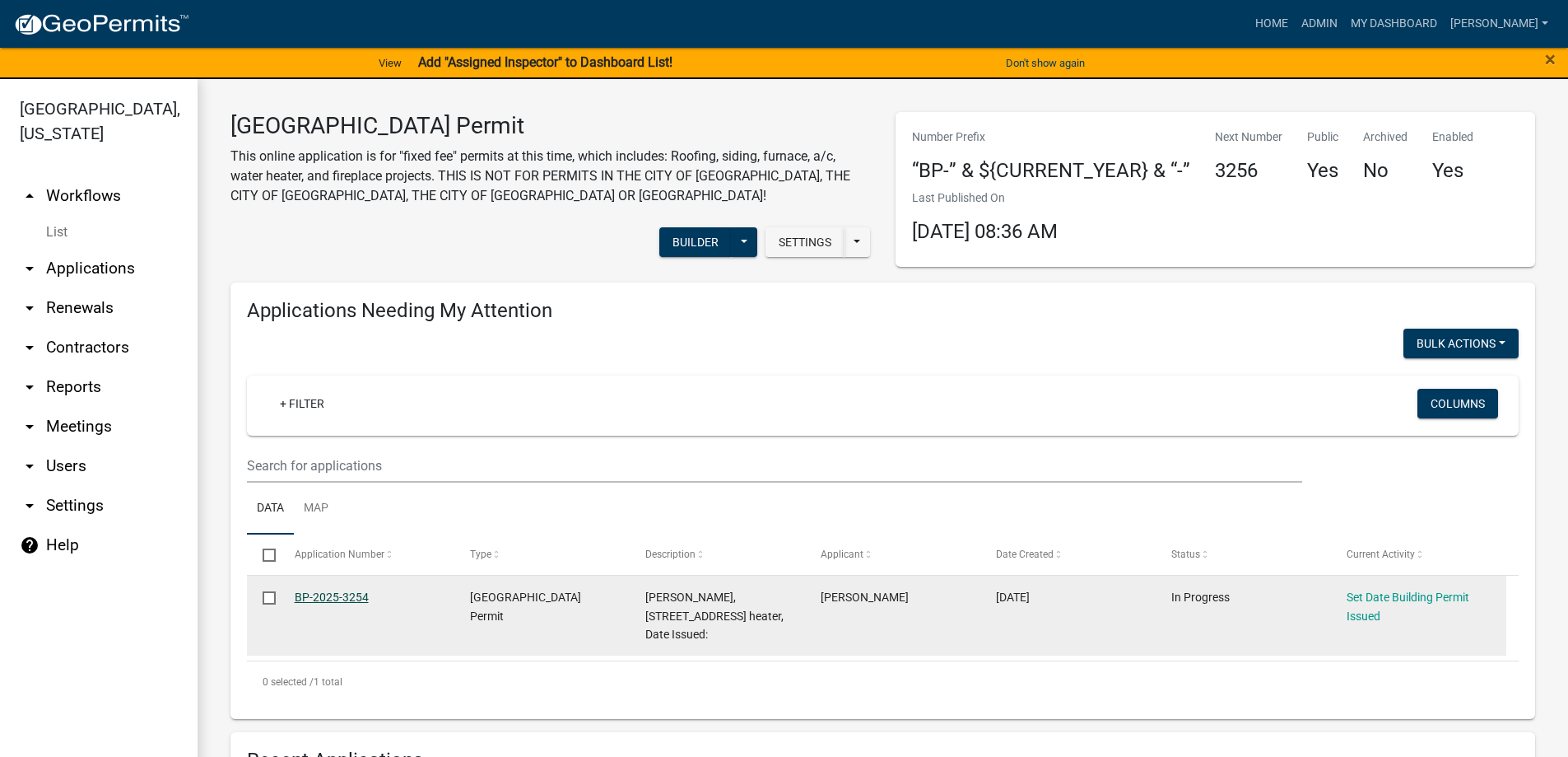
click at [344, 590] on link "BP-2025-3254" at bounding box center [332, 597] width 74 height 13
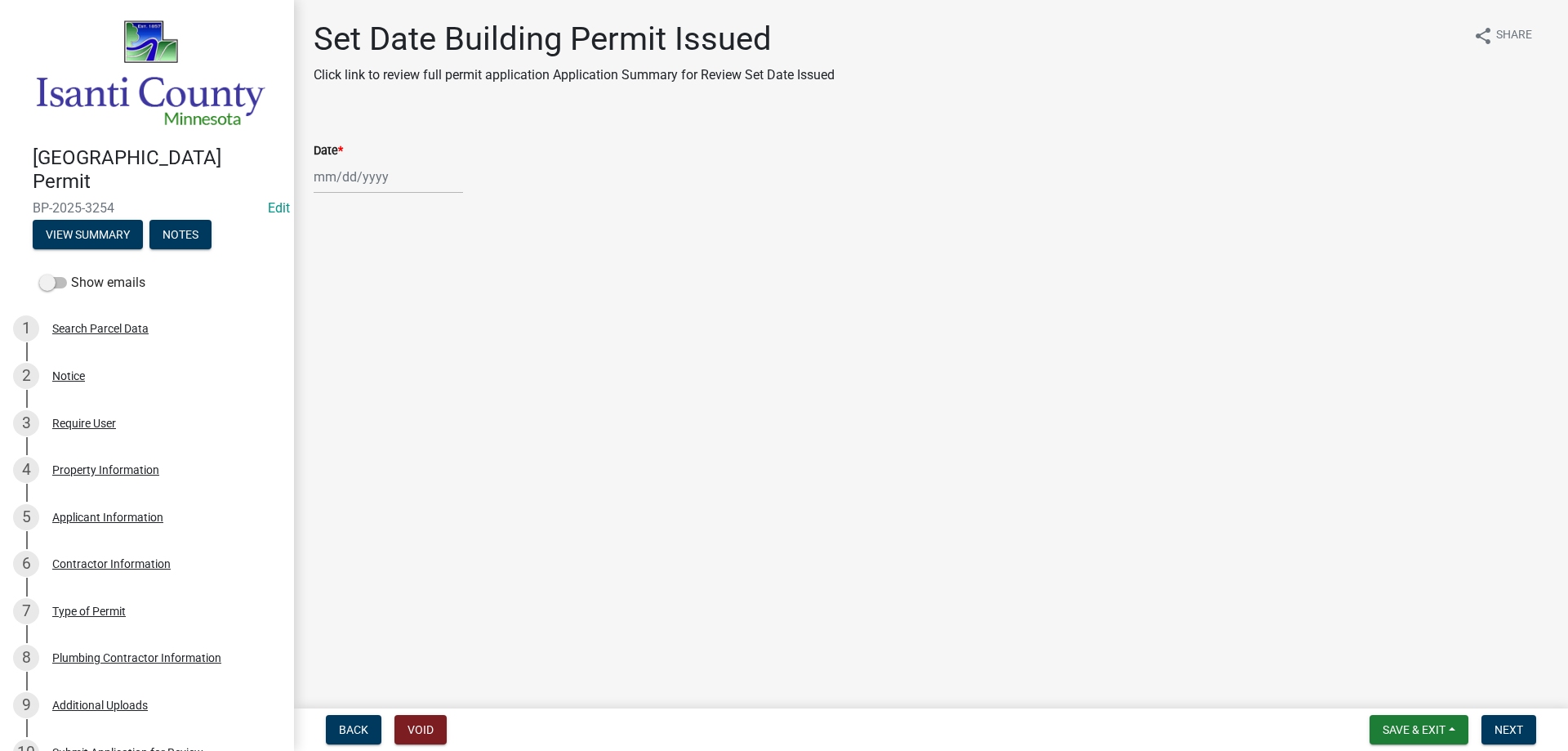
click at [362, 177] on div at bounding box center [389, 176] width 150 height 33
select select "8"
select select "2025"
click at [406, 320] on div "14" at bounding box center [408, 316] width 26 height 26
type input "[DATE]"
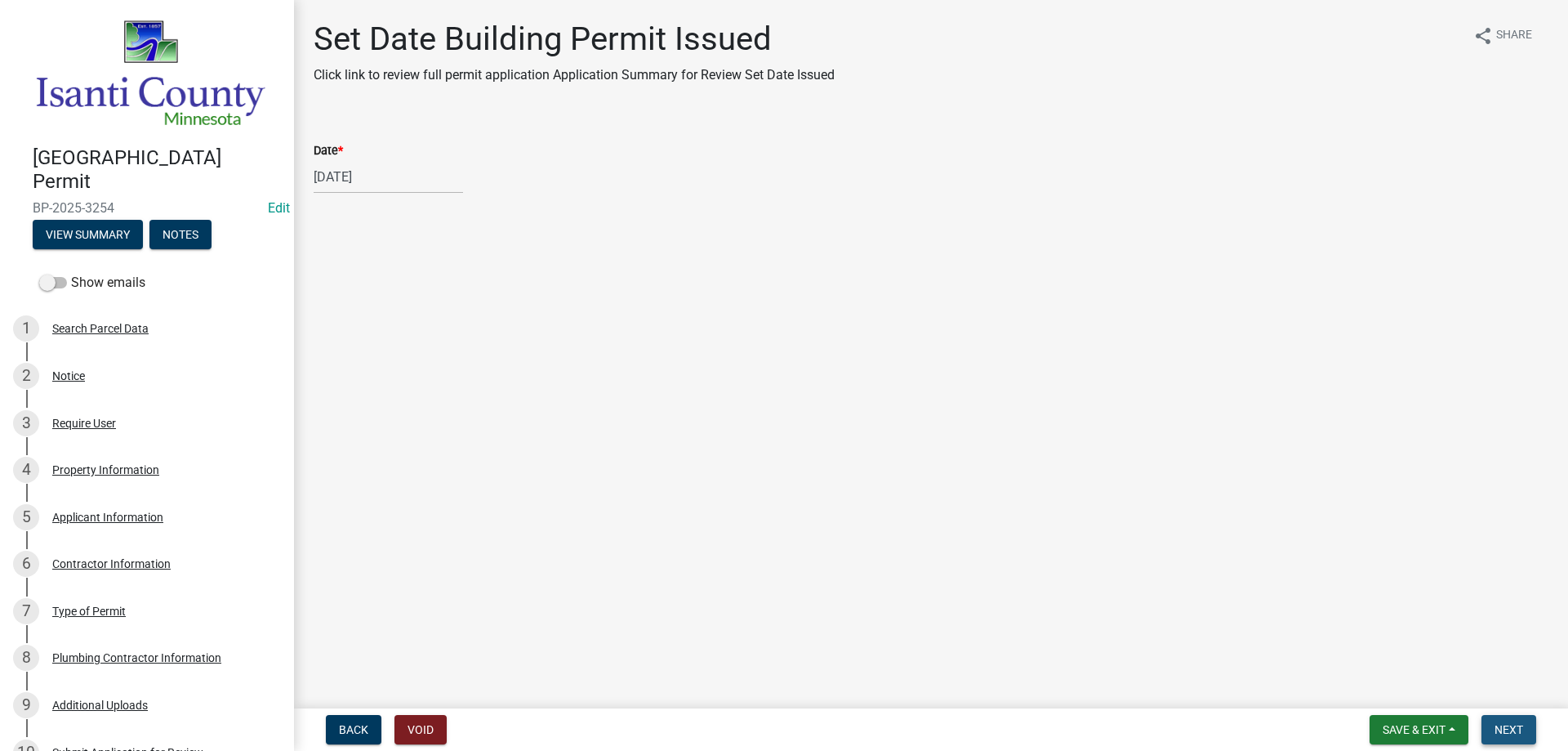
click at [1512, 738] on button "Next" at bounding box center [1508, 730] width 54 height 30
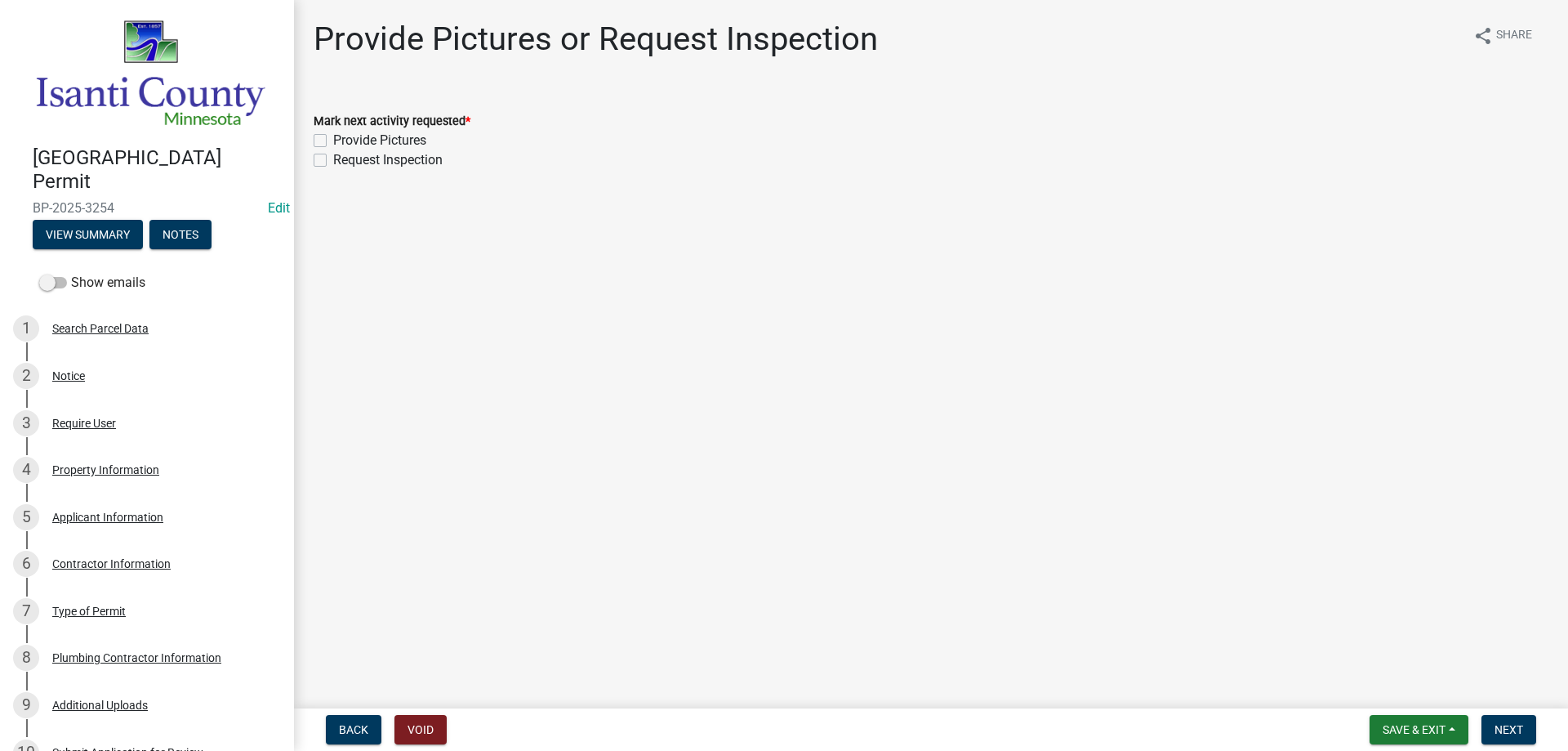
click at [333, 159] on label "Request Inspection" at bounding box center [388, 160] width 110 height 19
click at [333, 159] on input "Request Inspection" at bounding box center [338, 155] width 10 height 10
click at [1512, 721] on button "Next" at bounding box center [1508, 730] width 54 height 30
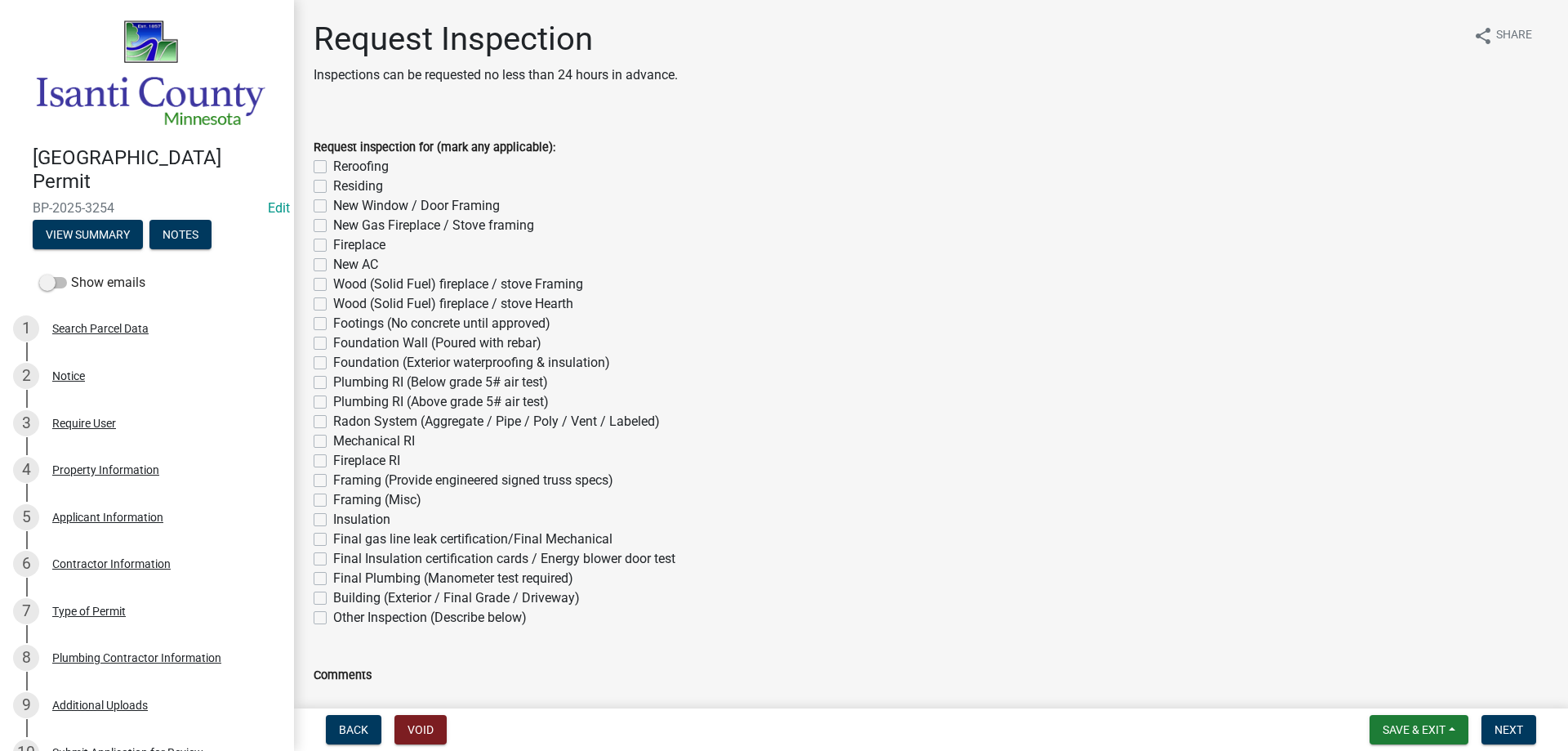
click at [761, 601] on div "Building (Exterior / Final Grade / Driveway)" at bounding box center [931, 598] width 1235 height 19
click at [89, 609] on div "Type of Permit" at bounding box center [90, 611] width 74 height 11
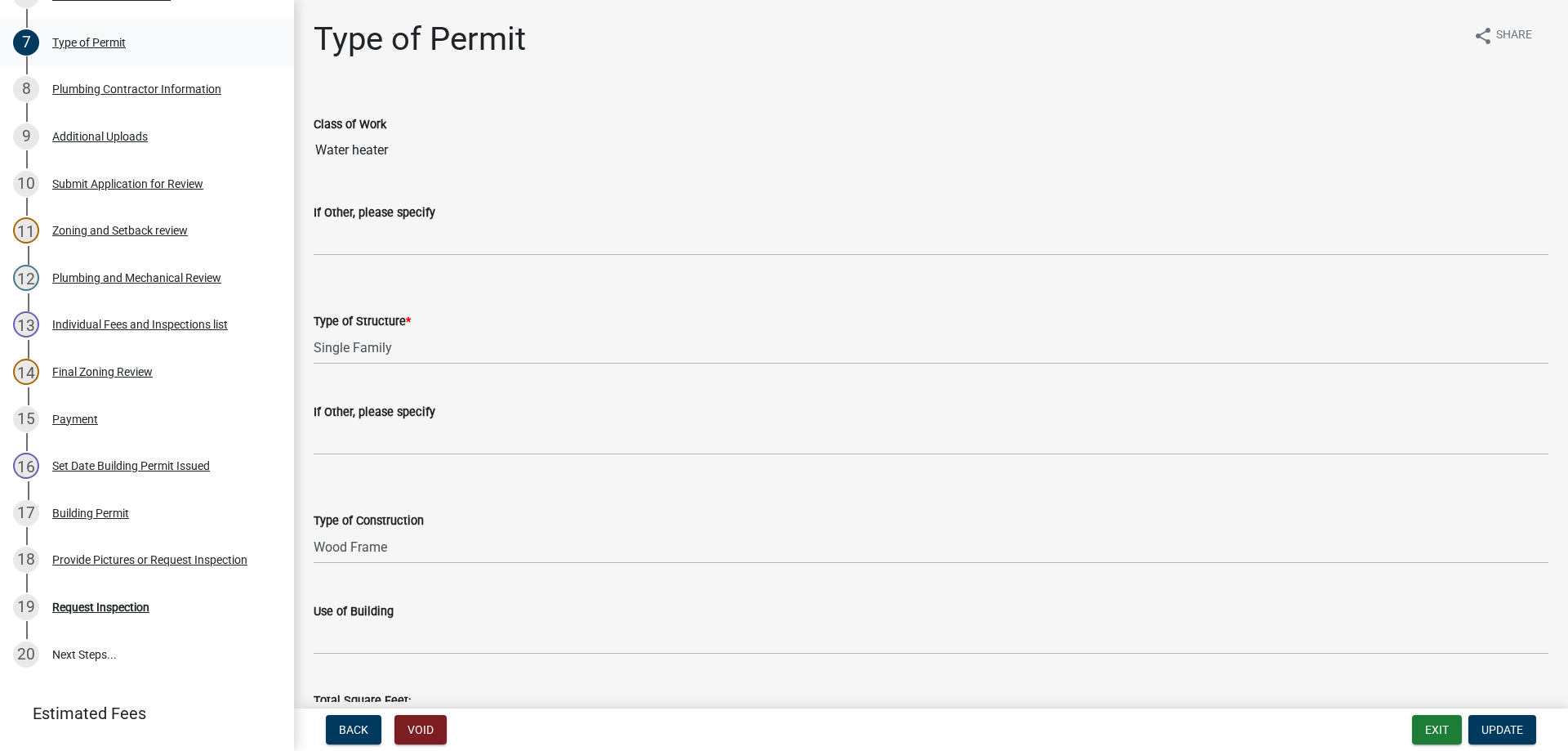
scroll to position [678, 0]
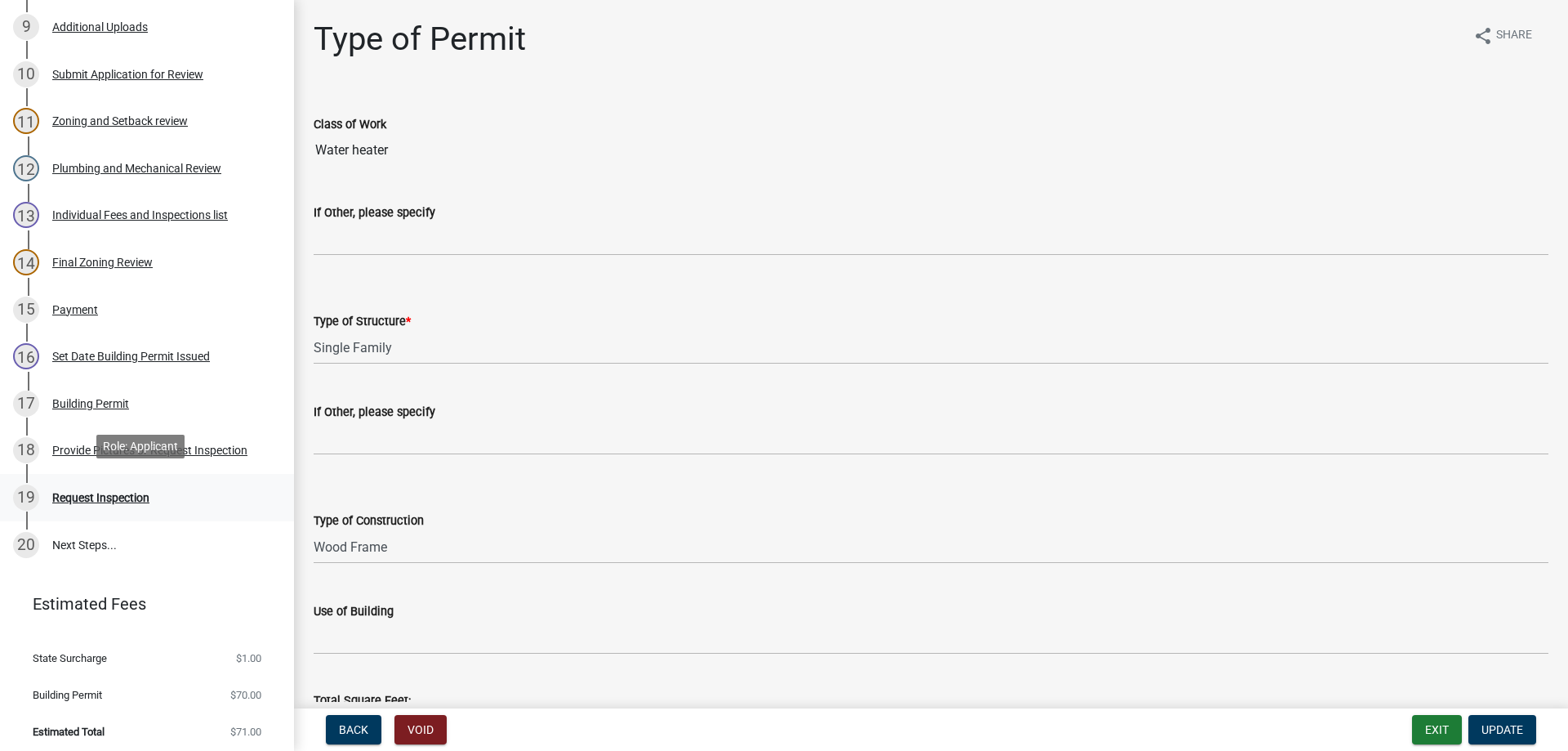
click at [124, 491] on div "Request Inspection" at bounding box center [101, 497] width 97 height 11
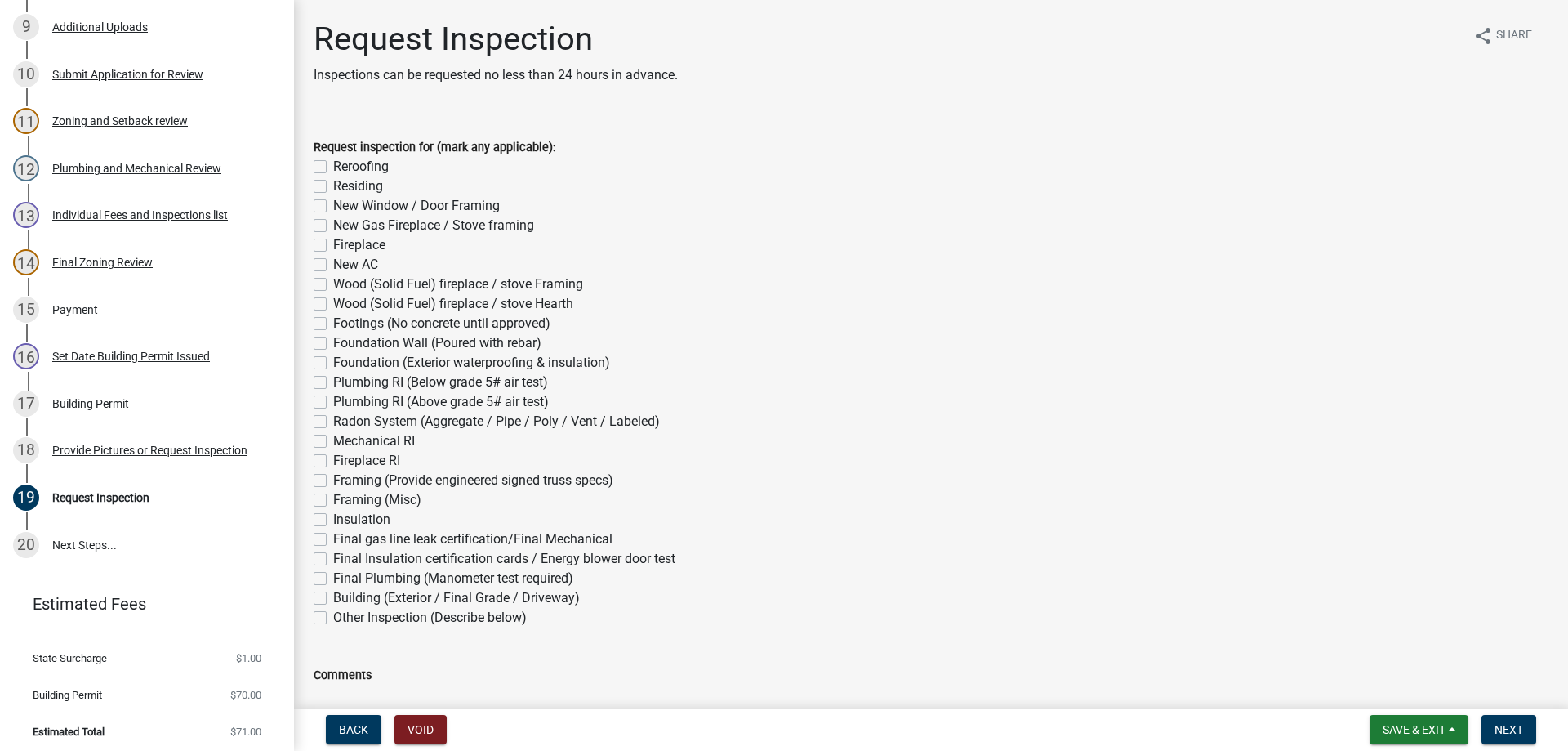
click at [333, 440] on label "Mechanical RI" at bounding box center [374, 441] width 81 height 19
click at [333, 440] on input "Mechanical RI" at bounding box center [338, 436] width 10 height 10
click at [333, 540] on label "Final gas line leak certification/Final Mechanical" at bounding box center [473, 539] width 279 height 19
click at [333, 540] on input "Final gas line leak certification/Final Mechanical" at bounding box center [338, 534] width 10 height 10
click at [1521, 733] on span "Next" at bounding box center [1509, 730] width 29 height 13
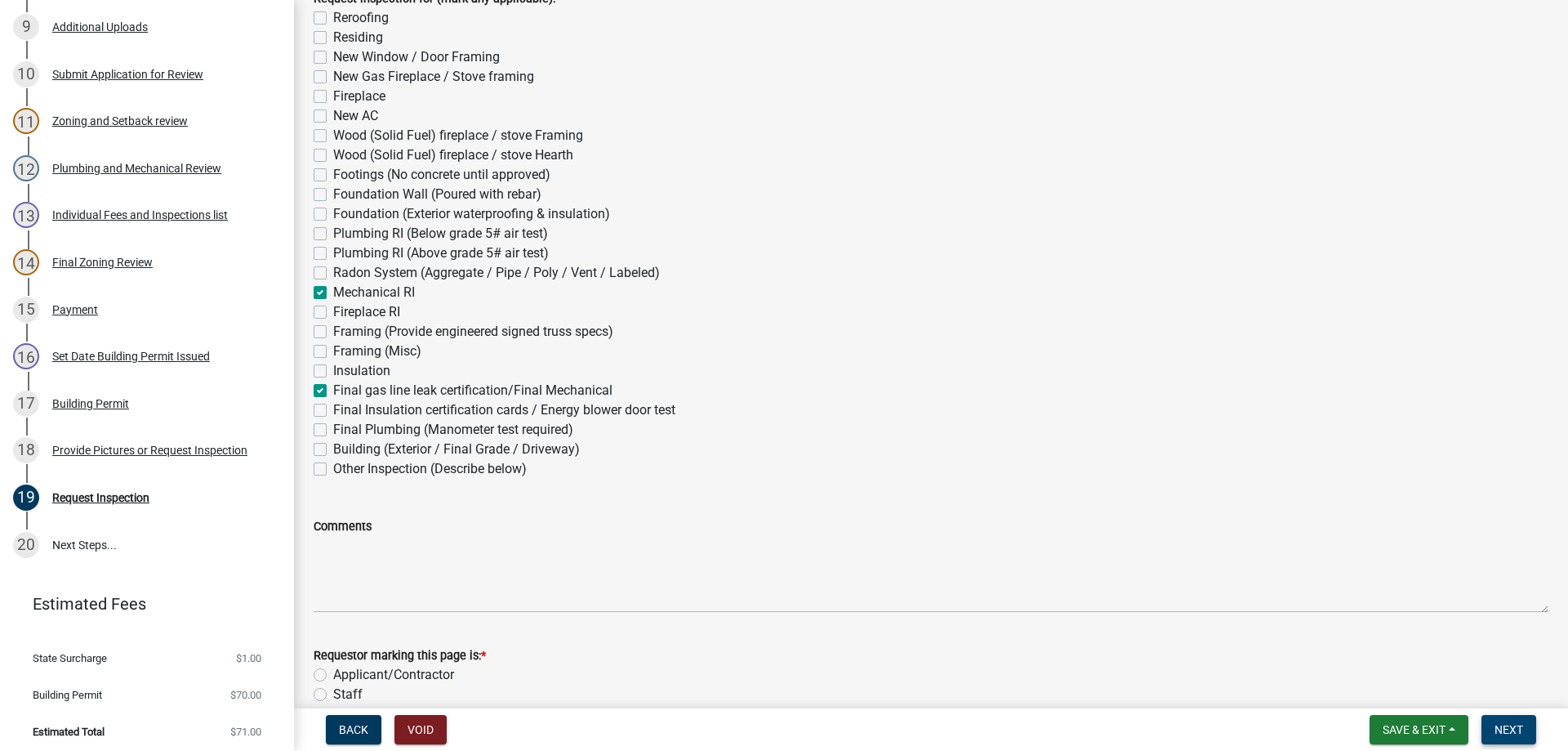
scroll to position [262, 0]
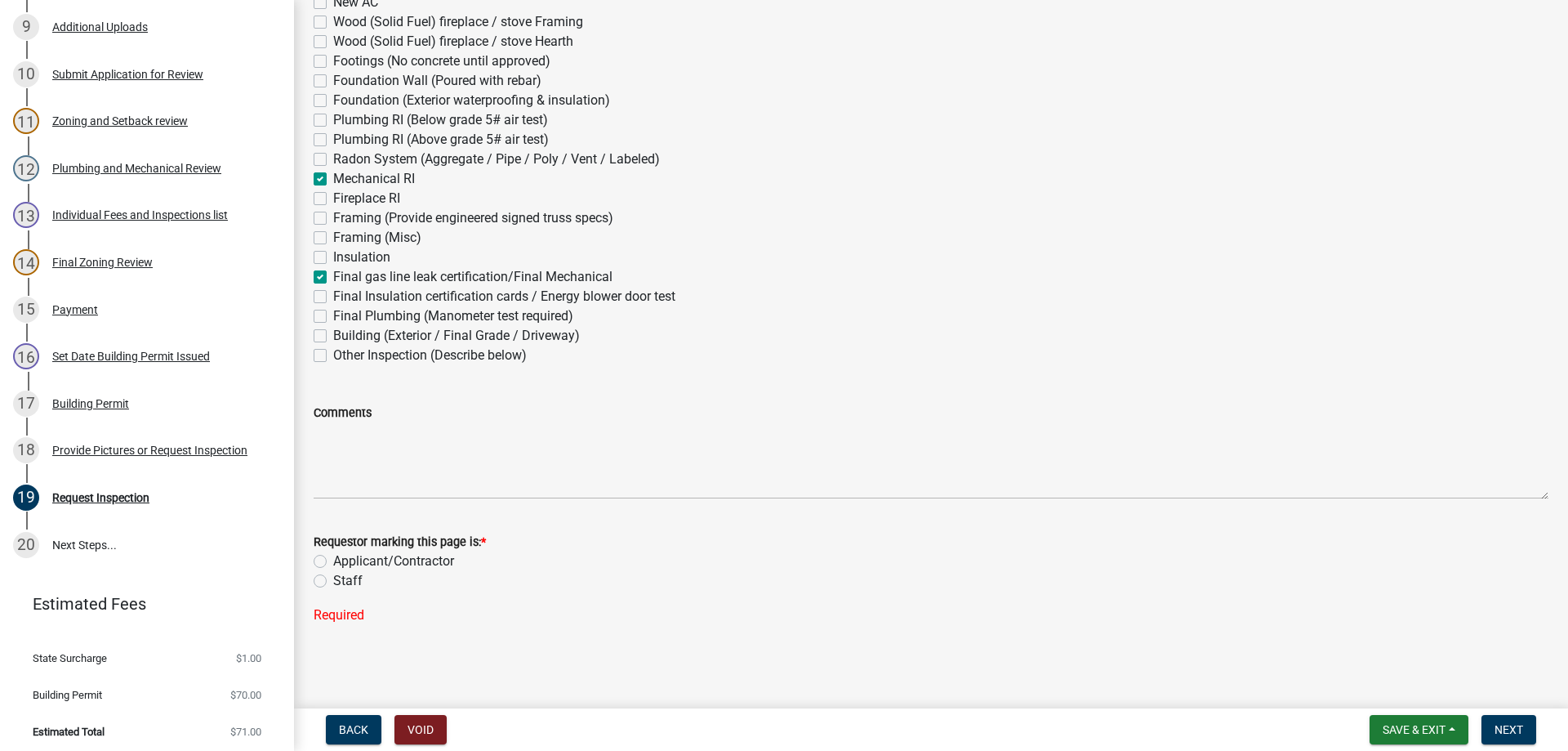
click at [333, 580] on label "Staff" at bounding box center [348, 580] width 30 height 19
click at [333, 580] on input "Staff" at bounding box center [338, 575] width 10 height 10
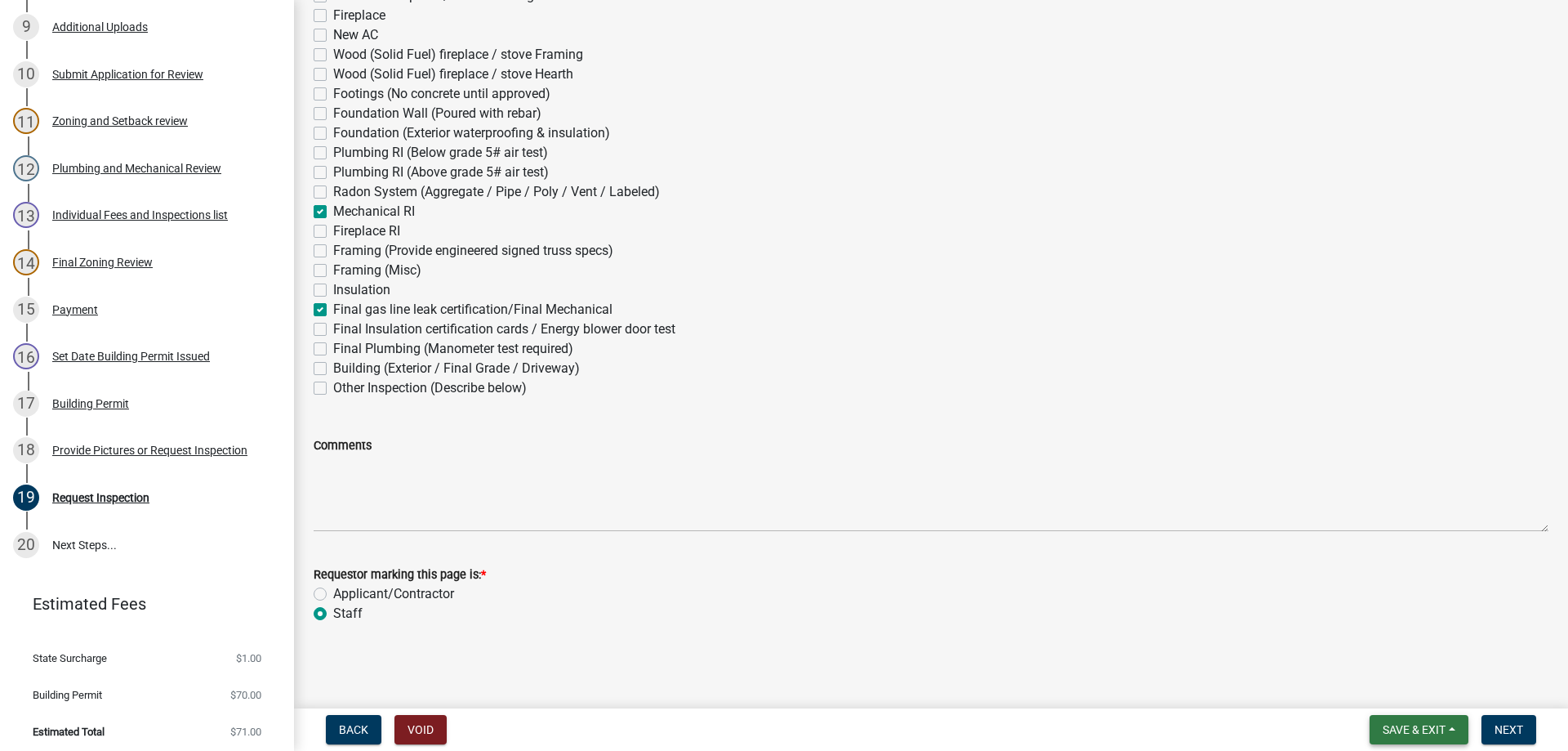
click at [1402, 733] on span "Save & Exit" at bounding box center [1414, 730] width 63 height 13
click at [1397, 689] on button "Save & Exit" at bounding box center [1404, 687] width 131 height 39
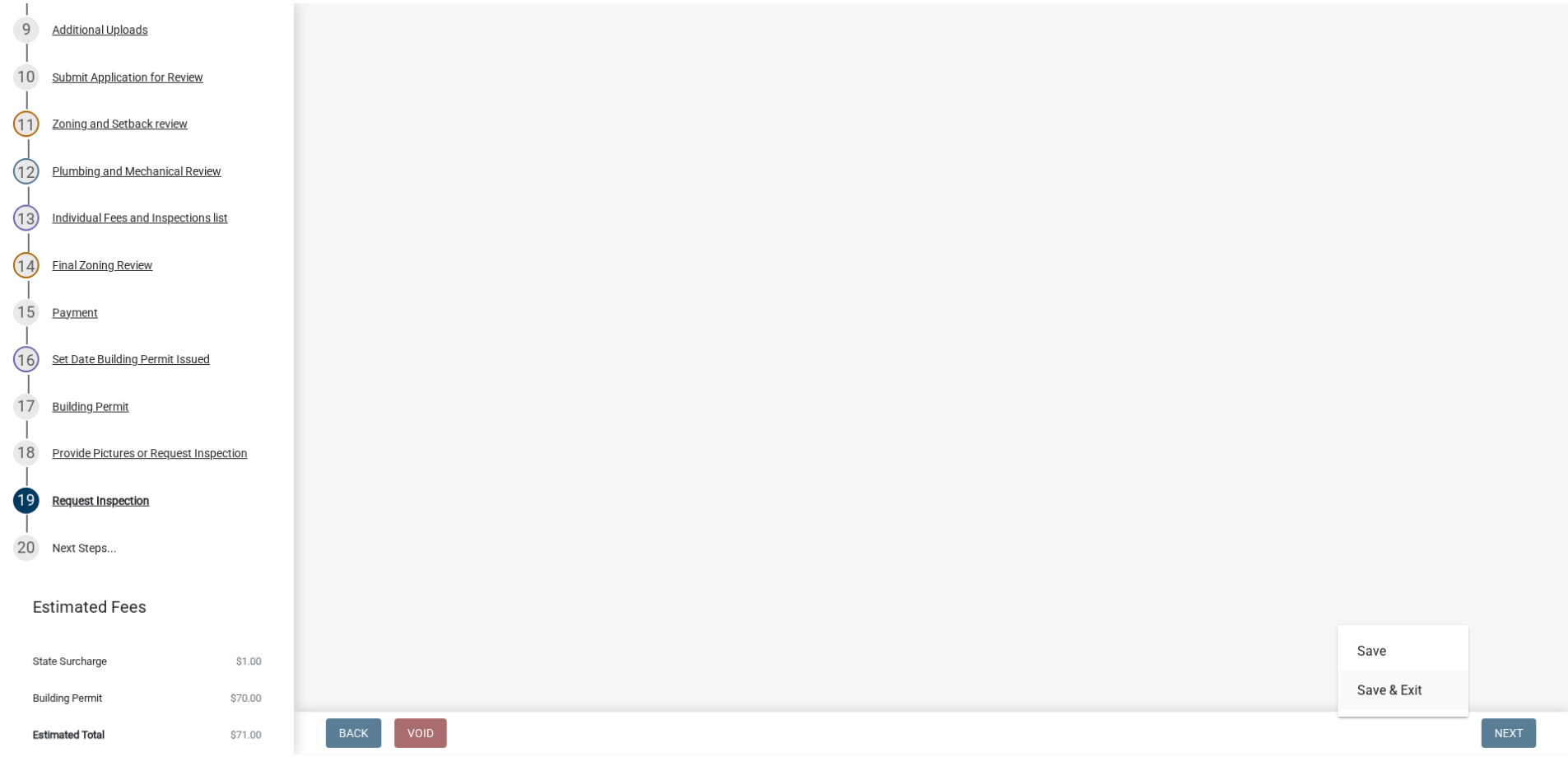
scroll to position [0, 0]
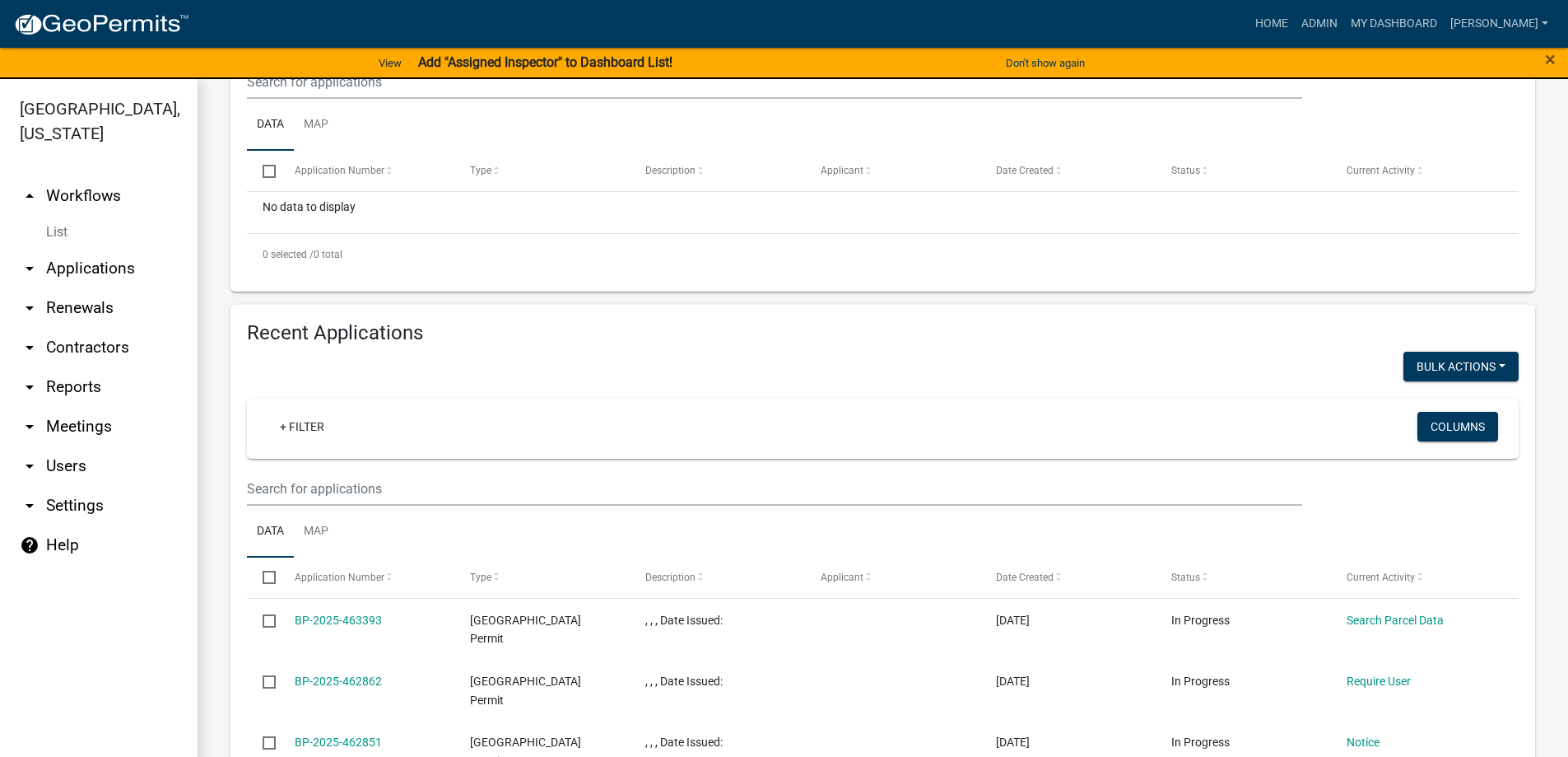
scroll to position [412, 0]
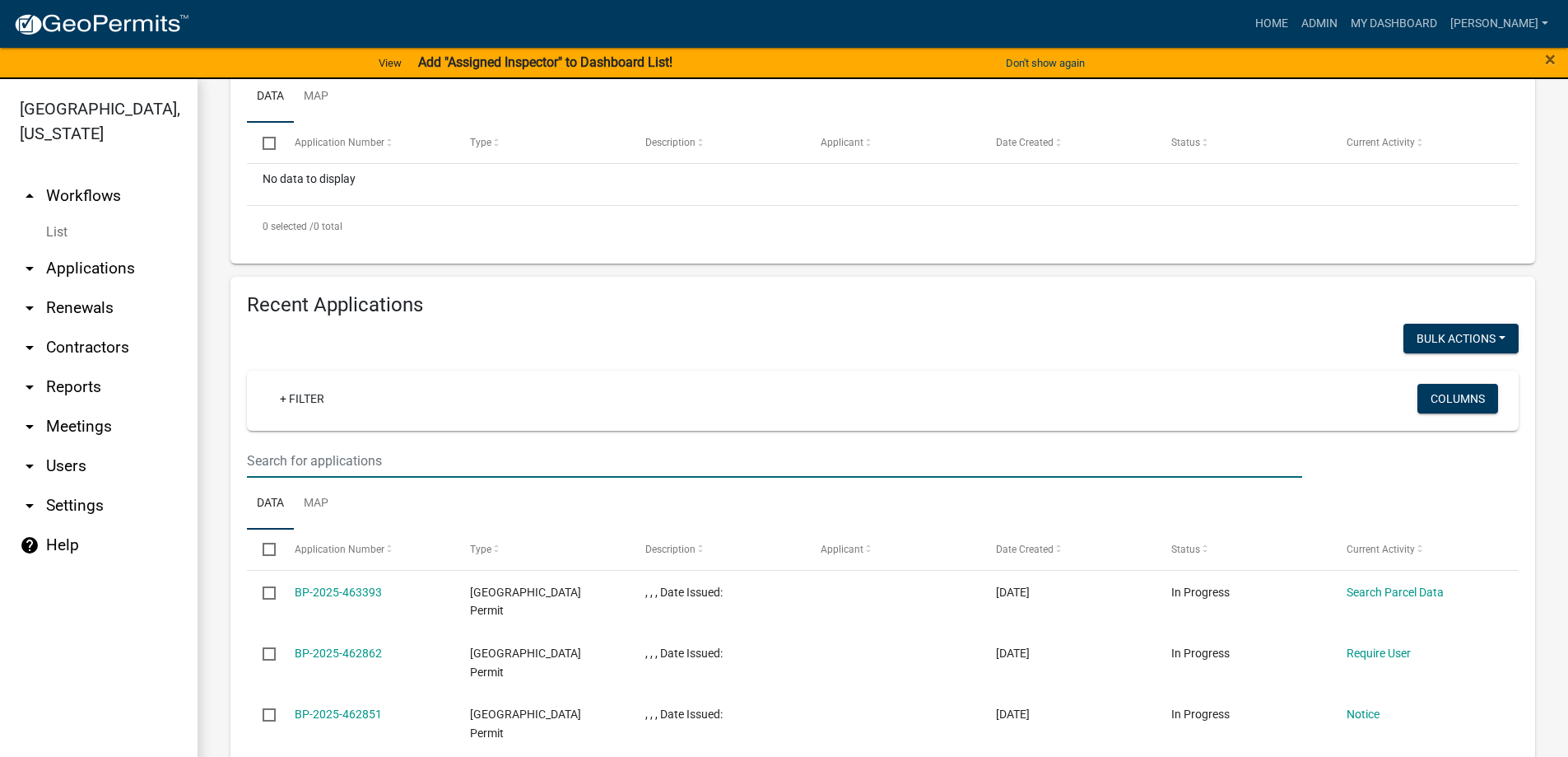
click at [324, 71] on input "text" at bounding box center [774, 54] width 1055 height 34
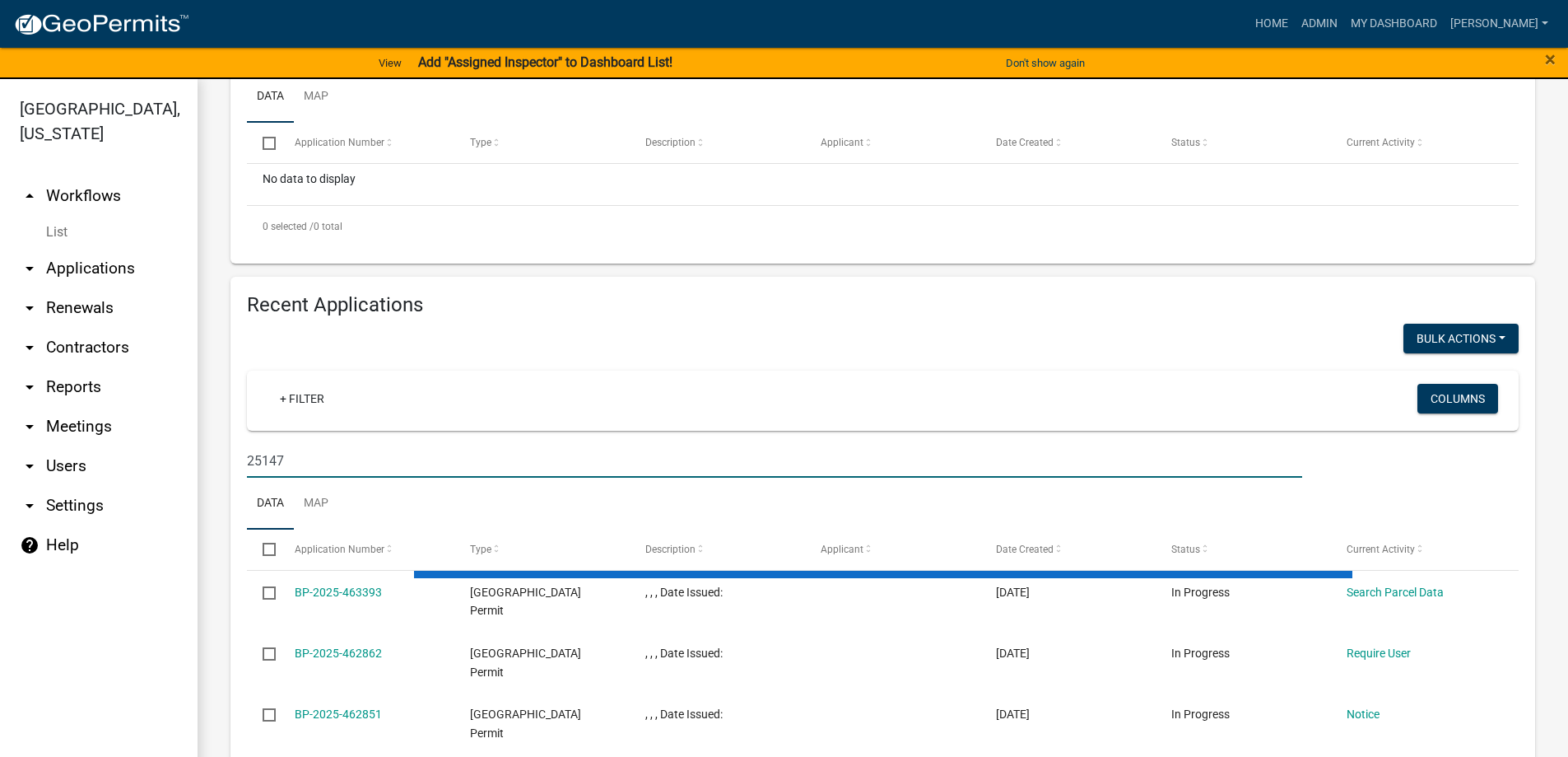
scroll to position [339, 0]
